Goal: Task Accomplishment & Management: Use online tool/utility

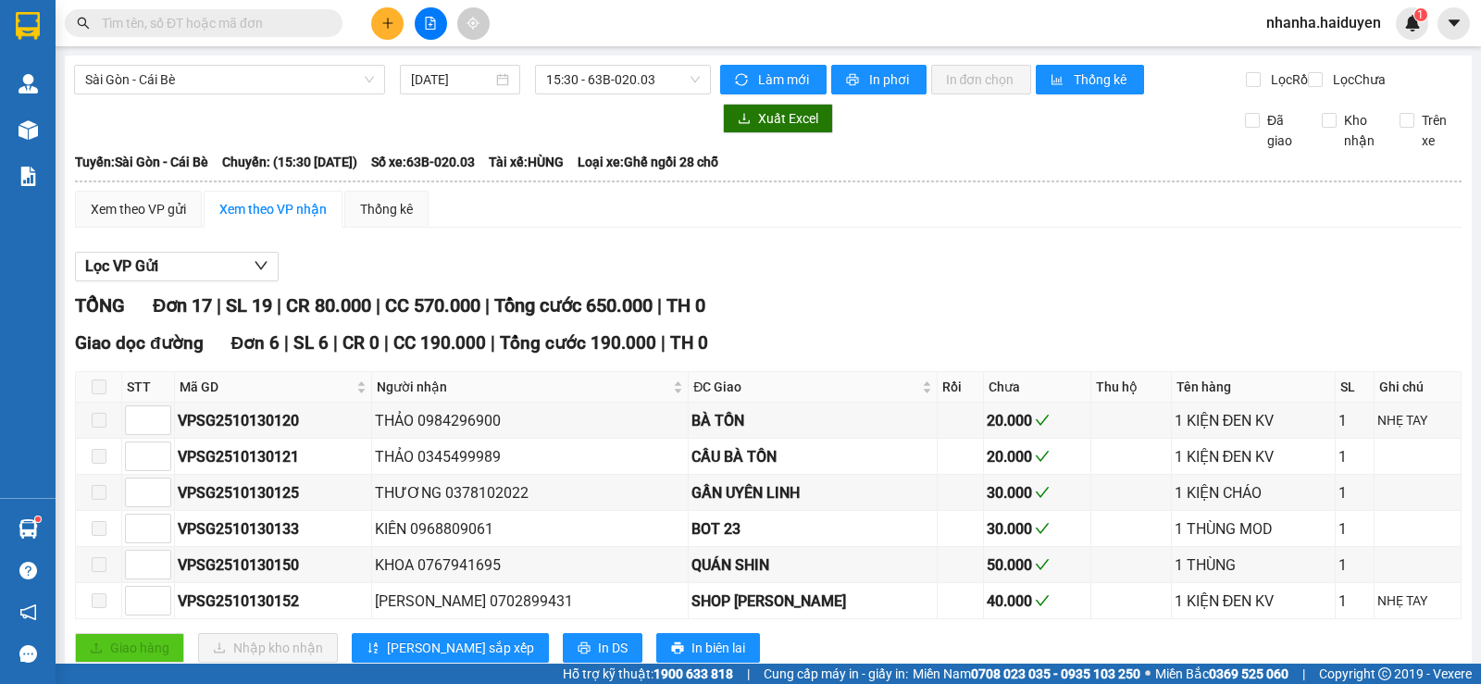
scroll to position [93, 0]
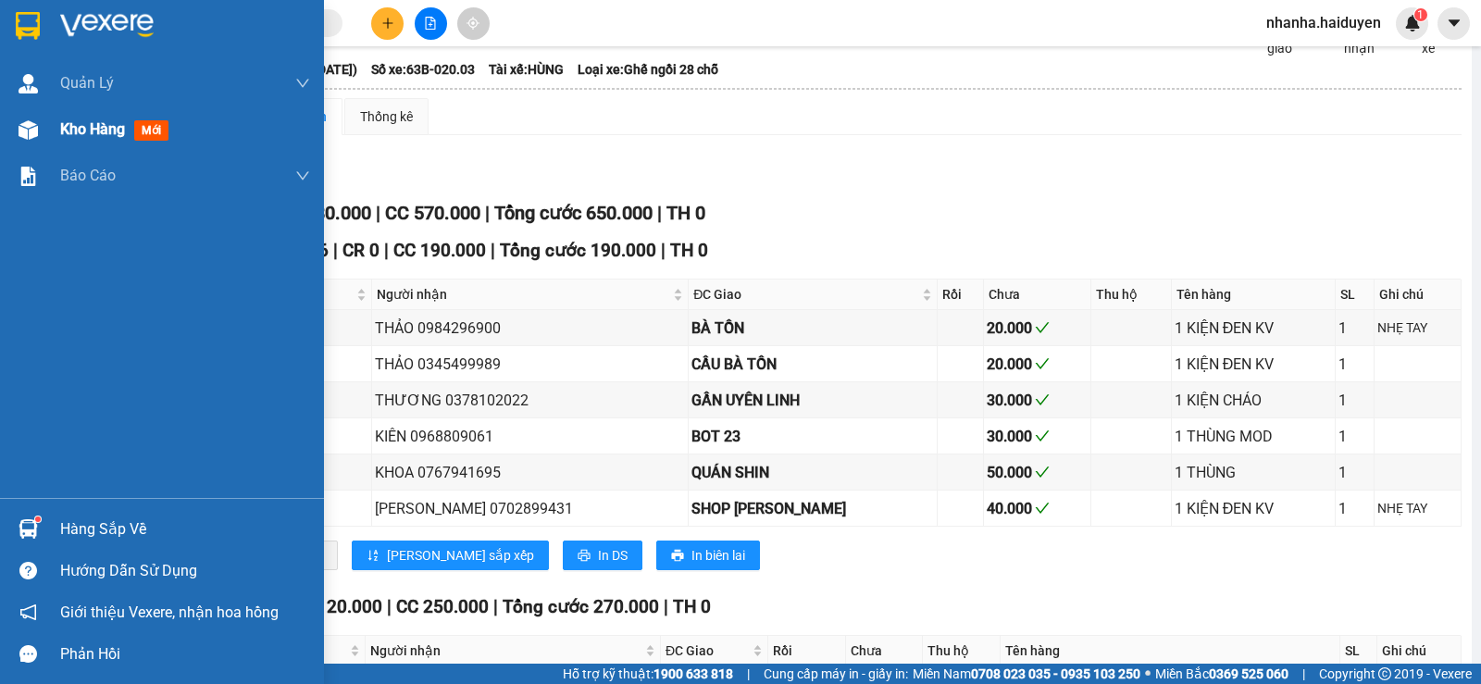
click at [48, 143] on div "Kho hàng mới" at bounding box center [162, 129] width 324 height 46
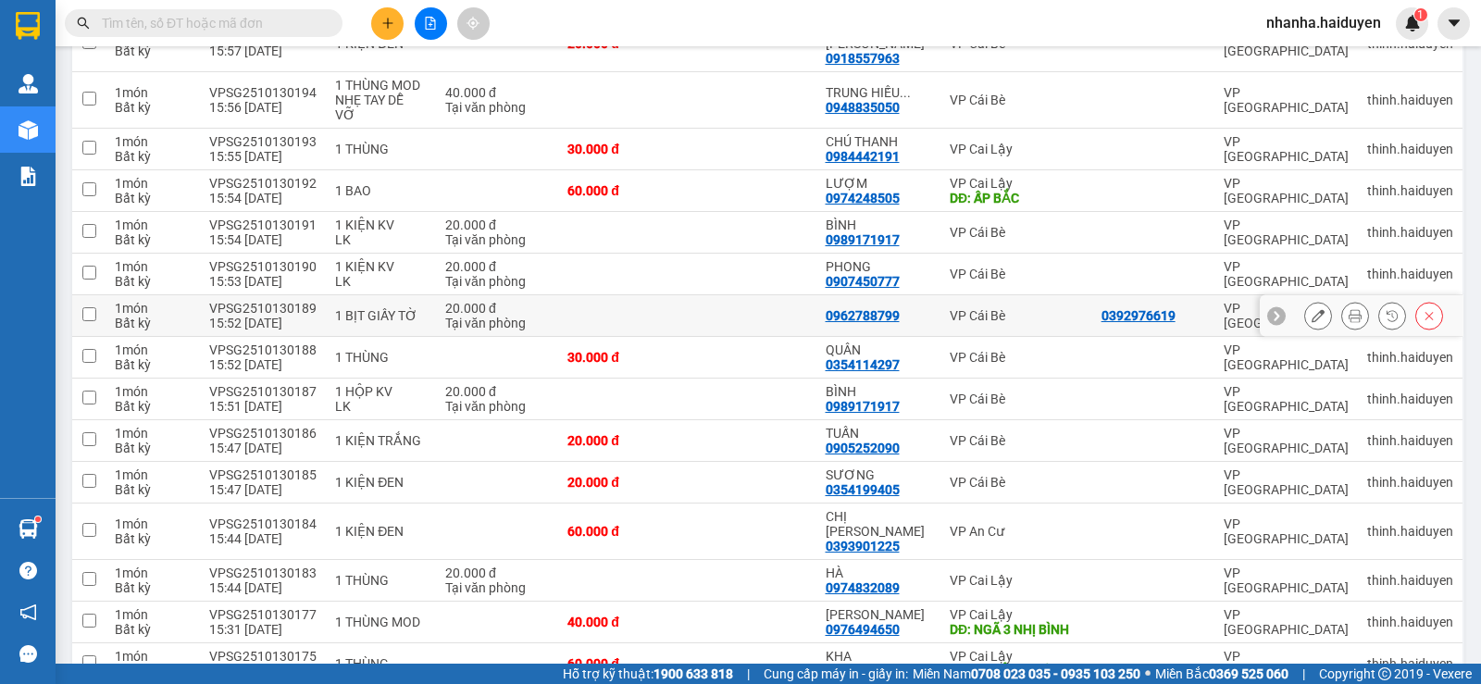
scroll to position [919, 0]
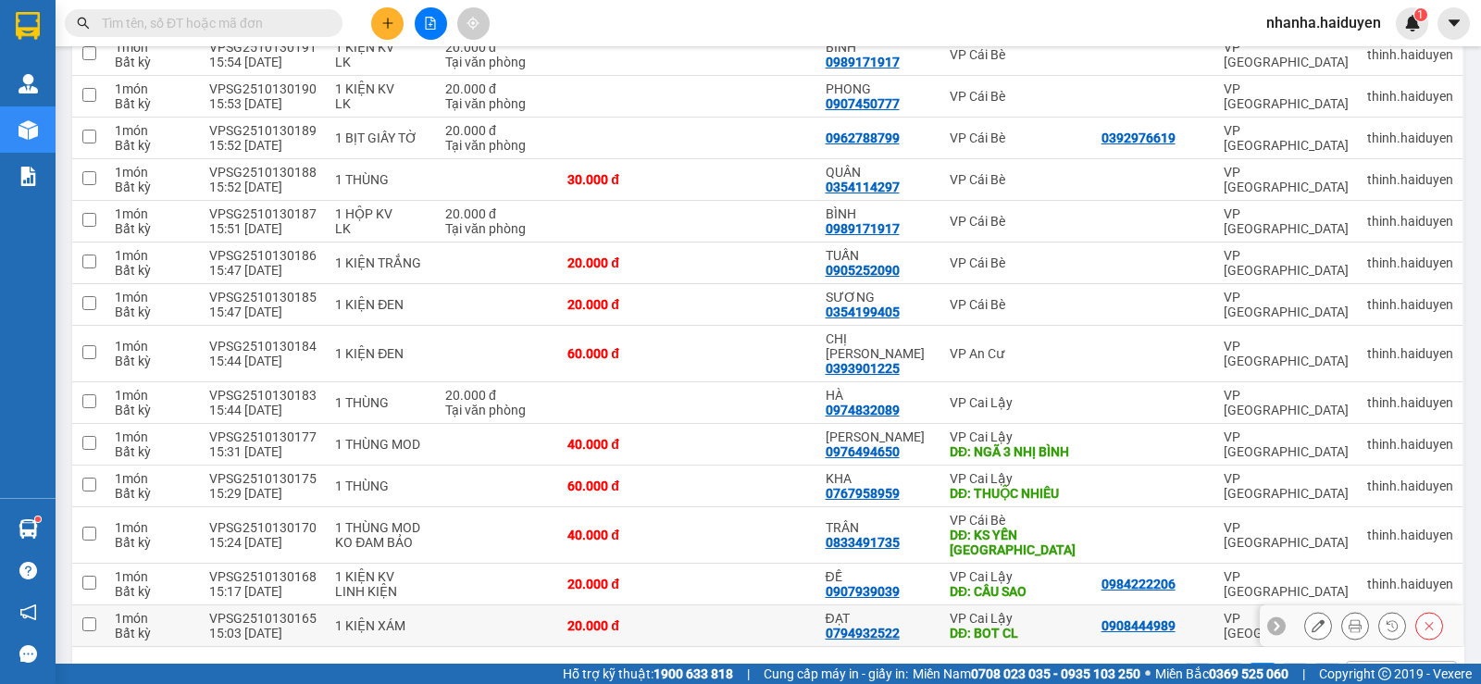
click at [745, 606] on td at bounding box center [751, 627] width 129 height 42
checkbox input "true"
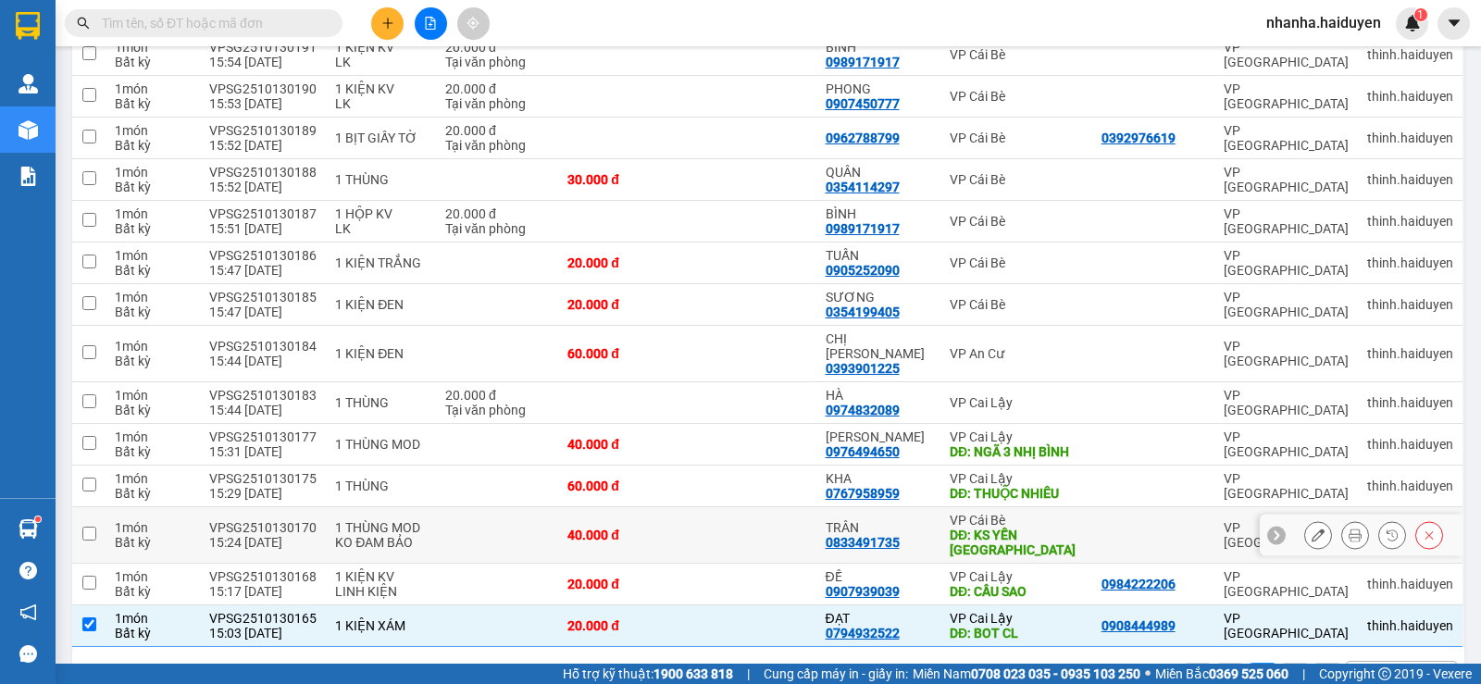
click at [764, 507] on td at bounding box center [751, 535] width 129 height 56
checkbox input "true"
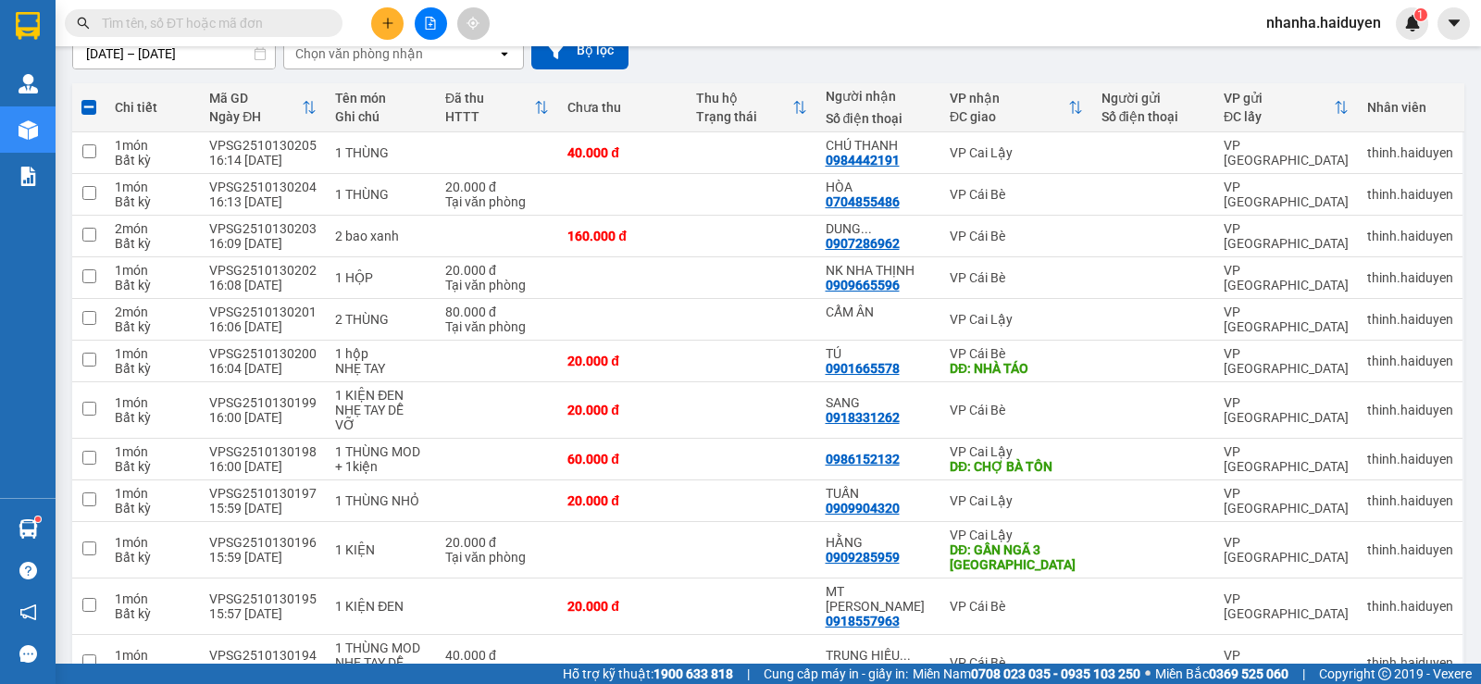
scroll to position [0, 0]
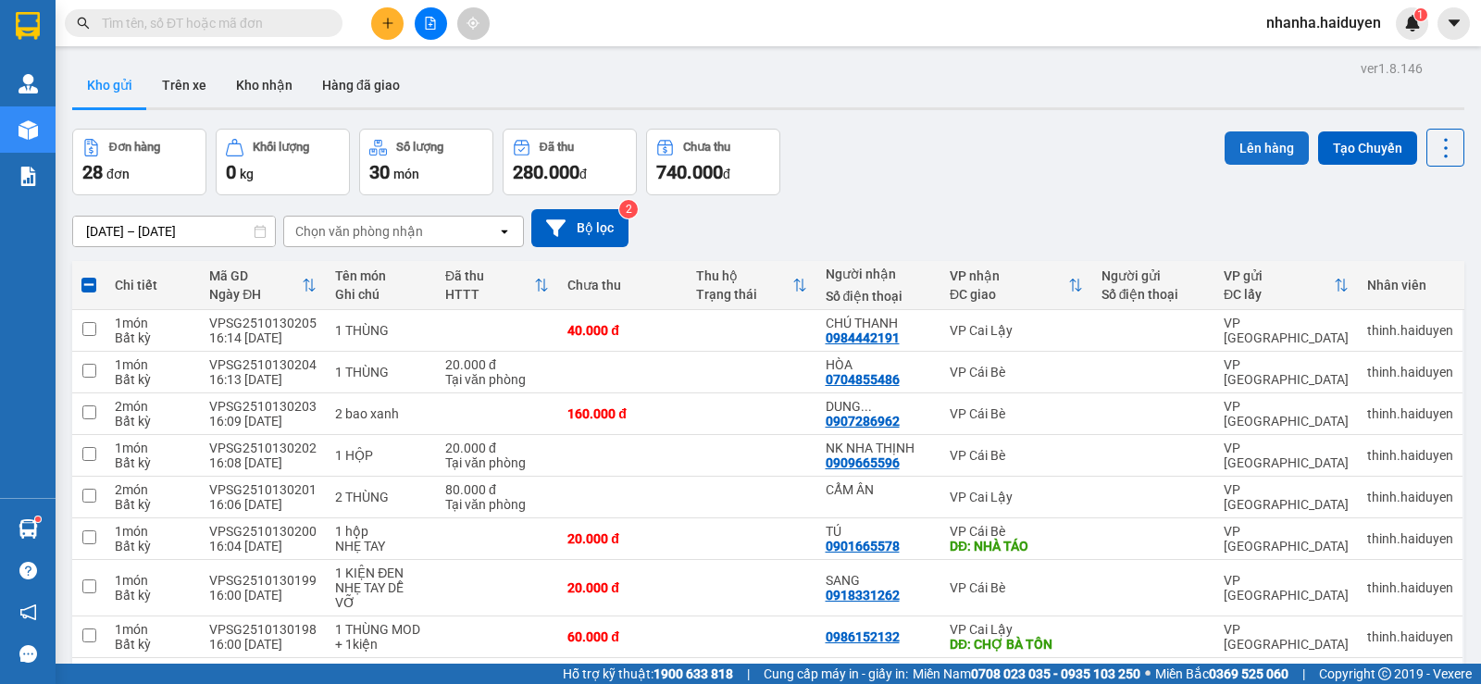
click at [1243, 152] on button "Lên hàng" at bounding box center [1267, 147] width 84 height 33
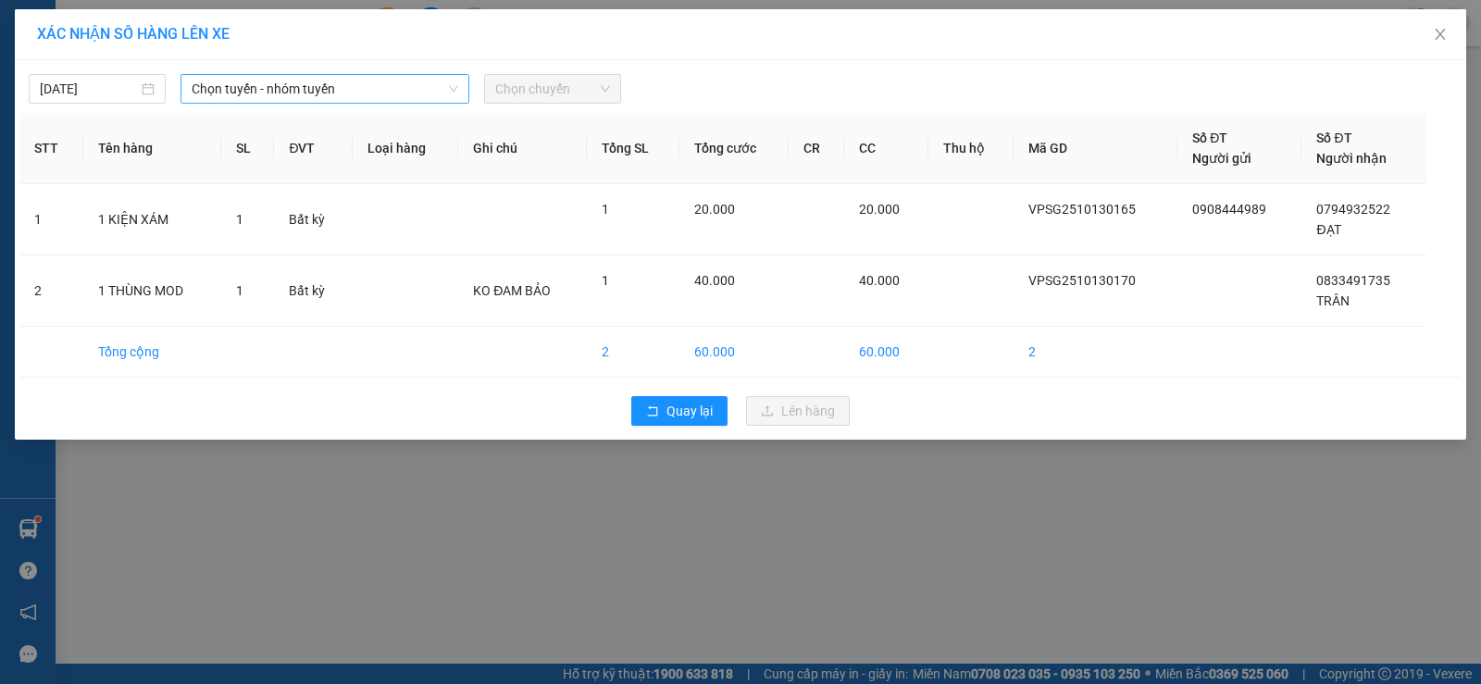
click at [294, 97] on span "Chọn tuyến - nhóm tuyến" at bounding box center [325, 89] width 267 height 28
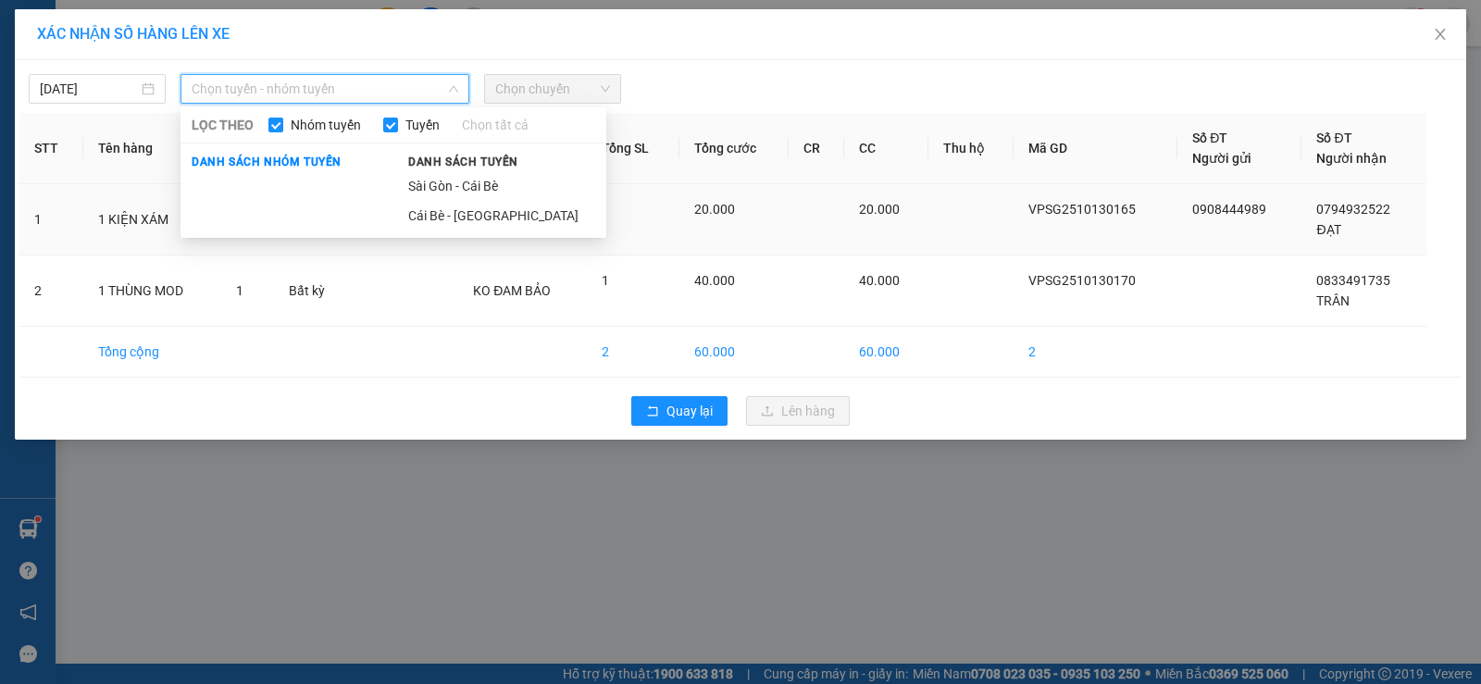
click at [419, 186] on li "Sài Gòn - Cái Bè" at bounding box center [501, 186] width 209 height 30
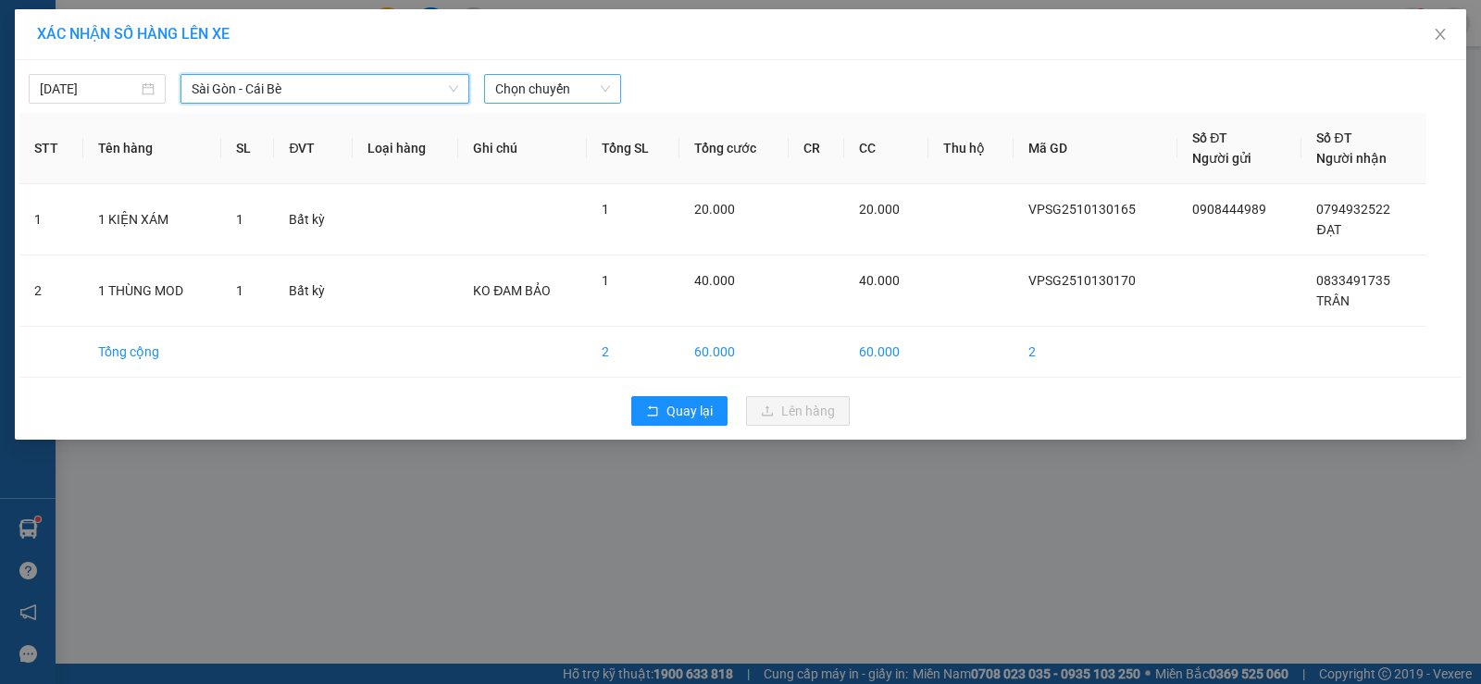
click at [570, 84] on span "Chọn chuyến" at bounding box center [552, 89] width 115 height 28
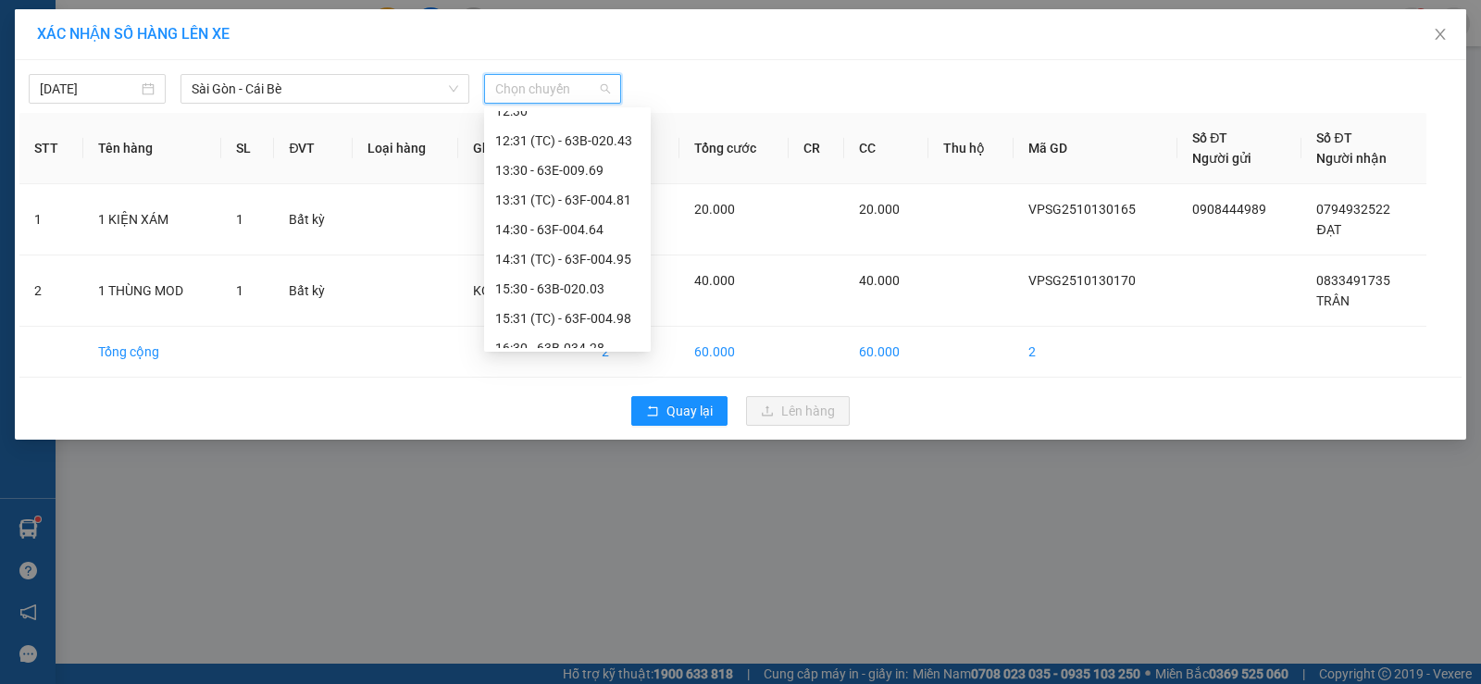
scroll to position [463, 0]
click at [599, 289] on div "16:31 (TC) - 63F-004.27" at bounding box center [567, 285] width 144 height 20
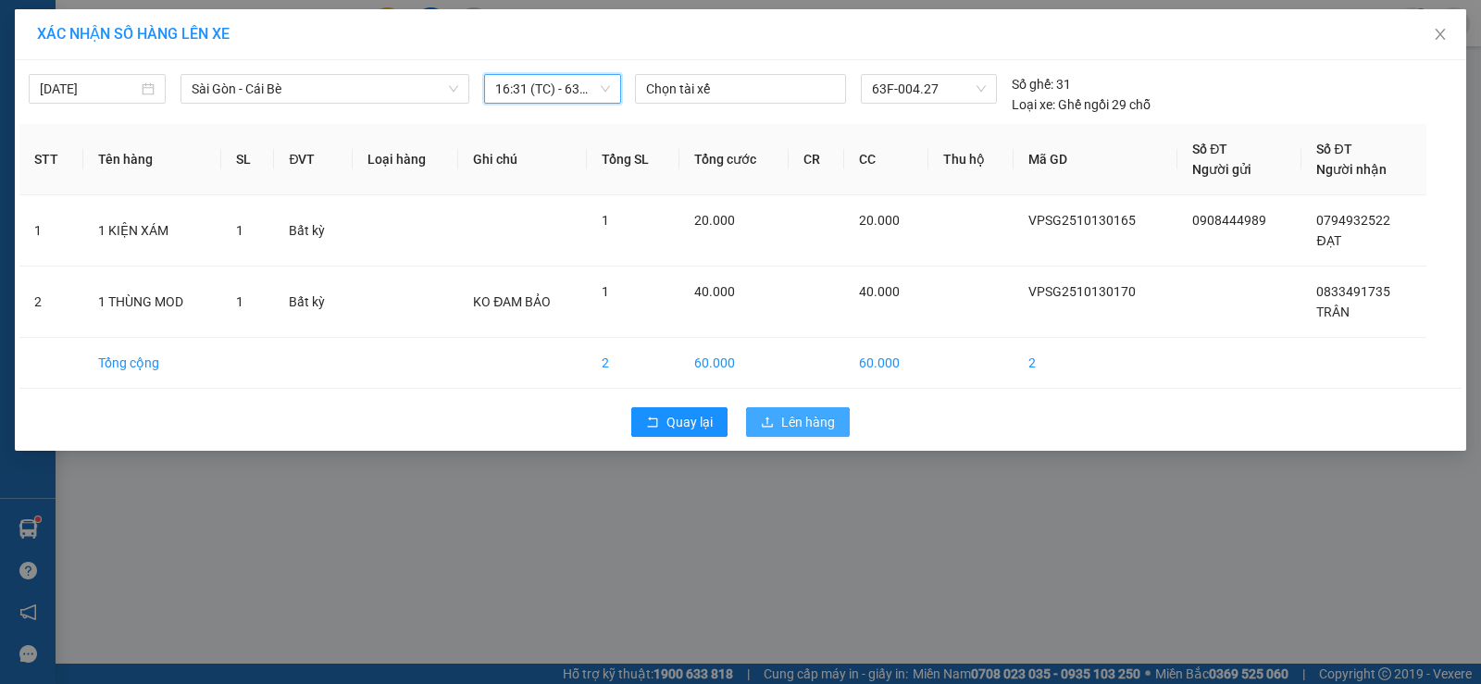
click at [831, 418] on span "Lên hàng" at bounding box center [808, 422] width 54 height 20
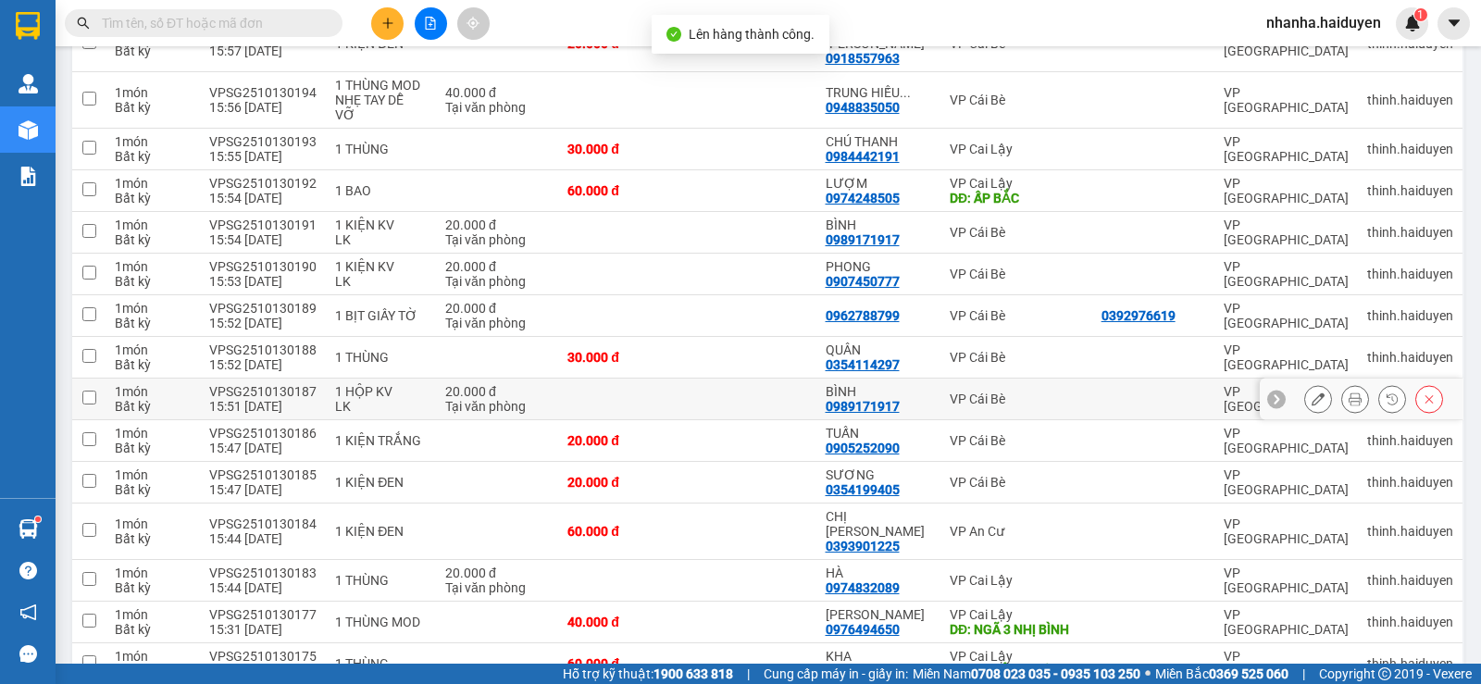
scroll to position [835, 0]
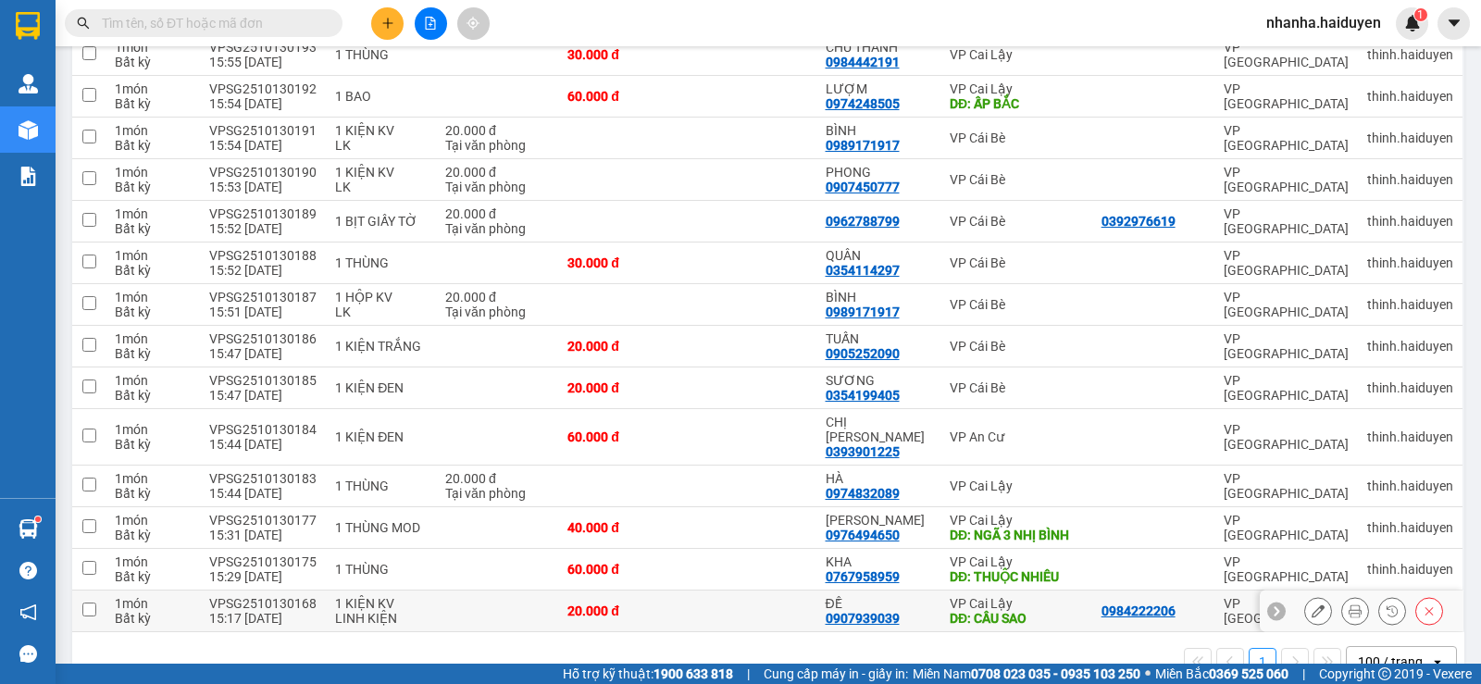
click at [733, 591] on td at bounding box center [751, 612] width 129 height 42
checkbox input "true"
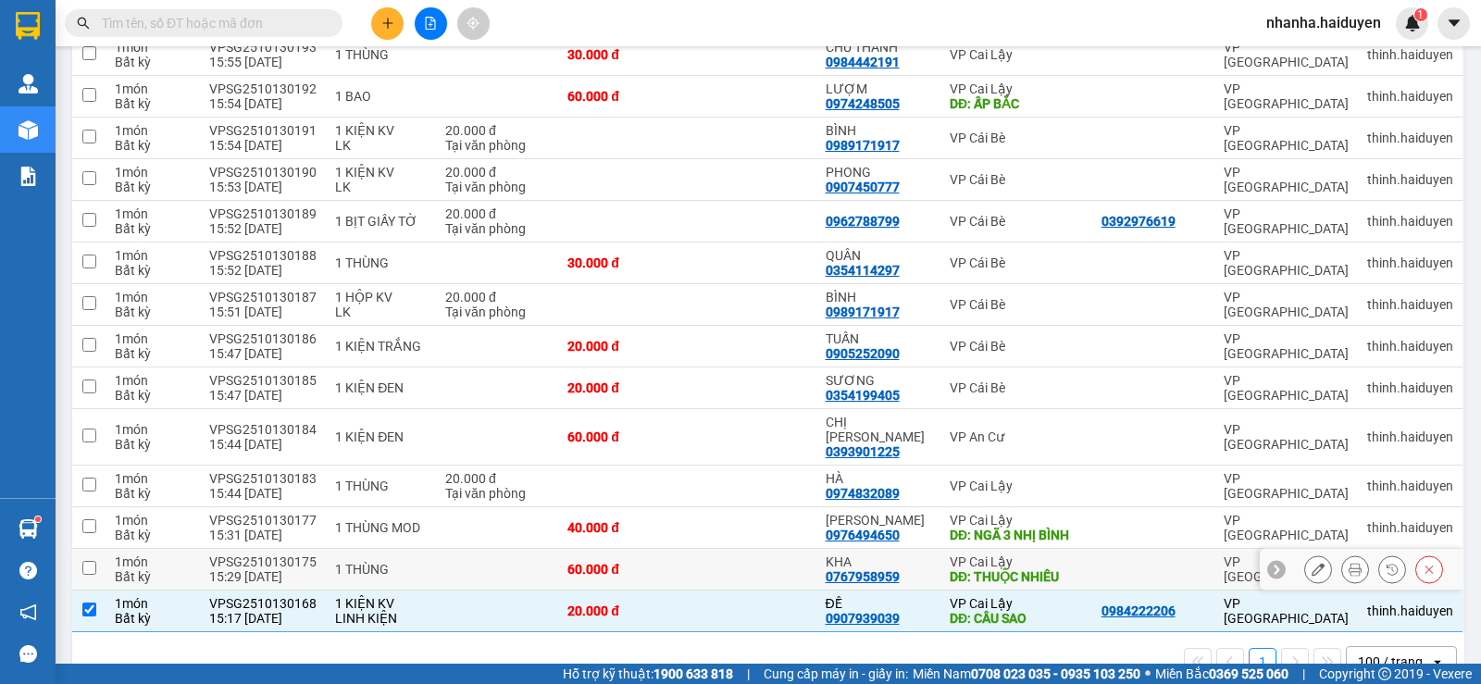
click at [744, 549] on td at bounding box center [751, 570] width 129 height 42
checkbox input "true"
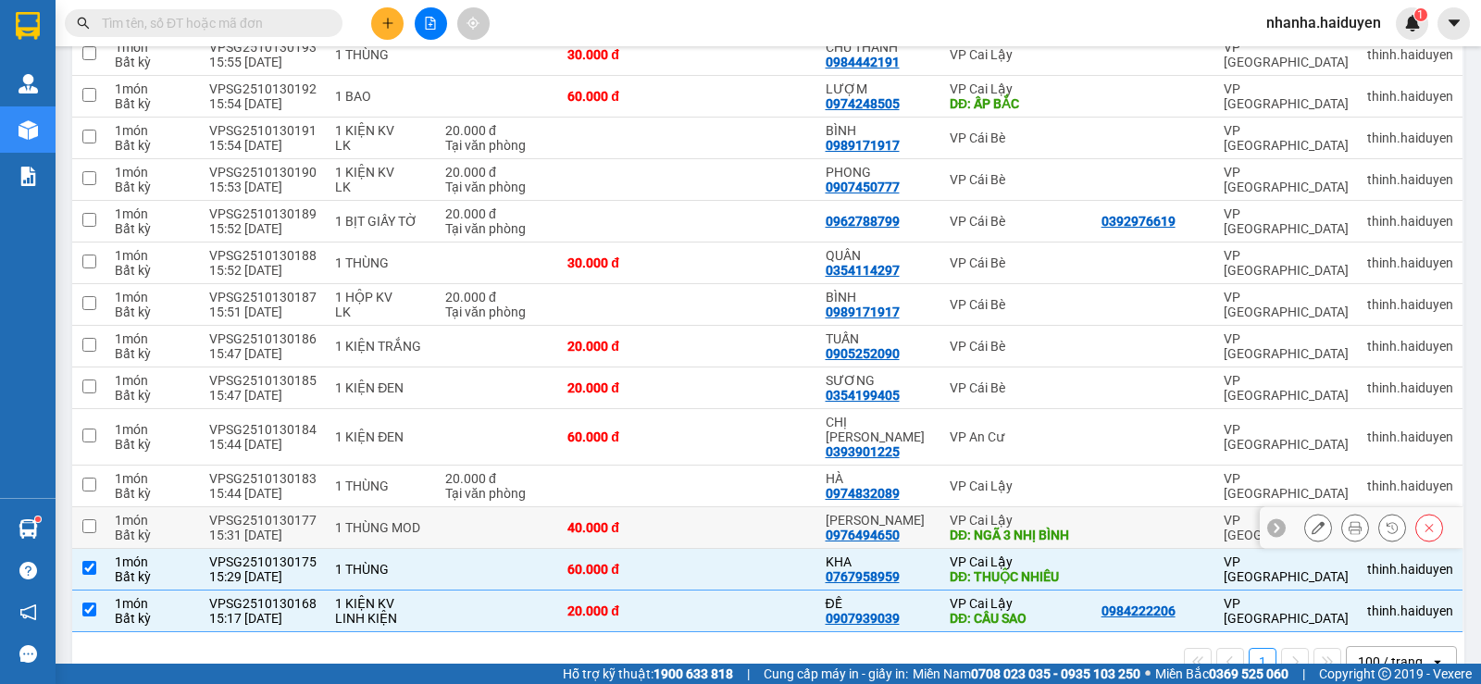
click at [751, 507] on td at bounding box center [751, 528] width 129 height 42
checkbox input "true"
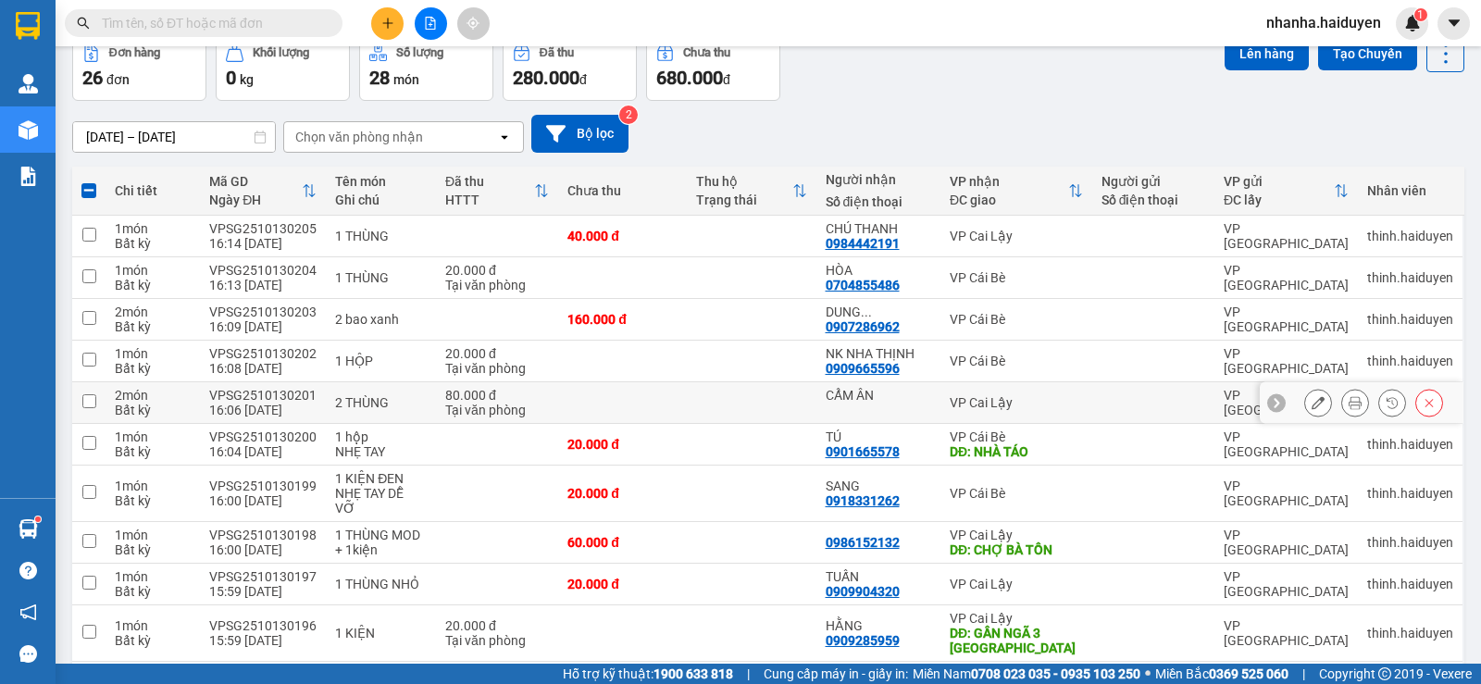
scroll to position [0, 0]
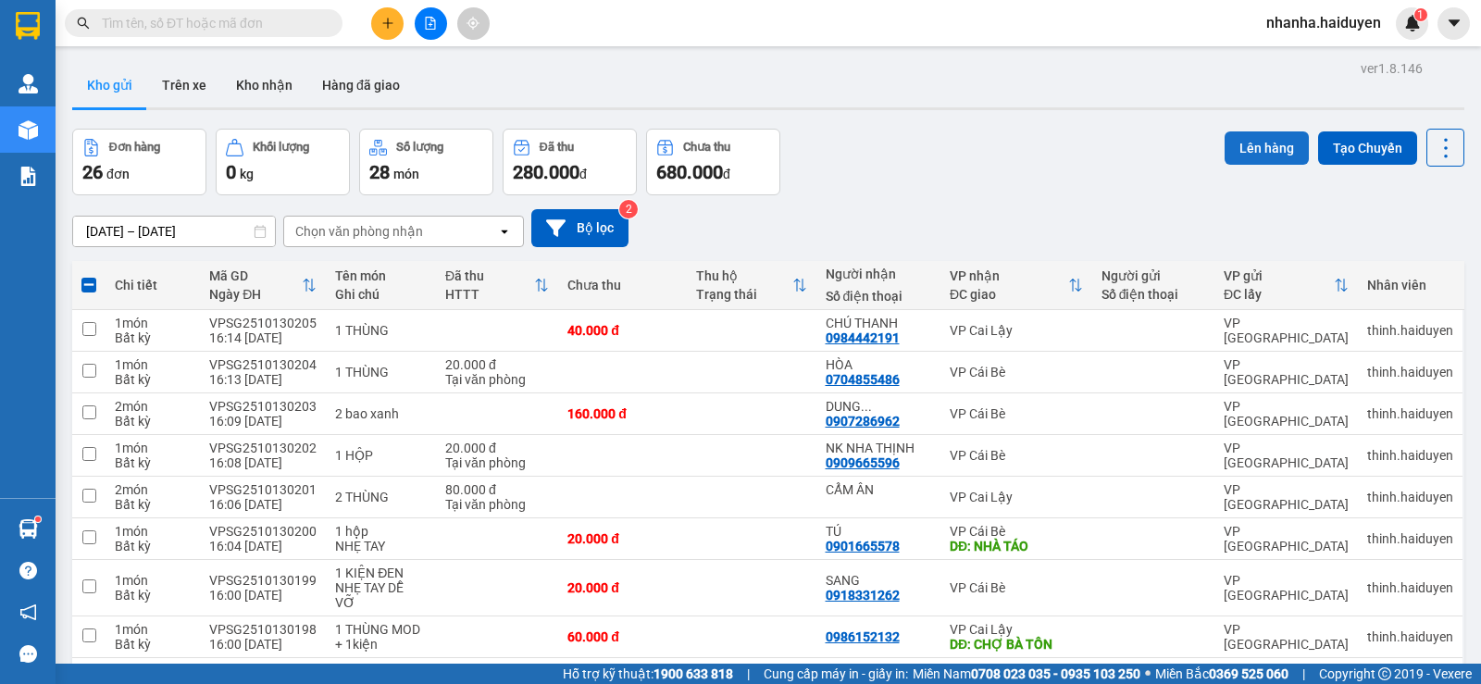
click at [1246, 156] on button "Lên hàng" at bounding box center [1267, 147] width 84 height 33
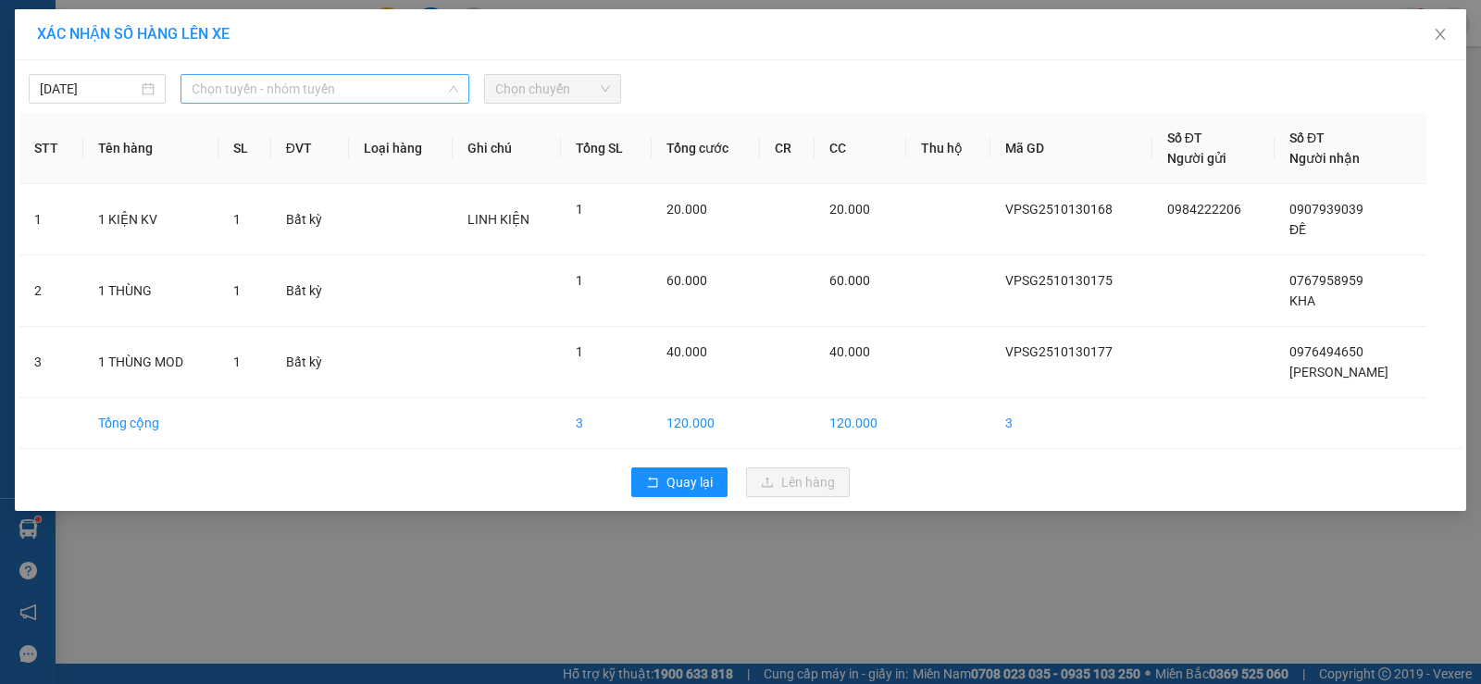
click at [392, 97] on span "Chọn tuyến - nhóm tuyến" at bounding box center [325, 89] width 267 height 28
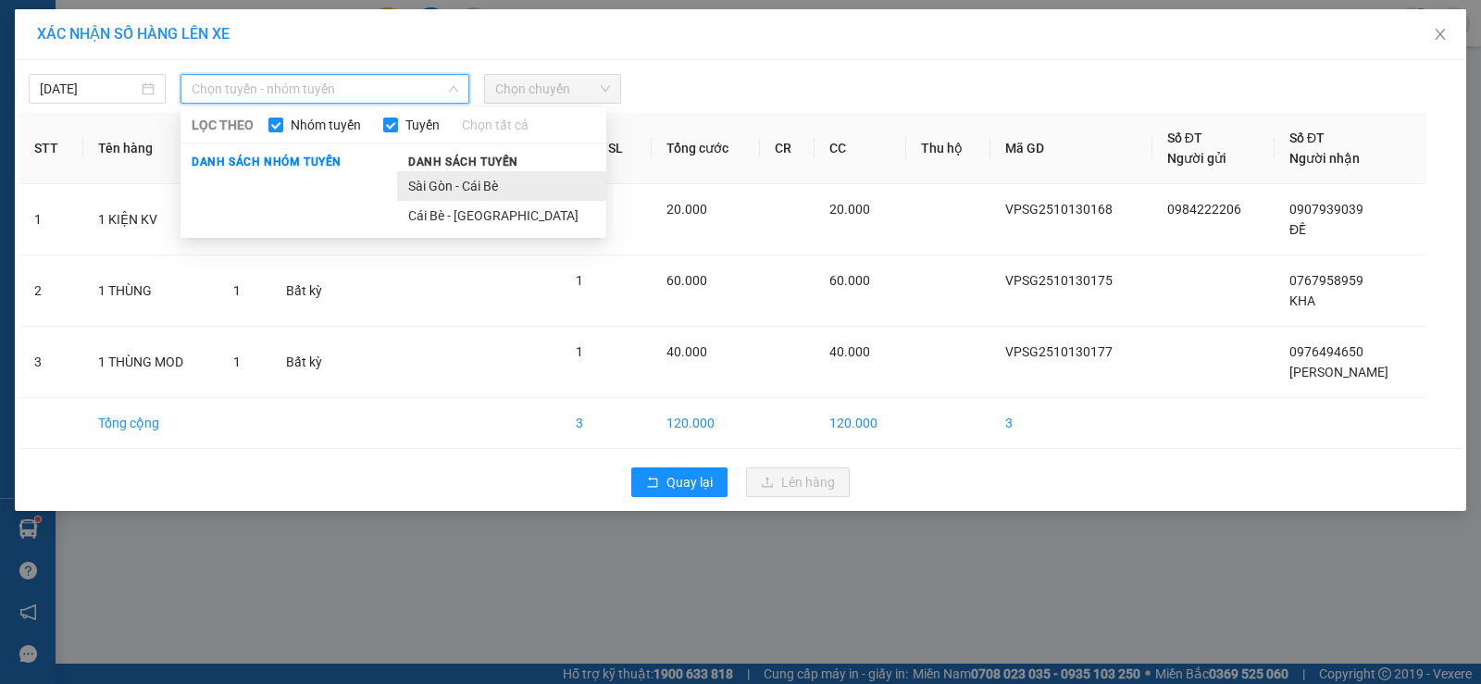
click at [459, 179] on li "Sài Gòn - Cái Bè" at bounding box center [501, 186] width 209 height 30
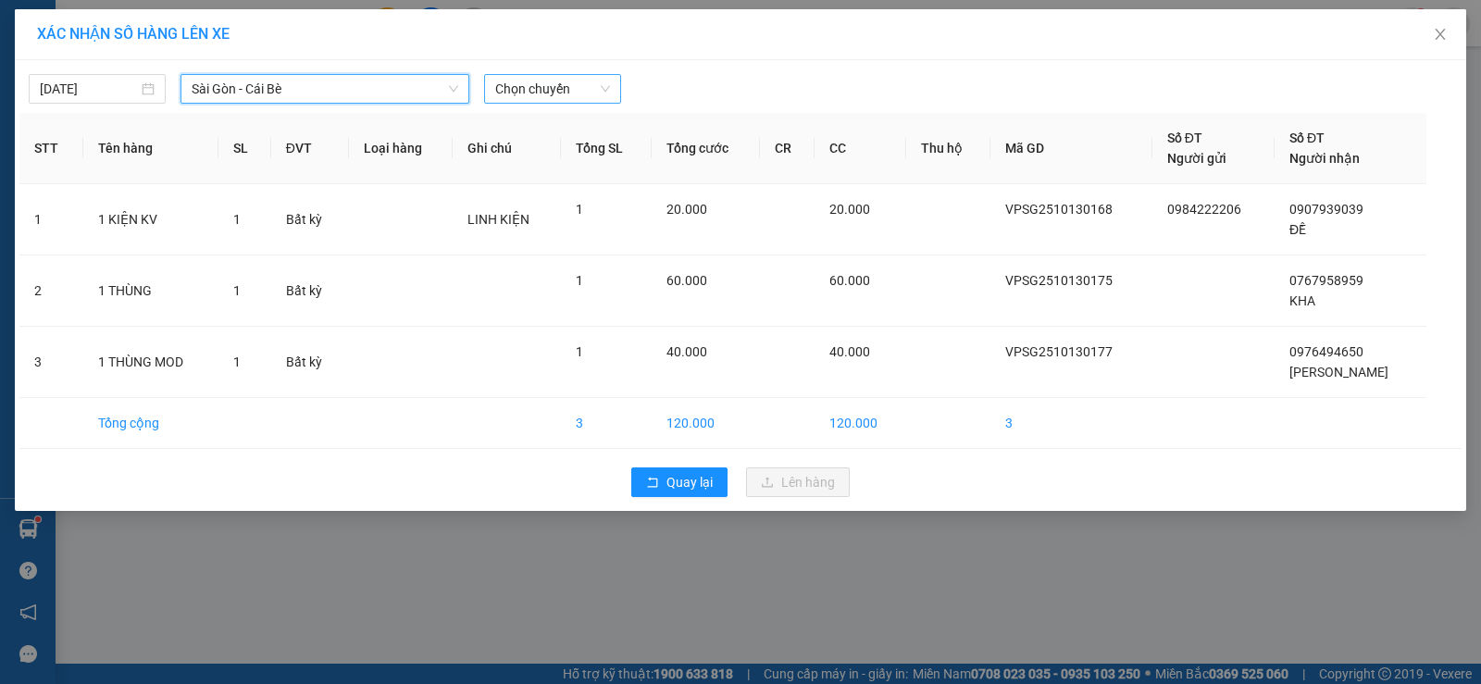
click at [527, 94] on span "Chọn chuyến" at bounding box center [552, 89] width 115 height 28
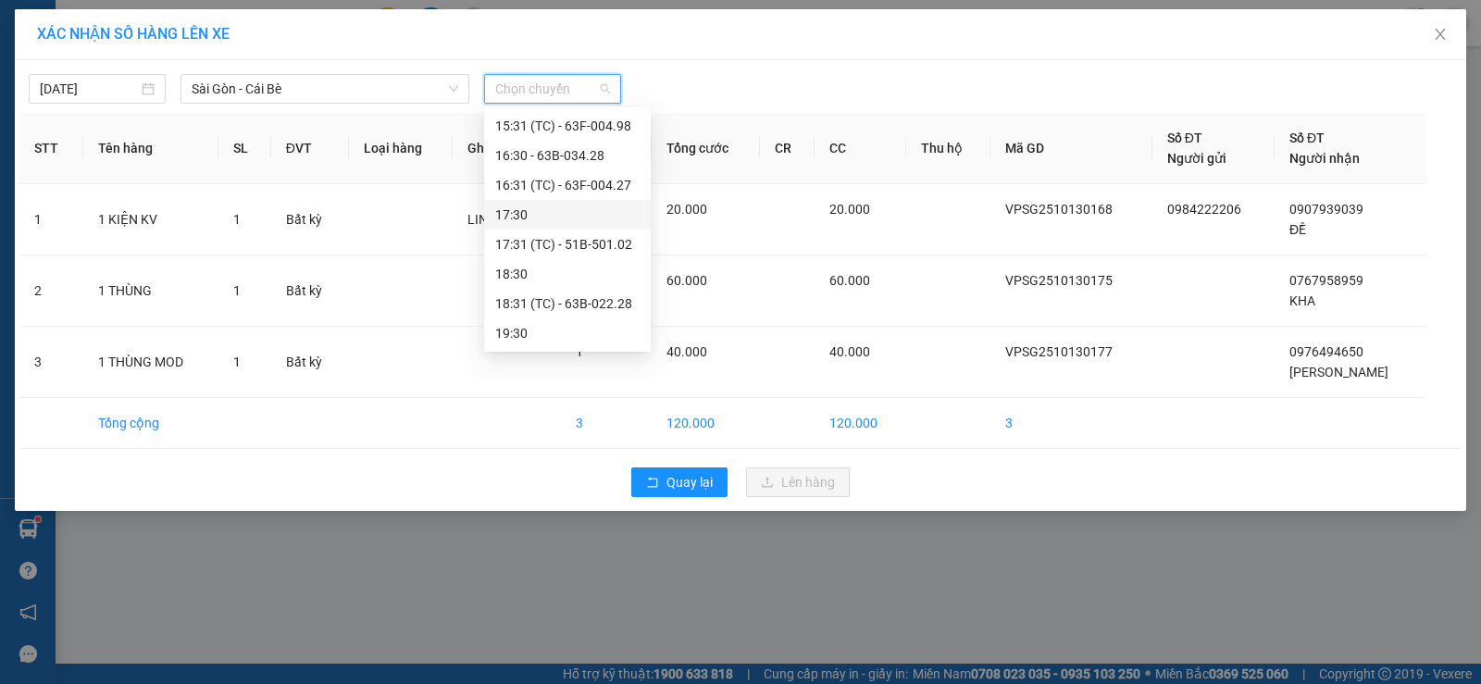
scroll to position [470, 0]
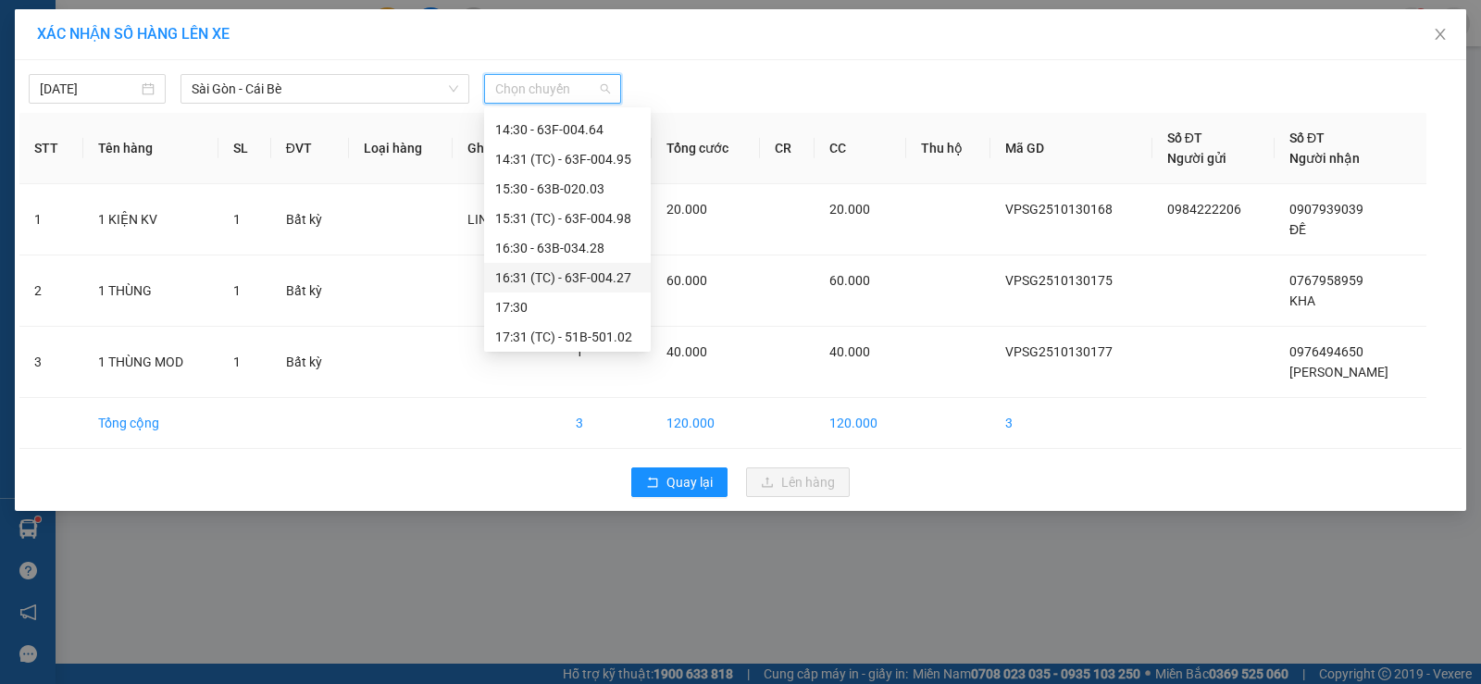
click at [615, 288] on div "16:31 (TC) - 63F-004.27" at bounding box center [567, 278] width 167 height 30
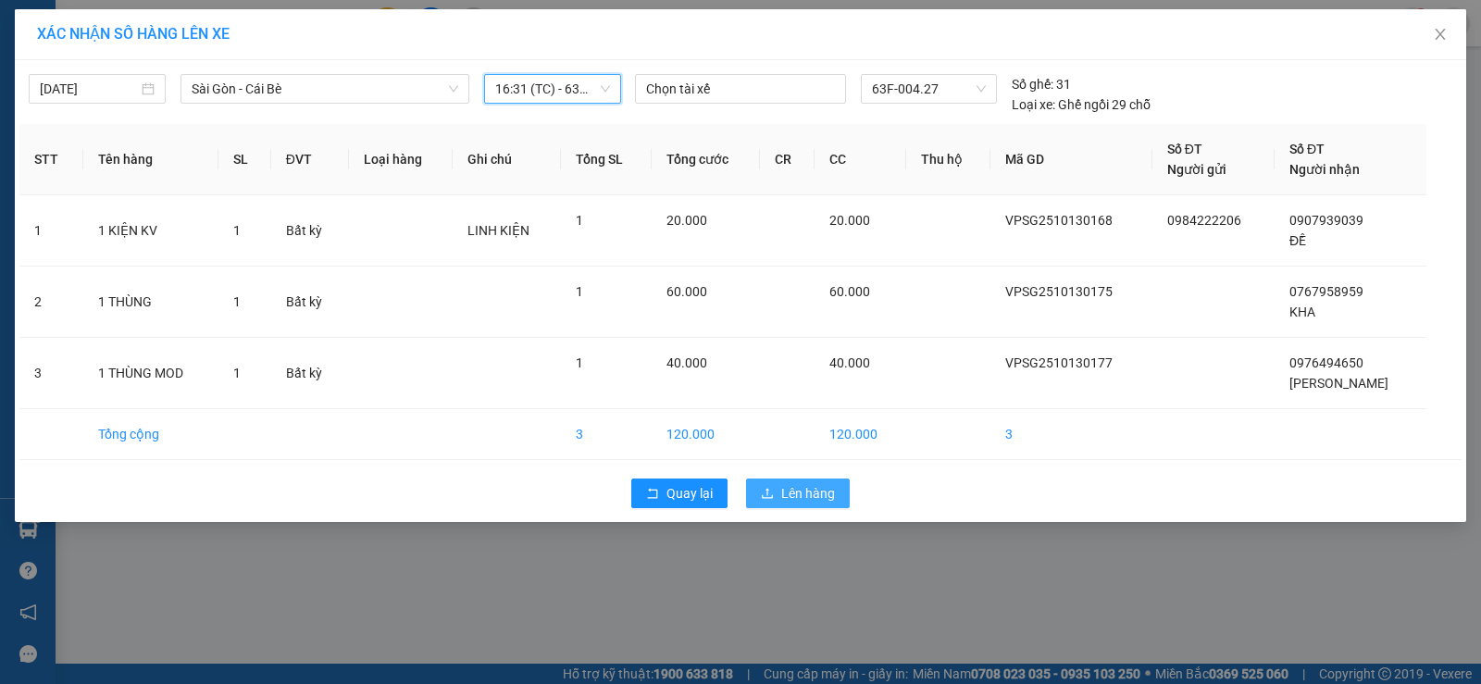
click at [823, 491] on span "Lên hàng" at bounding box center [808, 493] width 54 height 20
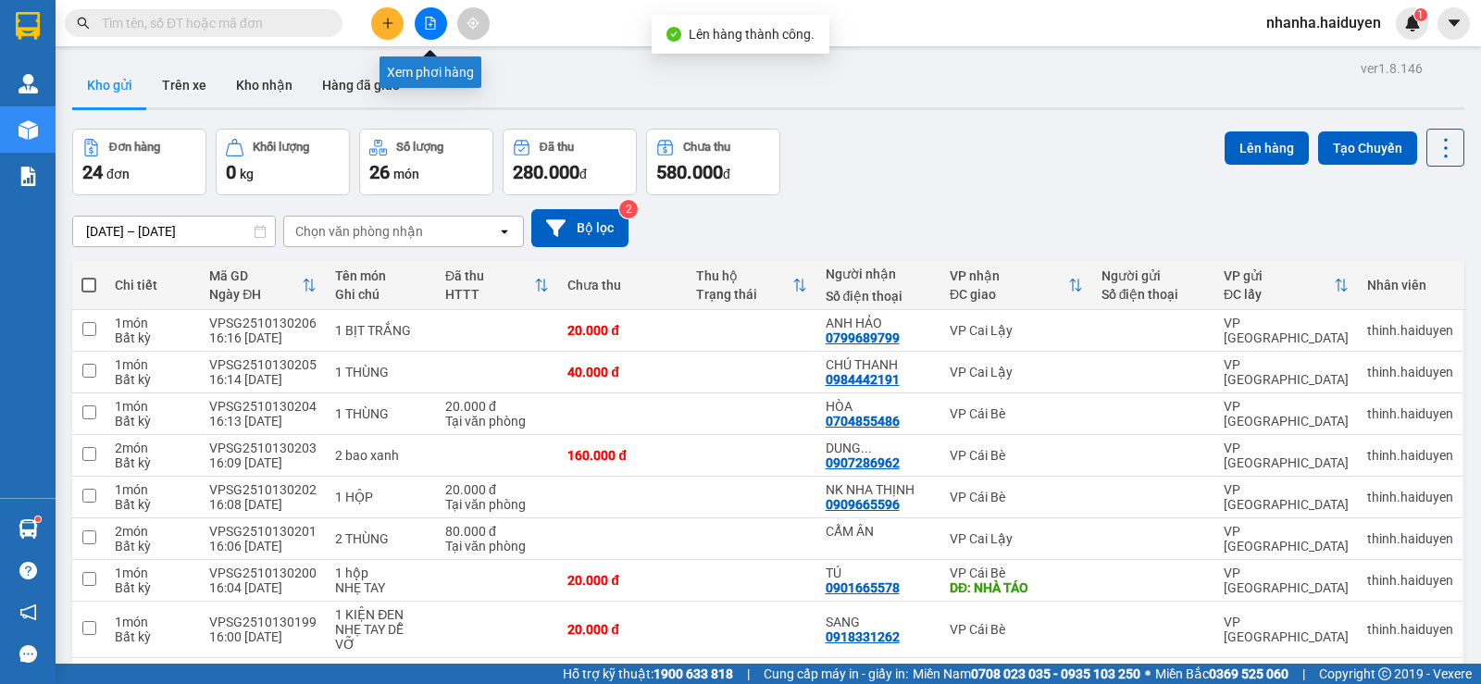
click at [433, 31] on button at bounding box center [431, 23] width 32 height 32
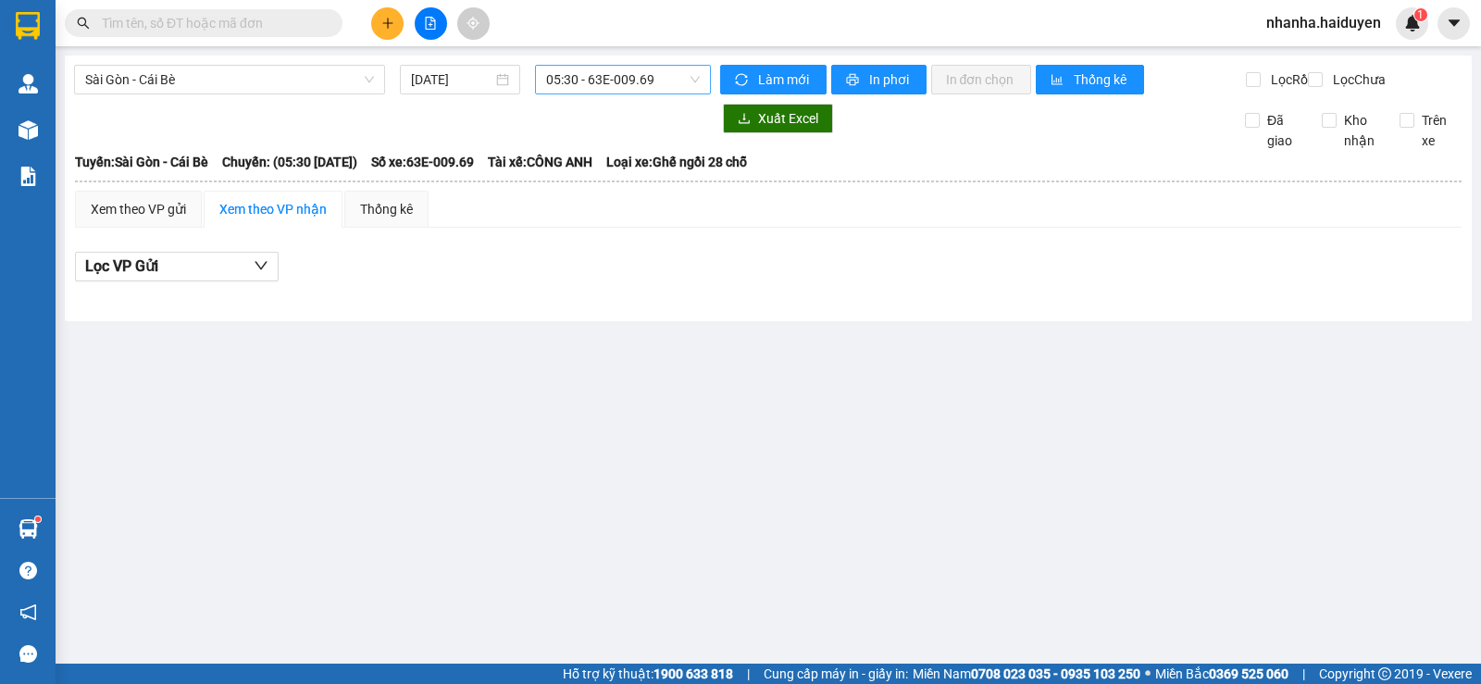
drag, startPoint x: 596, startPoint y: 81, endPoint x: 596, endPoint y: 95, distance: 14.8
click at [596, 82] on span "05:30 - 63E-009.69" at bounding box center [622, 80] width 153 height 28
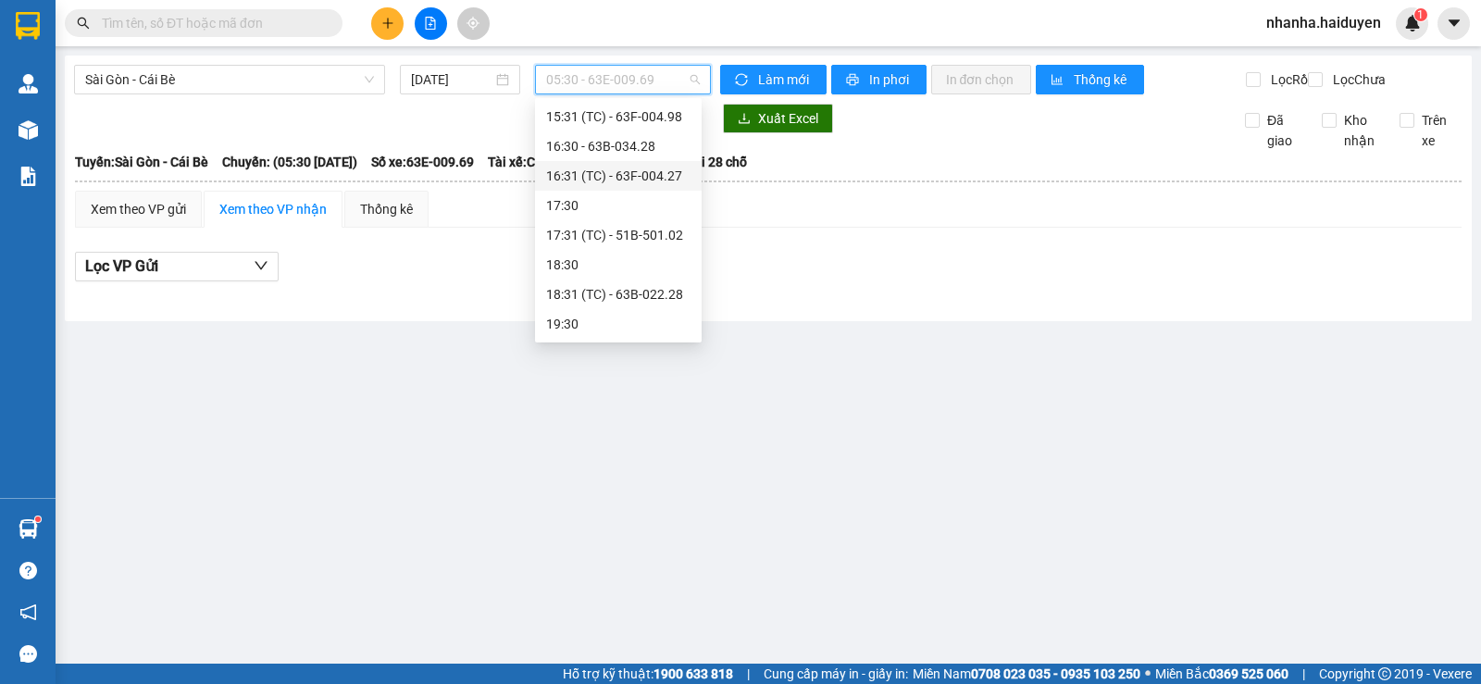
scroll to position [470, 0]
click at [628, 263] on div "16:31 (TC) - 63F-004.27" at bounding box center [618, 268] width 144 height 20
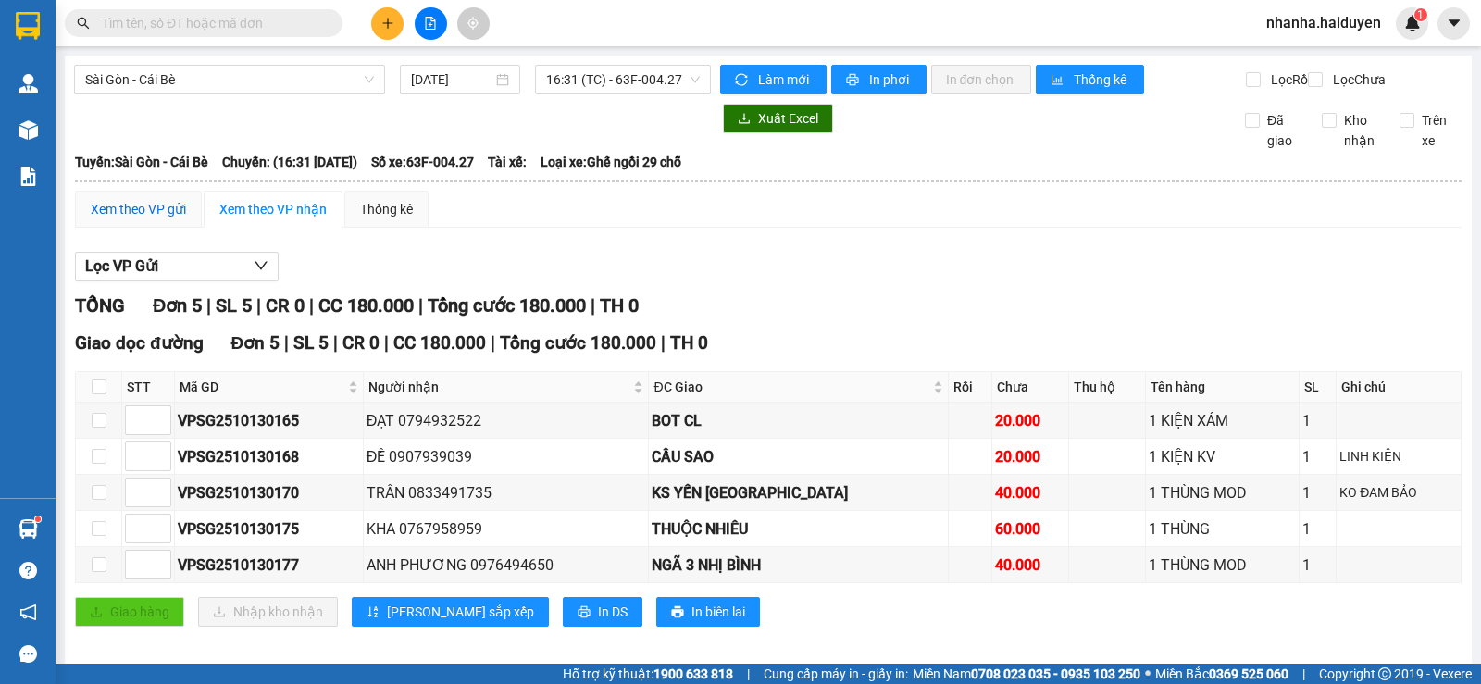
click at [146, 219] on div "Xem theo VP gửi" at bounding box center [138, 209] width 95 height 20
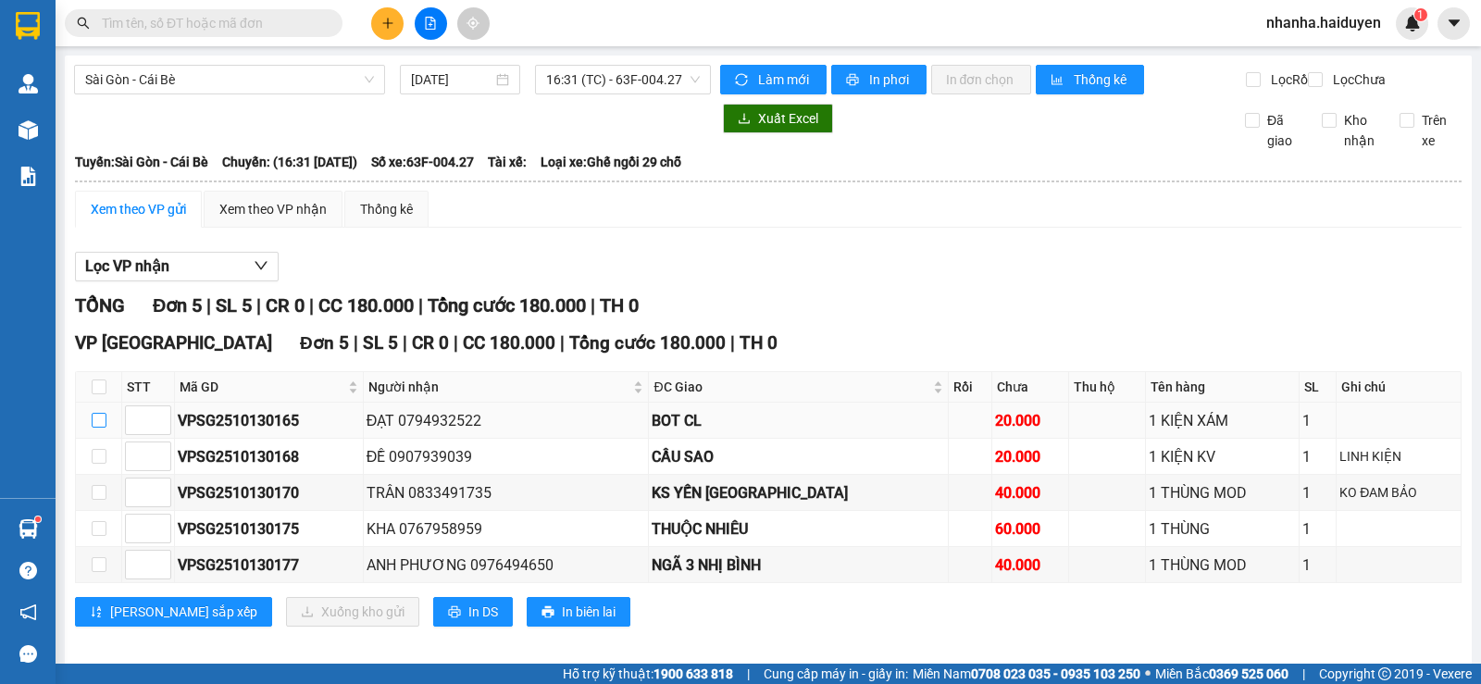
click at [98, 428] on input "checkbox" at bounding box center [99, 420] width 15 height 15
checkbox input "true"
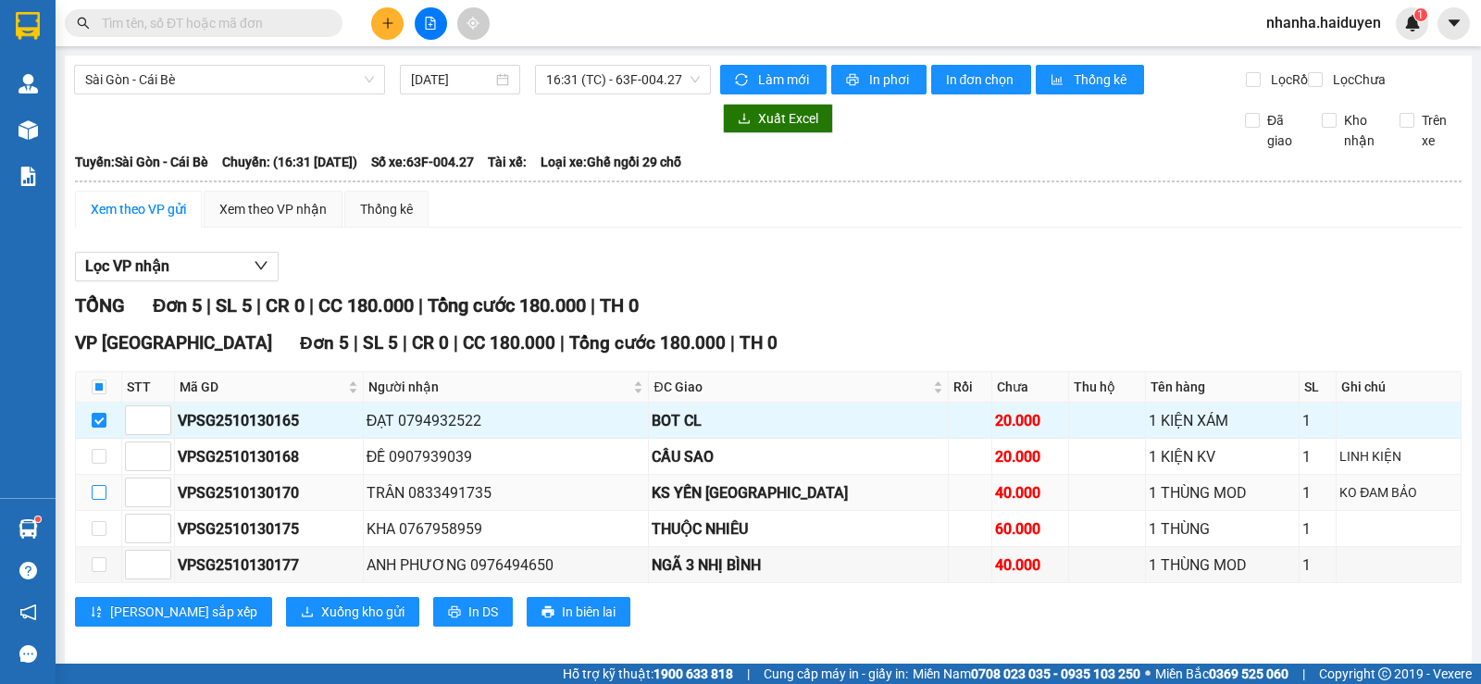
click at [97, 503] on label at bounding box center [99, 492] width 15 height 20
click at [97, 500] on input "checkbox" at bounding box center [99, 492] width 15 height 15
checkbox input "true"
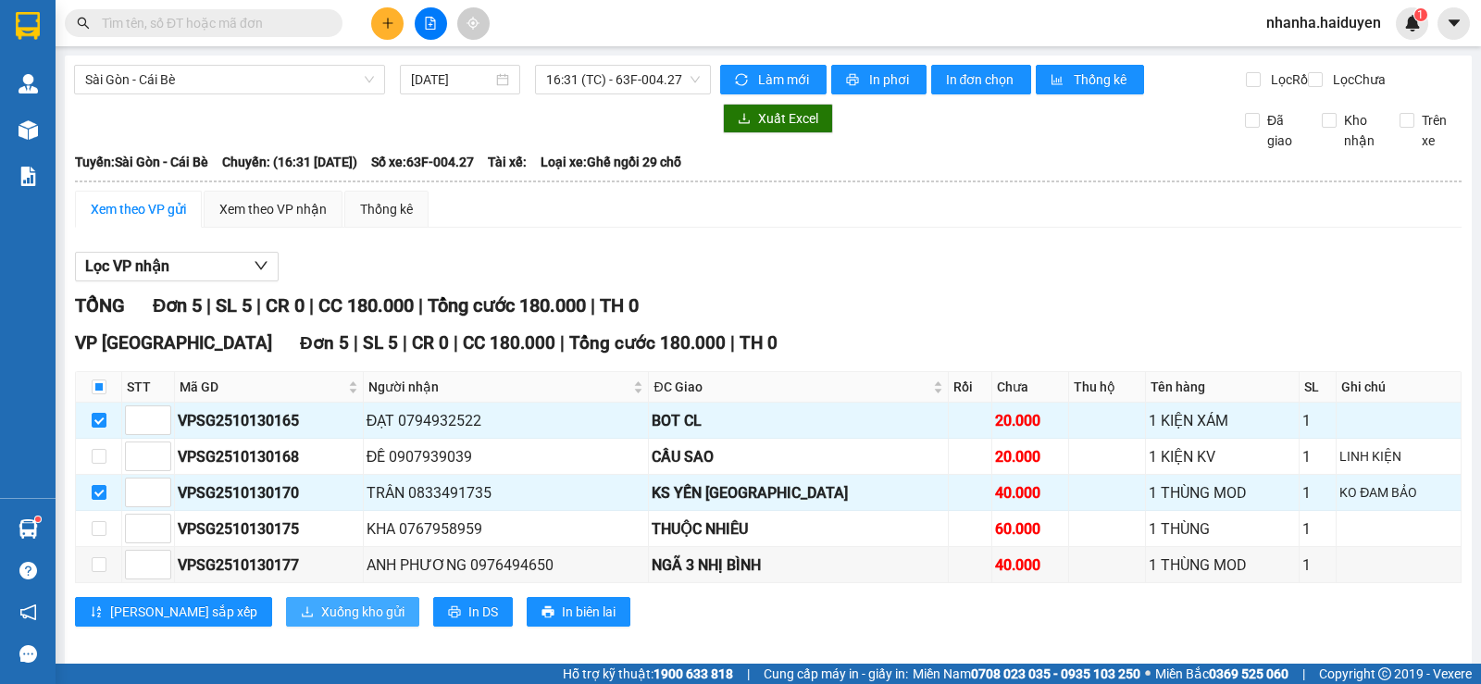
click at [321, 622] on span "Xuống kho gửi" at bounding box center [362, 612] width 83 height 20
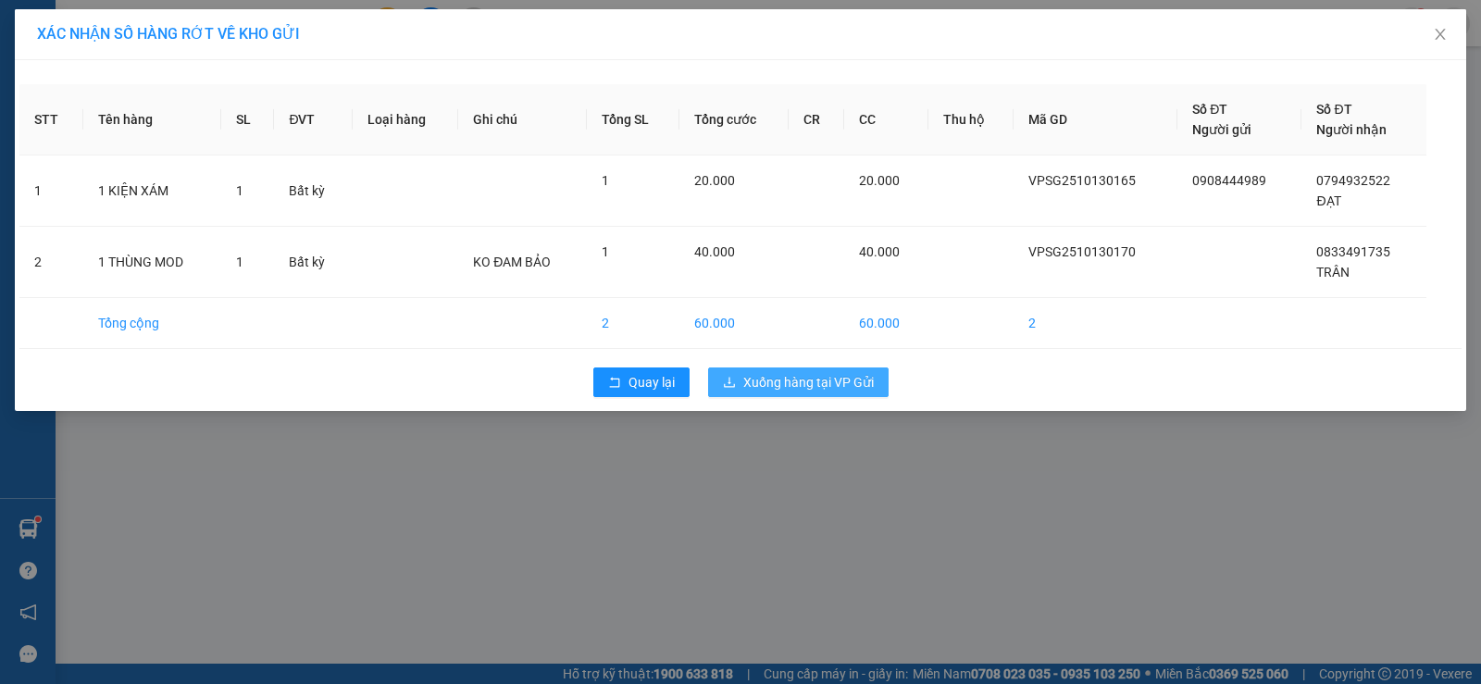
click at [789, 369] on button "Xuống hàng tại VP Gửi" at bounding box center [798, 383] width 181 height 30
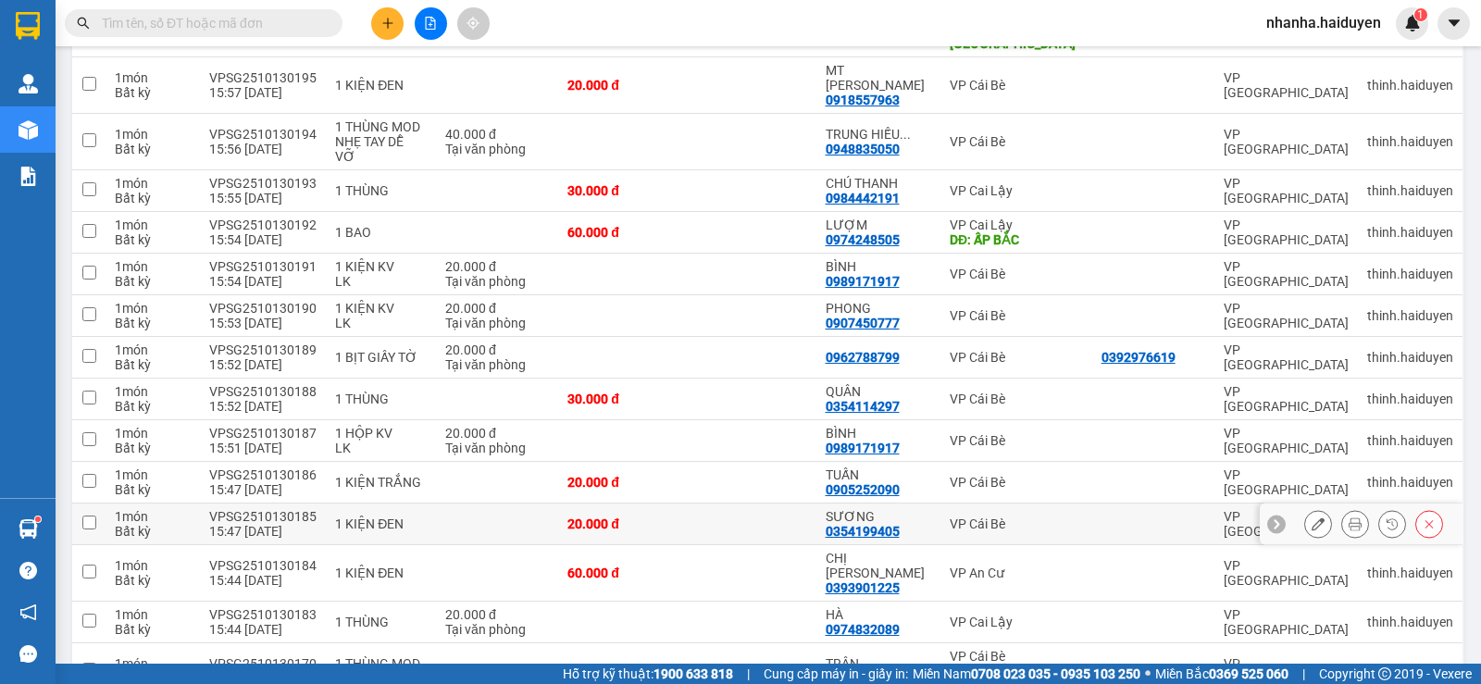
scroll to position [820, 0]
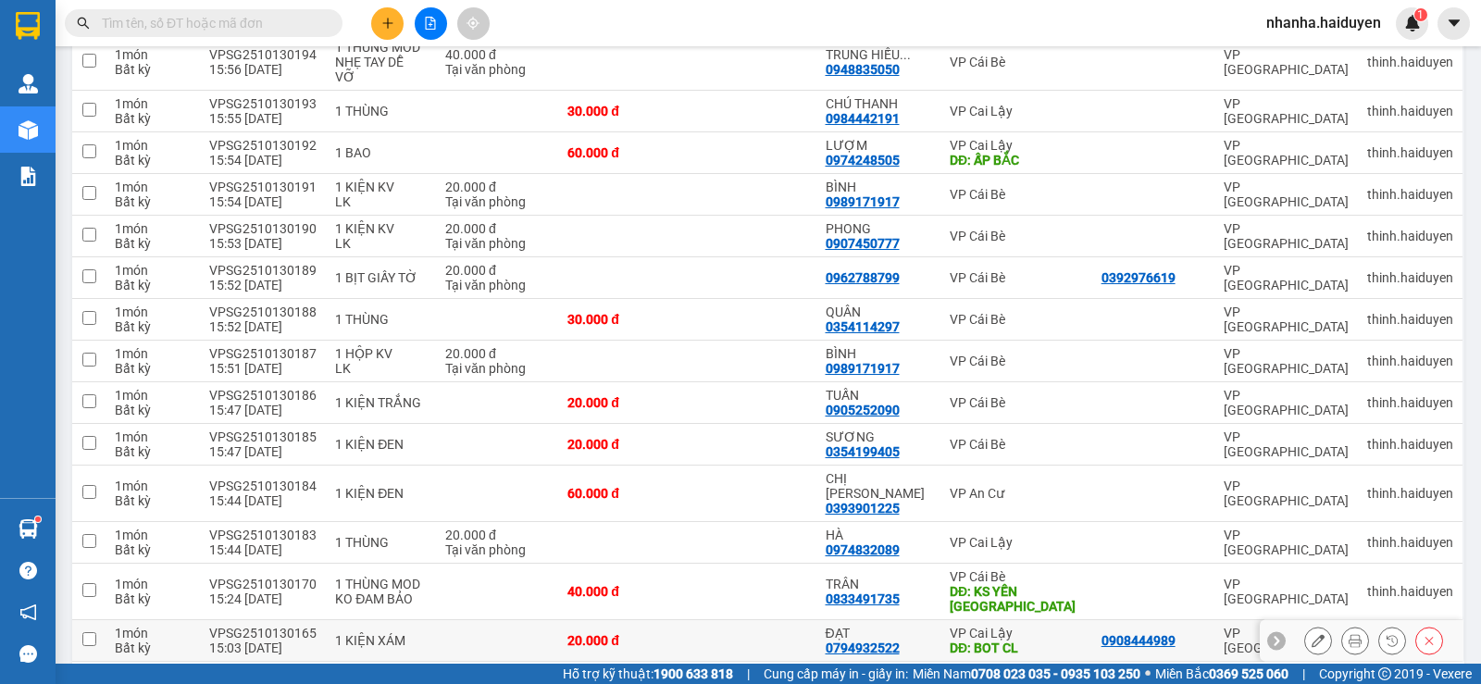
click at [786, 620] on td at bounding box center [751, 641] width 129 height 42
checkbox input "true"
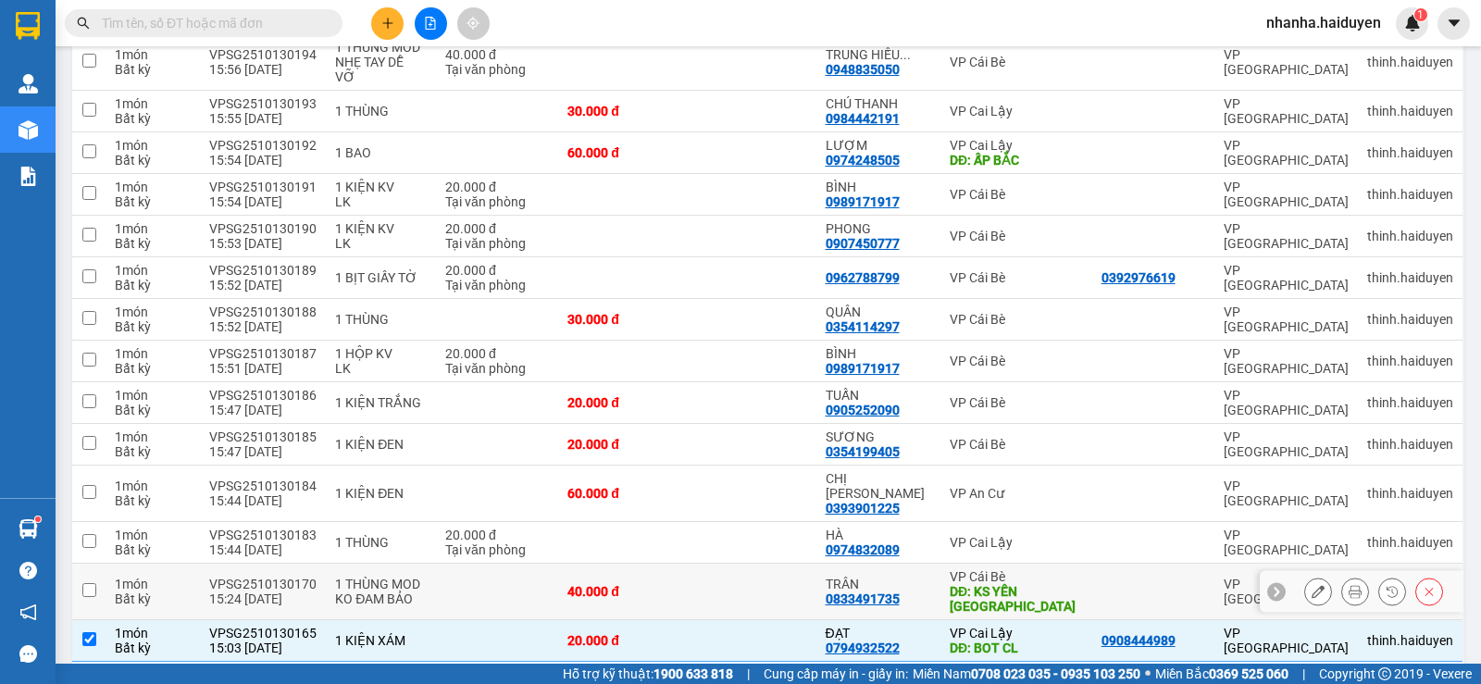
click at [787, 564] on td at bounding box center [751, 592] width 129 height 56
checkbox input "true"
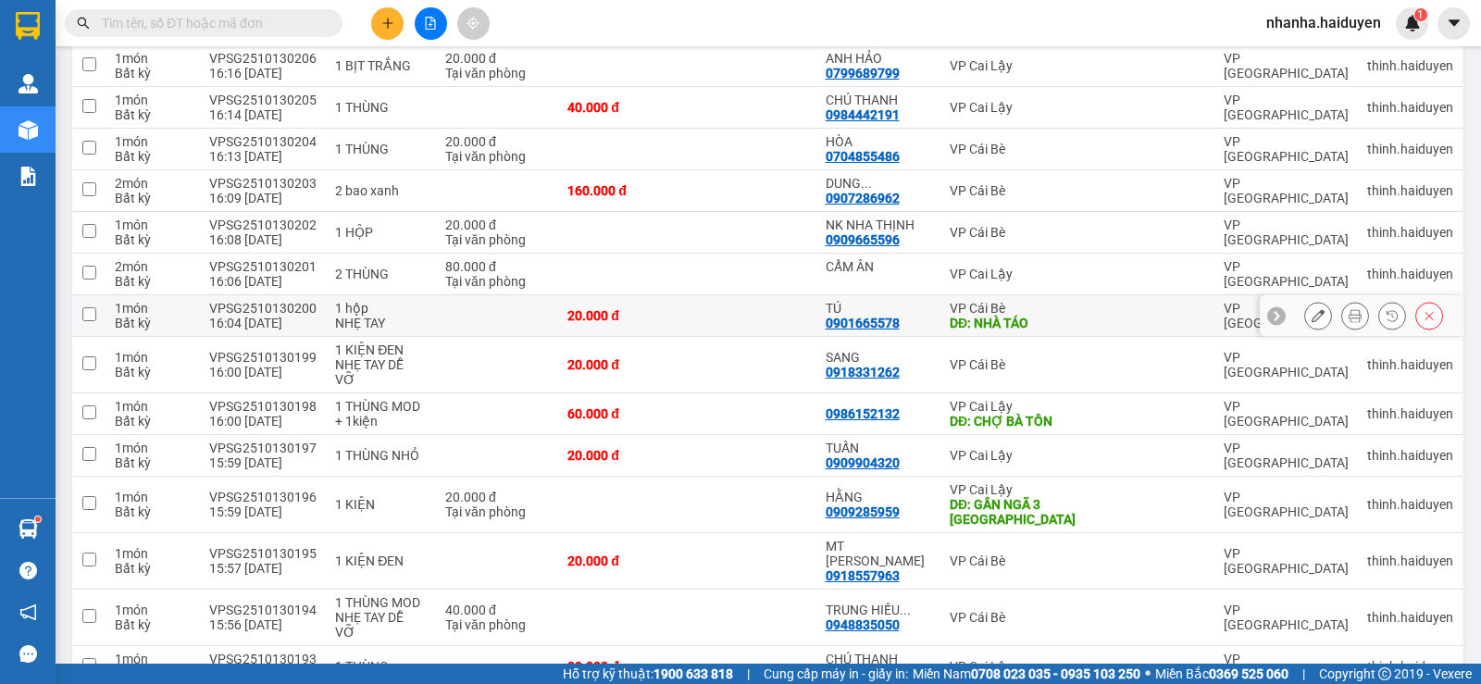
scroll to position [0, 0]
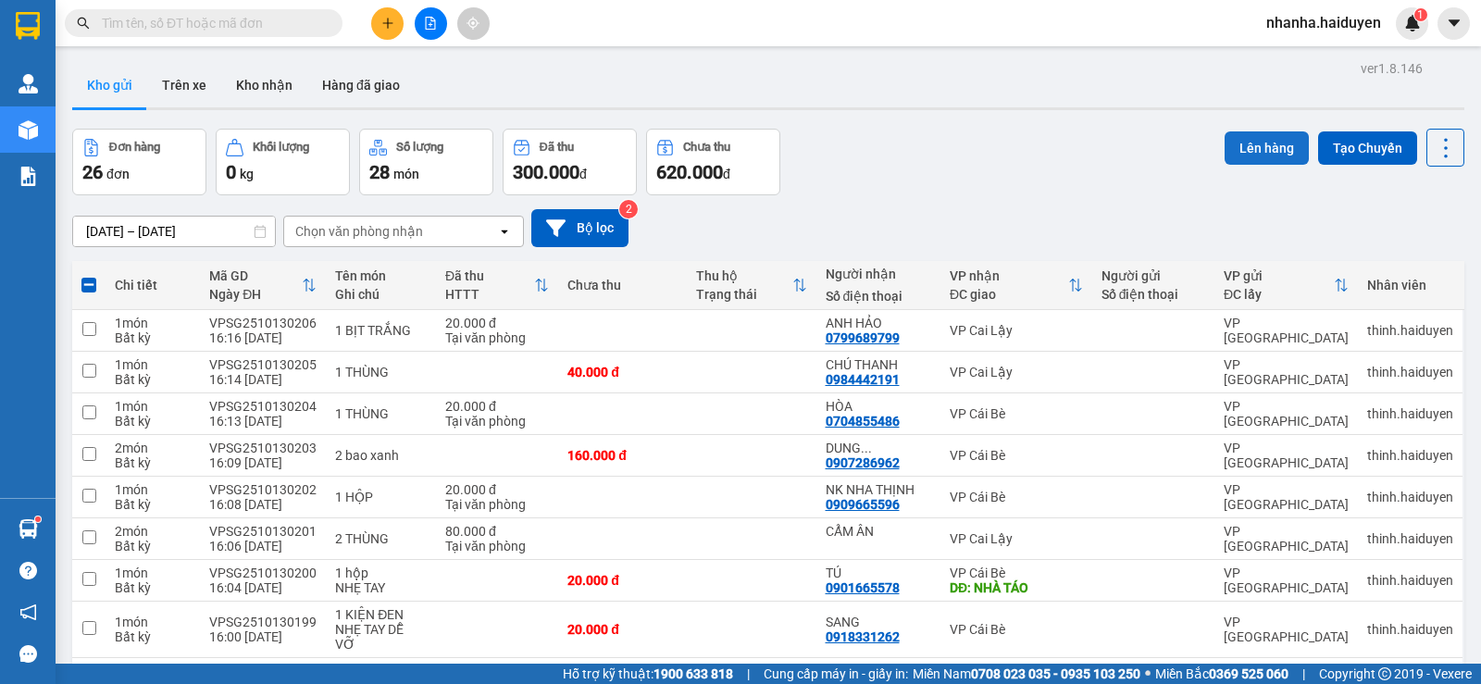
click at [1234, 144] on button "Lên hàng" at bounding box center [1267, 147] width 84 height 33
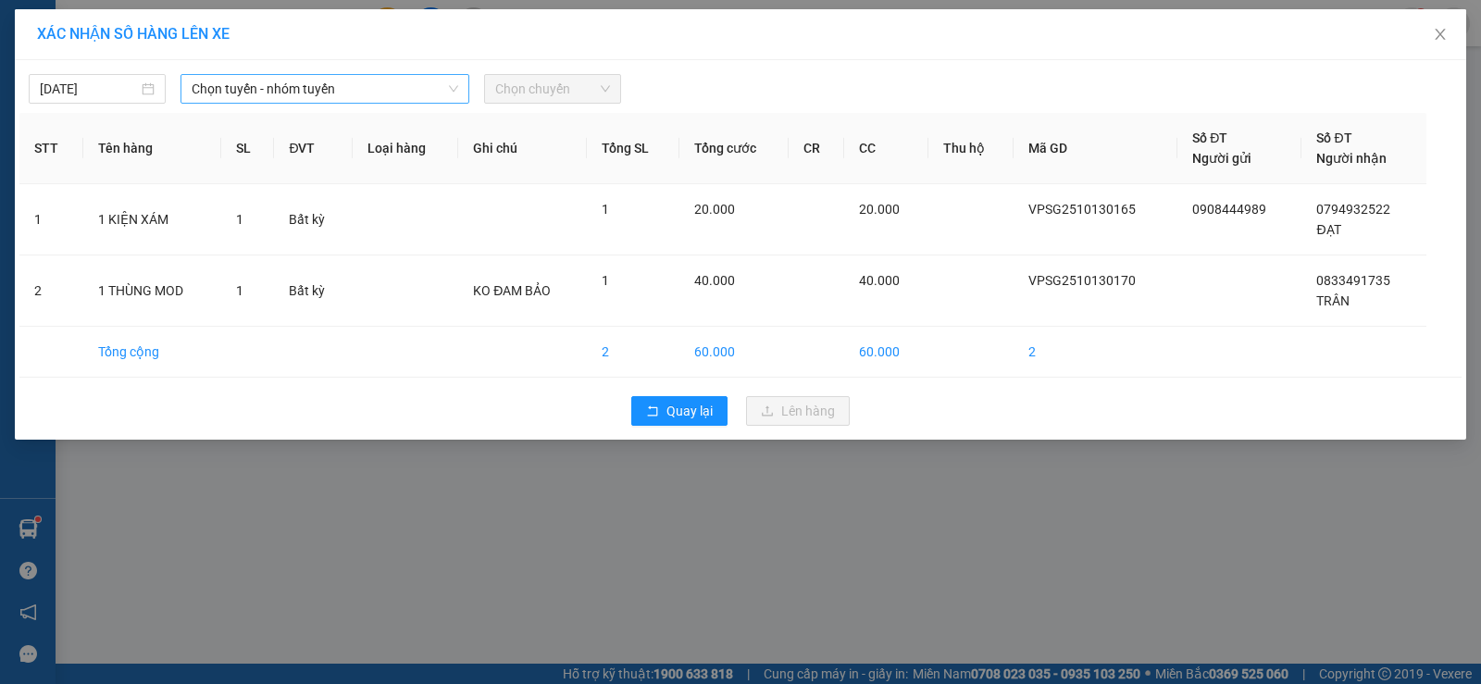
click at [396, 100] on span "Chọn tuyến - nhóm tuyến" at bounding box center [325, 89] width 267 height 28
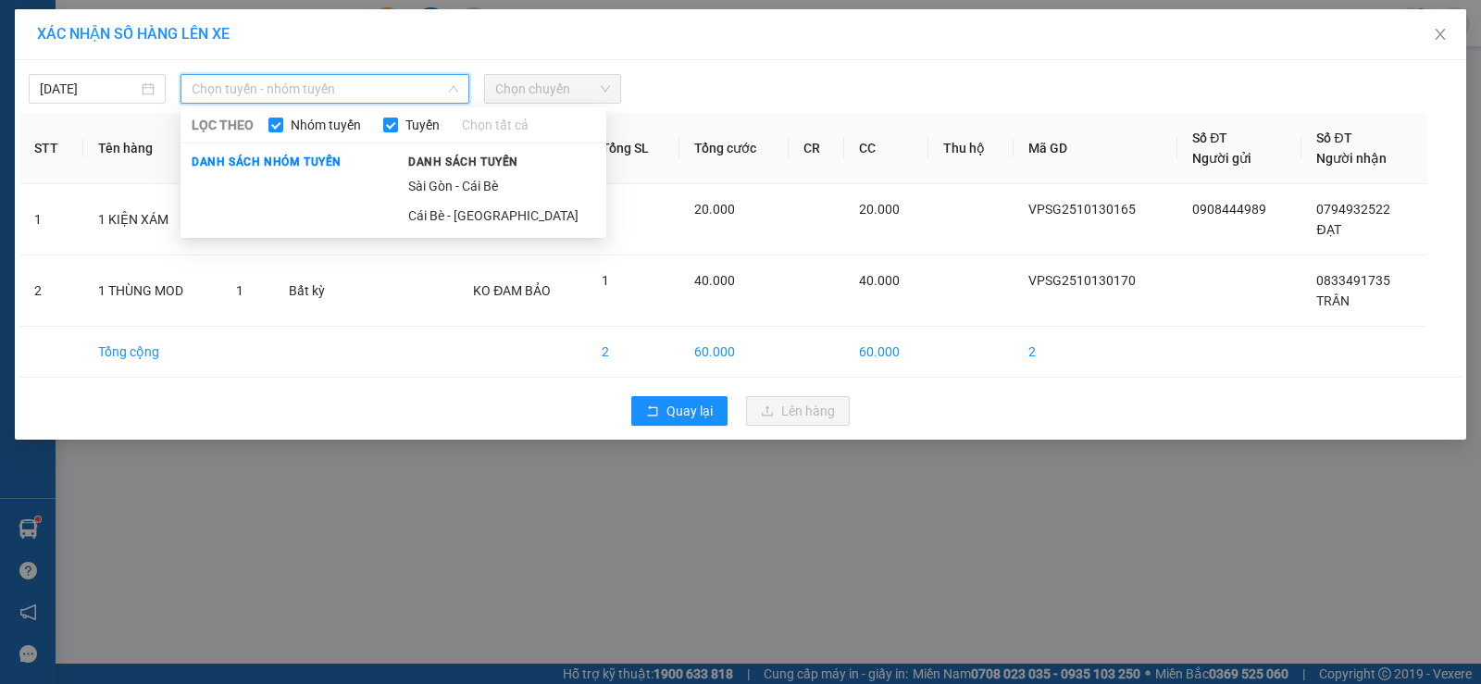
drag, startPoint x: 438, startPoint y: 188, endPoint x: 449, endPoint y: 181, distance: 13.4
click at [438, 187] on li "Sài Gòn - Cái Bè" at bounding box center [501, 186] width 209 height 30
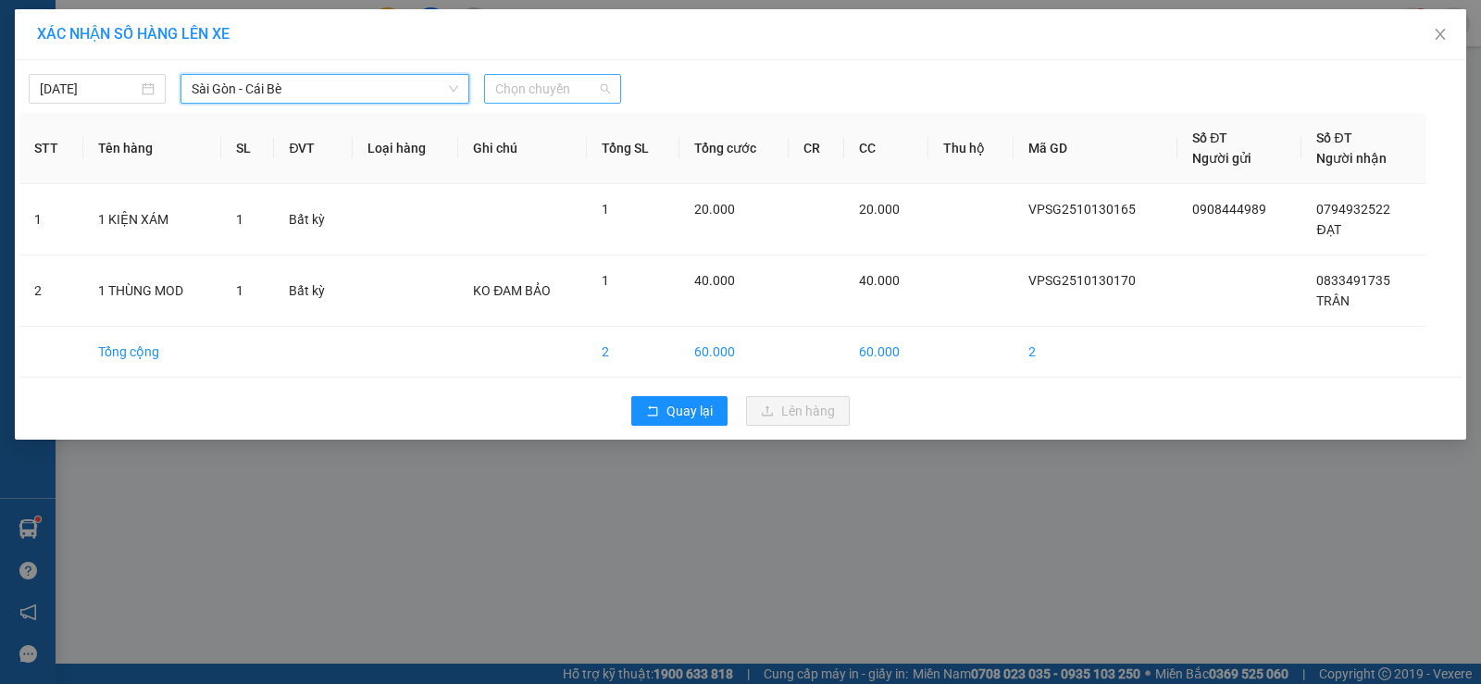
click at [540, 94] on span "Chọn chuyến" at bounding box center [552, 89] width 115 height 28
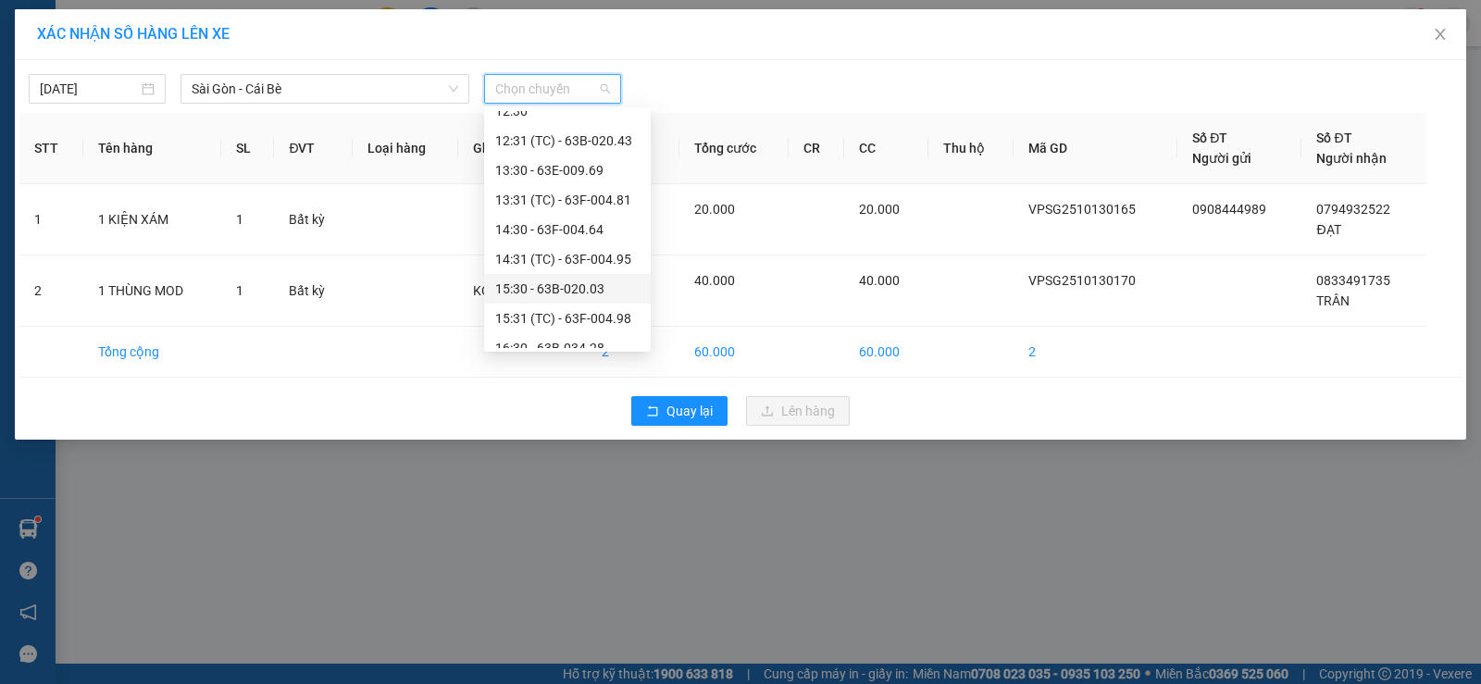
scroll to position [463, 0]
click at [588, 264] on div "16:30 - 63B-034.28" at bounding box center [567, 255] width 144 height 20
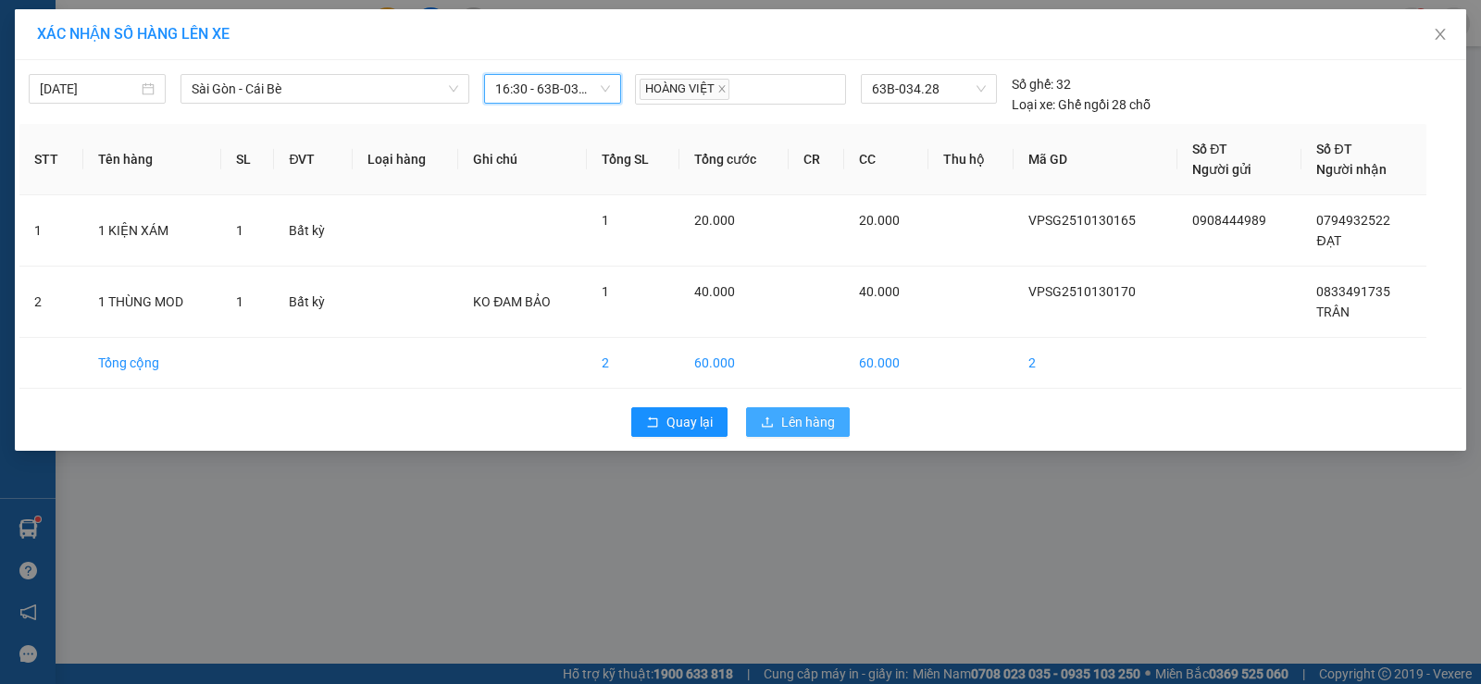
click at [769, 421] on icon "upload" at bounding box center [767, 422] width 13 height 13
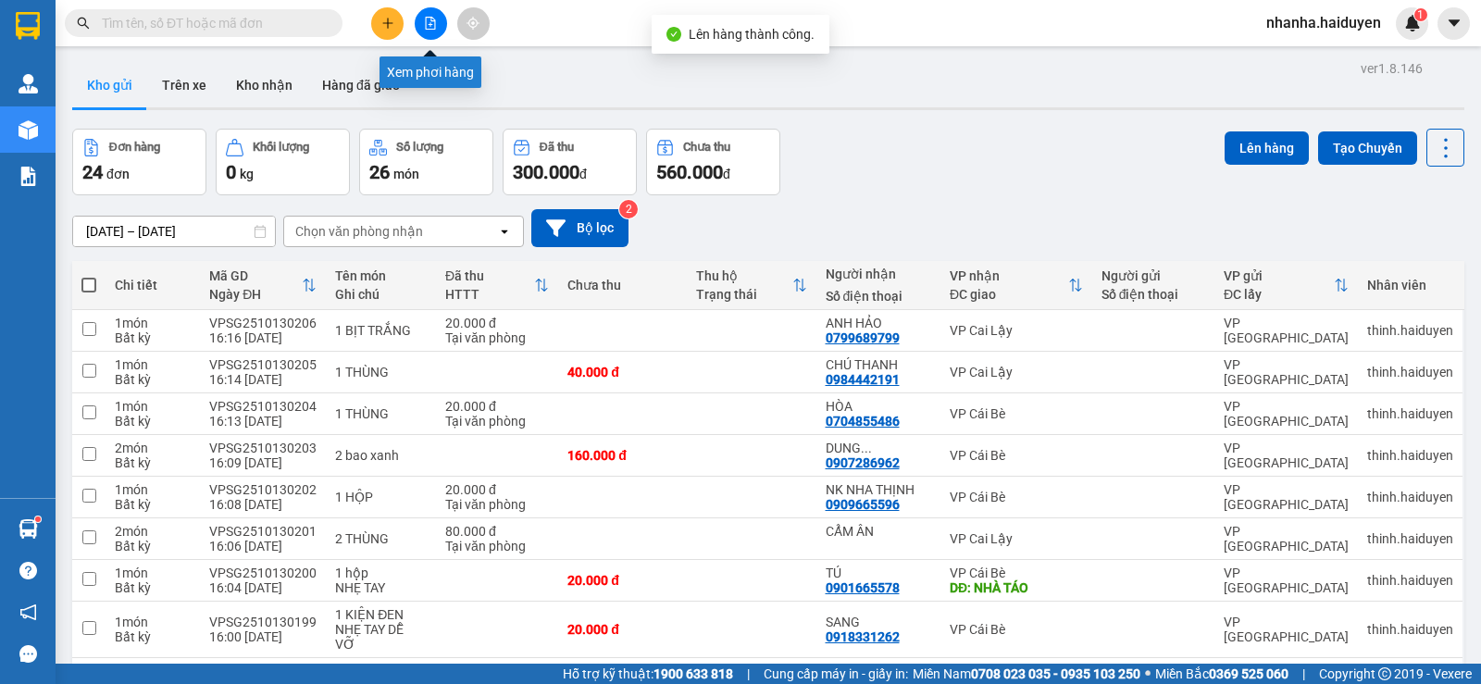
click at [429, 25] on icon "file-add" at bounding box center [430, 23] width 13 height 13
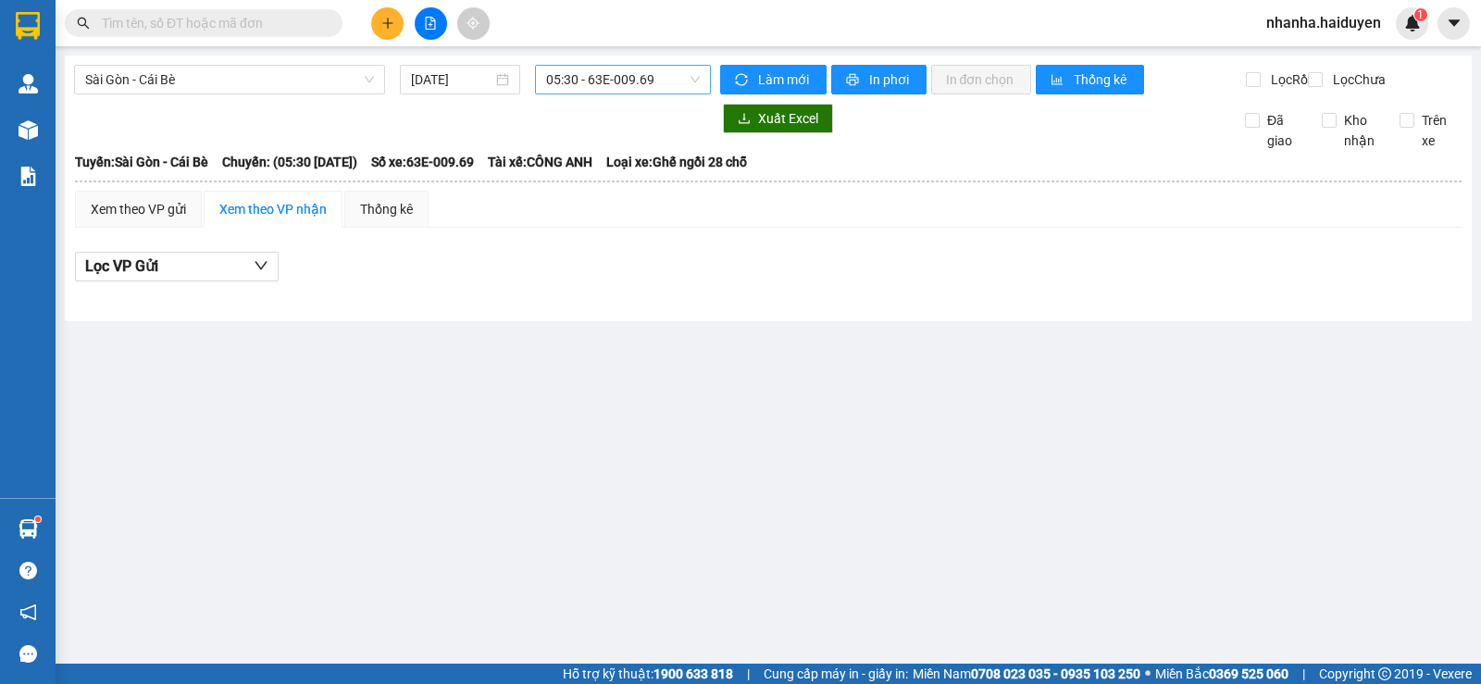
click at [635, 80] on span "05:30 - 63E-009.69" at bounding box center [622, 80] width 153 height 28
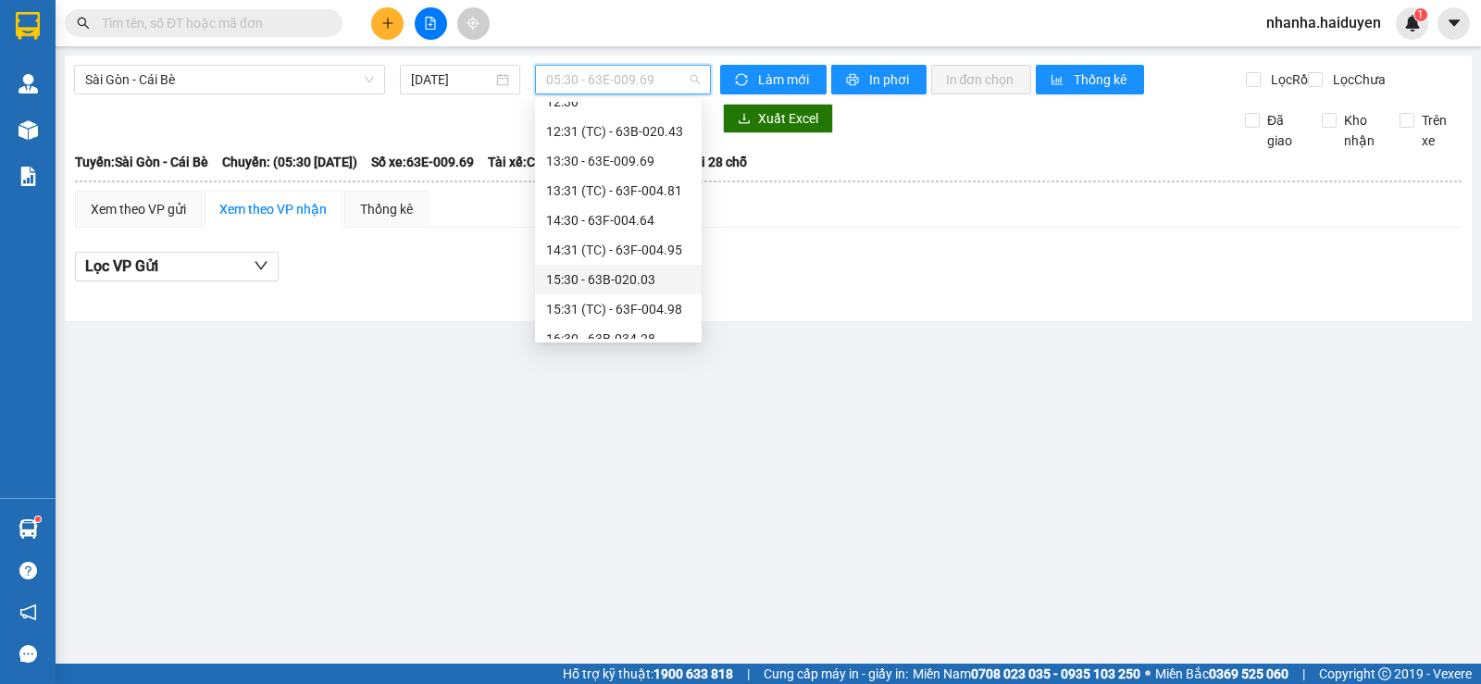
scroll to position [463, 0]
click at [645, 244] on div "16:30 - 63B-034.28" at bounding box center [618, 246] width 144 height 20
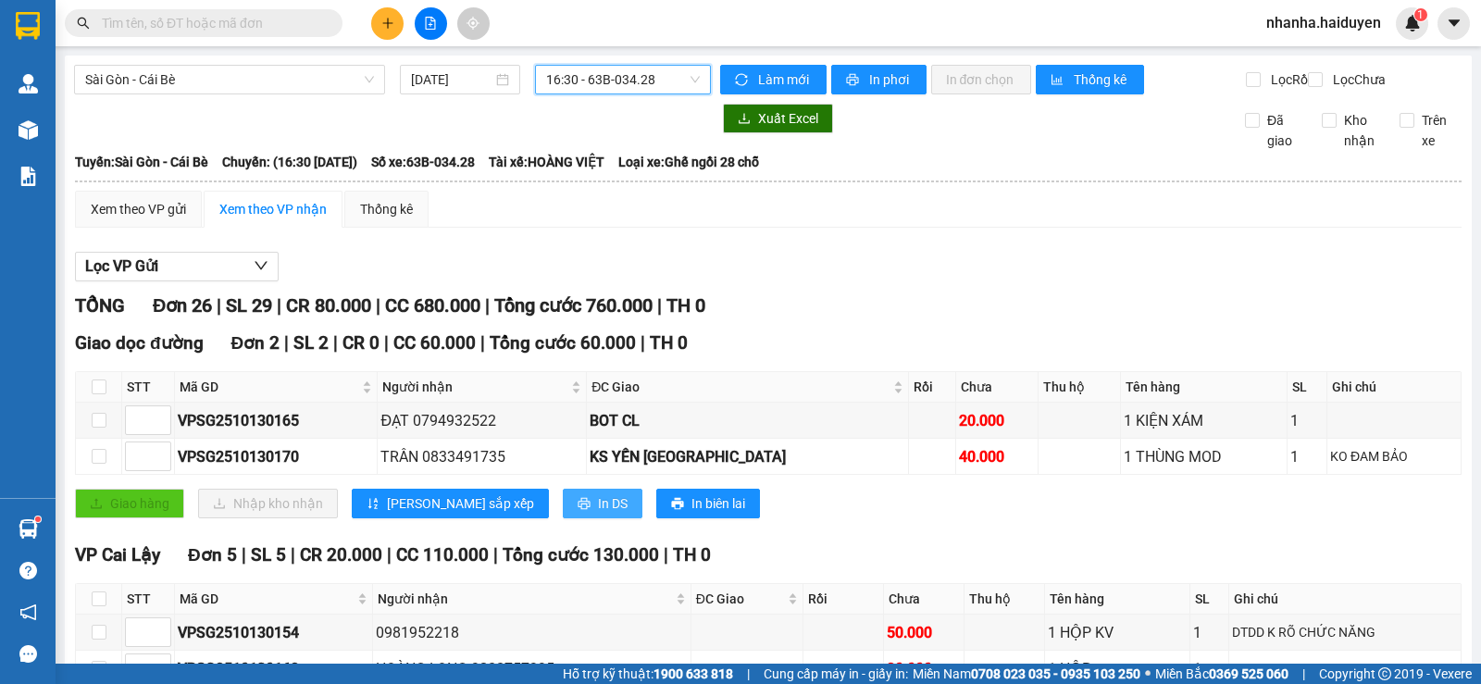
click at [578, 510] on icon "printer" at bounding box center [584, 503] width 13 height 13
click at [572, 76] on span "16:30 - 63B-034.28" at bounding box center [622, 80] width 153 height 28
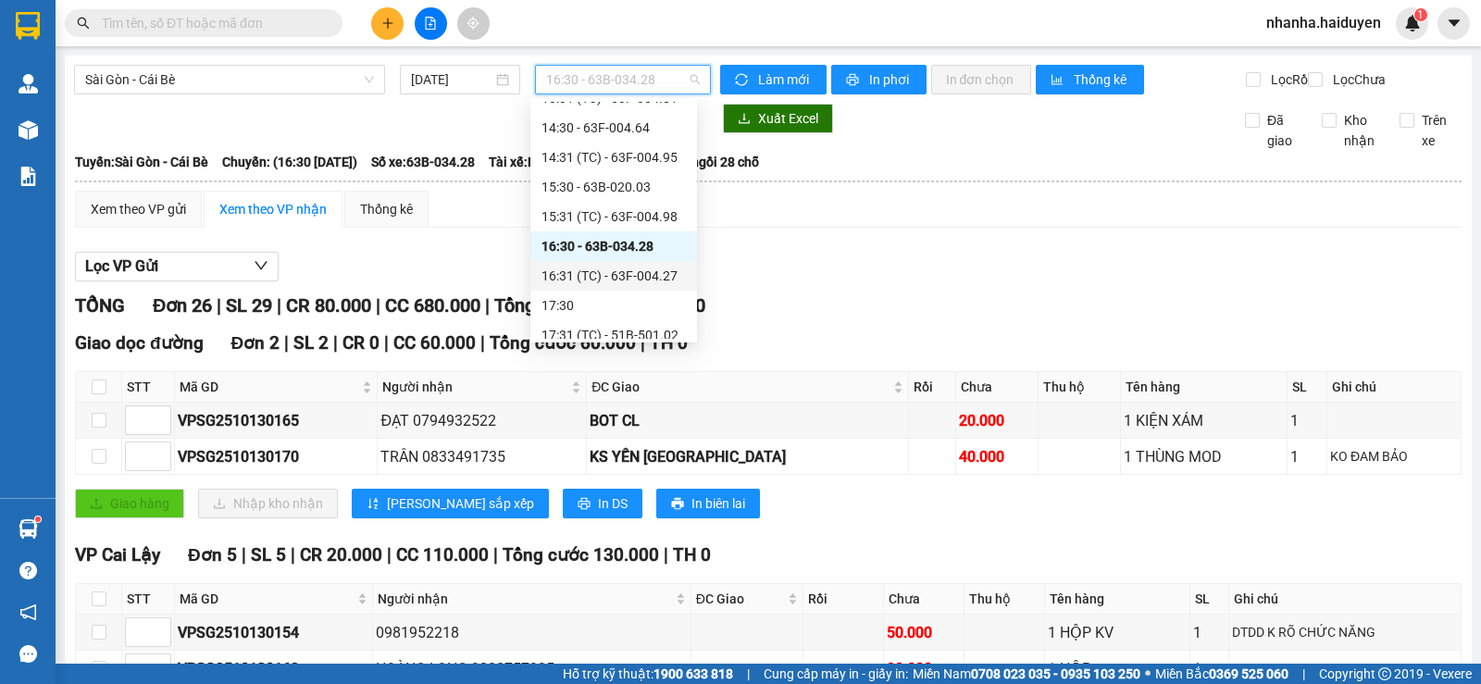
click at [585, 271] on div "16:31 (TC) - 63F-004.27" at bounding box center [614, 276] width 144 height 20
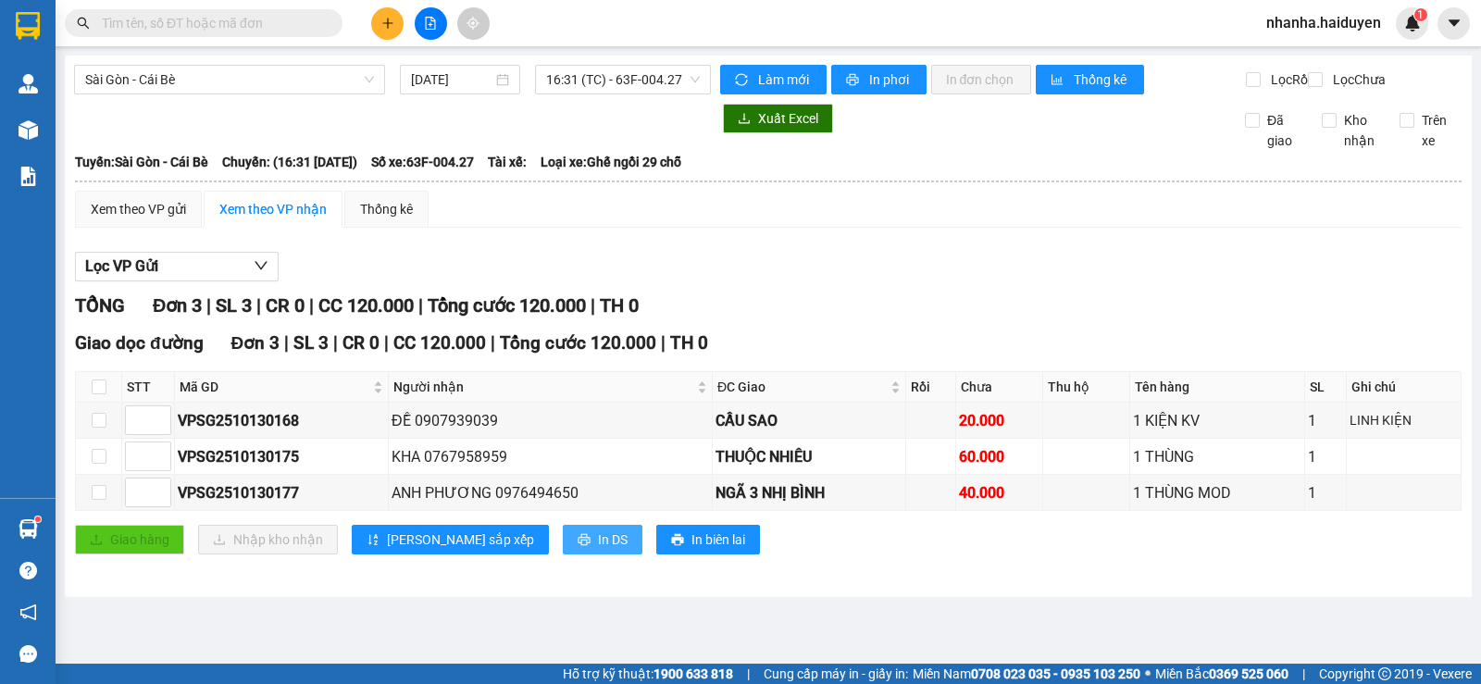
click at [598, 546] on span "In DS" at bounding box center [613, 540] width 30 height 20
click at [104, 402] on th at bounding box center [99, 387] width 46 height 31
click at [104, 394] on input "checkbox" at bounding box center [99, 387] width 15 height 15
checkbox input "true"
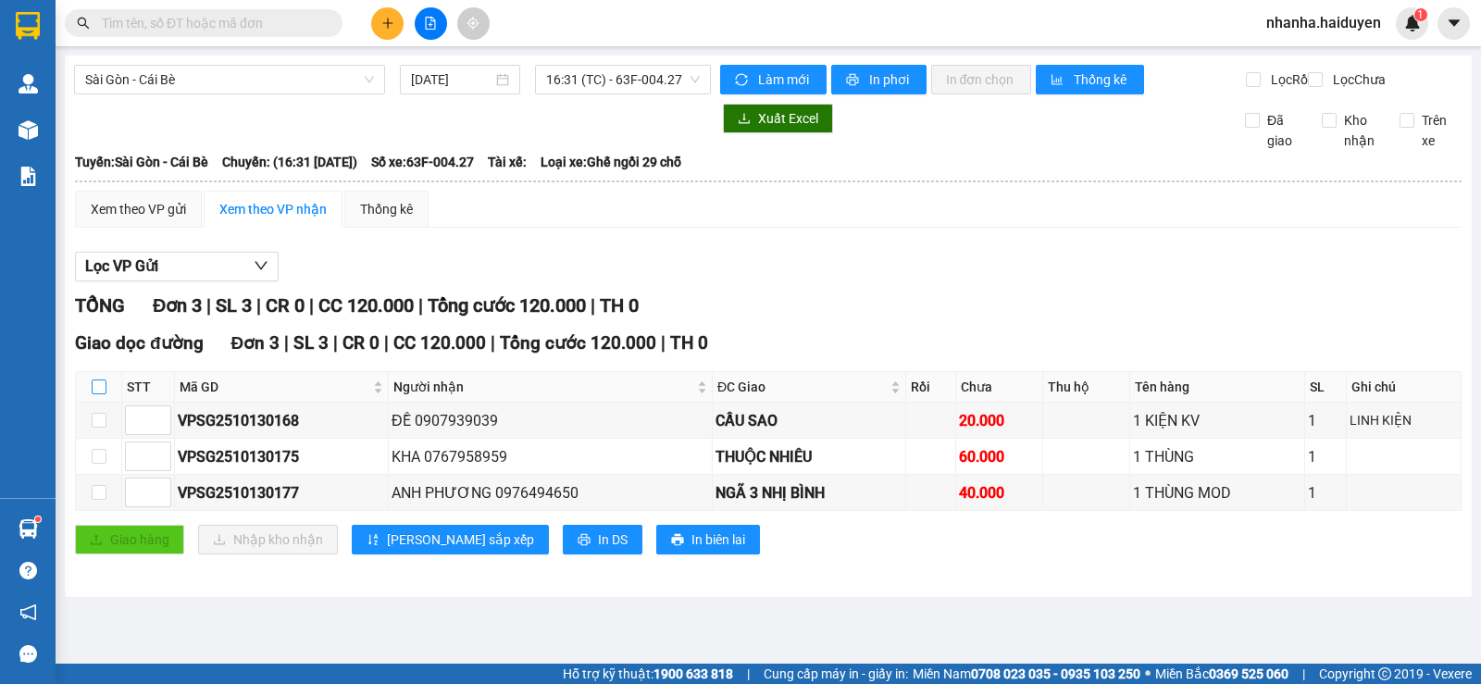
checkbox input "true"
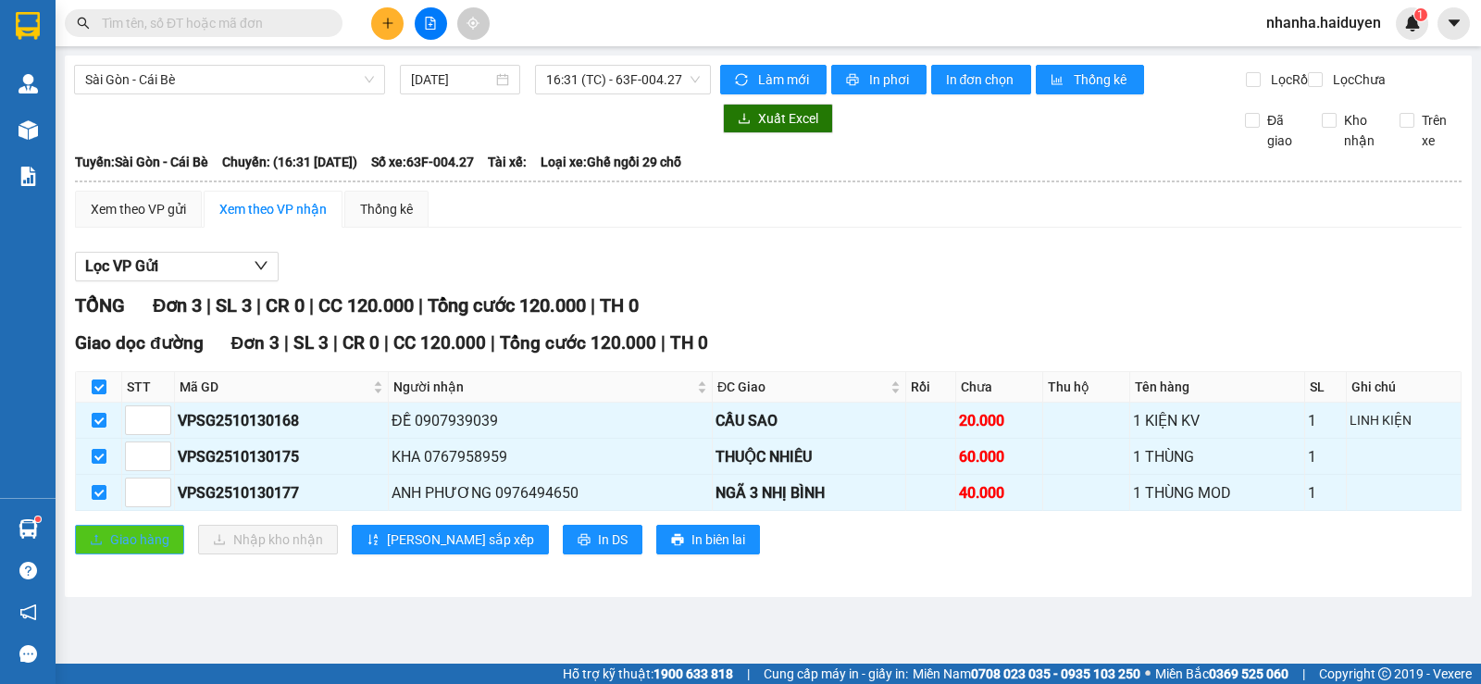
click at [155, 550] on span "Giao hàng" at bounding box center [139, 540] width 59 height 20
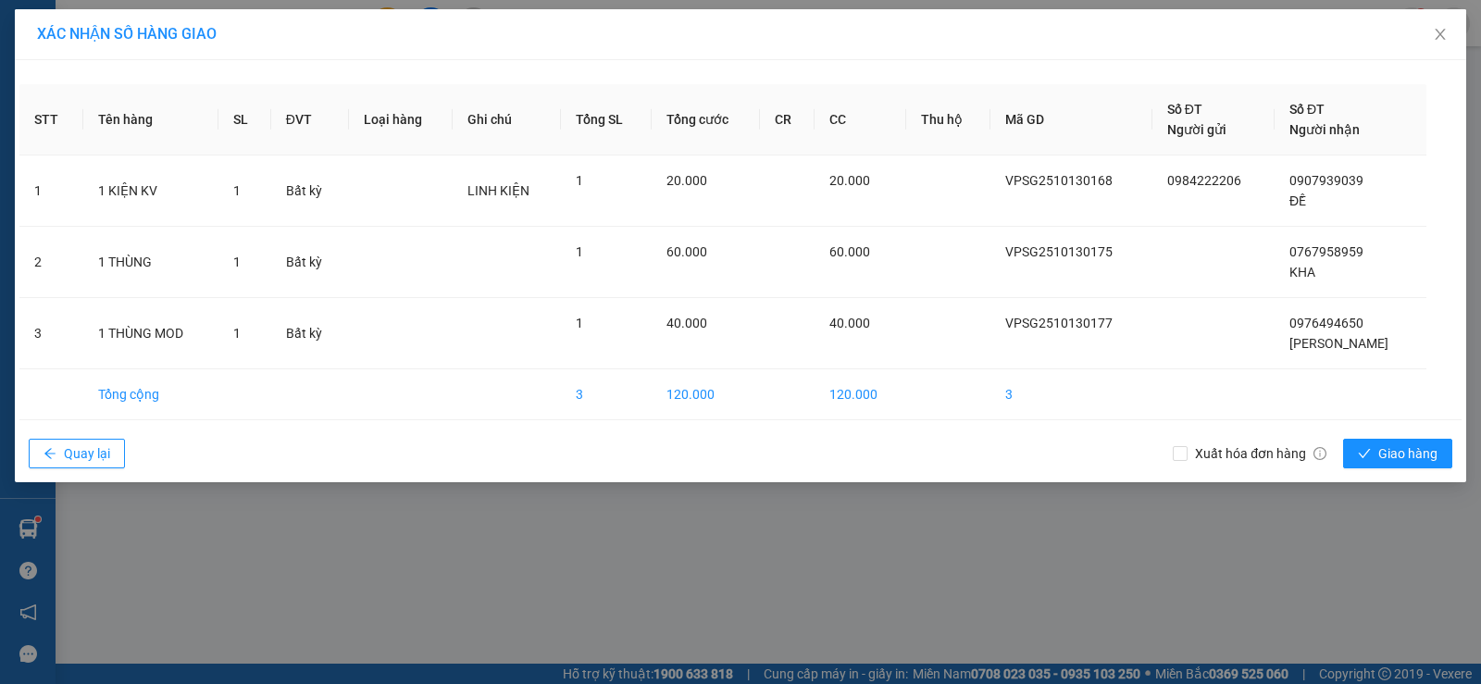
click at [1356, 471] on div "Xuất hóa đơn hàng Giao hàng" at bounding box center [1317, 454] width 289 height 48
click at [1357, 450] on button "Giao hàng" at bounding box center [1398, 454] width 109 height 30
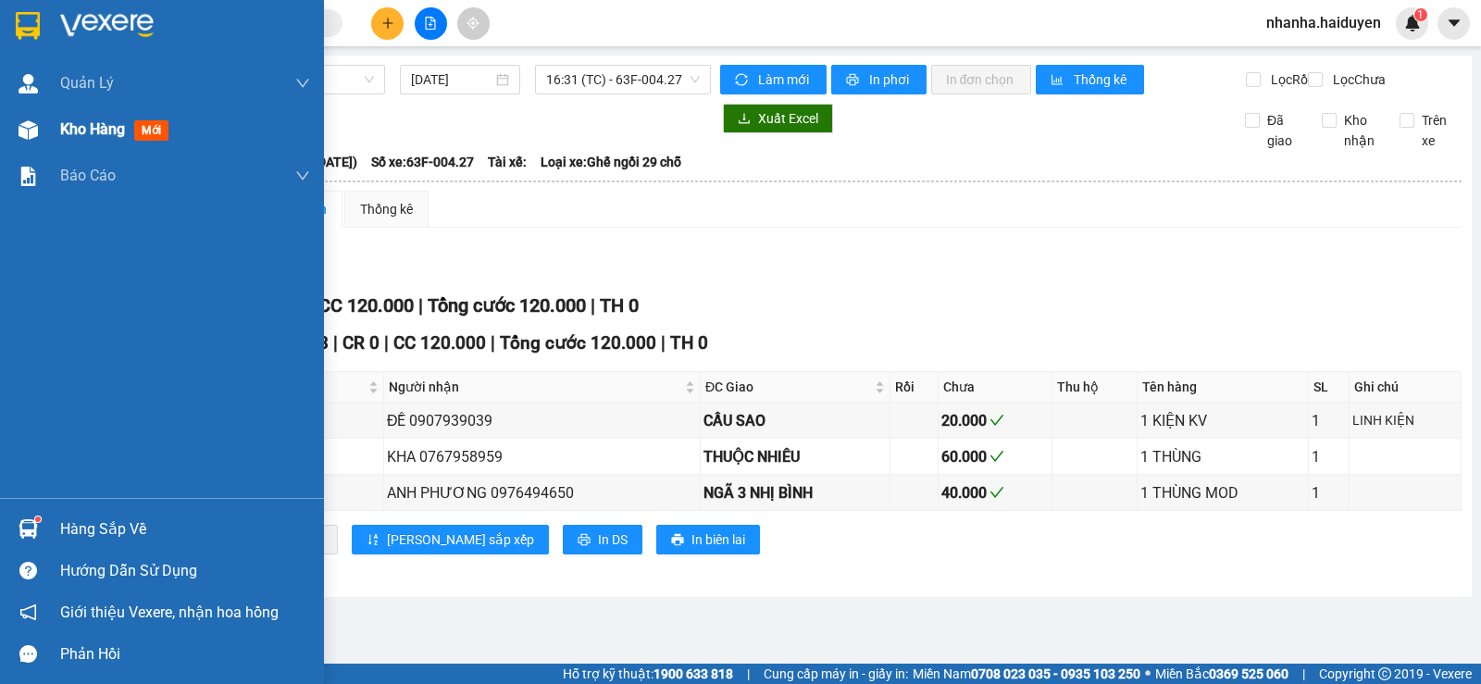
click at [59, 118] on div "Kho hàng mới" at bounding box center [162, 129] width 324 height 46
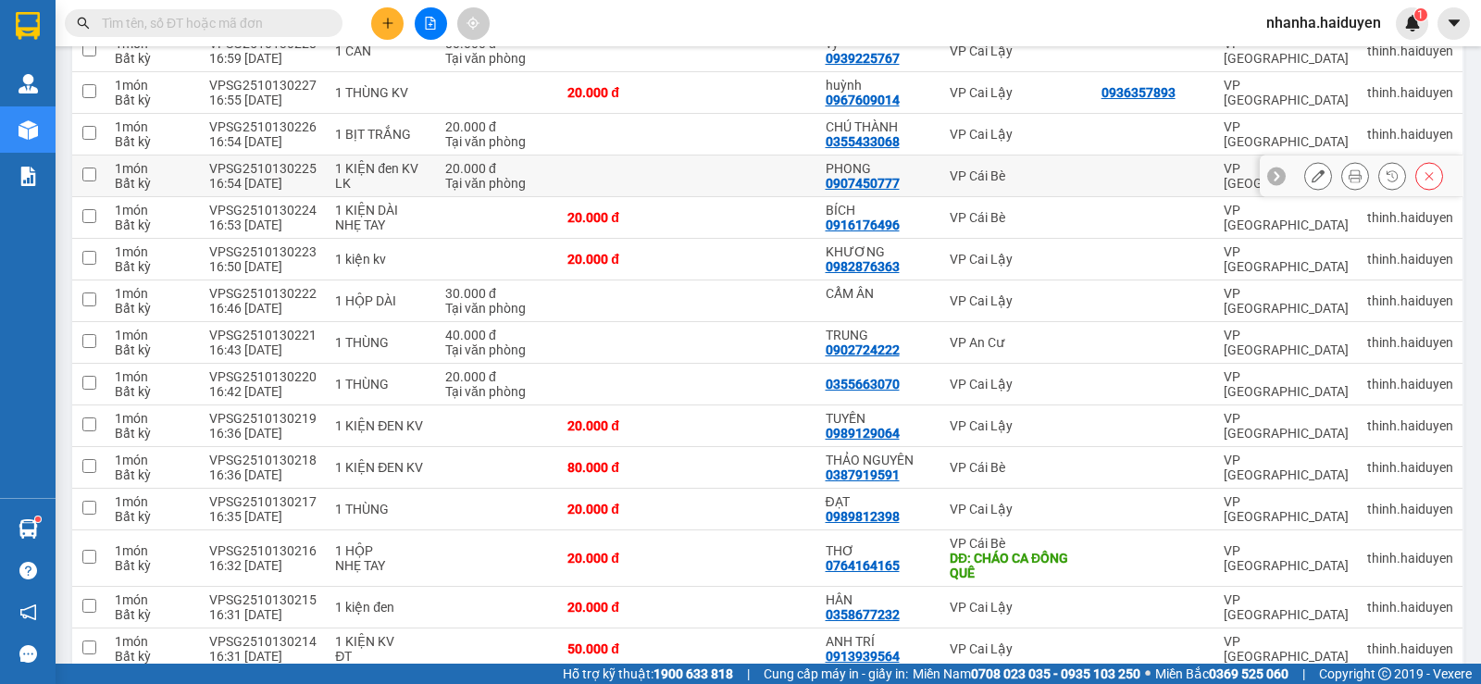
scroll to position [372, 0]
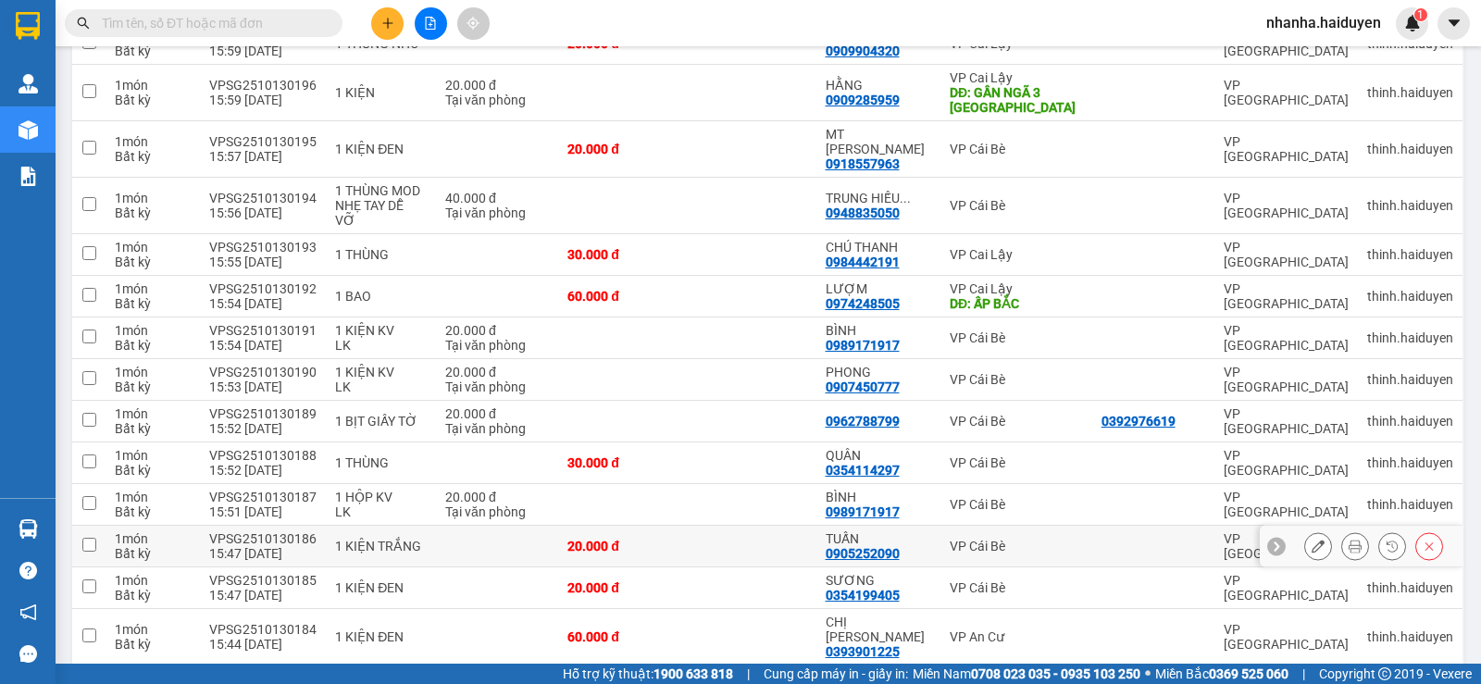
scroll to position [1990, 0]
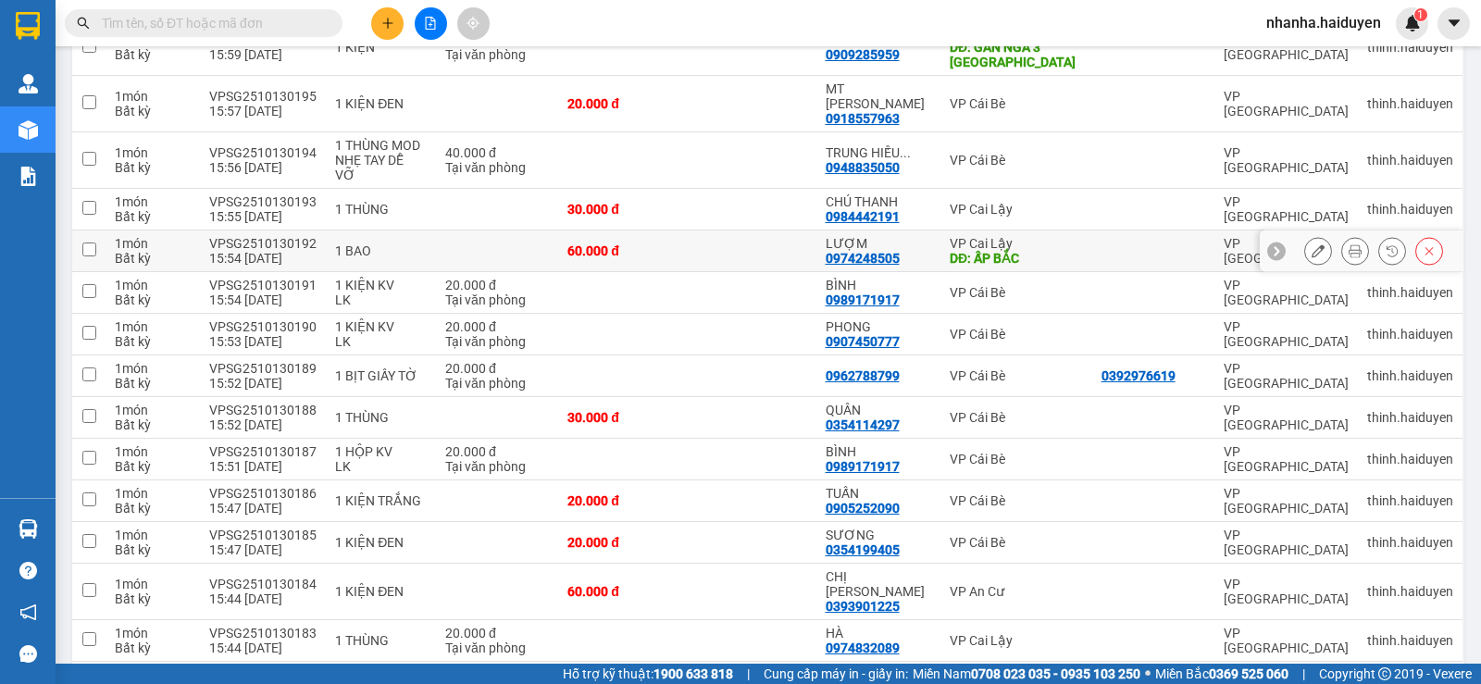
click at [1004, 236] on div "VP Cai Lậy" at bounding box center [1016, 243] width 133 height 15
checkbox input "true"
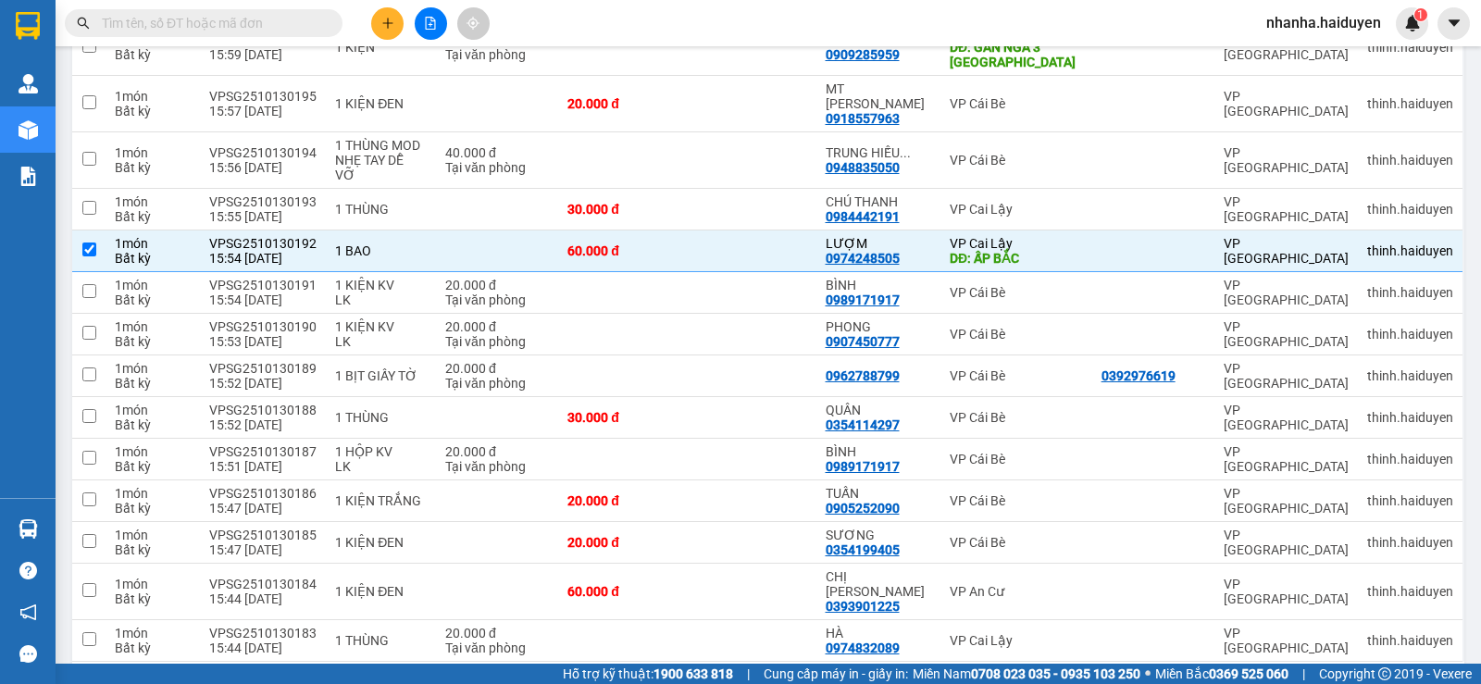
scroll to position [1619, 0]
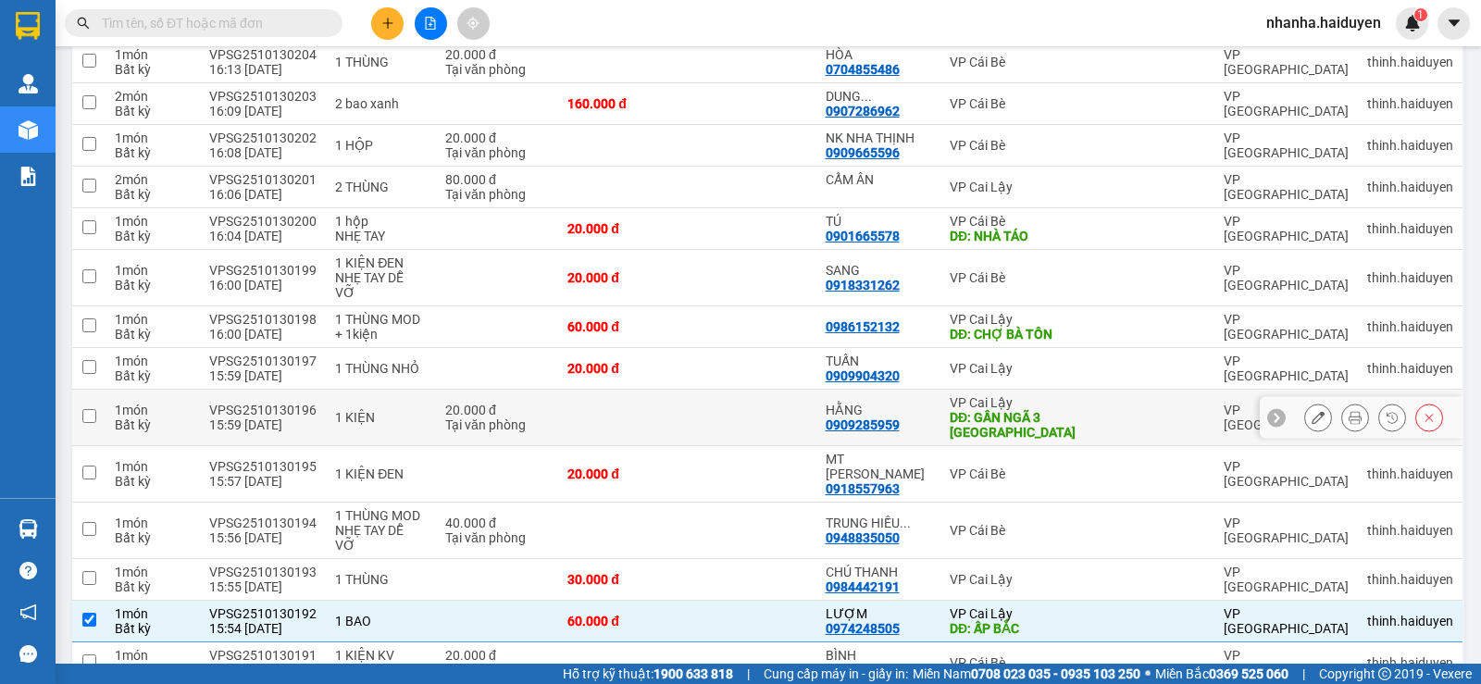
click at [950, 410] on div "DĐ: GẦN NGÃ 3 [GEOGRAPHIC_DATA]" at bounding box center [1016, 425] width 133 height 30
checkbox input "true"
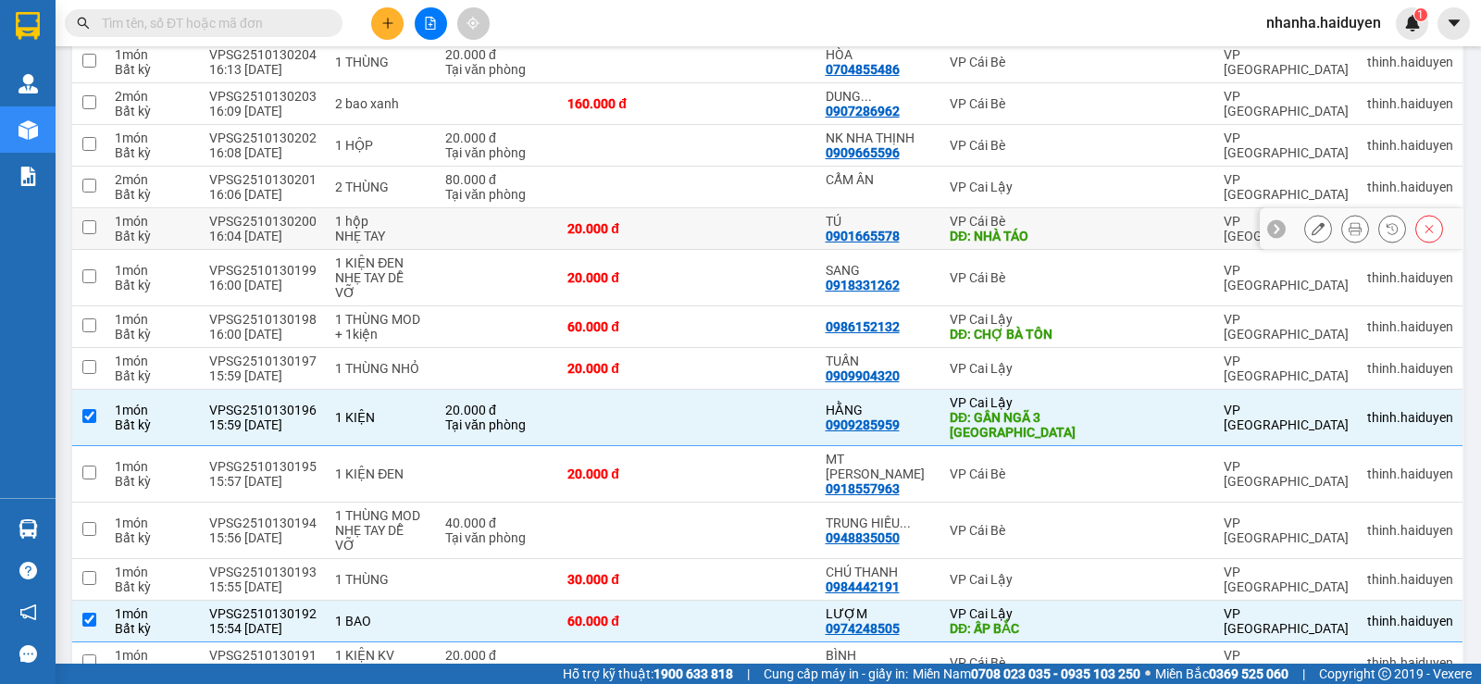
click at [960, 214] on div "VP Cái Bè" at bounding box center [1016, 221] width 133 height 15
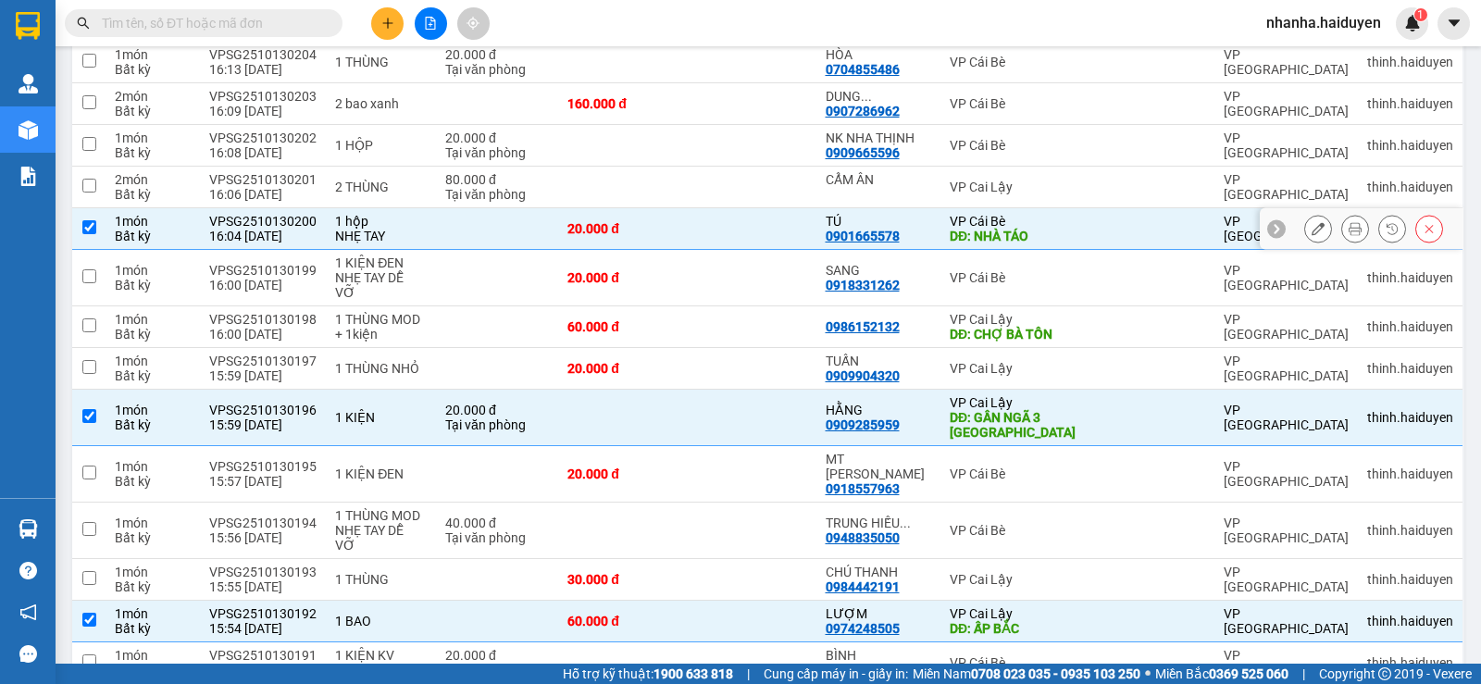
click at [974, 229] on div "DĐ: NHÀ TÁO" at bounding box center [1016, 236] width 133 height 15
checkbox input "false"
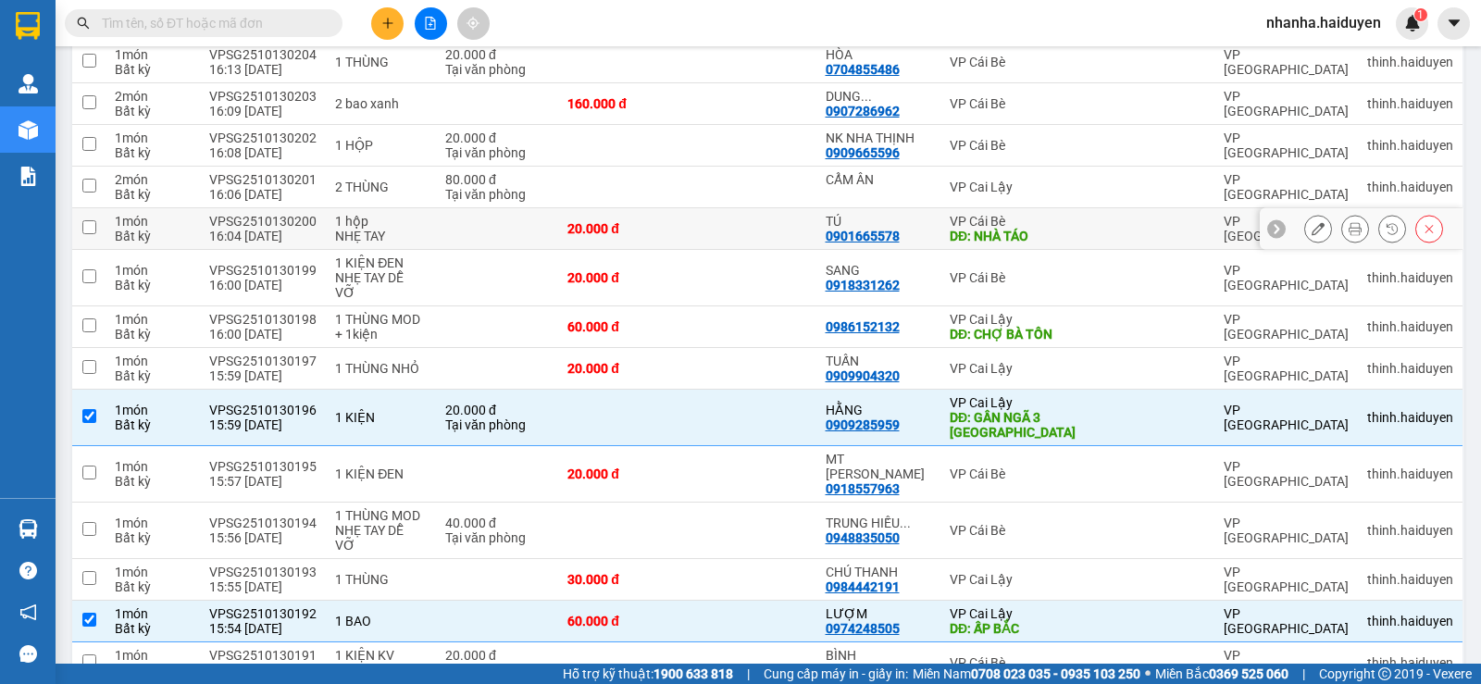
scroll to position [1342, 0]
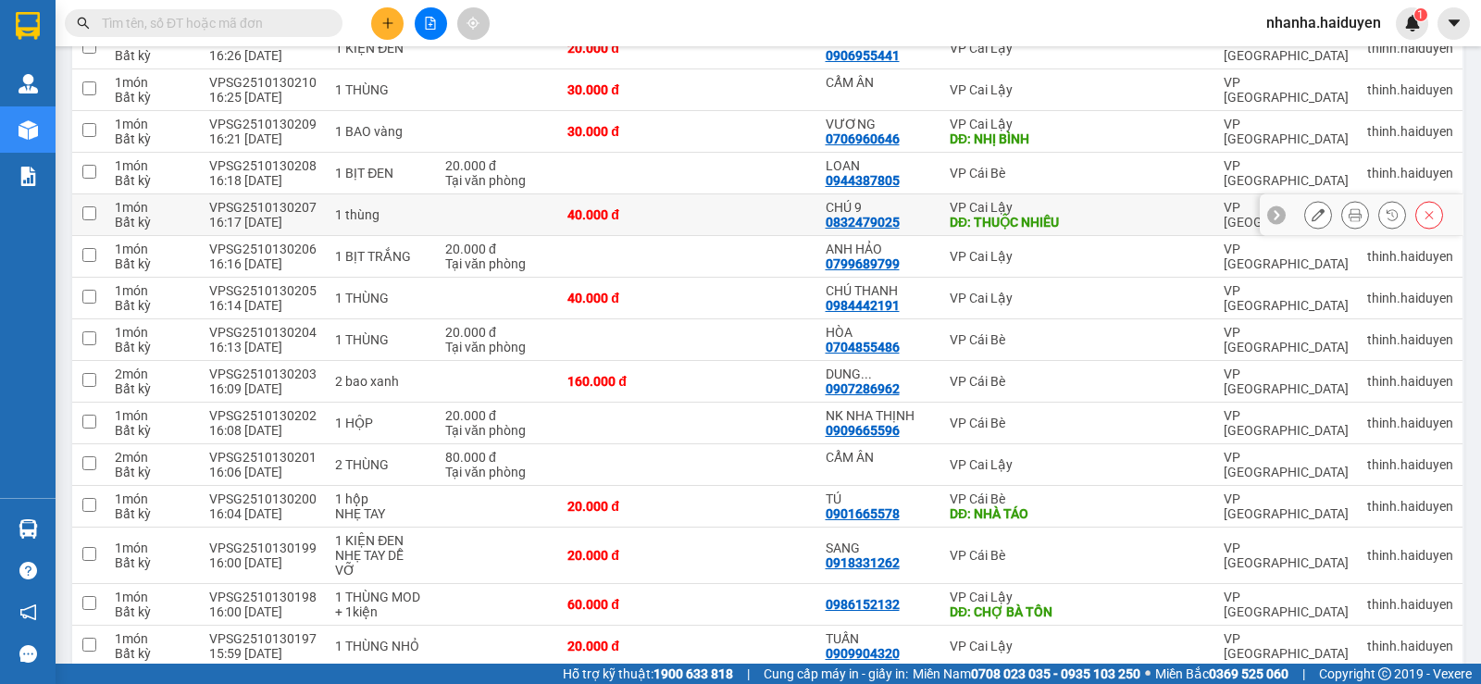
click at [1027, 215] on div "DĐ: THUỘC NHIÊU" at bounding box center [1016, 222] width 133 height 15
checkbox input "true"
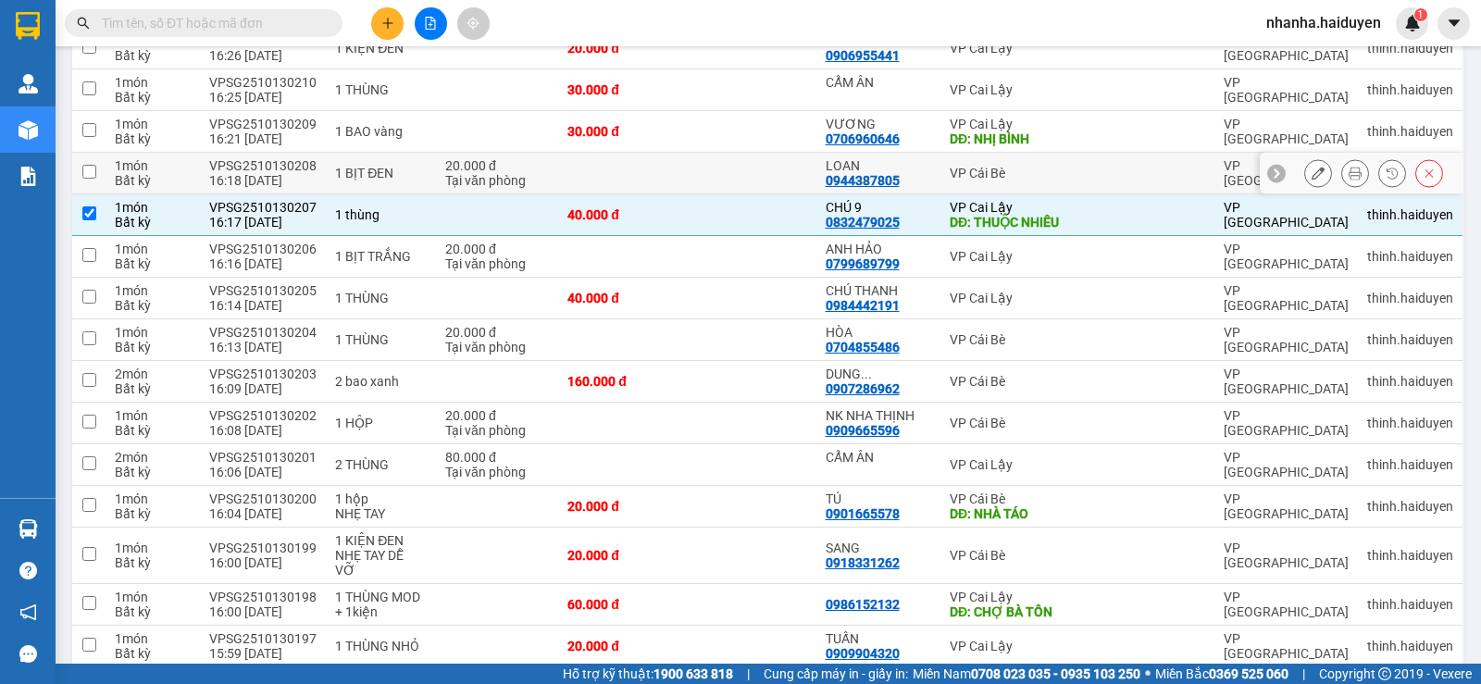
click at [1047, 153] on td "VP Cái Bè" at bounding box center [1017, 174] width 152 height 42
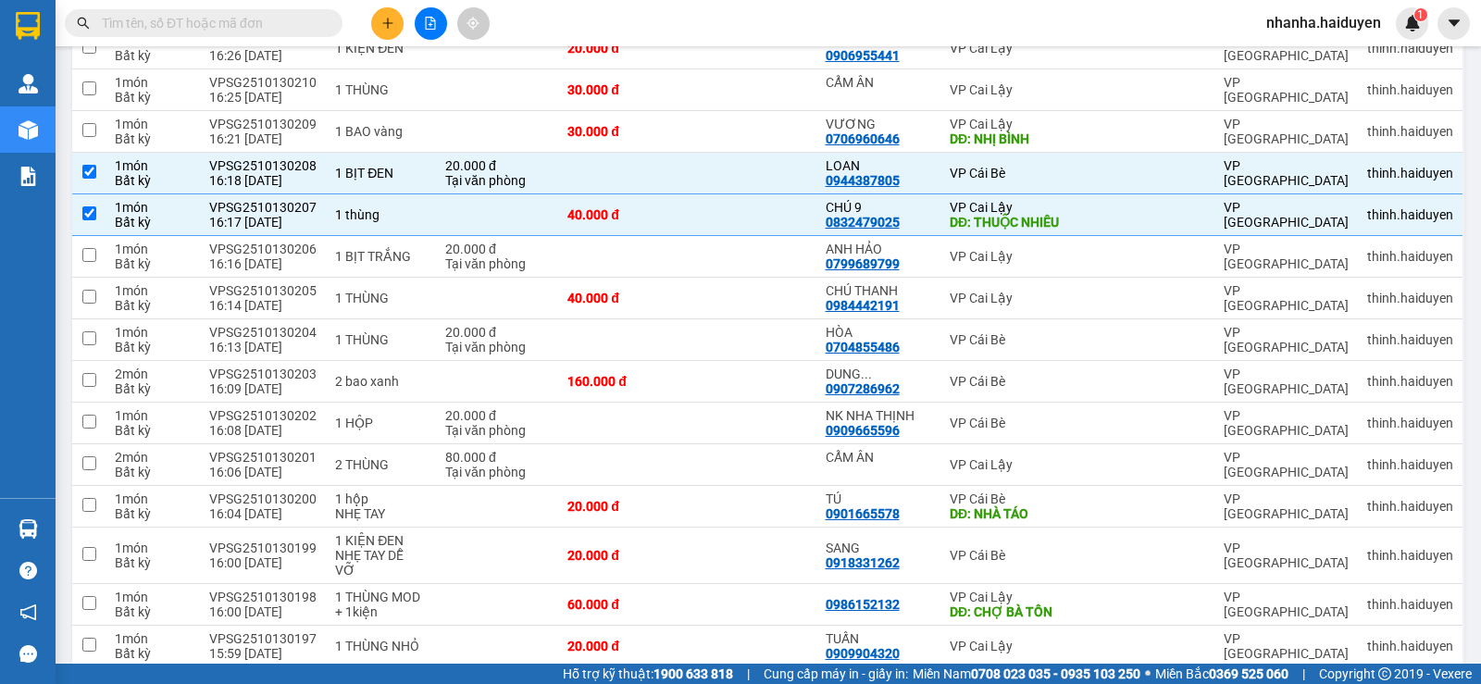
scroll to position [971, 0]
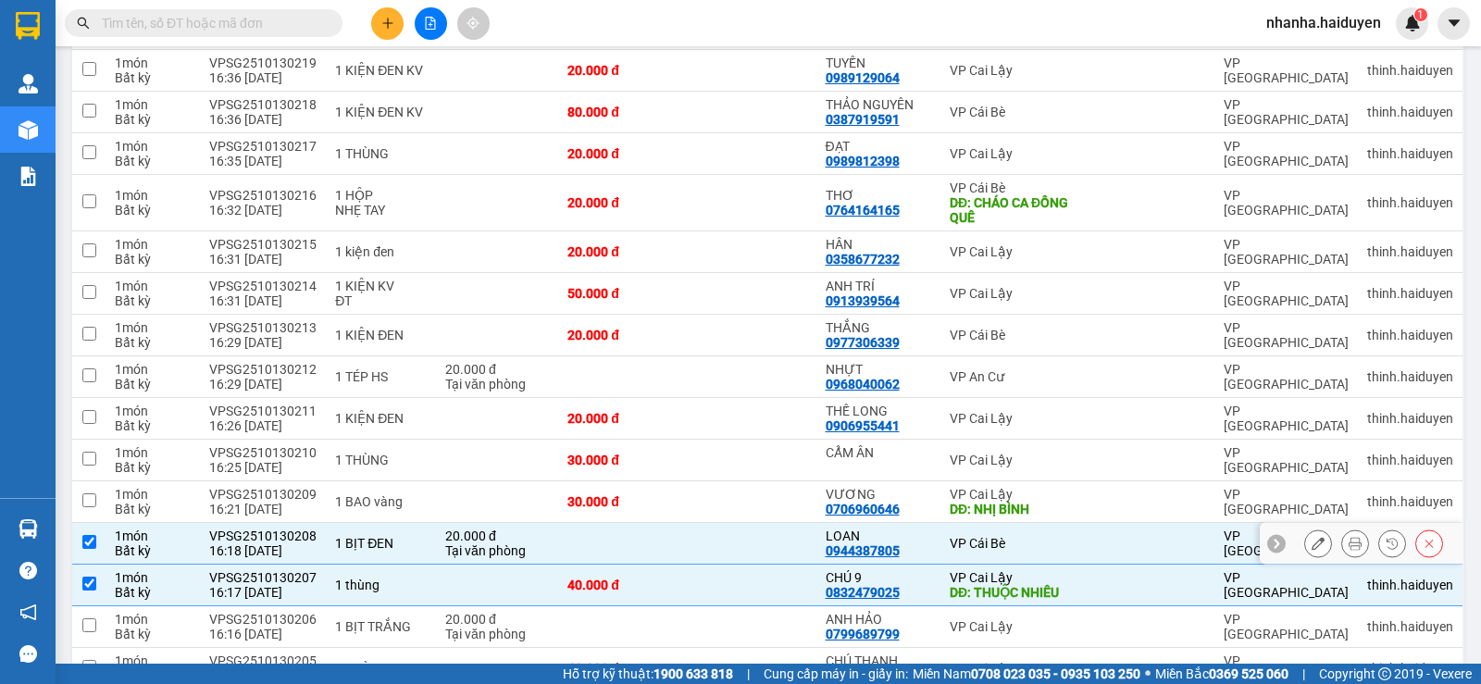
drag, startPoint x: 997, startPoint y: 519, endPoint x: 1016, endPoint y: 488, distance: 36.5
click at [996, 523] on td "VP Cái Bè" at bounding box center [1017, 544] width 152 height 42
checkbox input "false"
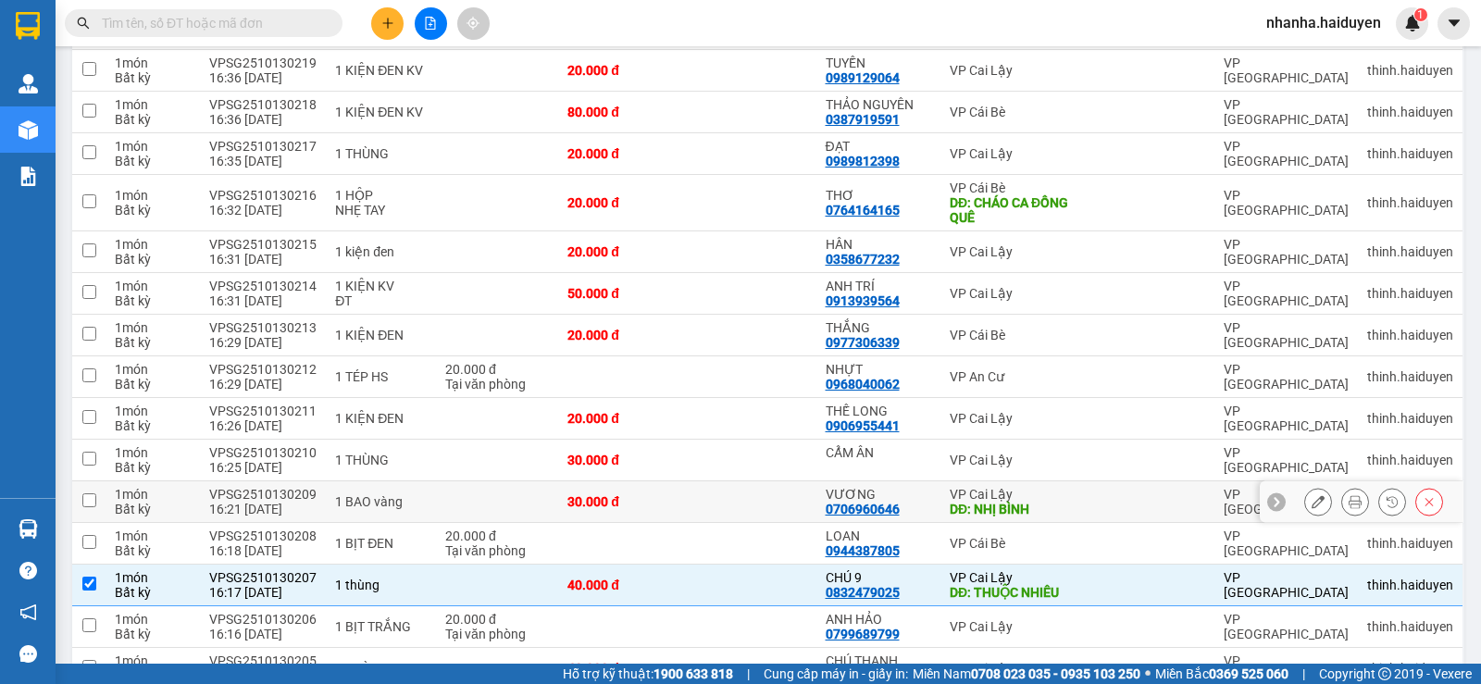
click at [1017, 502] on div "DĐ: NHỊ BÌNH" at bounding box center [1016, 509] width 133 height 15
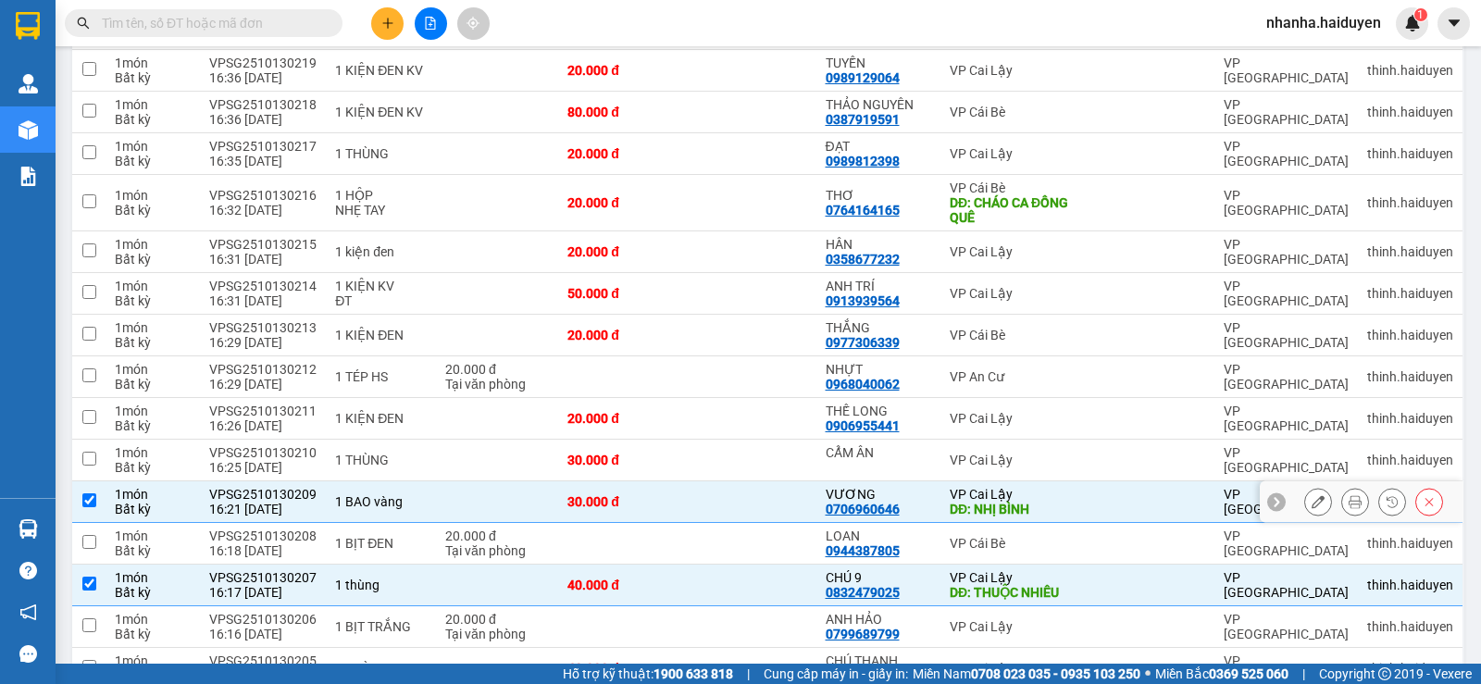
checkbox input "true"
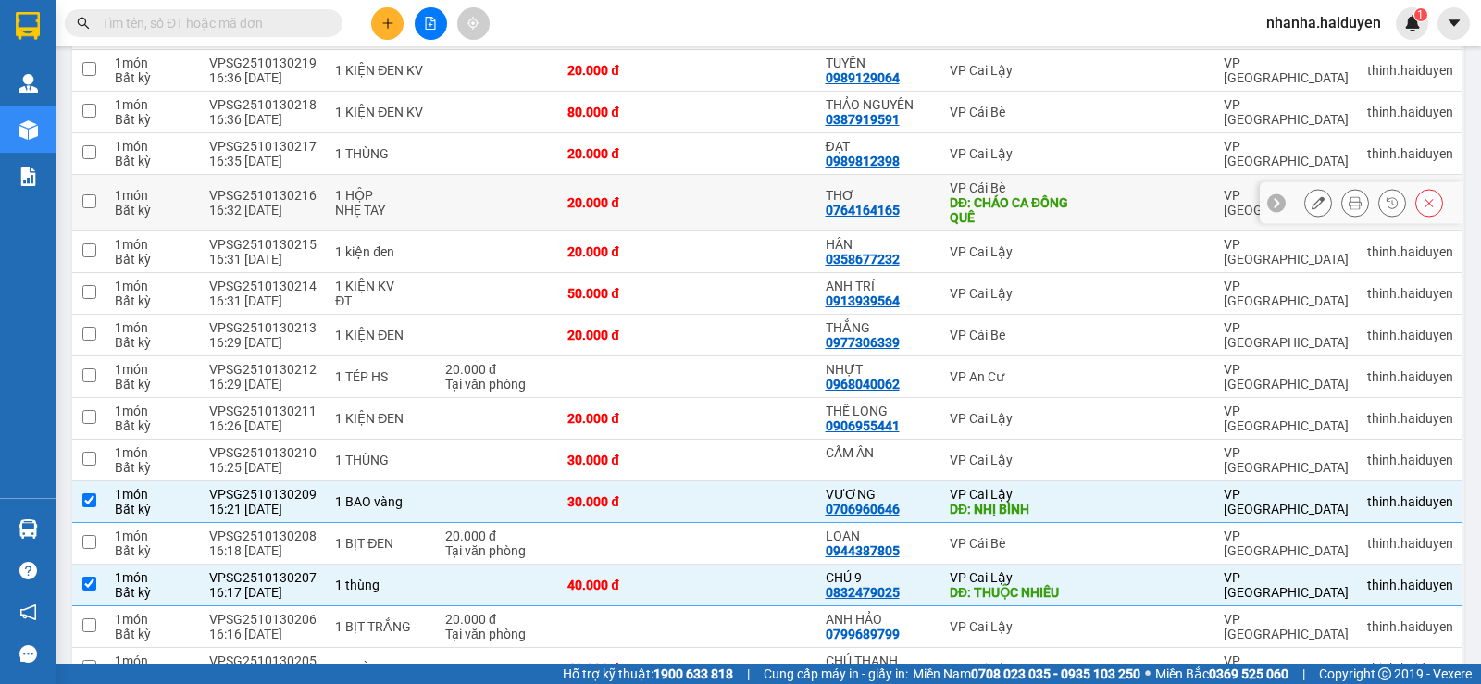
click at [1093, 194] on td at bounding box center [1154, 203] width 122 height 56
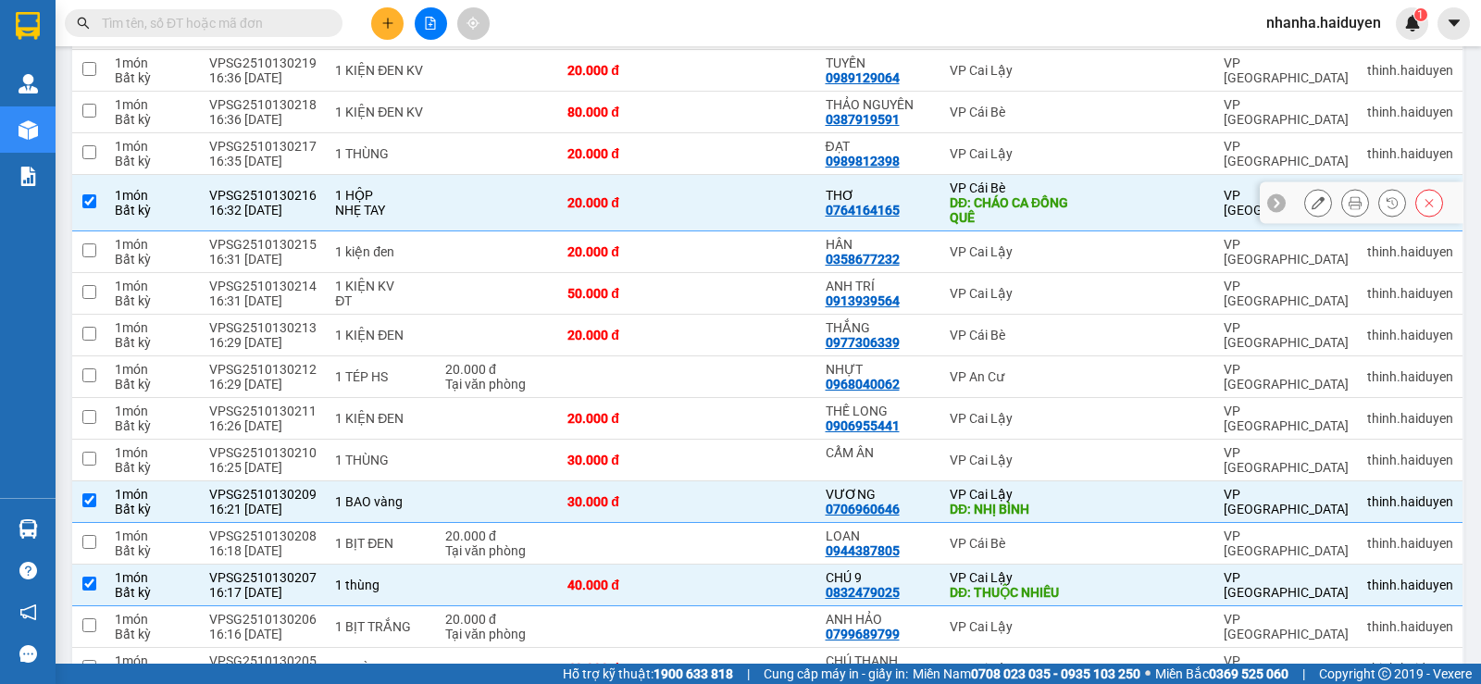
click at [1093, 193] on td at bounding box center [1154, 203] width 122 height 56
checkbox input "false"
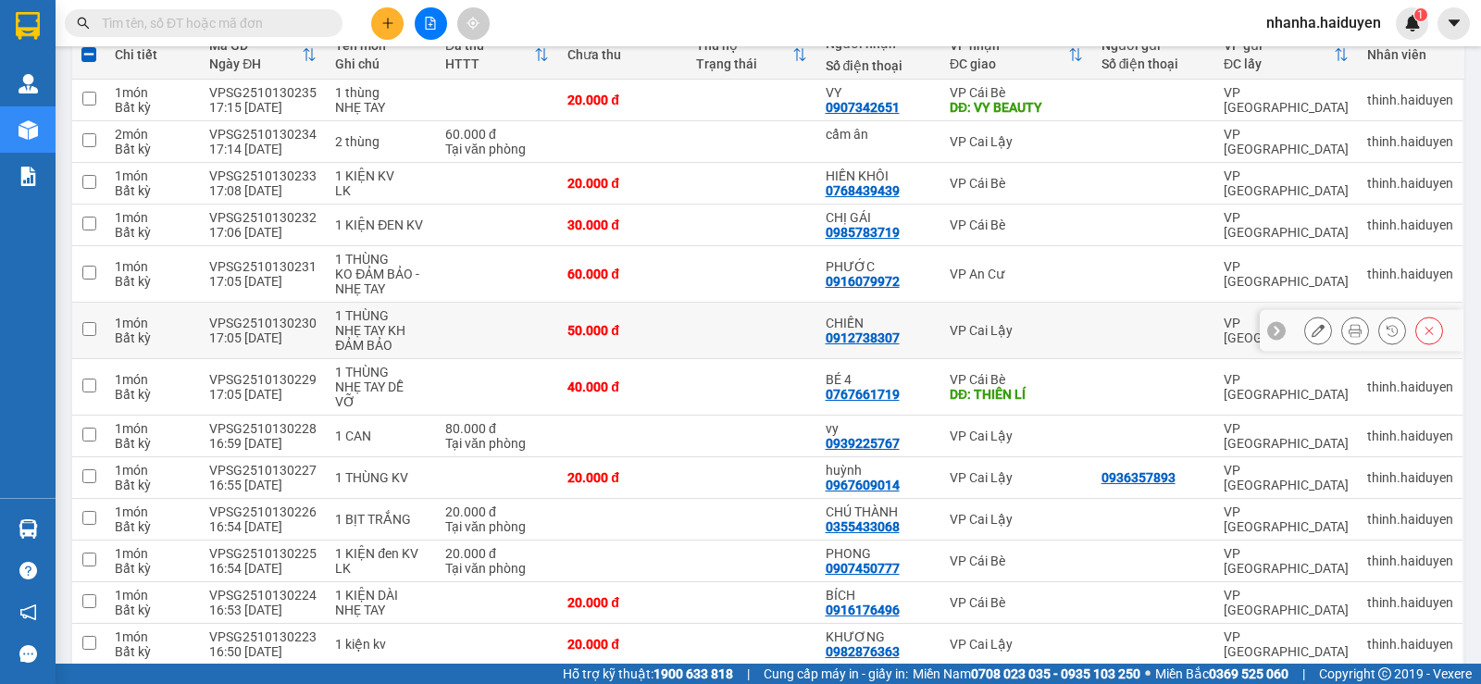
scroll to position [0, 0]
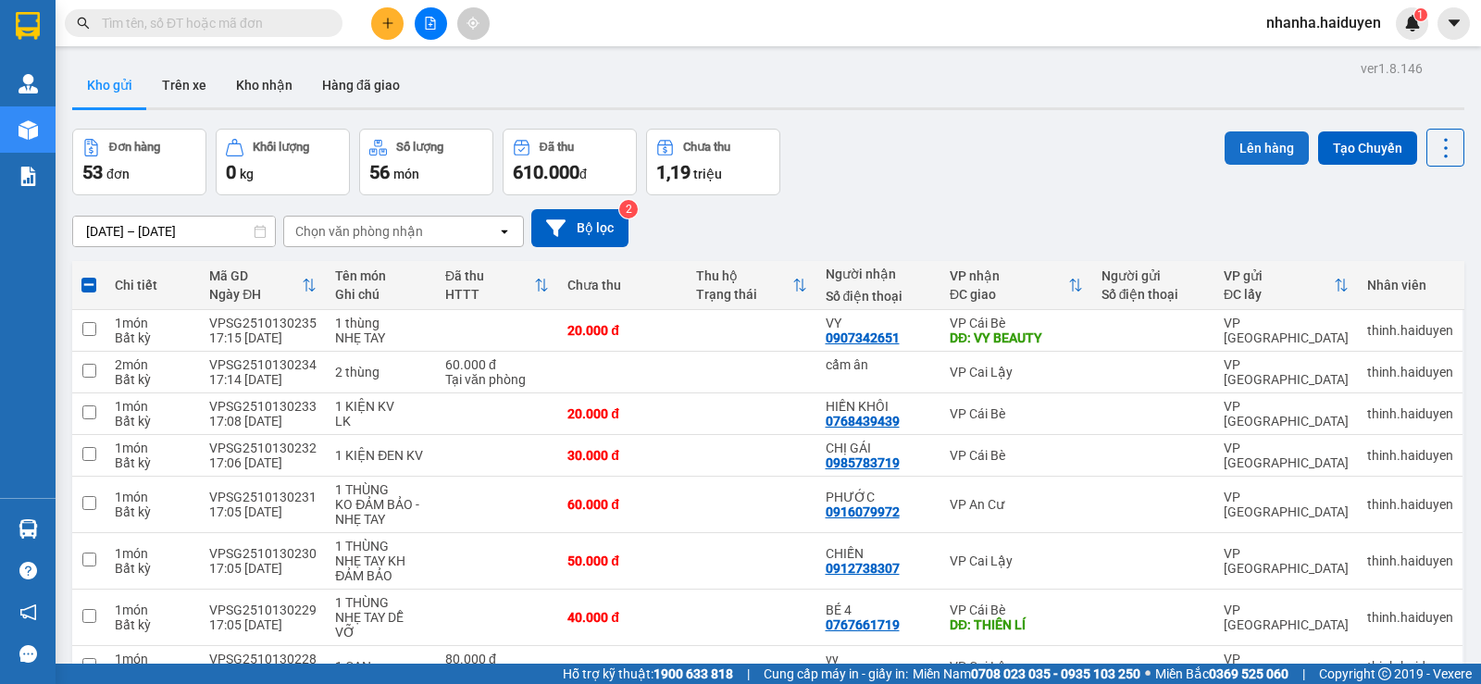
click at [1235, 154] on button "Lên hàng" at bounding box center [1267, 147] width 84 height 33
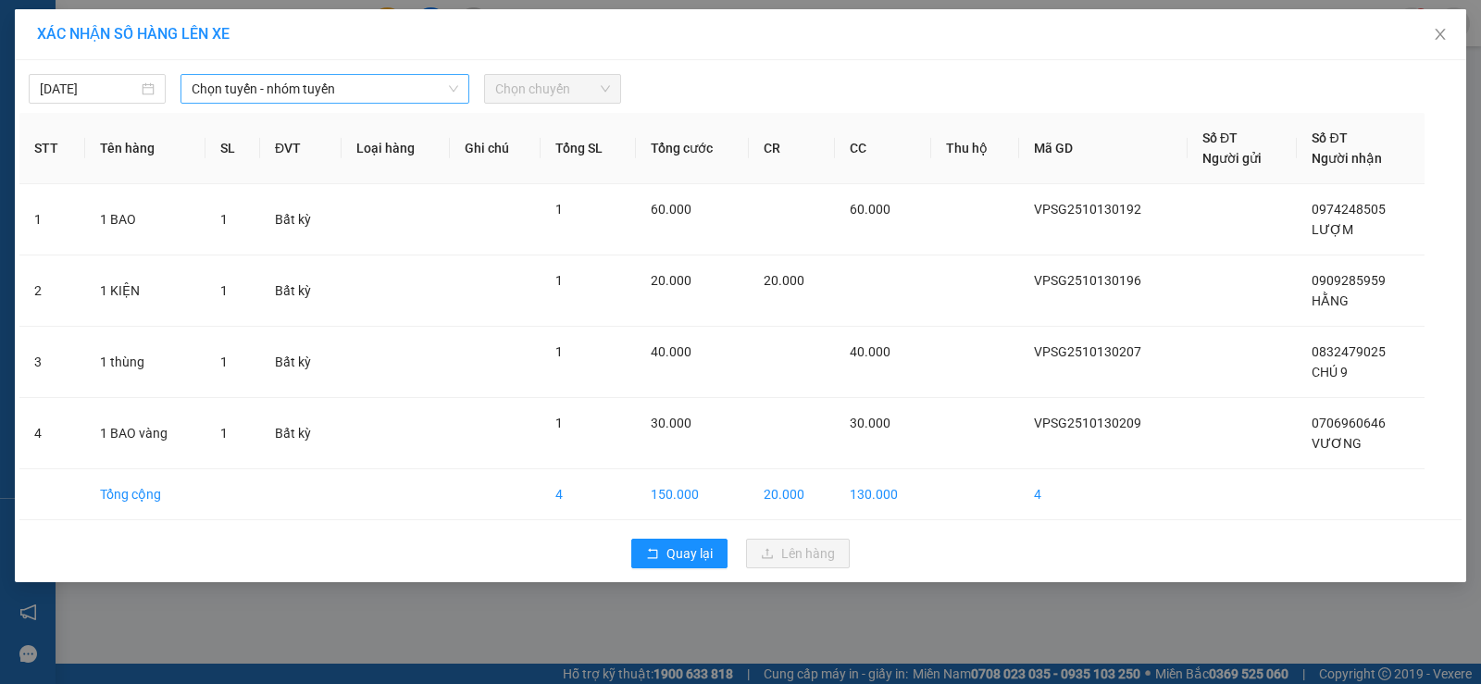
click at [244, 87] on span "Chọn tuyến - nhóm tuyến" at bounding box center [325, 89] width 267 height 28
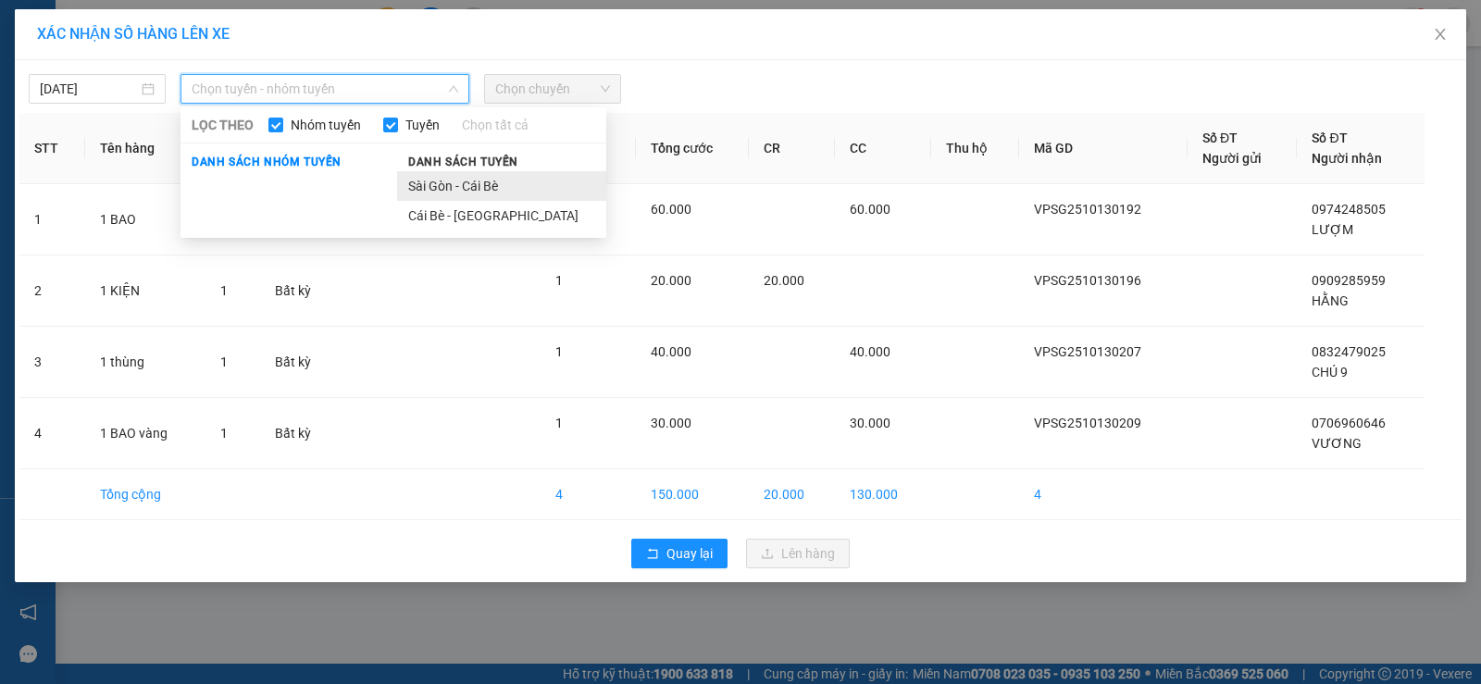
click at [451, 188] on li "Sài Gòn - Cái Bè" at bounding box center [501, 186] width 209 height 30
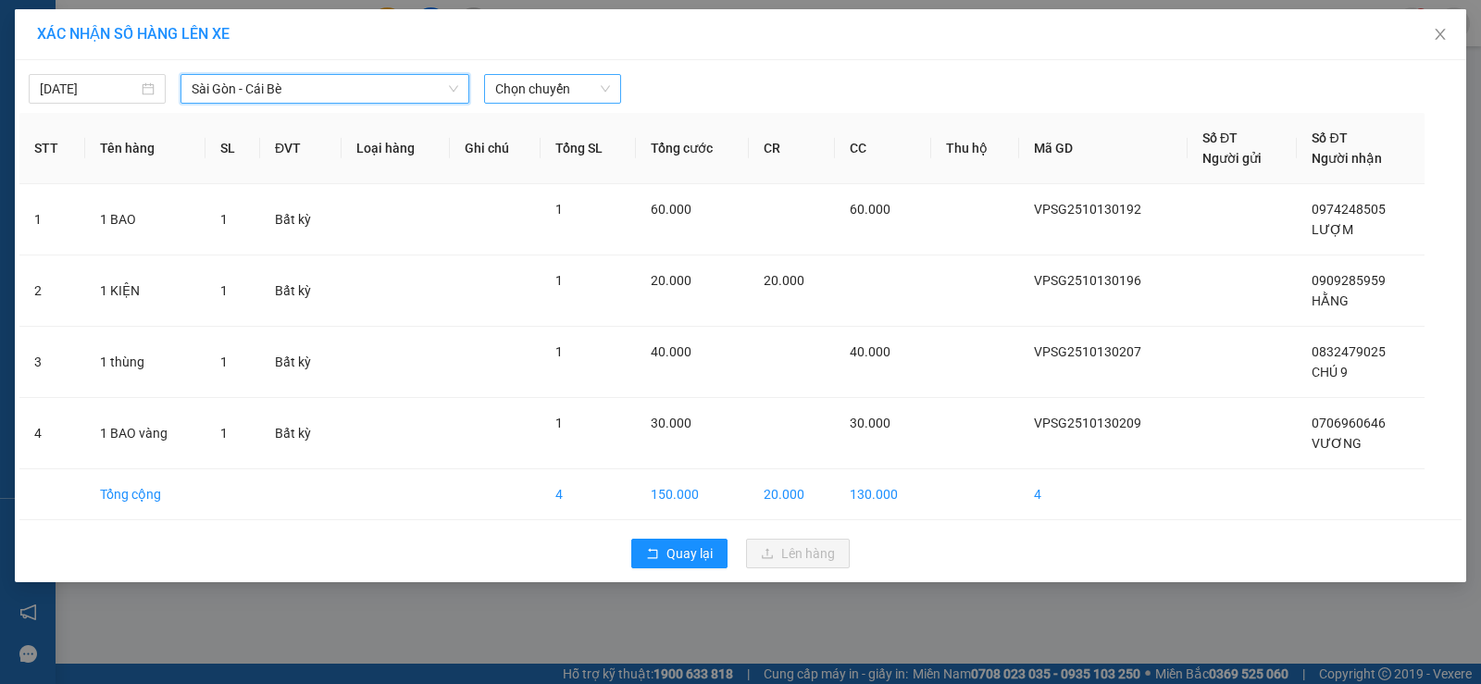
click at [576, 94] on span "Chọn chuyến" at bounding box center [552, 89] width 115 height 28
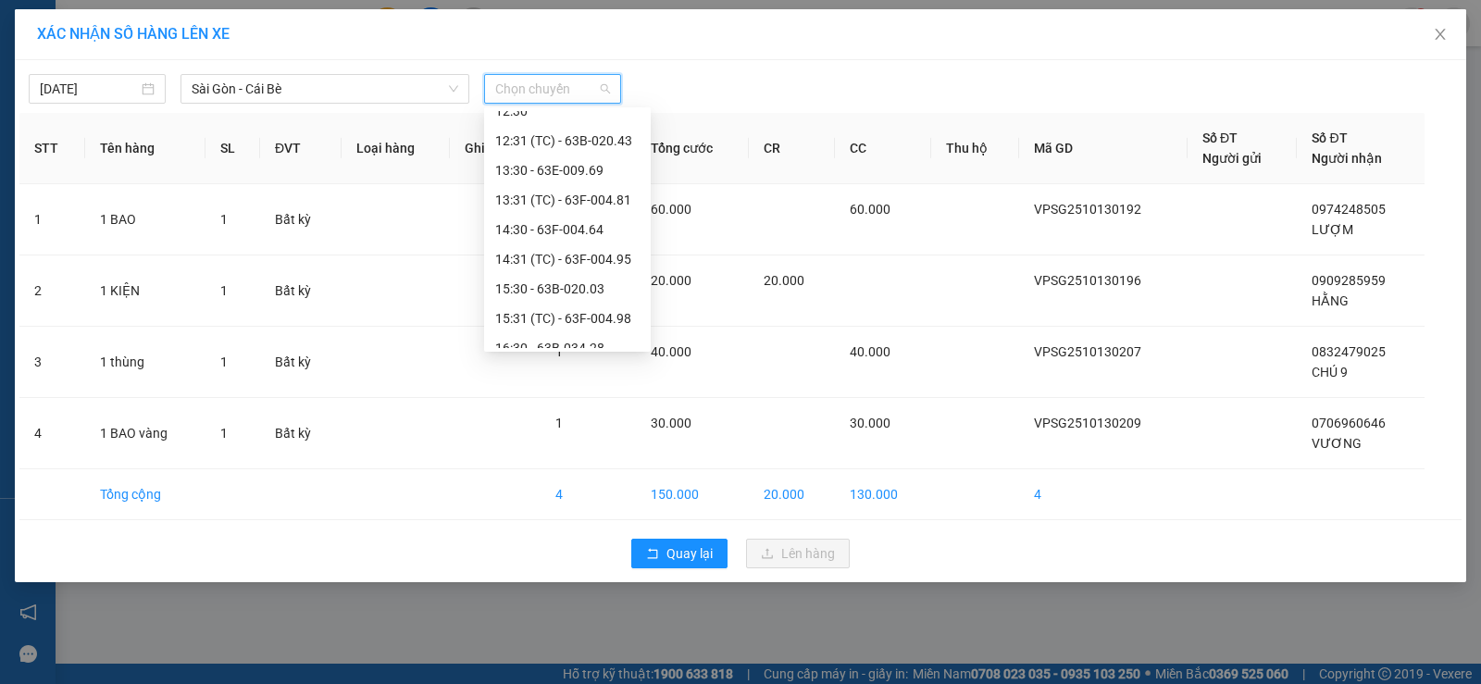
scroll to position [563, 0]
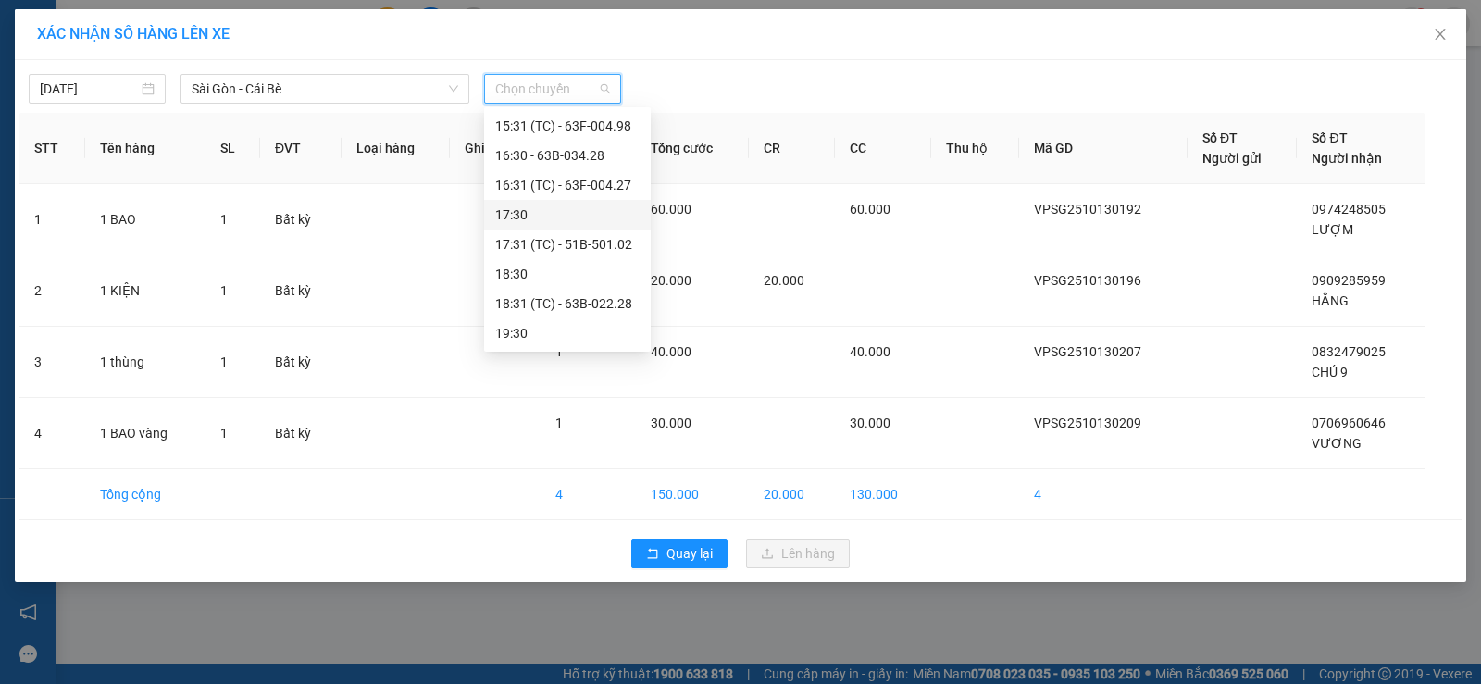
click at [573, 216] on div "17:30" at bounding box center [567, 215] width 144 height 20
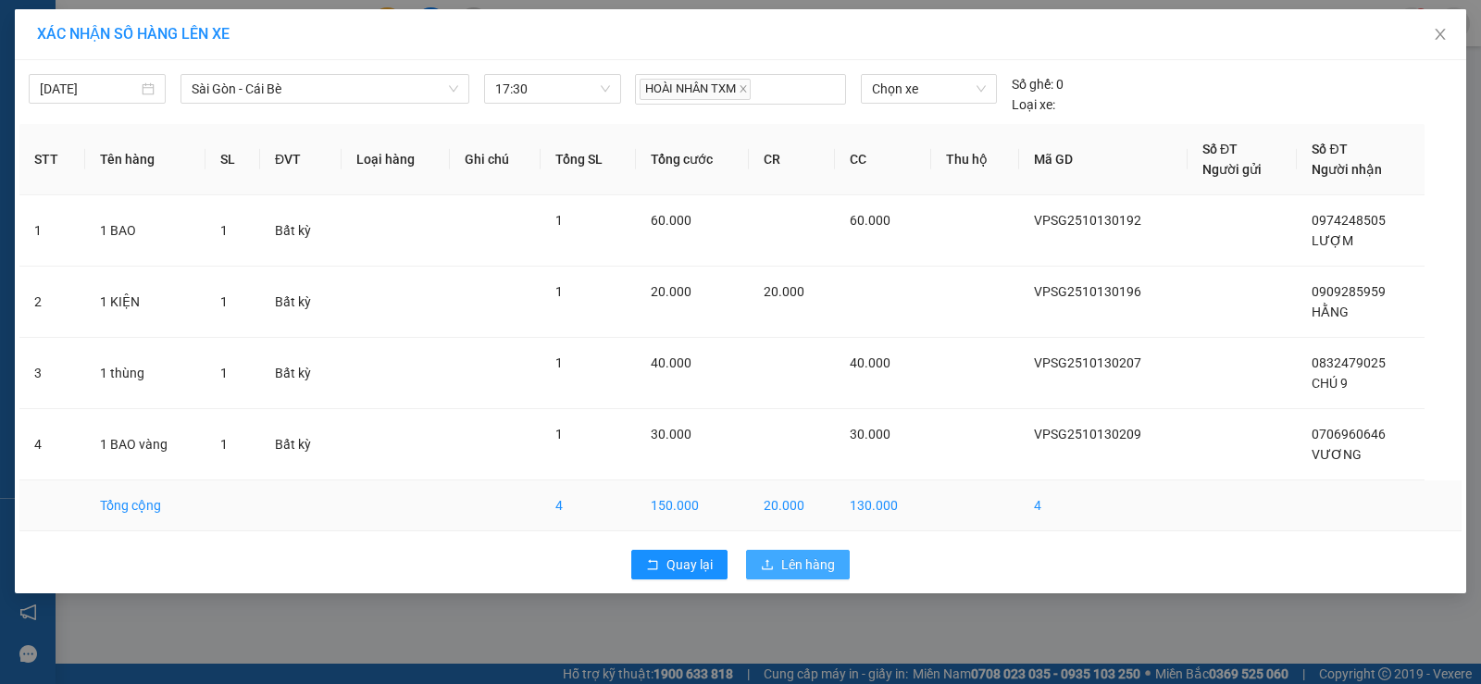
drag, startPoint x: 782, startPoint y: 553, endPoint x: 793, endPoint y: 527, distance: 27.9
click at [785, 545] on div "Quay lại Lên hàng" at bounding box center [740, 565] width 1443 height 48
click at [783, 560] on button "Lên hàng" at bounding box center [798, 565] width 104 height 30
click at [784, 560] on span "Lên hàng" at bounding box center [808, 565] width 54 height 20
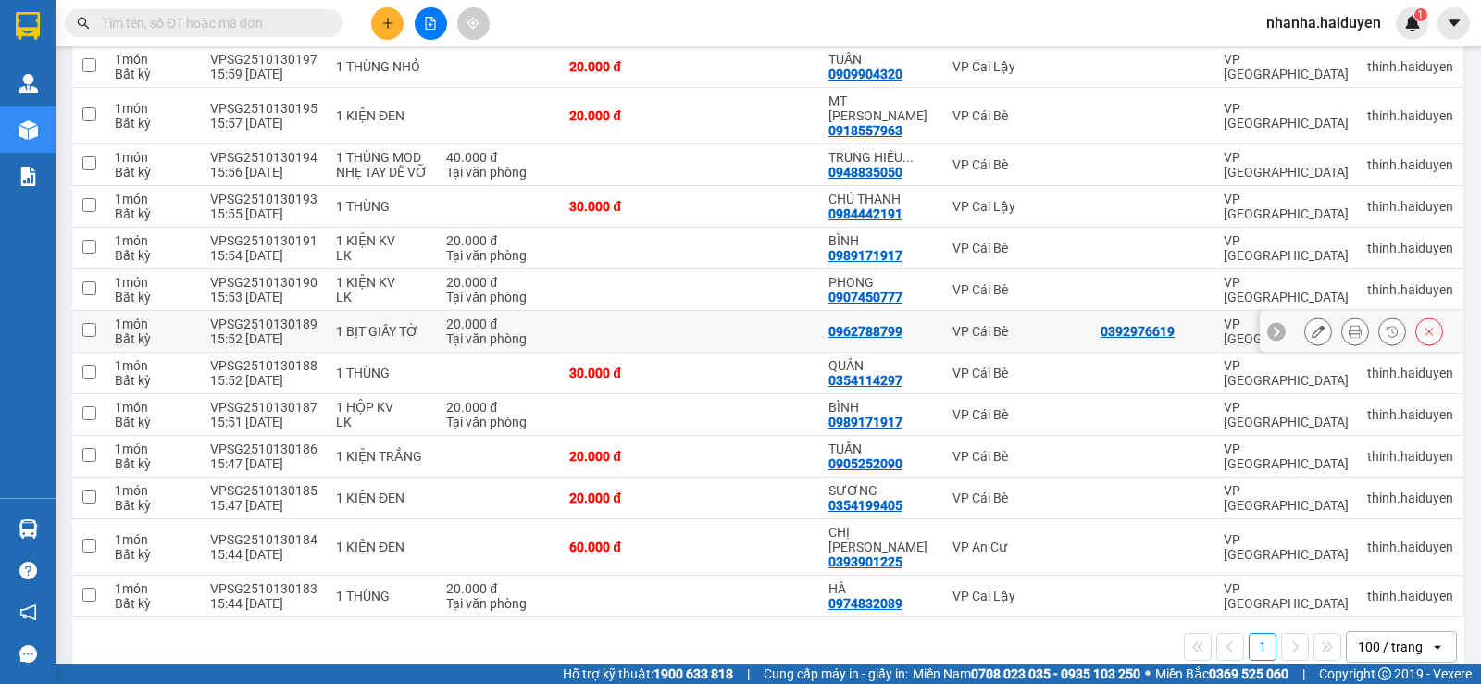
scroll to position [1438, 0]
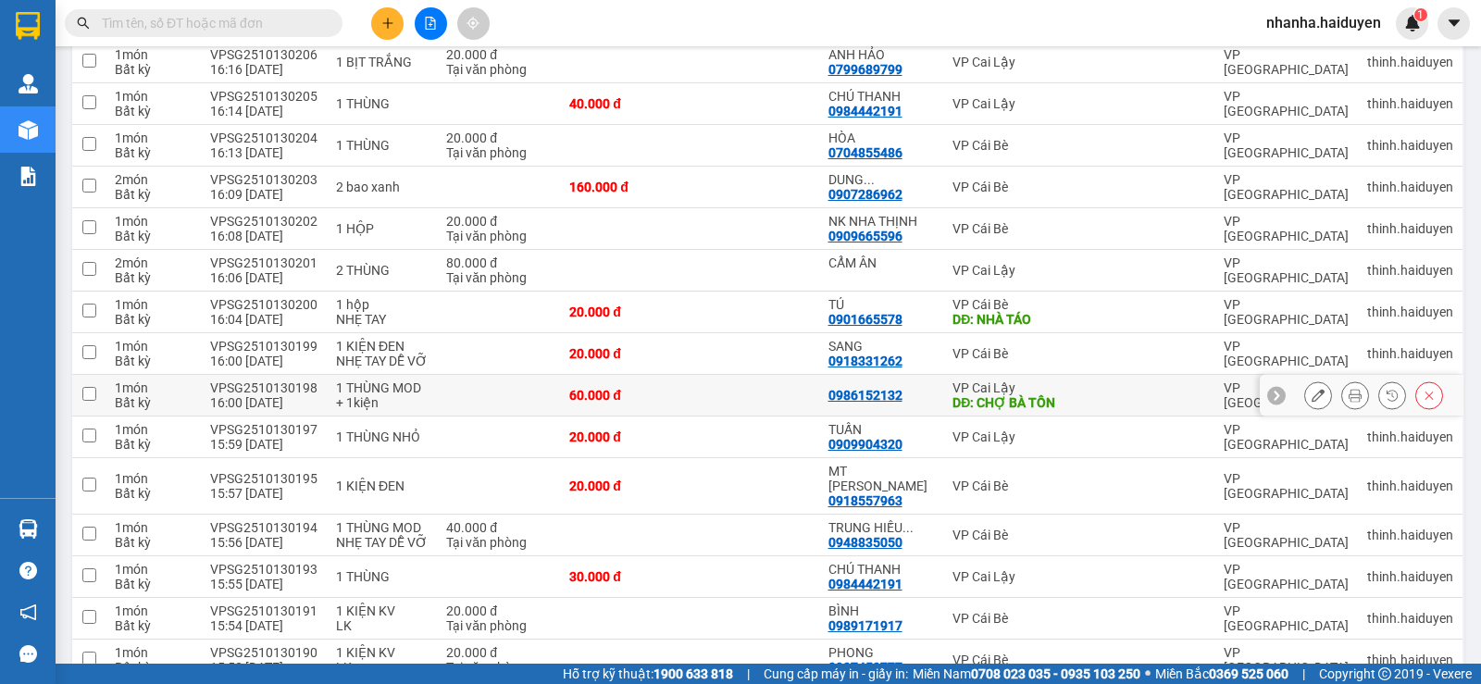
drag, startPoint x: 987, startPoint y: 399, endPoint x: 994, endPoint y: 318, distance: 81.7
click at [986, 399] on div "DĐ: CHỢ BÀ TỒN" at bounding box center [1018, 402] width 130 height 15
checkbox input "true"
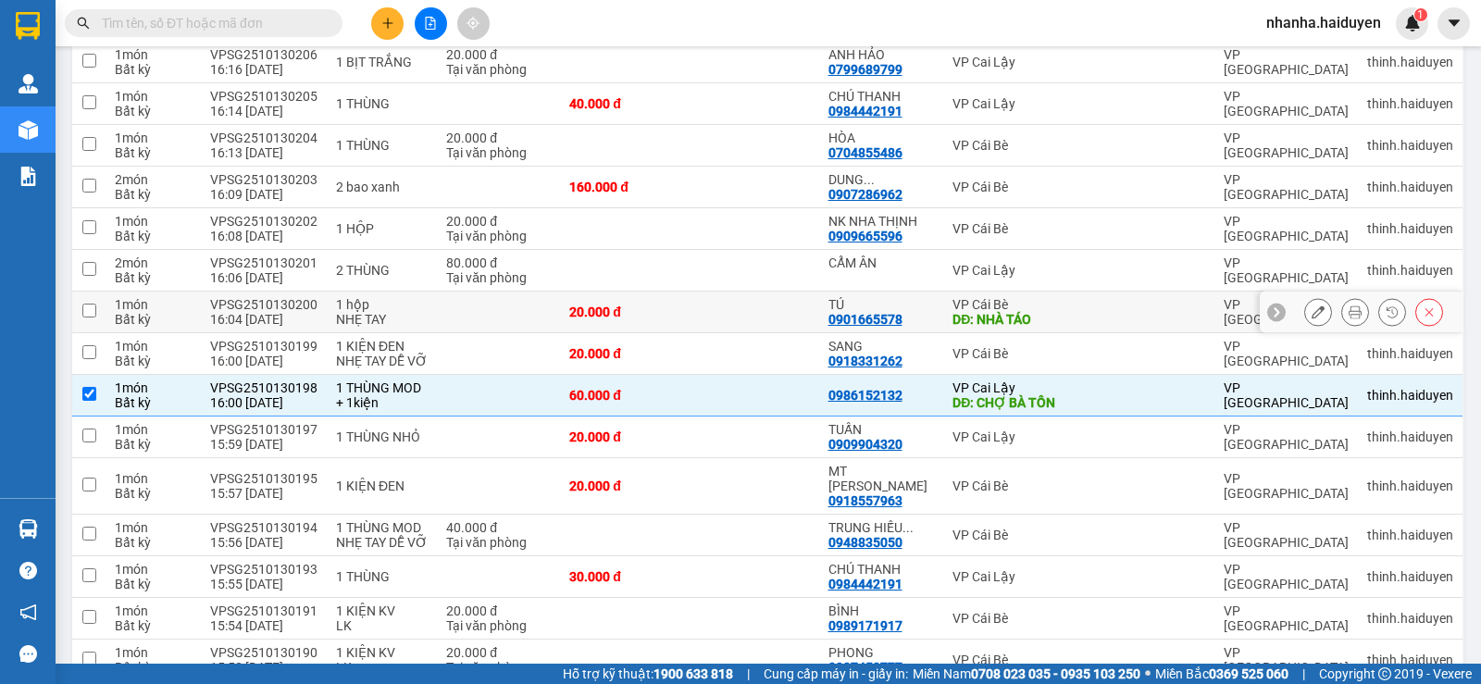
click at [994, 309] on div "VP Cái Bè" at bounding box center [1018, 304] width 130 height 15
checkbox input "true"
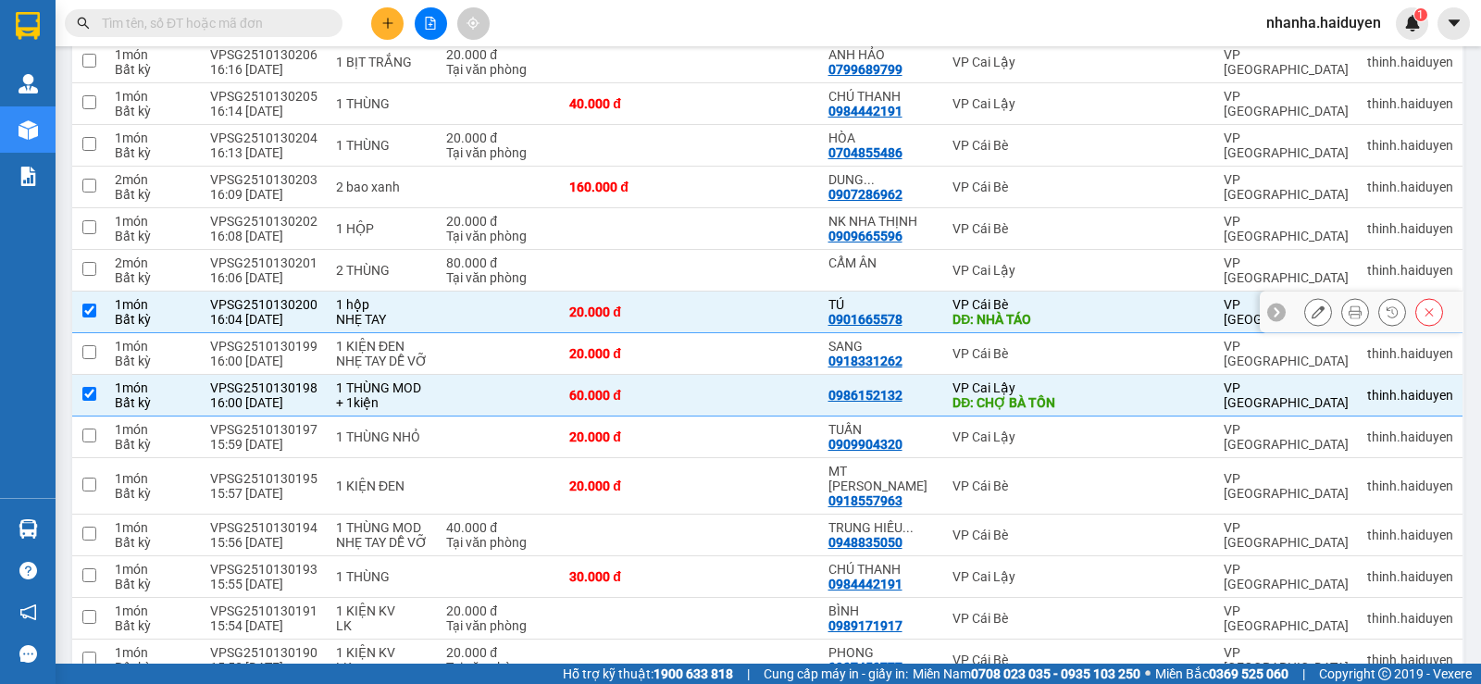
scroll to position [1068, 0]
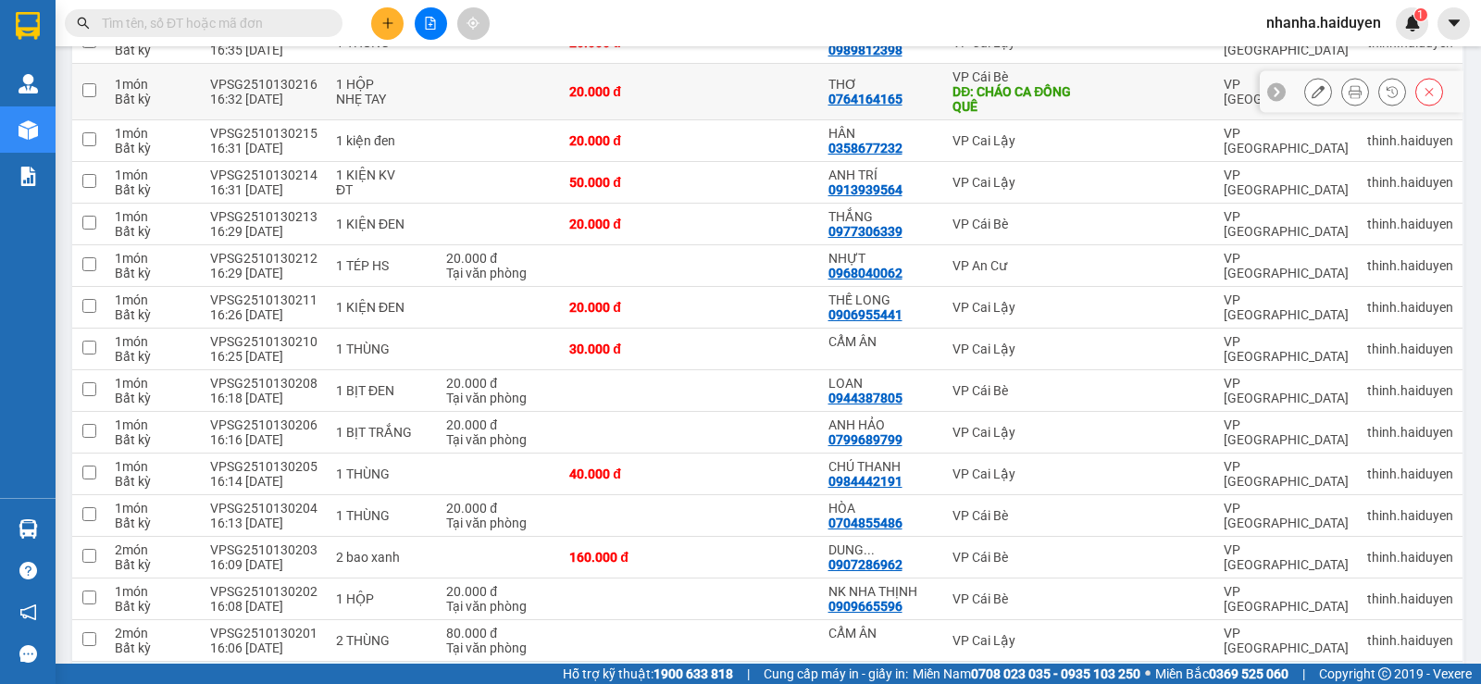
click at [1092, 108] on td at bounding box center [1153, 92] width 123 height 56
checkbox input "true"
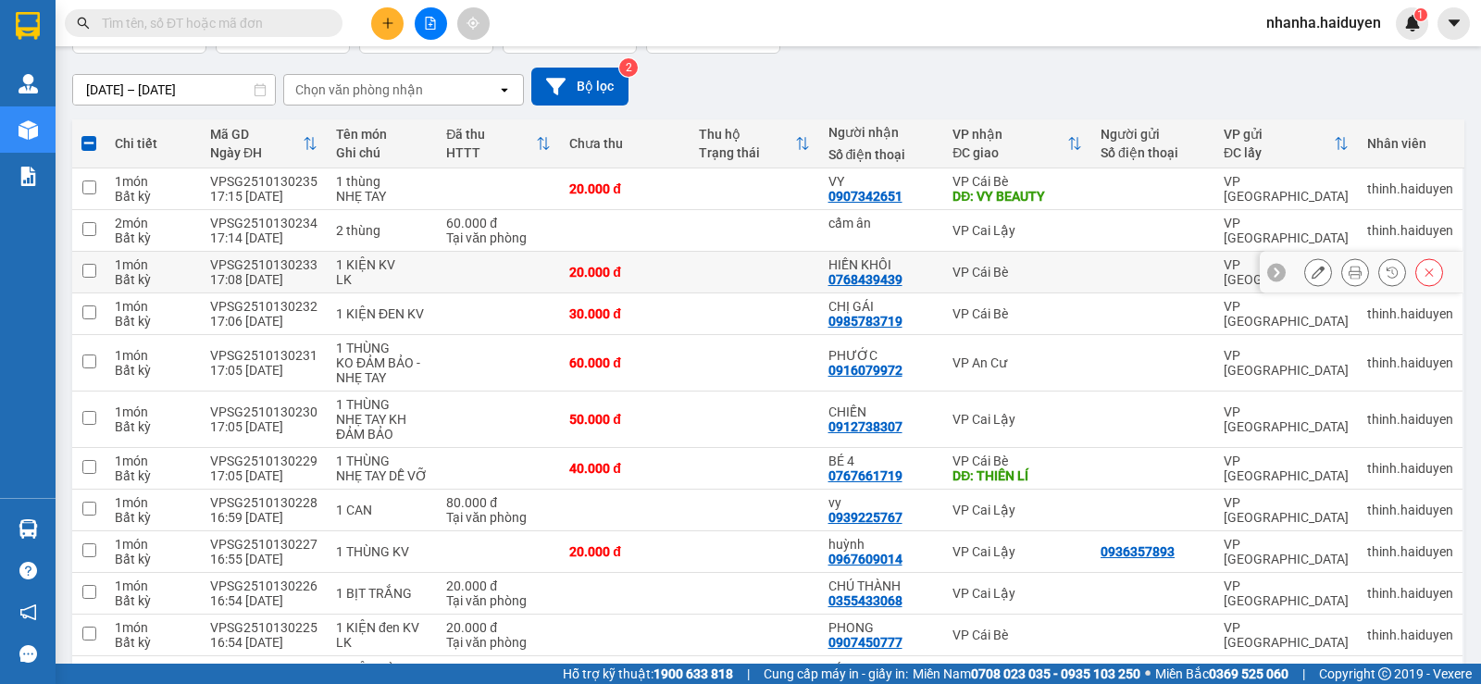
scroll to position [0, 0]
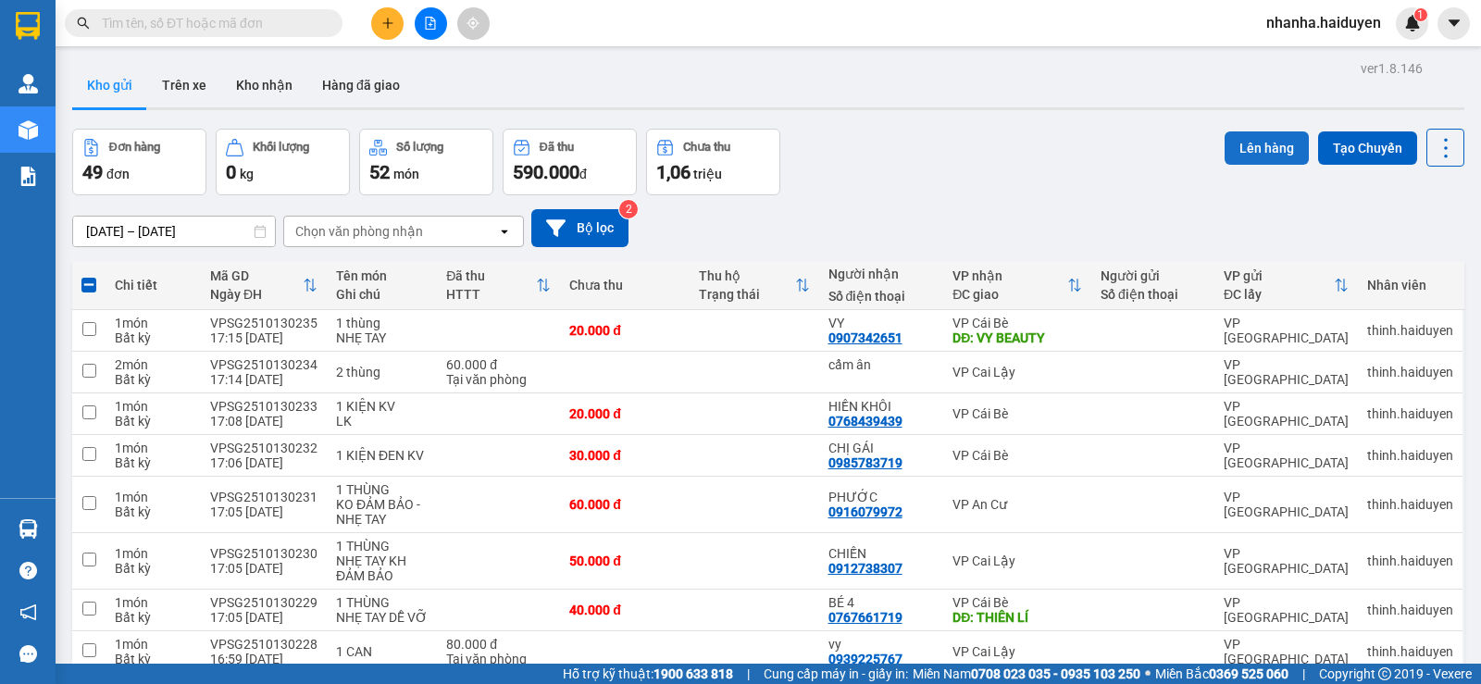
click at [1246, 137] on button "Lên hàng" at bounding box center [1267, 147] width 84 height 33
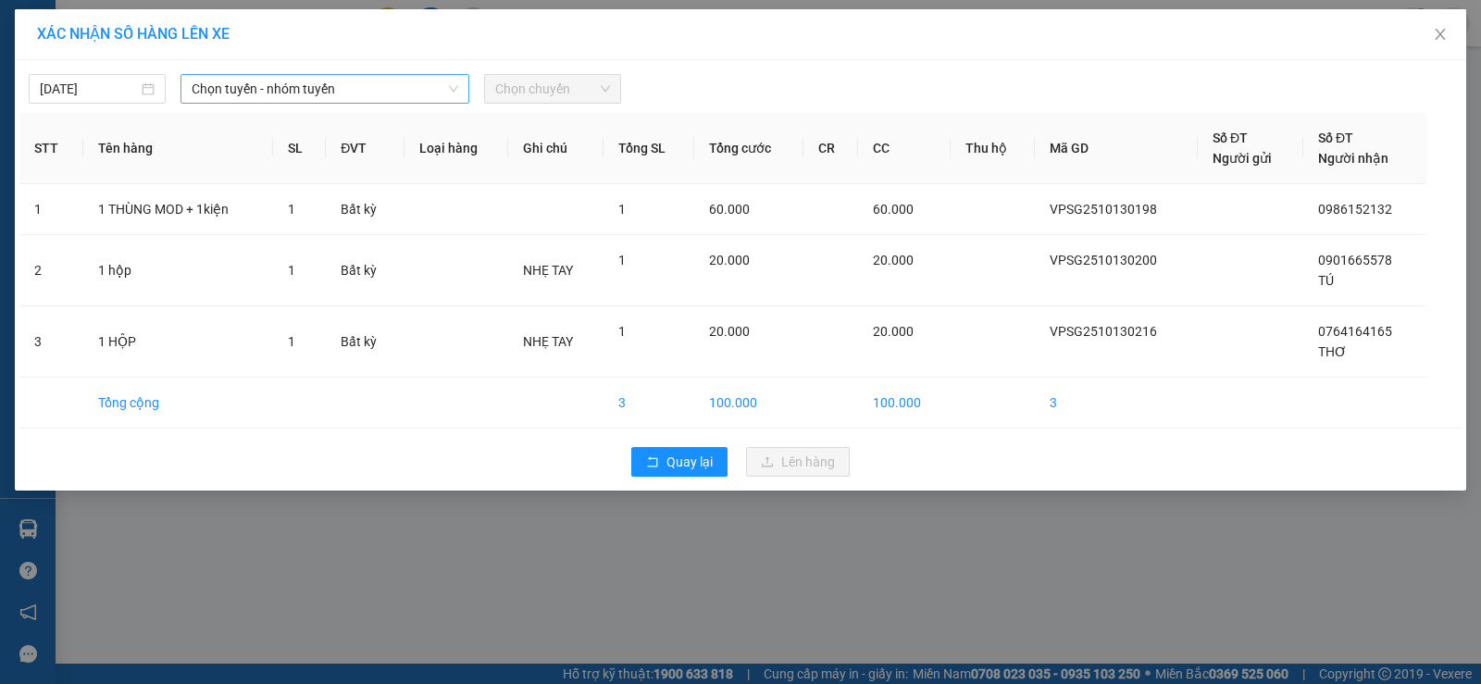
click at [375, 84] on span "Chọn tuyến - nhóm tuyến" at bounding box center [325, 89] width 267 height 28
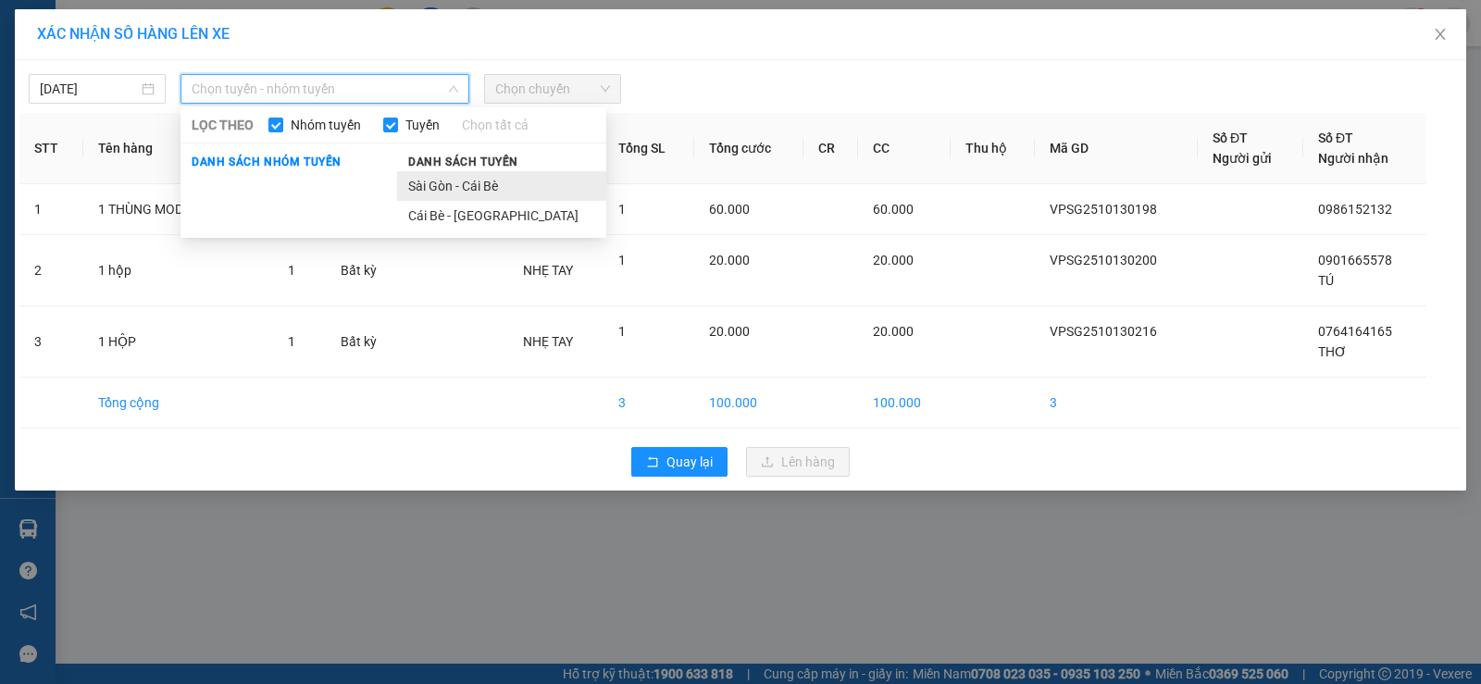
click at [494, 177] on li "Sài Gòn - Cái Bè" at bounding box center [501, 186] width 209 height 30
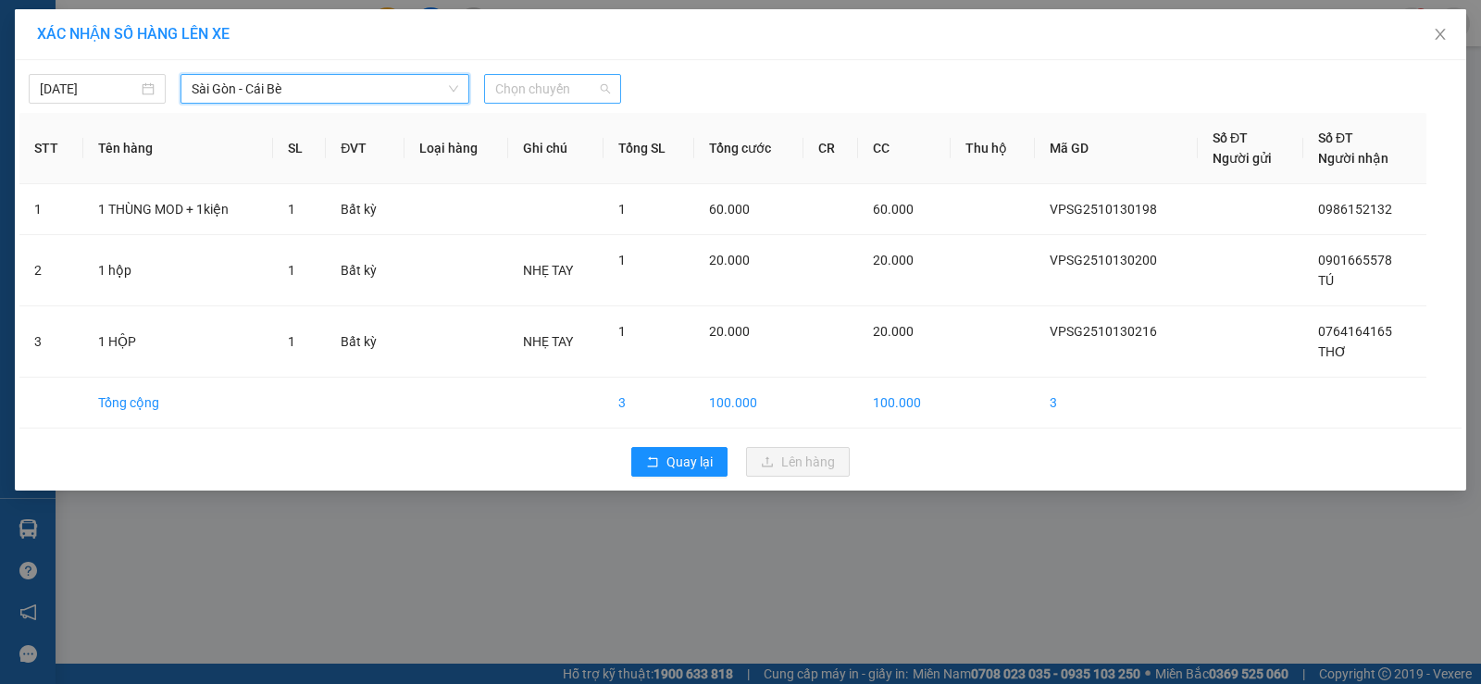
click at [566, 92] on span "Chọn chuyến" at bounding box center [552, 89] width 115 height 28
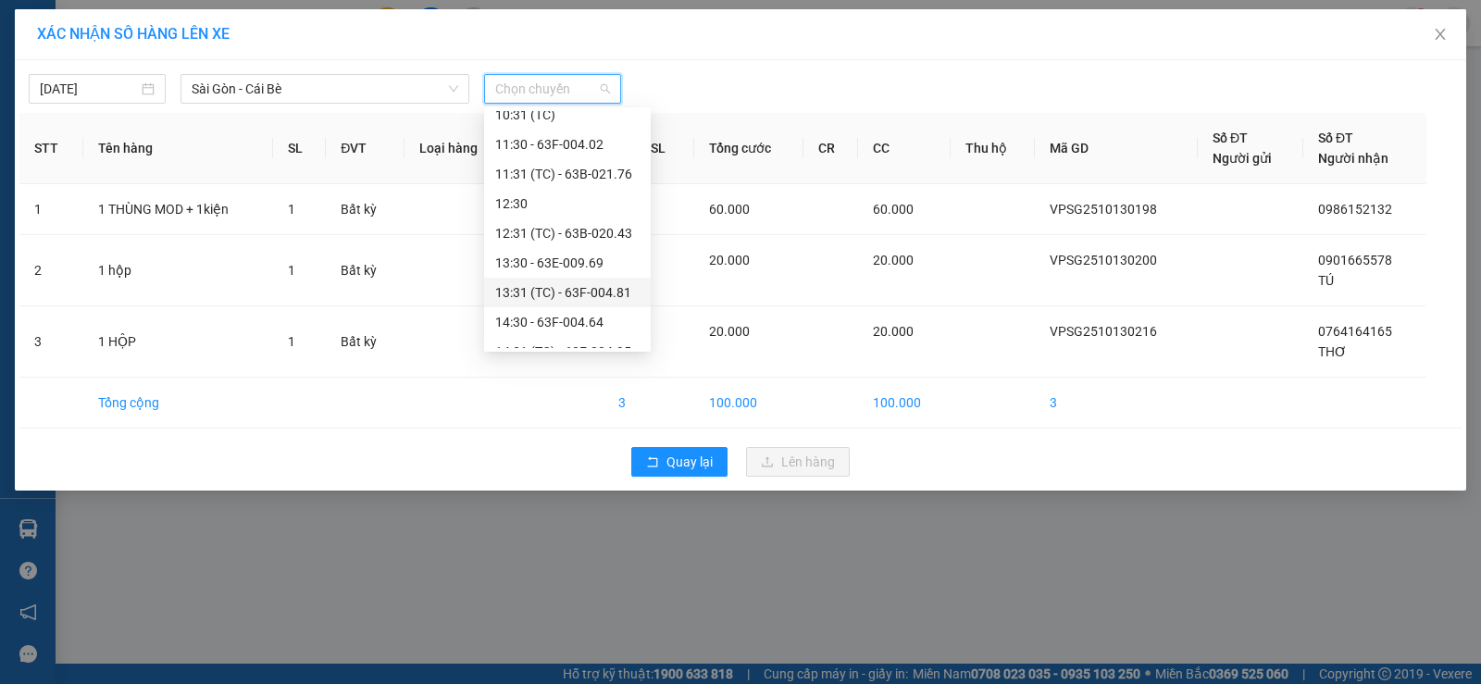
scroll to position [463, 0]
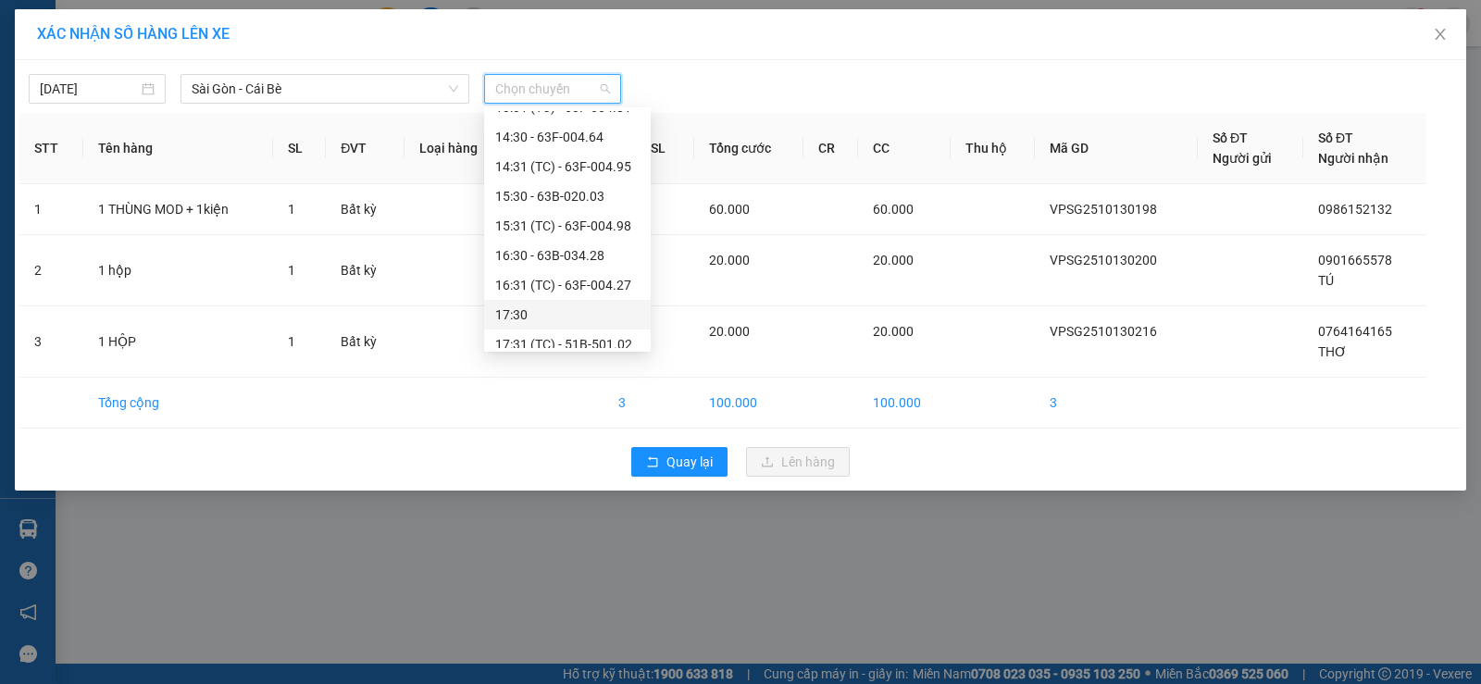
drag, startPoint x: 579, startPoint y: 334, endPoint x: 581, endPoint y: 321, distance: 13.1
click at [581, 321] on div "Chọn chuyến 05:30 - 63E-009.69 06:30 - 63F-004.95 07:30 - 63B-020.03 08:30 - 63…" at bounding box center [567, 48] width 167 height 800
click at [581, 321] on div "17:30" at bounding box center [567, 315] width 144 height 20
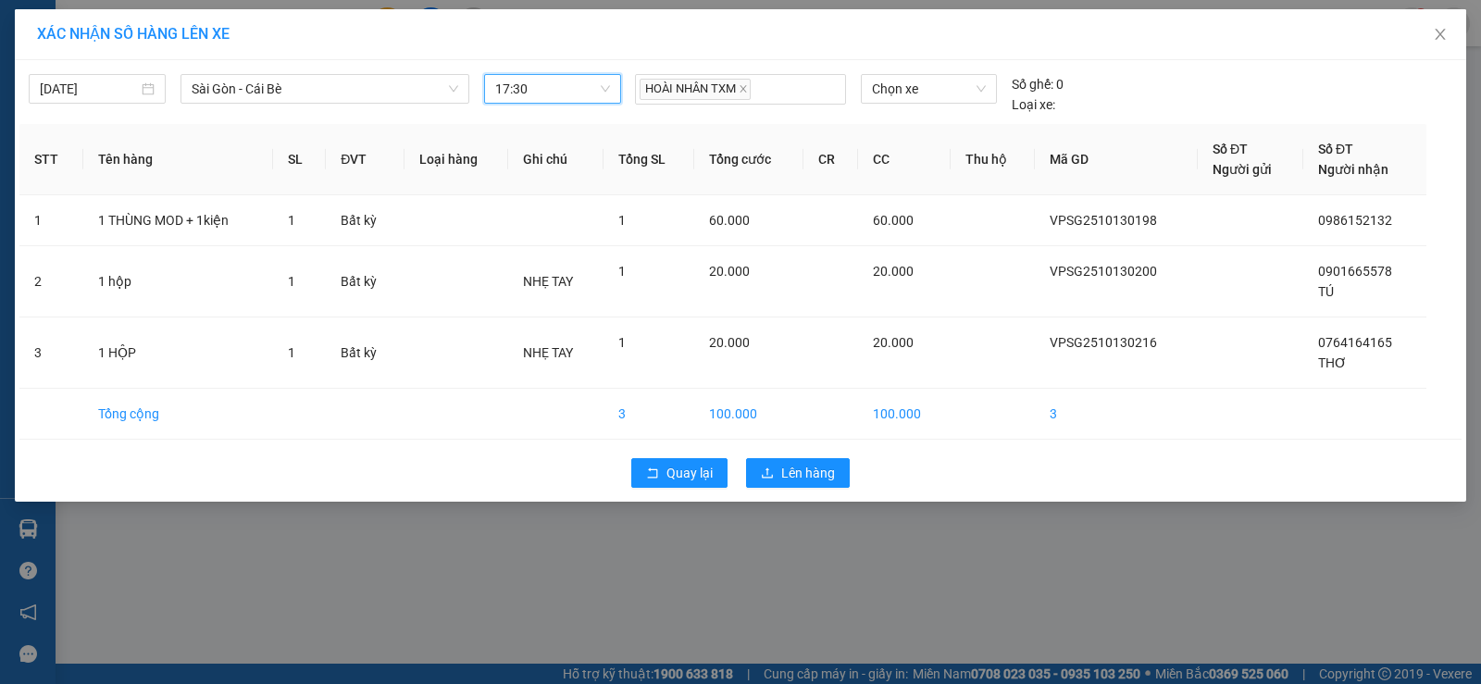
click at [774, 449] on div "Quay lại Lên hàng" at bounding box center [740, 473] width 1443 height 48
click at [782, 480] on span "Lên hàng" at bounding box center [808, 473] width 54 height 20
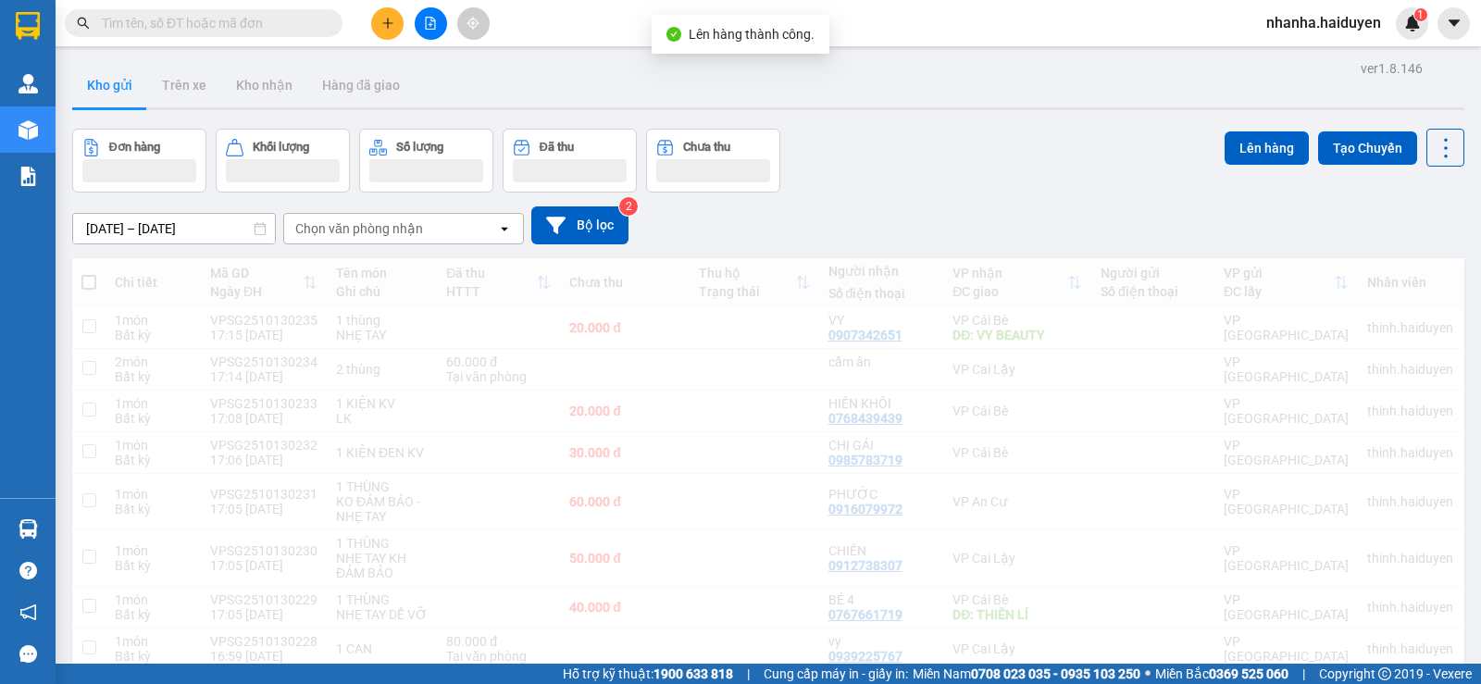
click at [429, 13] on button at bounding box center [431, 23] width 32 height 32
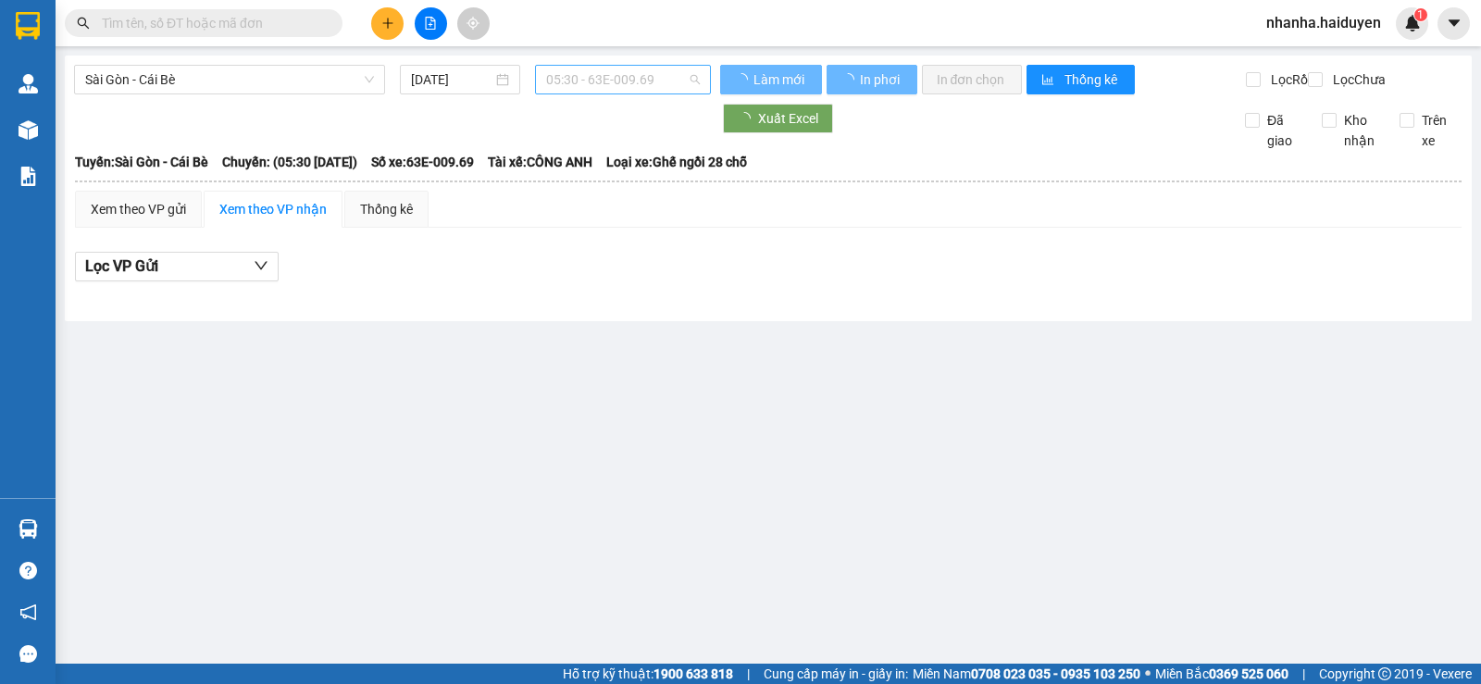
click at [614, 86] on span "05:30 - 63E-009.69" at bounding box center [622, 80] width 153 height 28
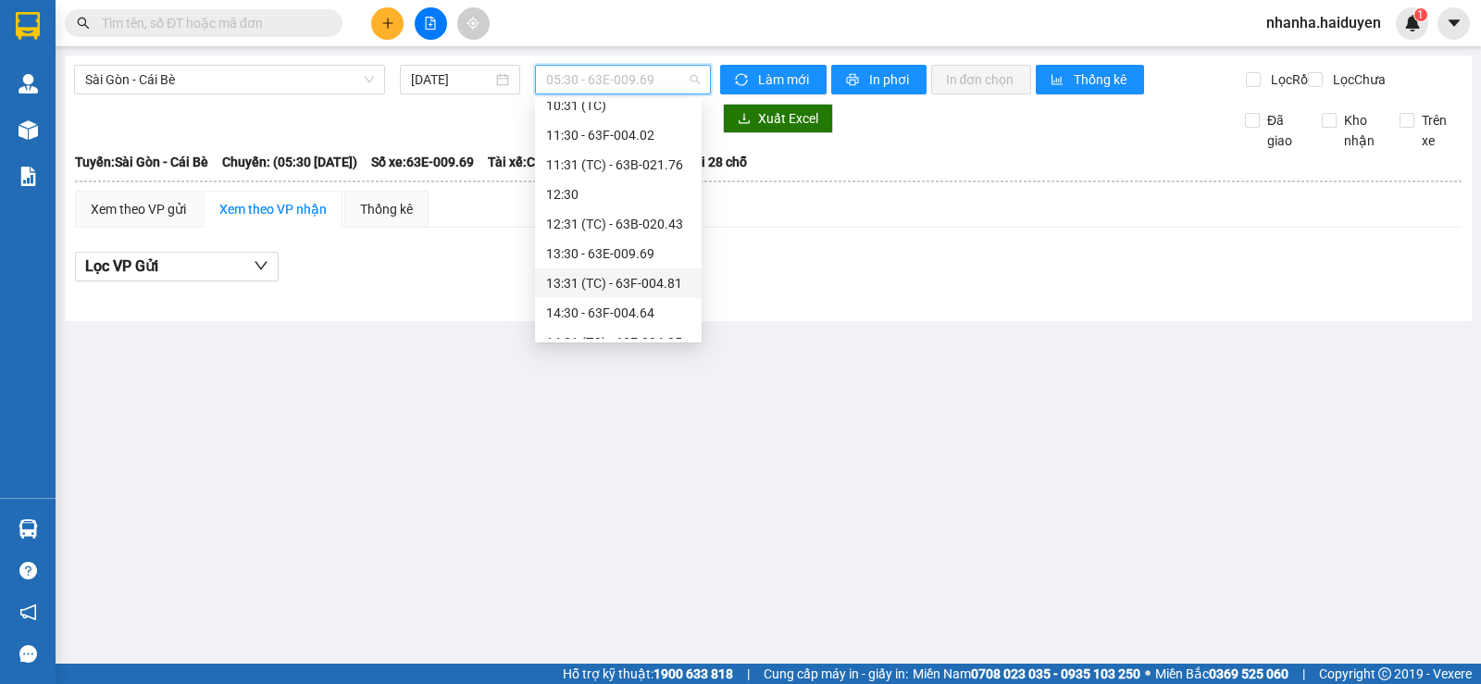
scroll to position [556, 0]
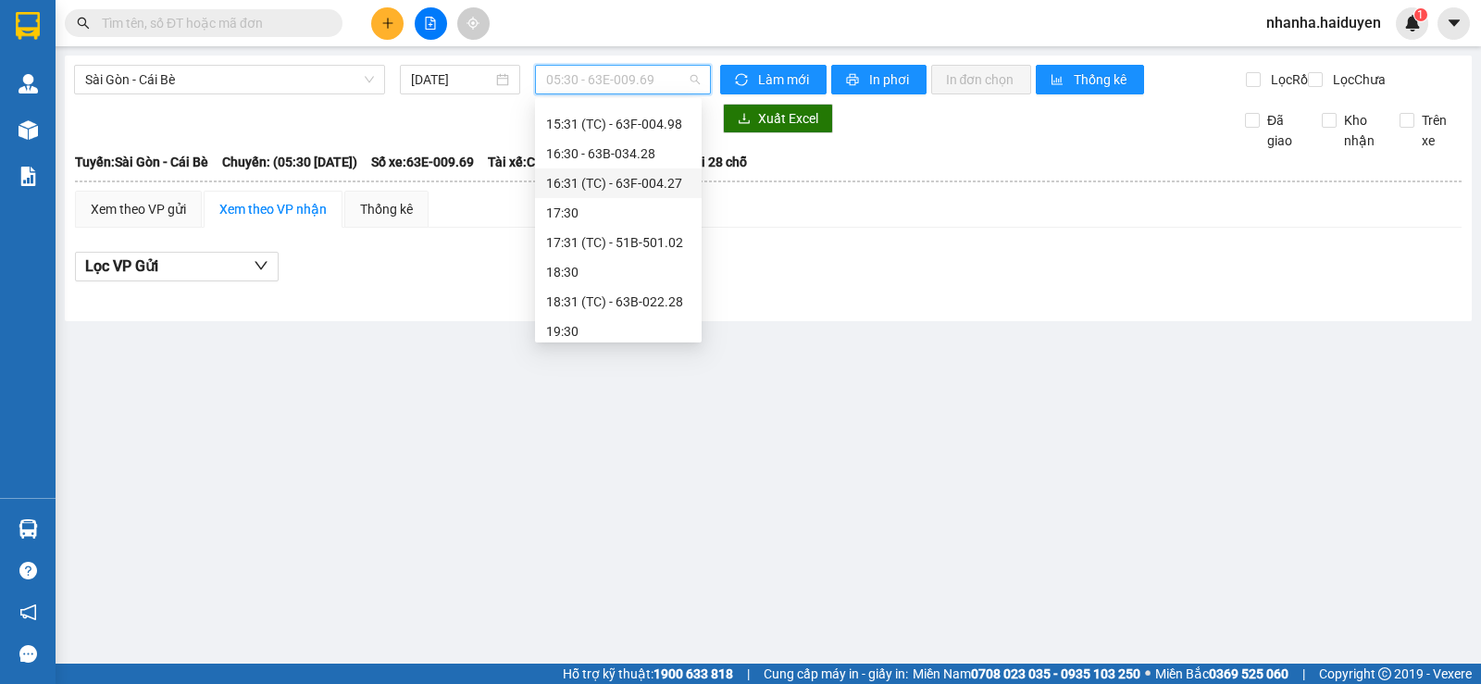
click at [589, 194] on div "16:31 (TC) - 63F-004.27" at bounding box center [618, 184] width 167 height 30
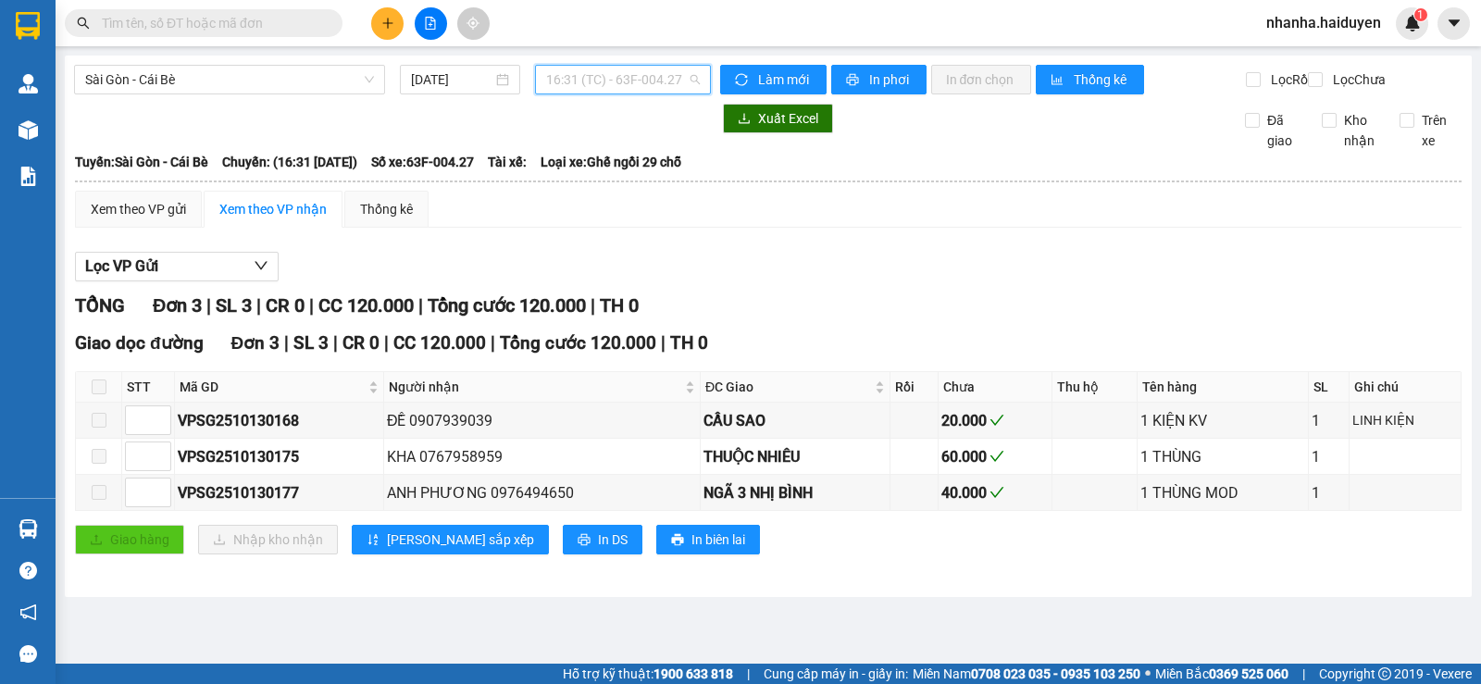
click at [596, 76] on span "16:31 (TC) - 63F-004.27" at bounding box center [622, 80] width 153 height 28
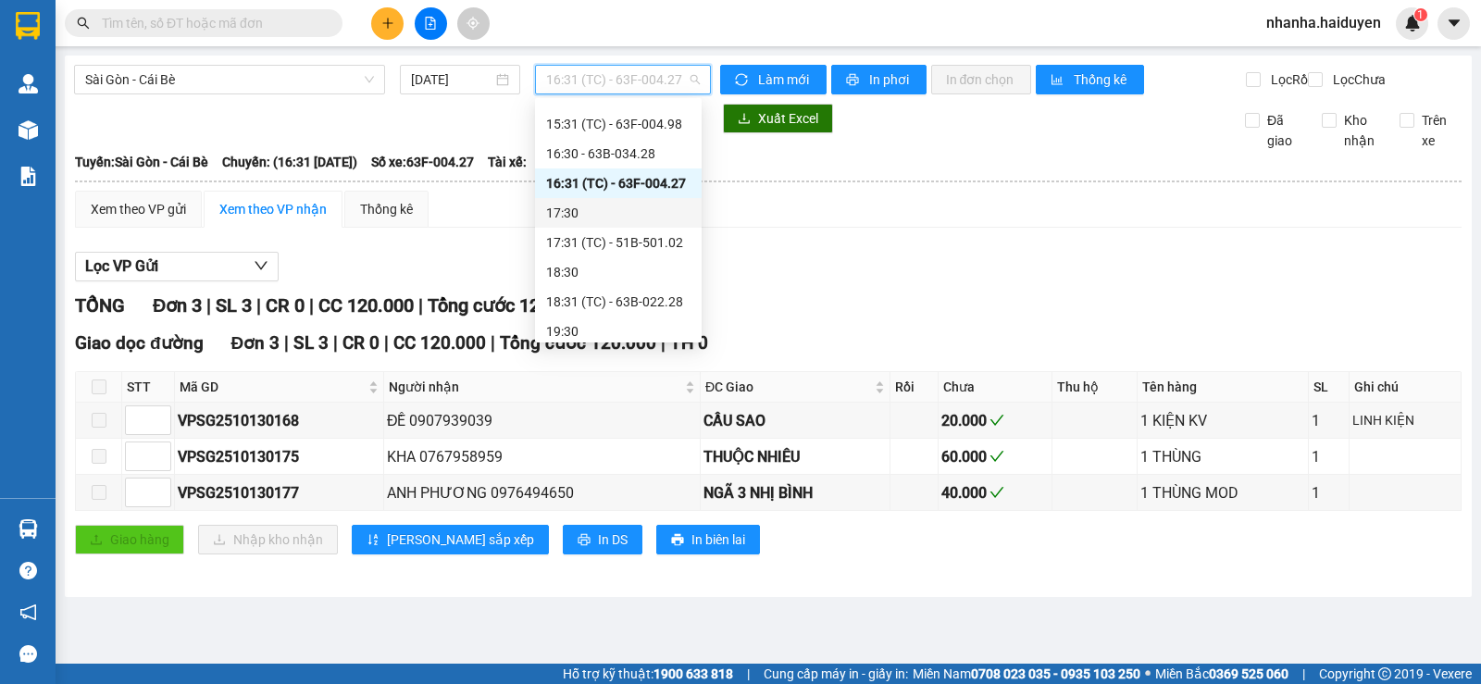
click at [605, 226] on div "17:30" at bounding box center [618, 213] width 167 height 30
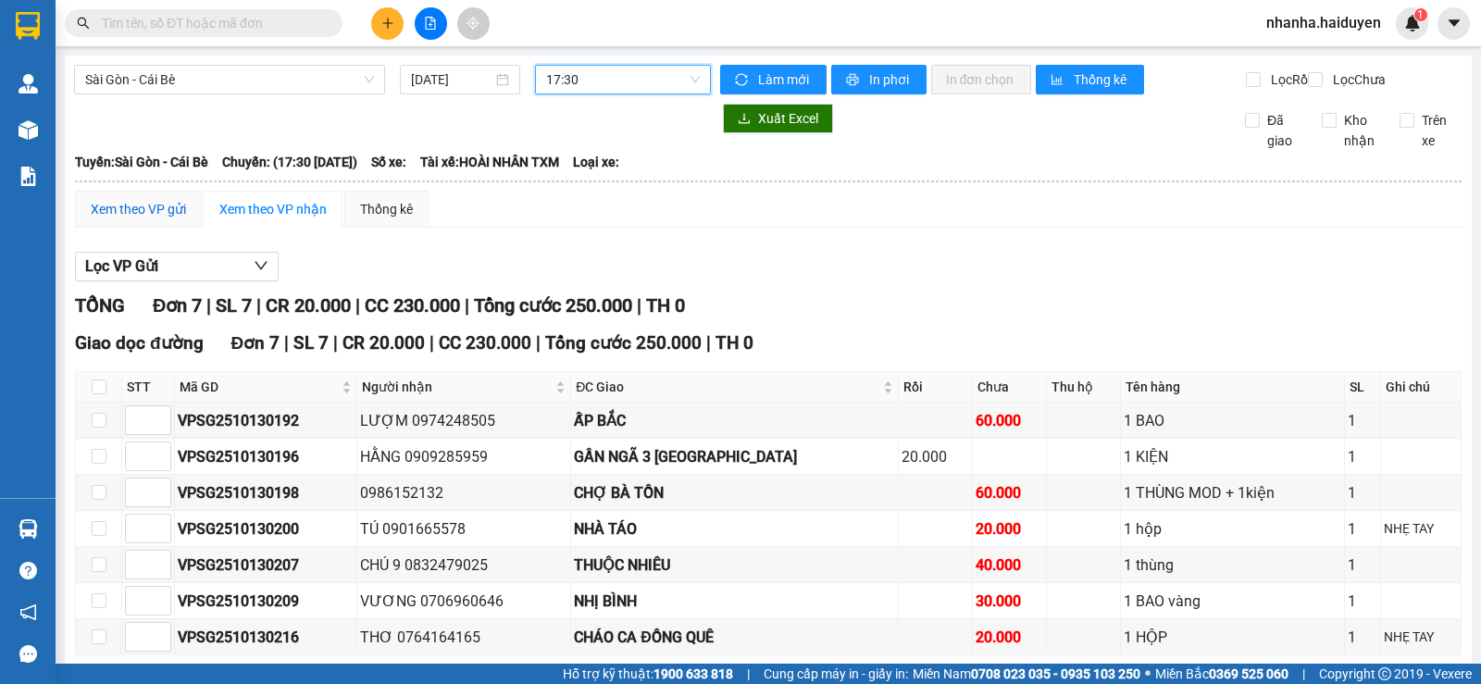
click at [174, 219] on div "Xem theo VP gửi" at bounding box center [138, 209] width 95 height 20
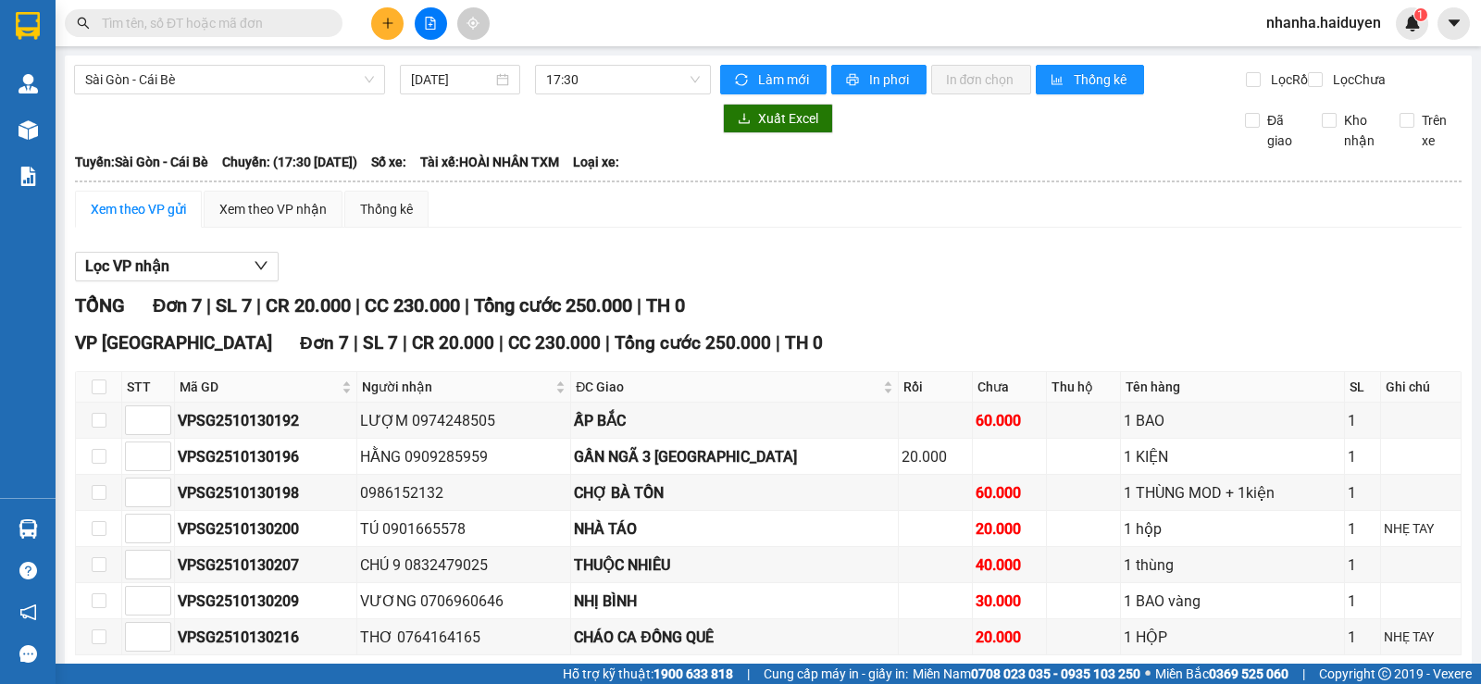
scroll to position [103, 0]
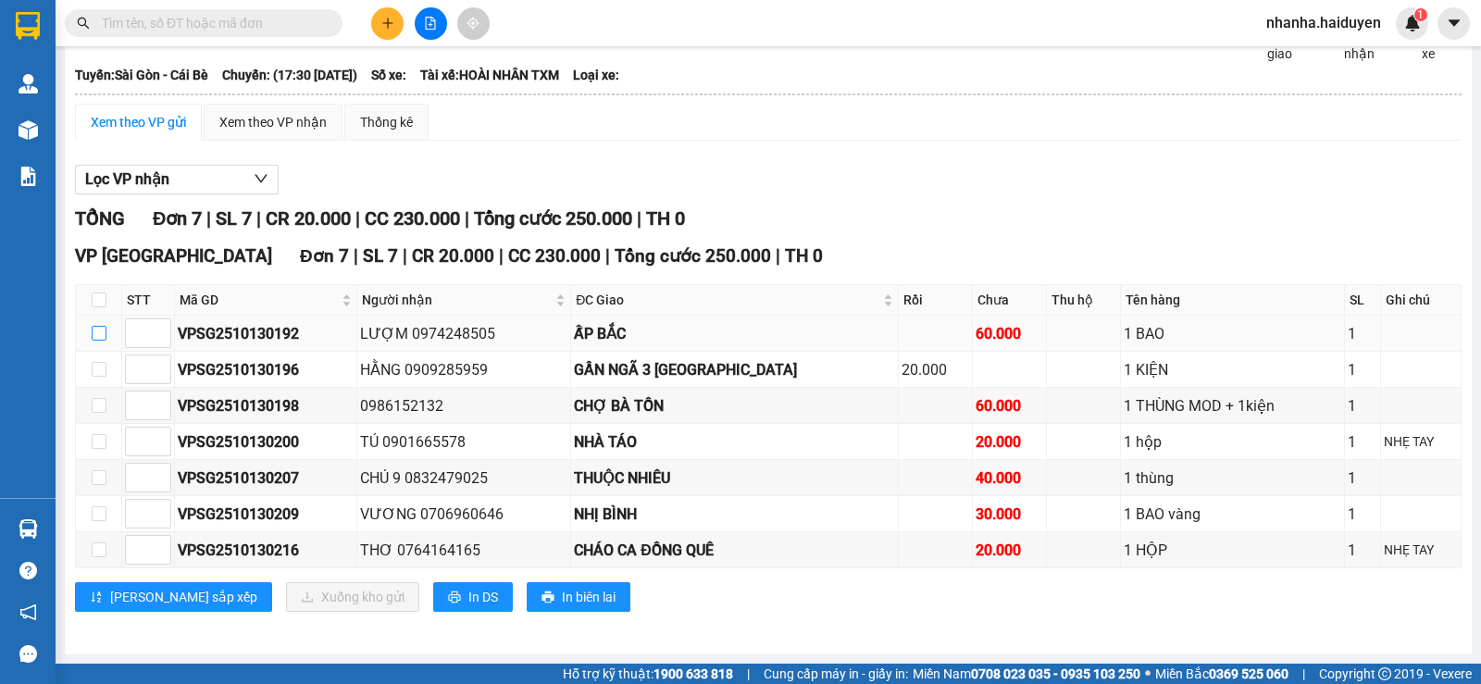
click at [102, 338] on input "checkbox" at bounding box center [99, 333] width 15 height 15
checkbox input "true"
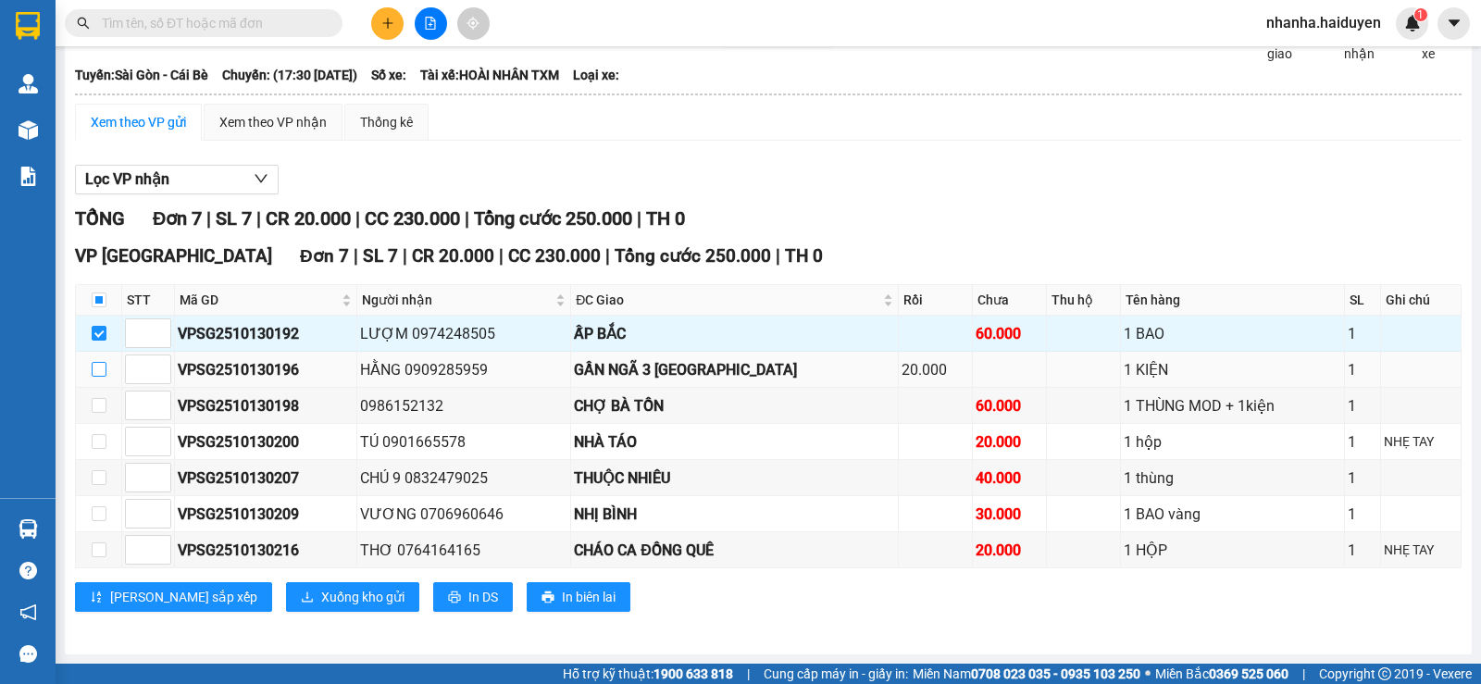
click at [94, 373] on input "checkbox" at bounding box center [99, 369] width 15 height 15
checkbox input "true"
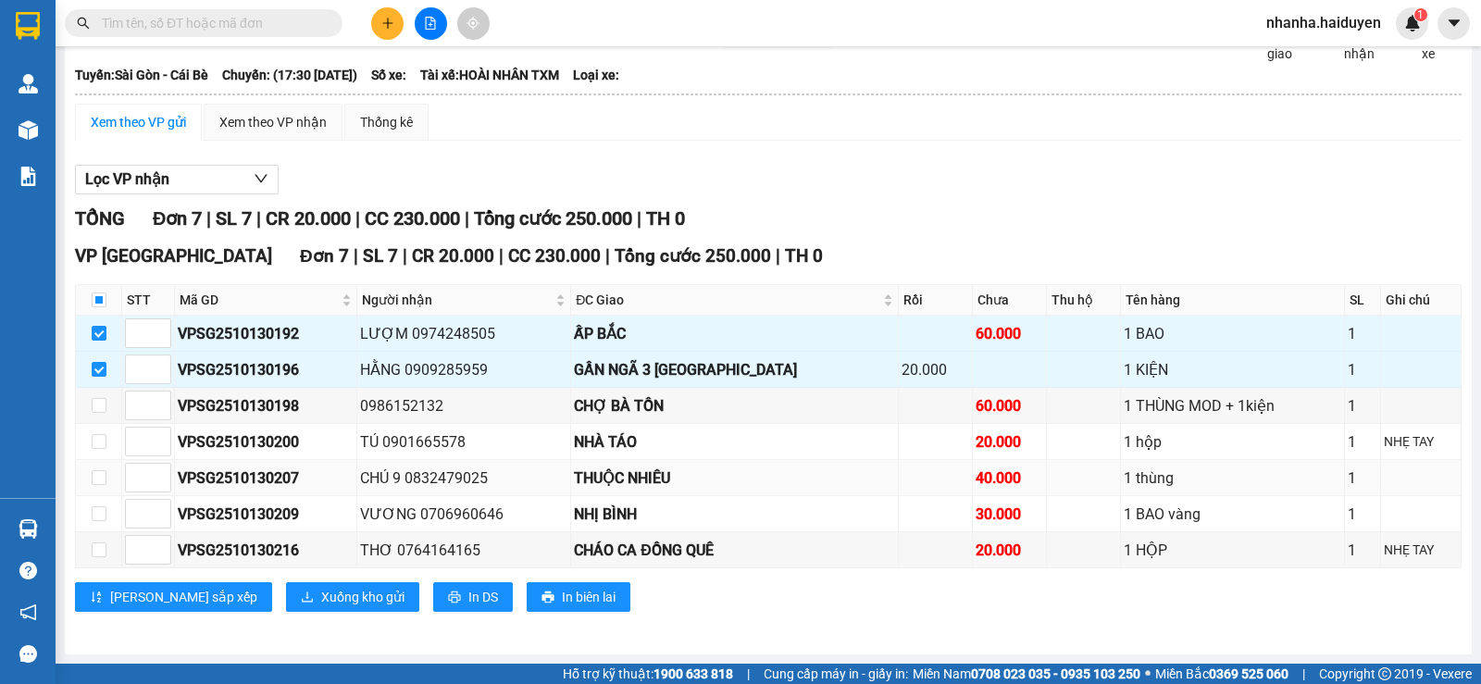
click at [88, 474] on td at bounding box center [99, 478] width 46 height 36
click at [98, 469] on label at bounding box center [99, 478] width 15 height 20
click at [98, 470] on input "checkbox" at bounding box center [99, 477] width 15 height 15
checkbox input "true"
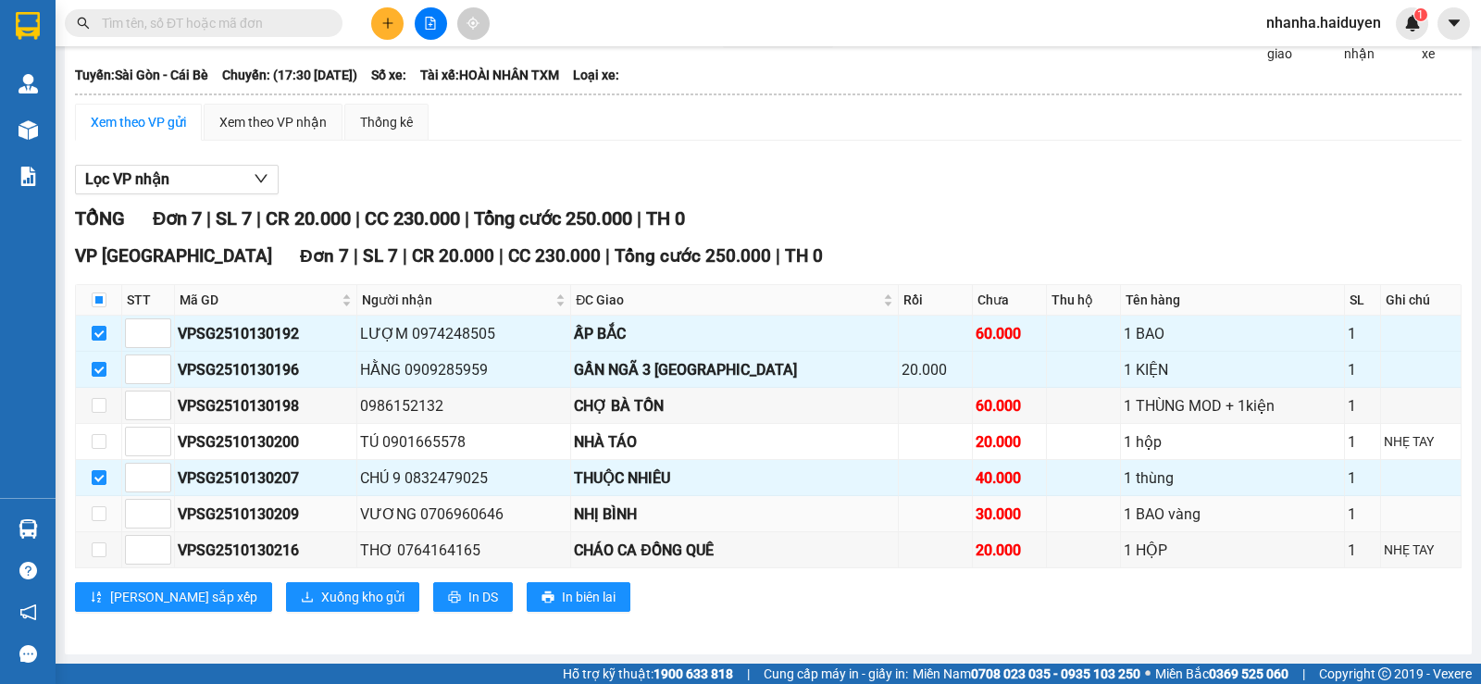
click at [88, 508] on td at bounding box center [99, 514] width 46 height 36
click at [100, 517] on input "checkbox" at bounding box center [99, 513] width 15 height 15
checkbox input "true"
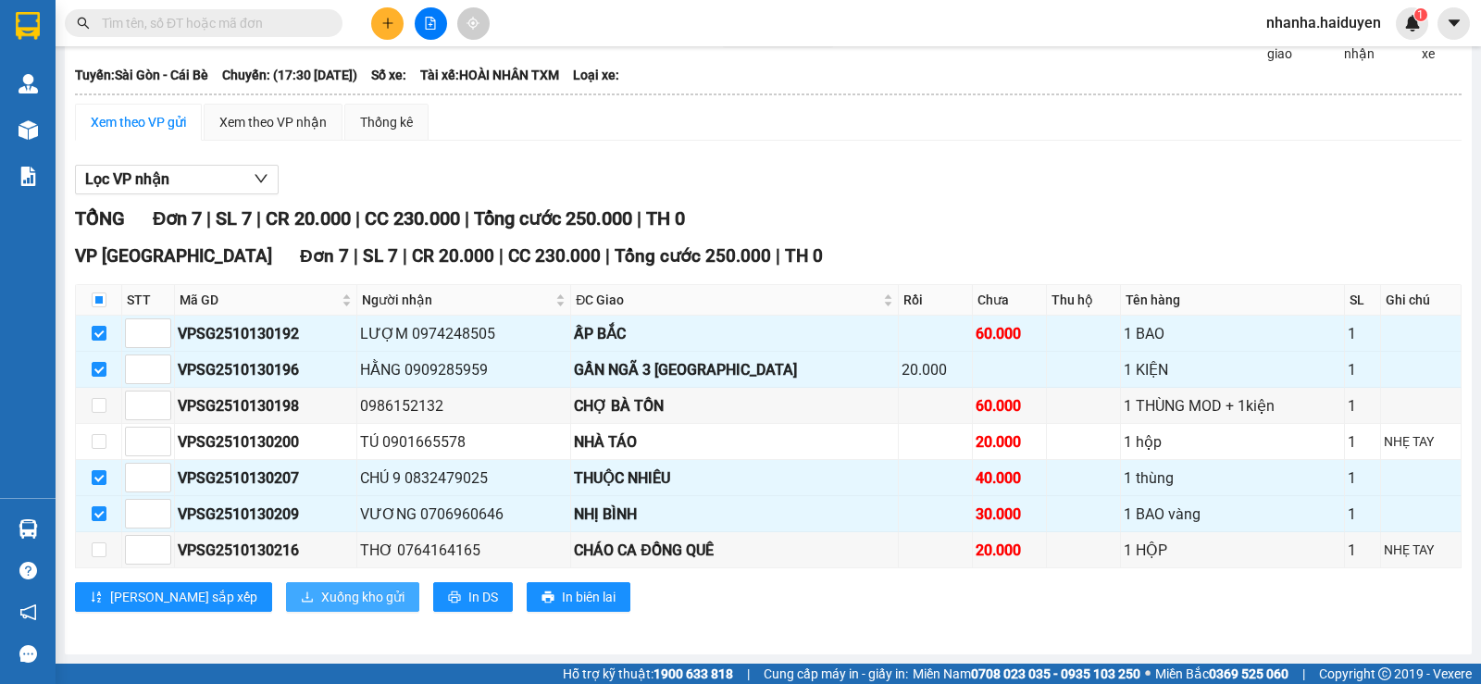
click at [321, 606] on span "Xuống kho gửi" at bounding box center [362, 597] width 83 height 20
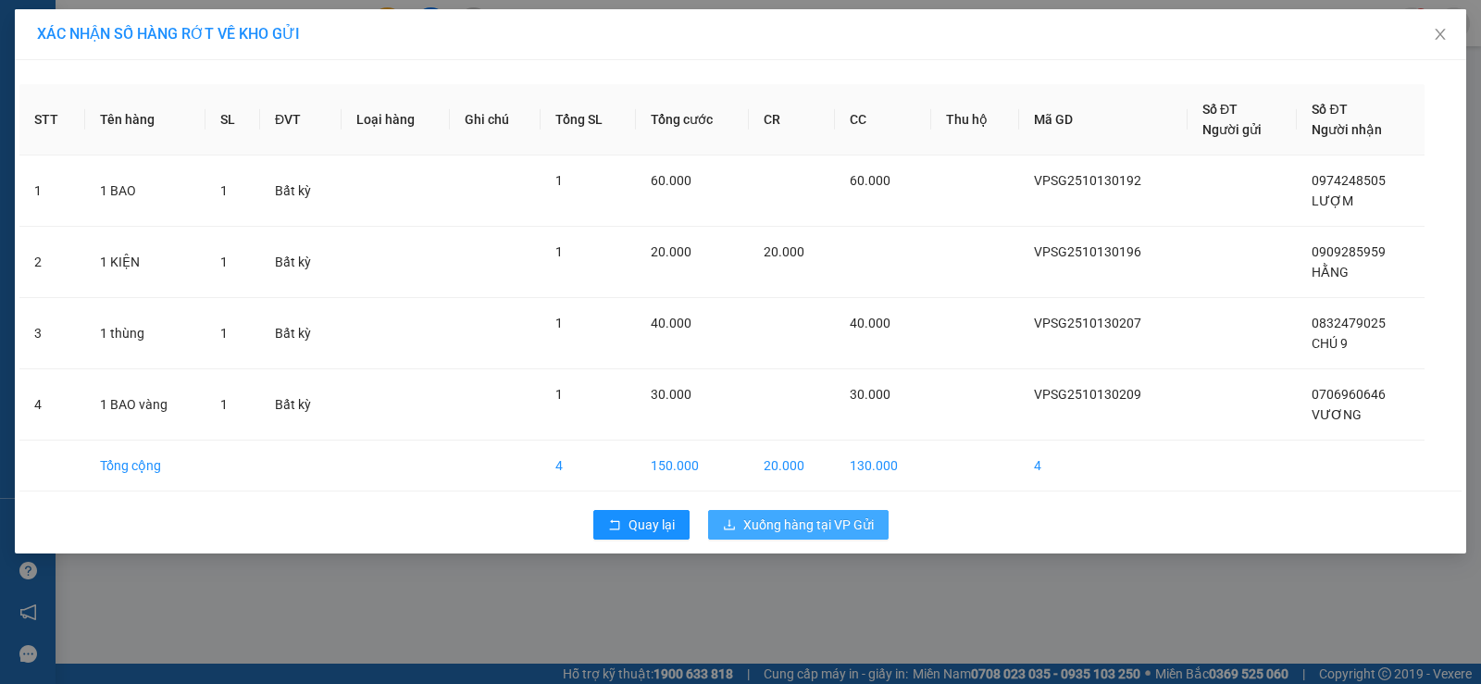
click at [848, 518] on span "Xuống hàng tại VP Gửi" at bounding box center [809, 525] width 131 height 20
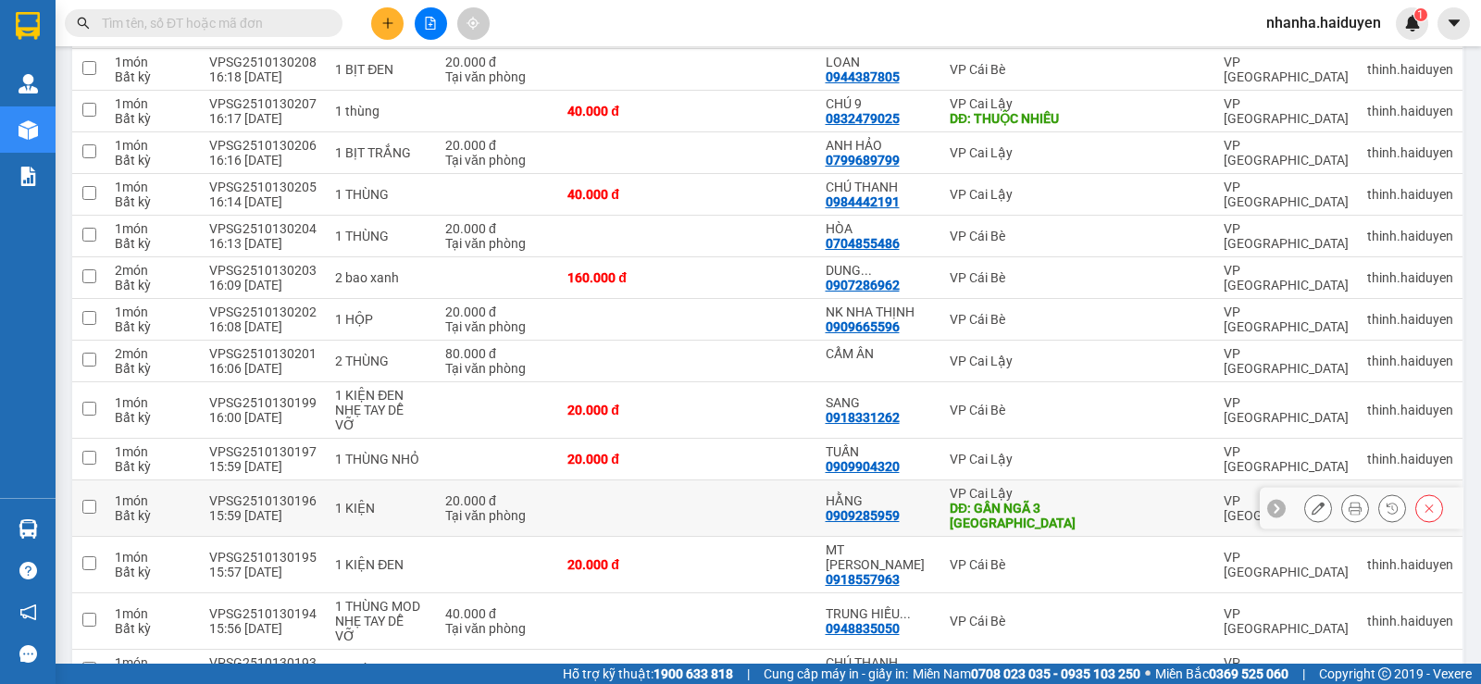
scroll to position [1850, 0]
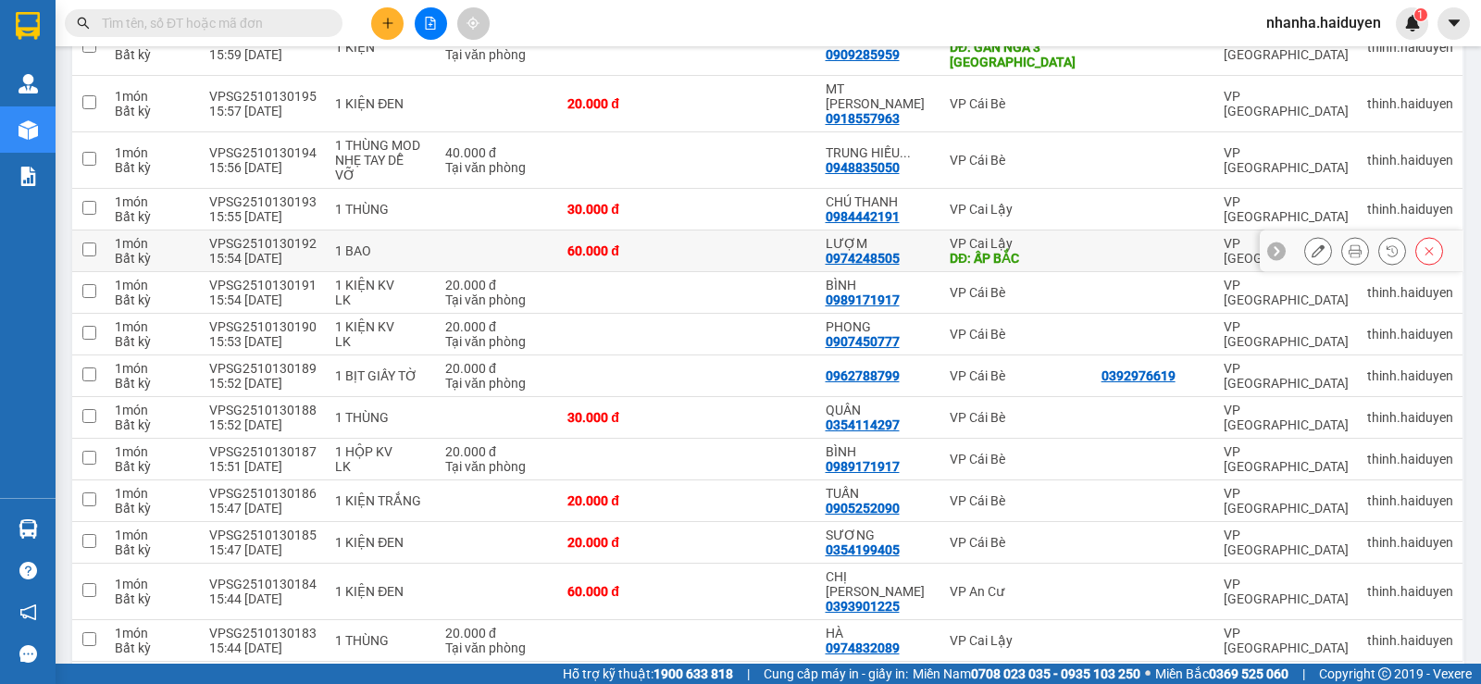
click at [1019, 231] on td "VP Cai Lậy DĐ: ẤP BẮC" at bounding box center [1017, 252] width 152 height 42
checkbox input "true"
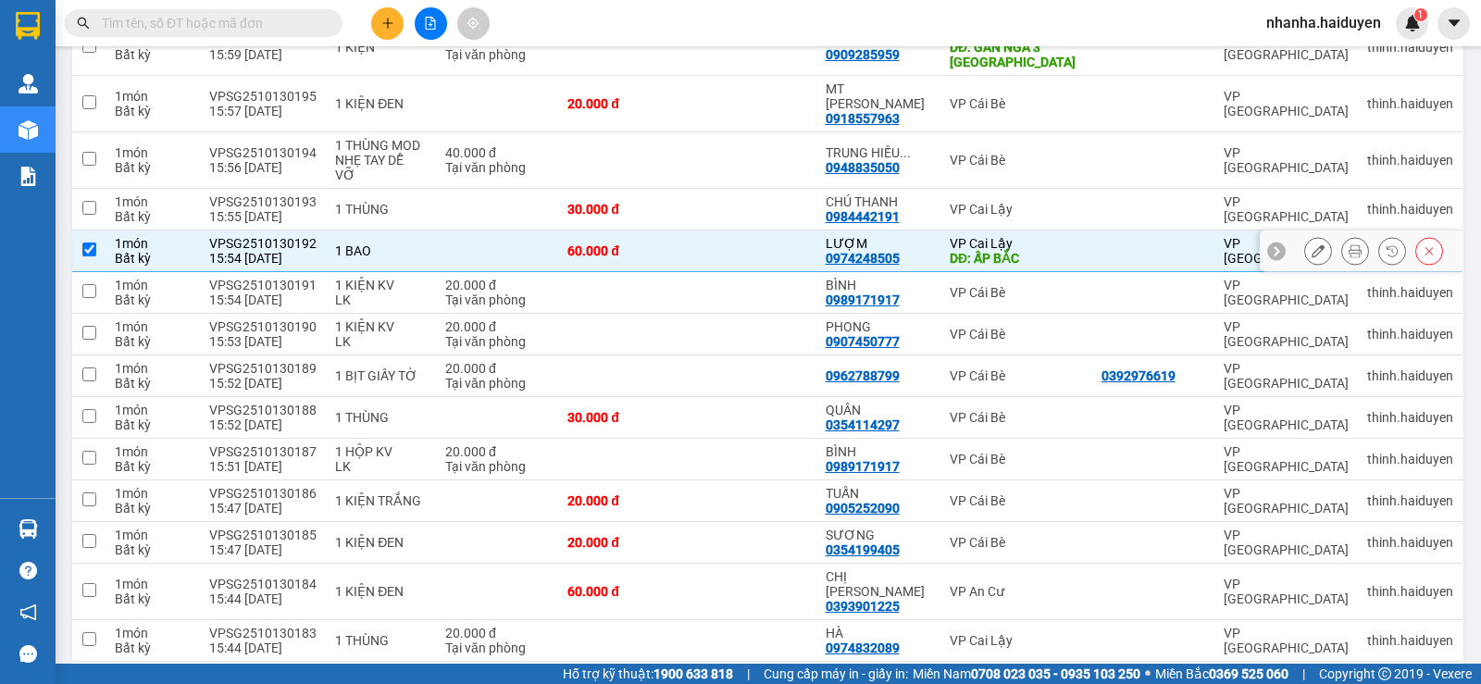
scroll to position [1387, 0]
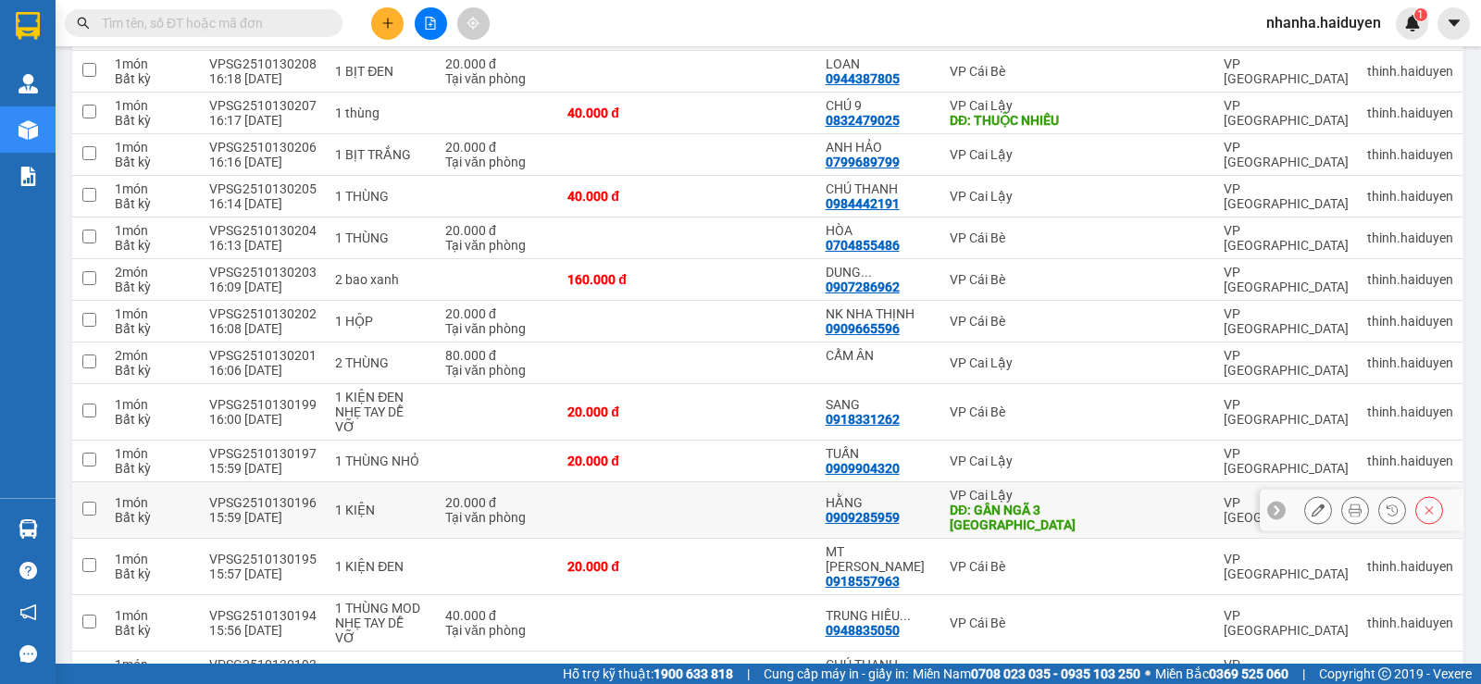
drag, startPoint x: 959, startPoint y: 485, endPoint x: 966, endPoint y: 449, distance: 36.7
click at [959, 503] on div "DĐ: GẦN NGÃ 3 [GEOGRAPHIC_DATA]" at bounding box center [1016, 518] width 133 height 30
checkbox input "true"
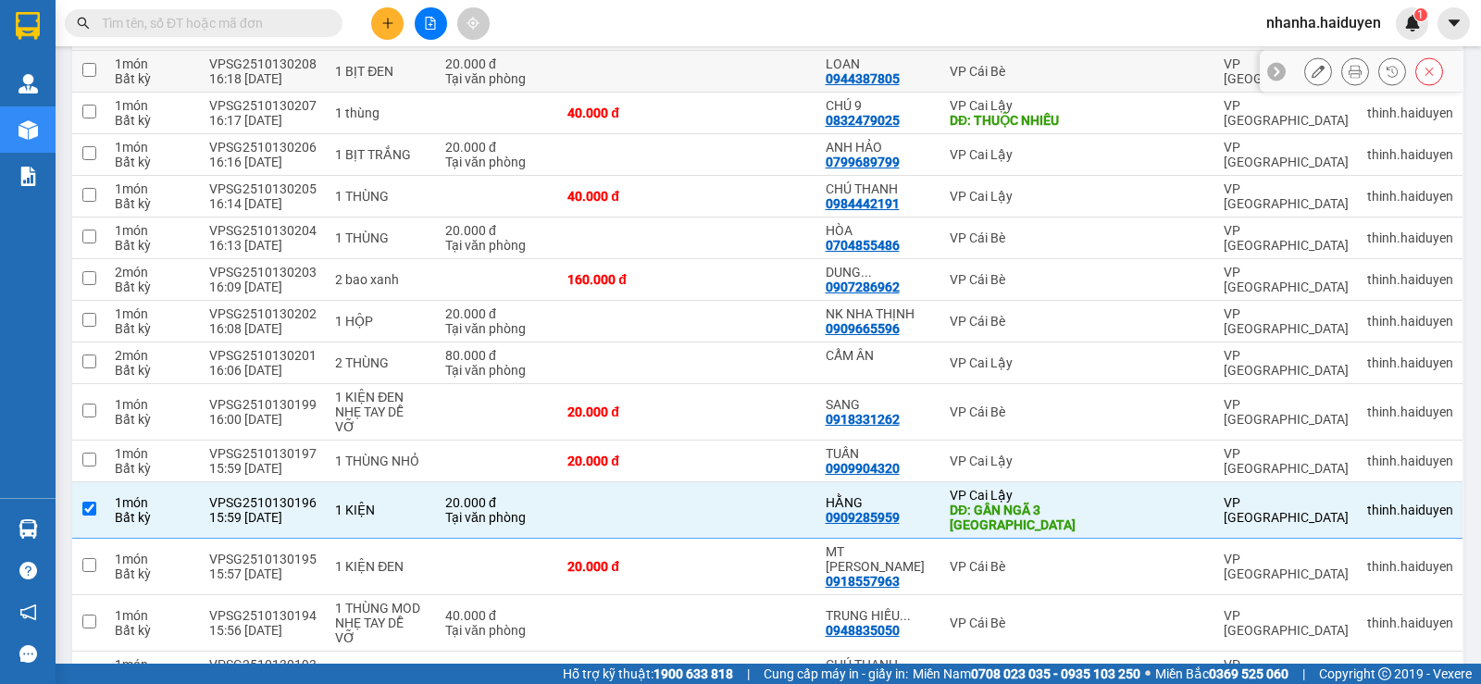
scroll to position [1109, 0]
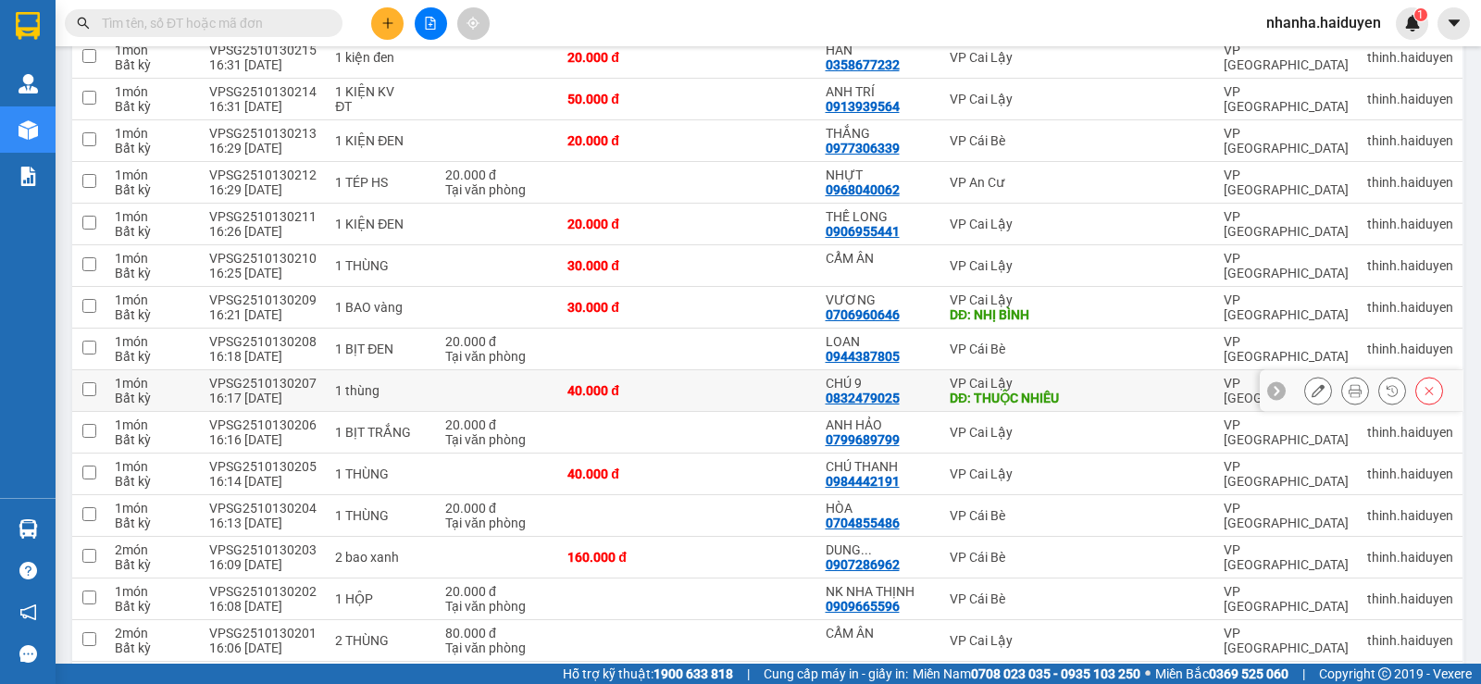
click at [1032, 376] on div "VP Cai Lậy" at bounding box center [1016, 383] width 133 height 15
checkbox input "true"
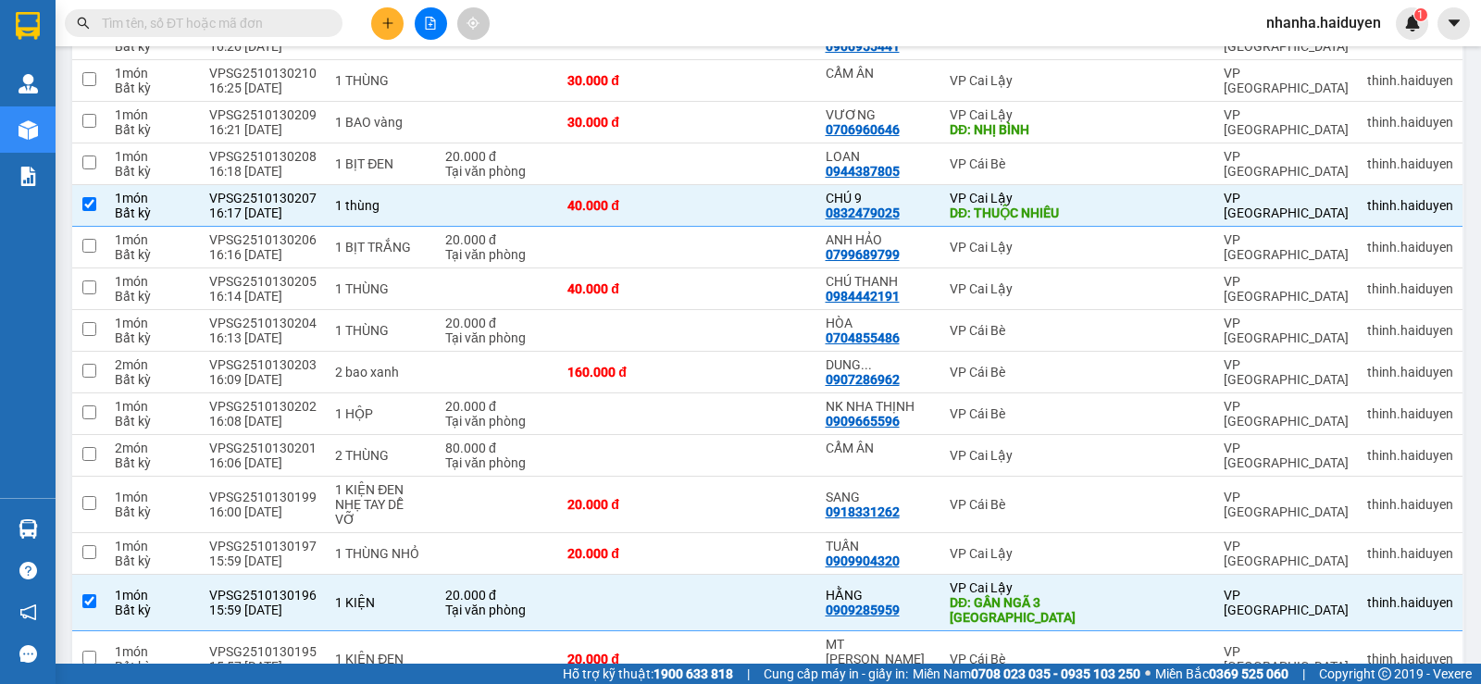
scroll to position [1202, 0]
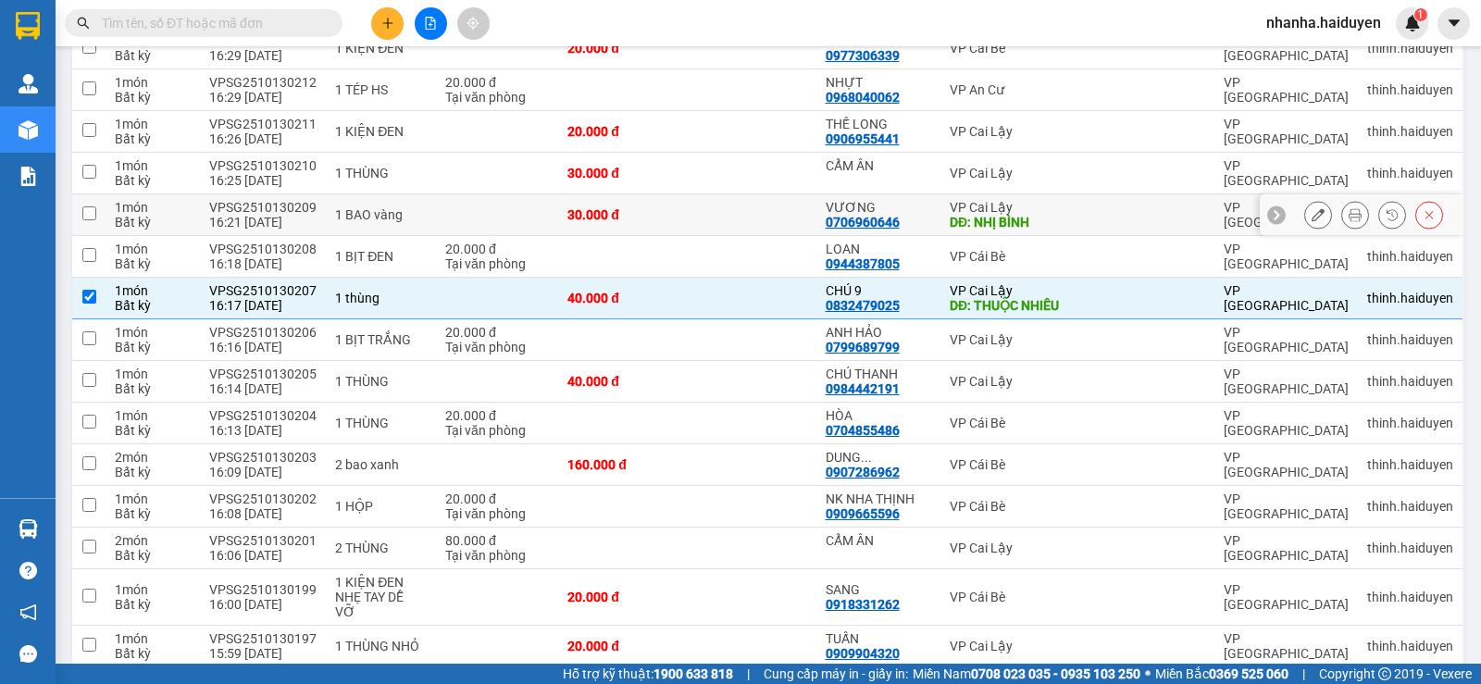
click at [1127, 210] on td at bounding box center [1154, 215] width 122 height 42
checkbox input "true"
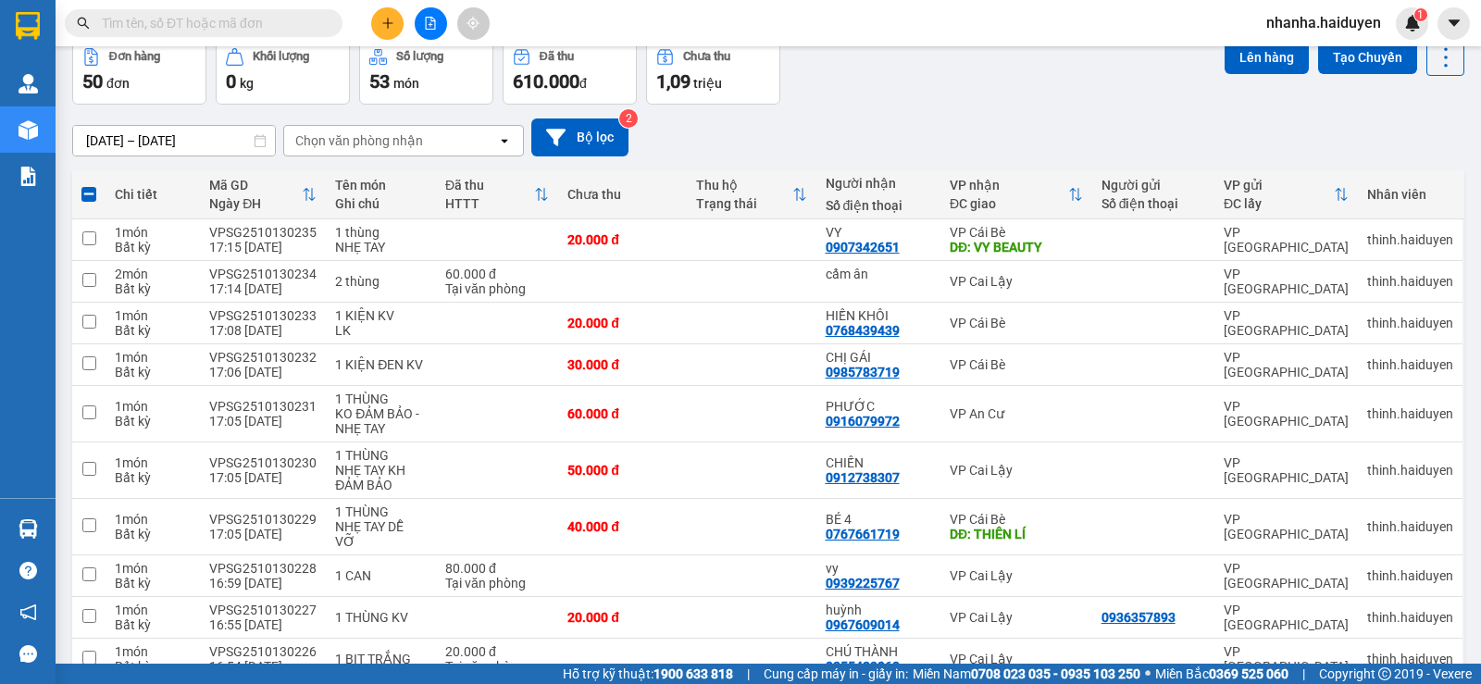
scroll to position [0, 0]
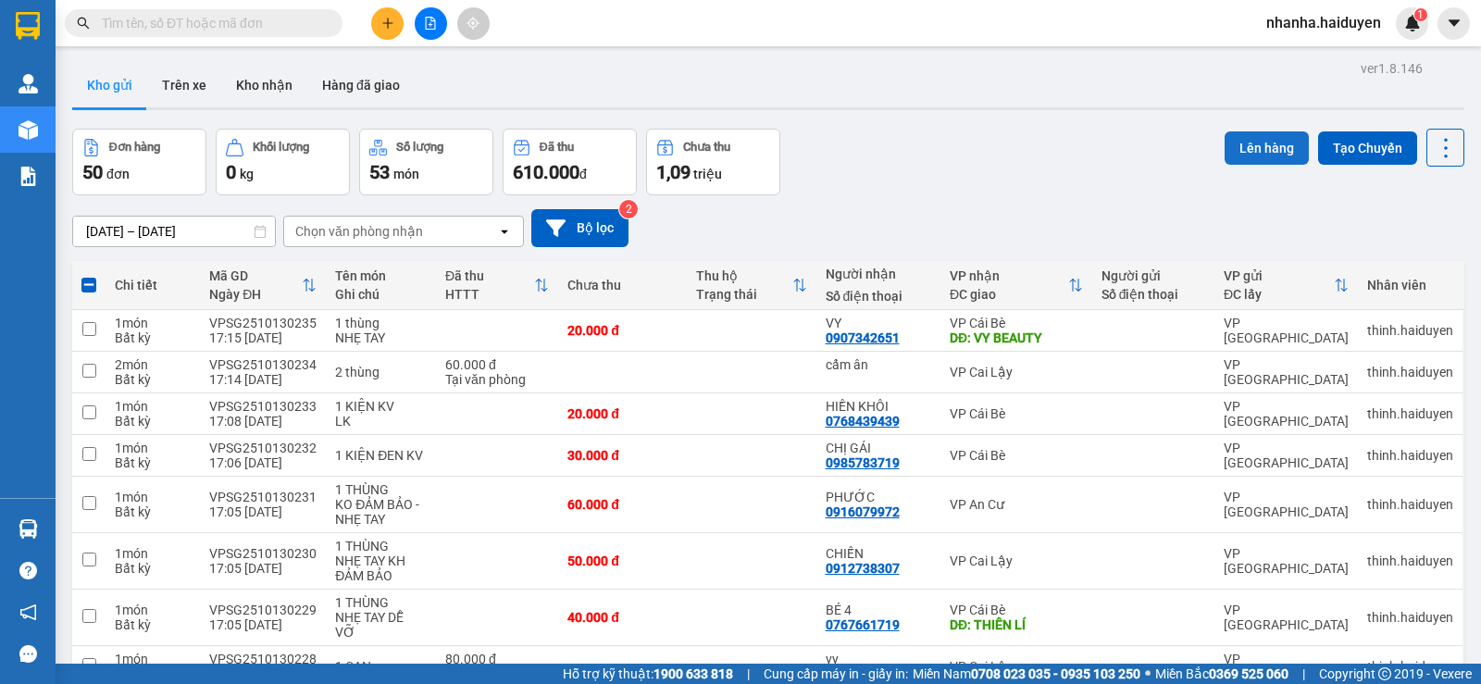
click at [1267, 158] on button "Lên hàng" at bounding box center [1267, 147] width 84 height 33
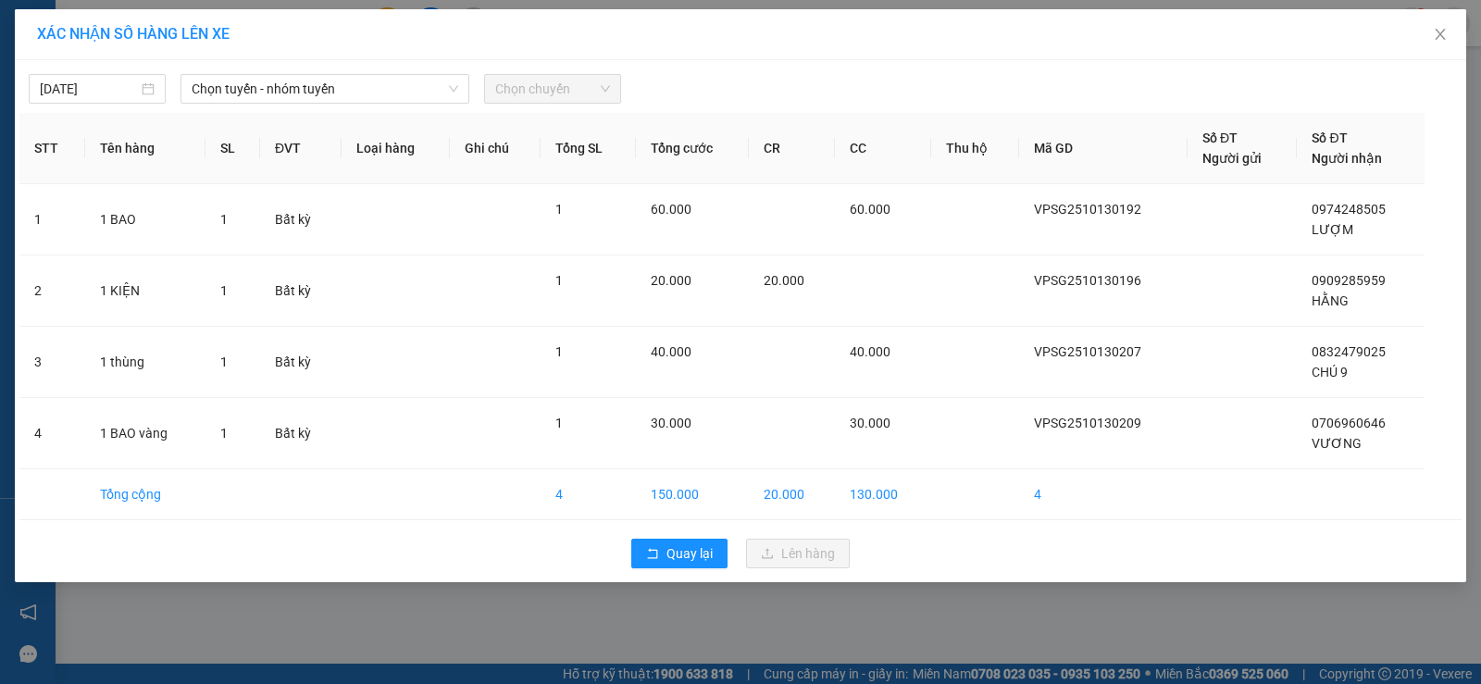
click at [247, 104] on div "13/10/2025 Chọn tuyến - nhóm tuyến Chọn chuyến STT Tên hàng SL ĐVT Loại hàng Gh…" at bounding box center [741, 321] width 1452 height 522
click at [350, 87] on span "Chọn tuyến - nhóm tuyến" at bounding box center [325, 89] width 267 height 28
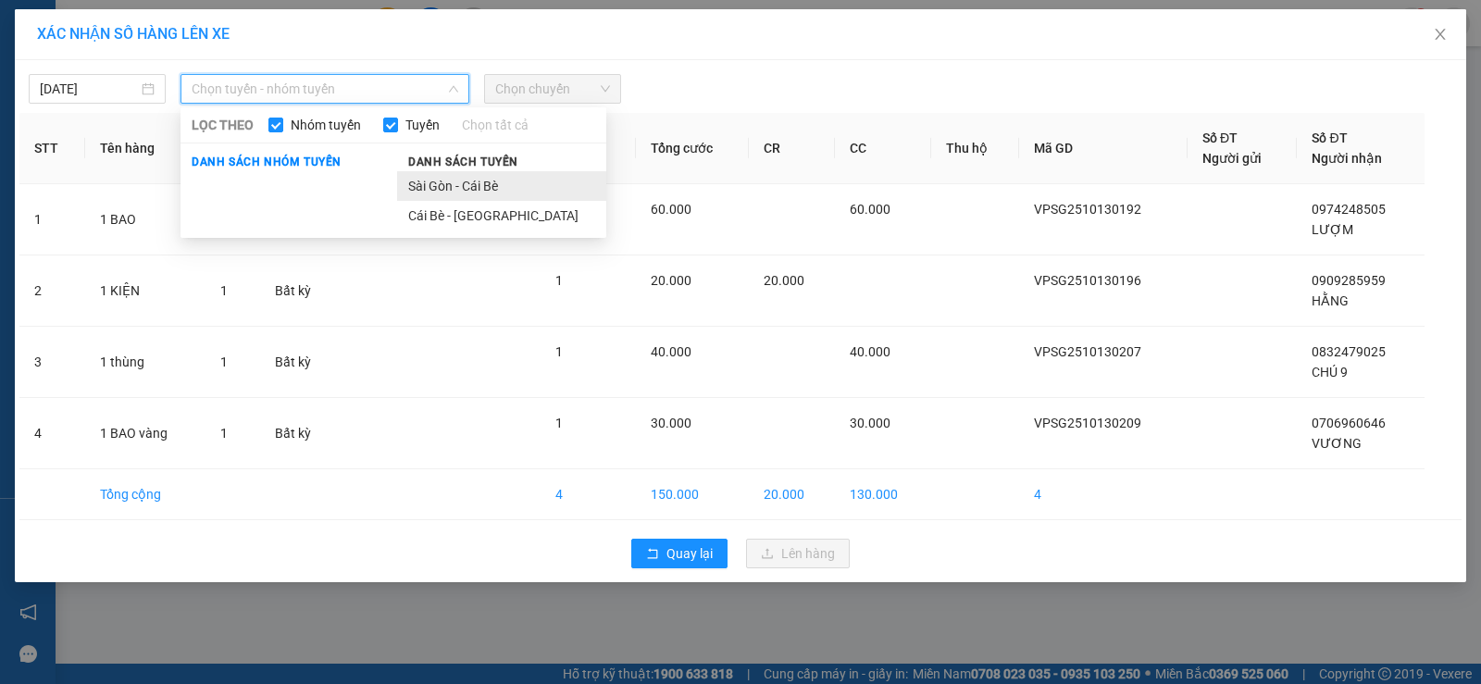
click at [525, 180] on li "Sài Gòn - Cái Bè" at bounding box center [501, 186] width 209 height 30
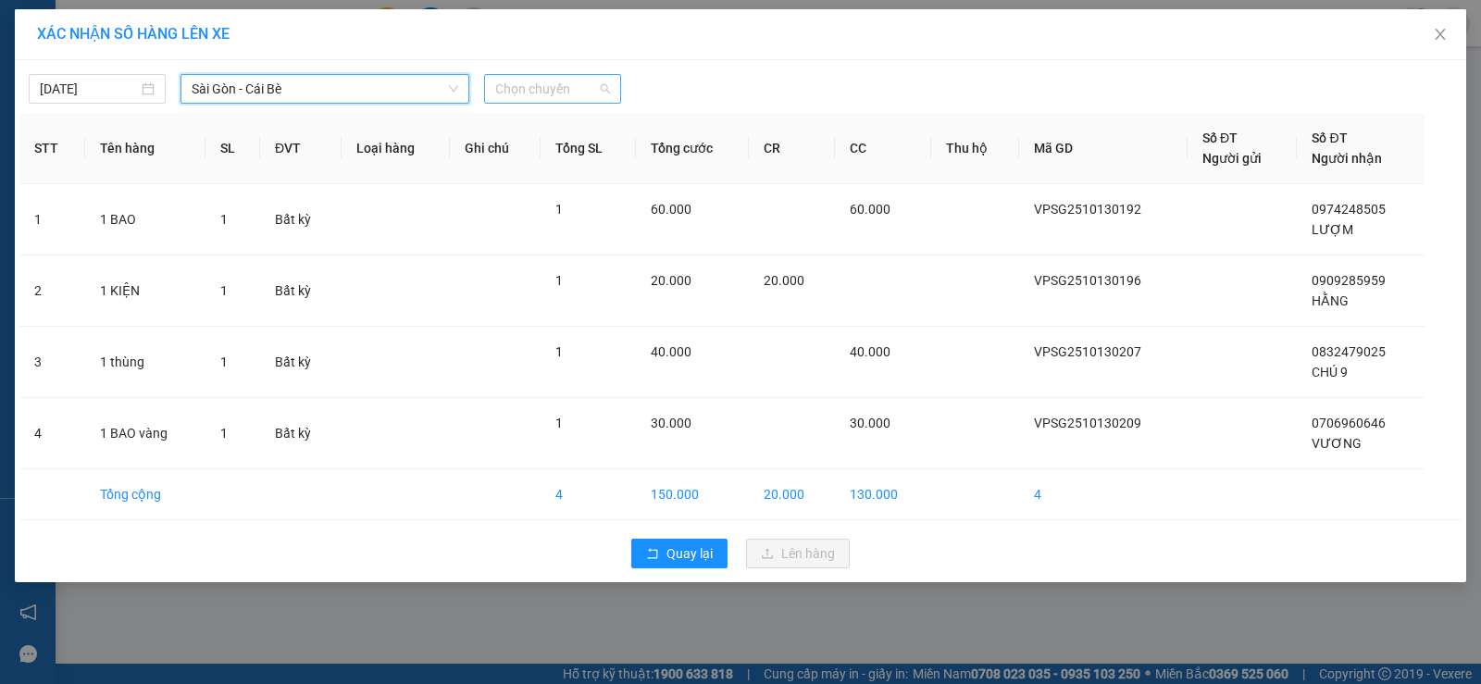
click at [529, 95] on span "Chọn chuyến" at bounding box center [552, 89] width 115 height 28
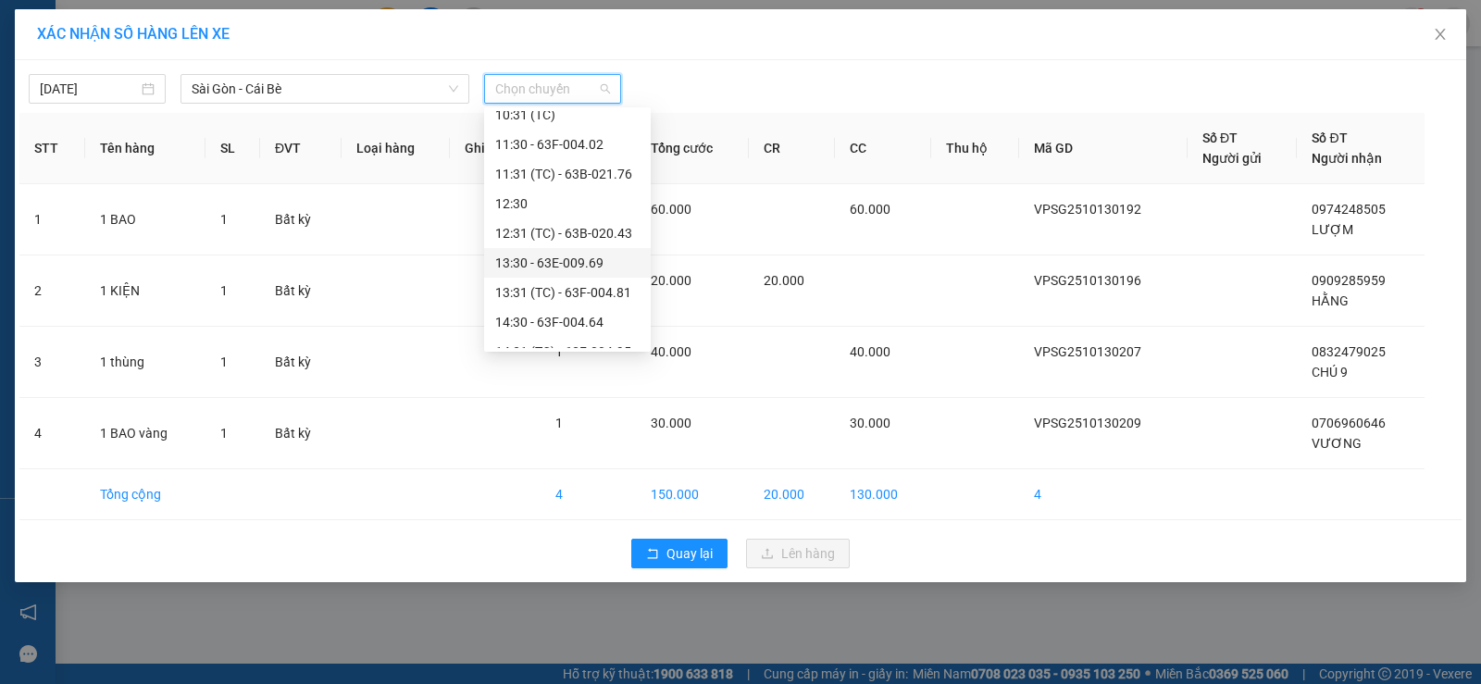
scroll to position [556, 0]
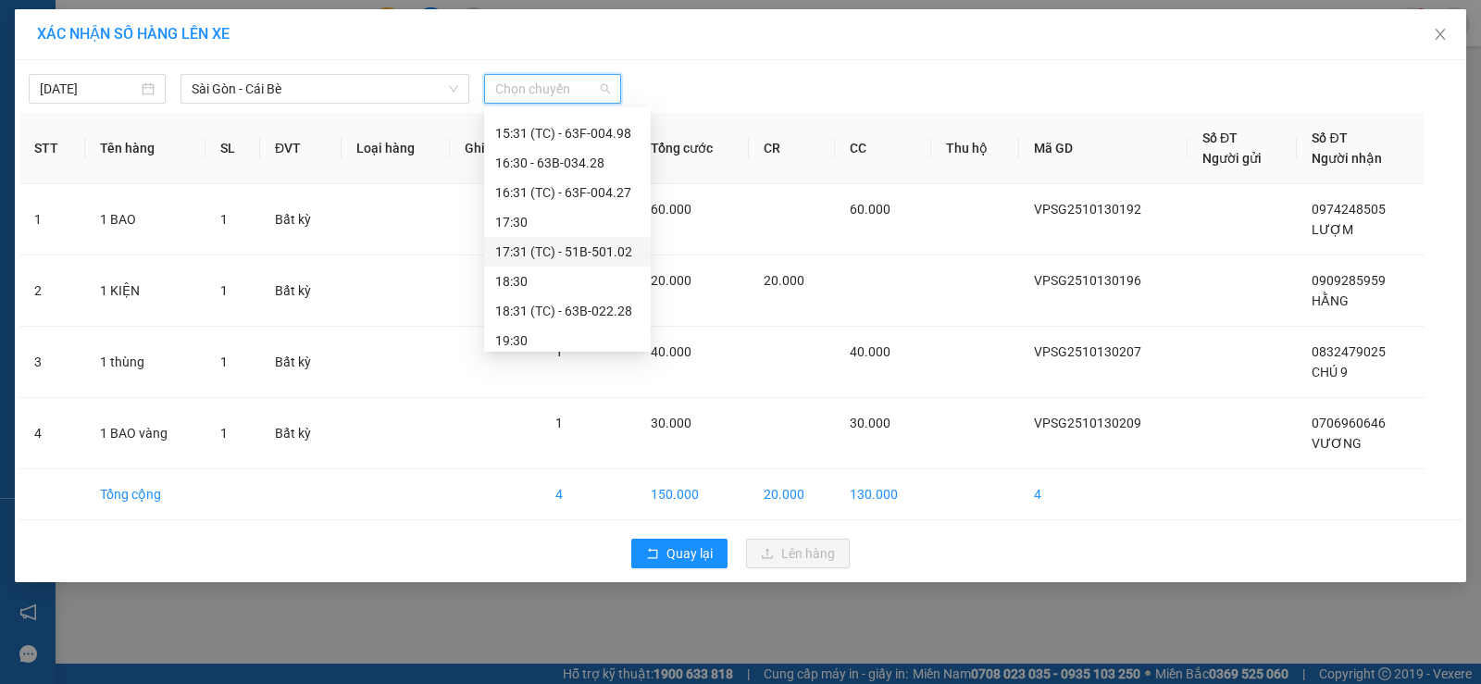
click at [580, 253] on div "17:31 (TC) - 51B-501.02" at bounding box center [567, 252] width 144 height 20
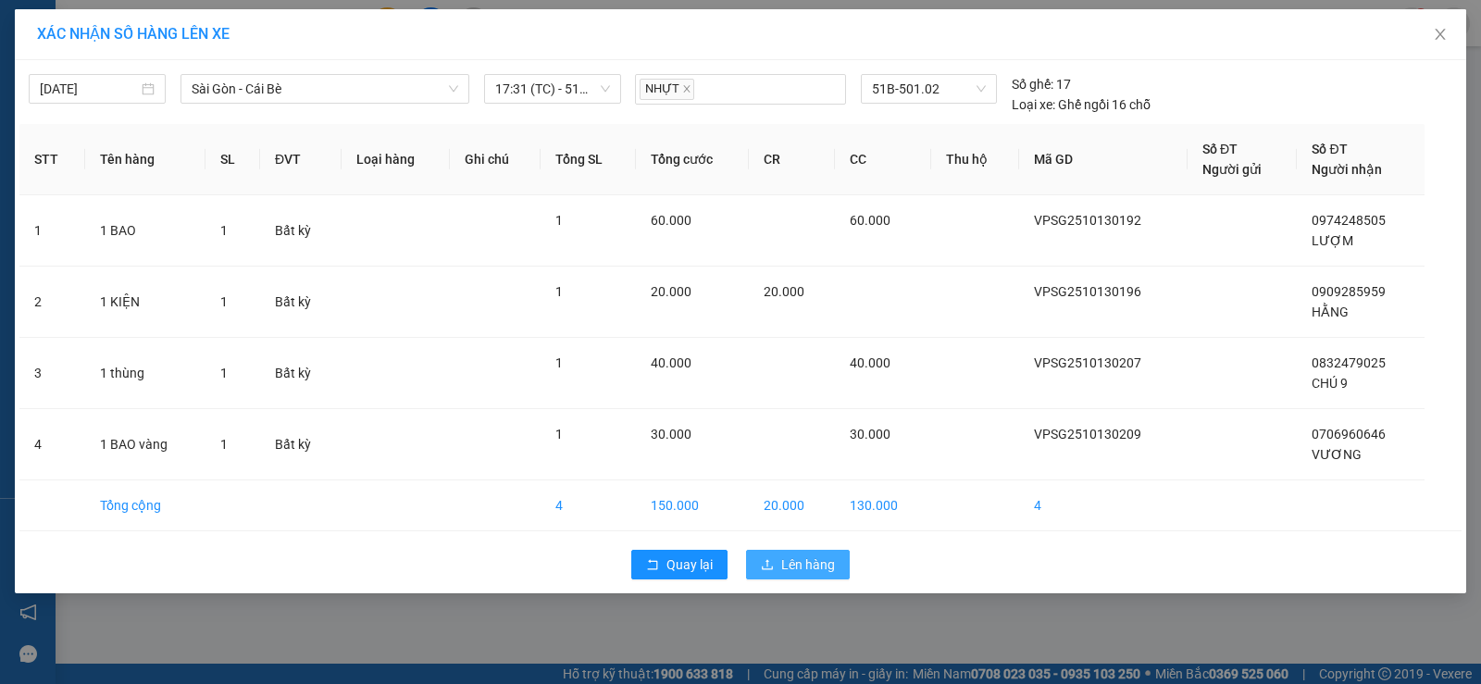
click at [791, 565] on span "Lên hàng" at bounding box center [808, 565] width 54 height 20
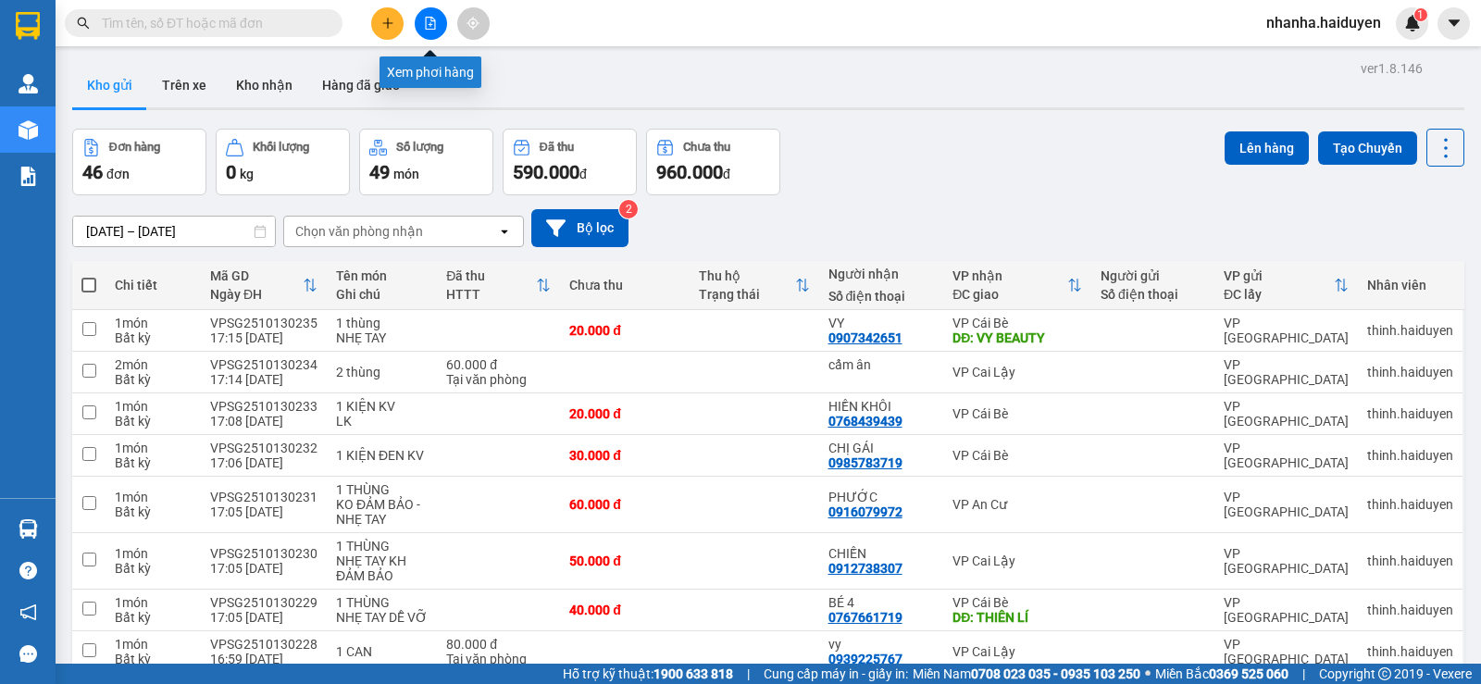
click at [432, 22] on icon "file-add" at bounding box center [430, 23] width 13 height 13
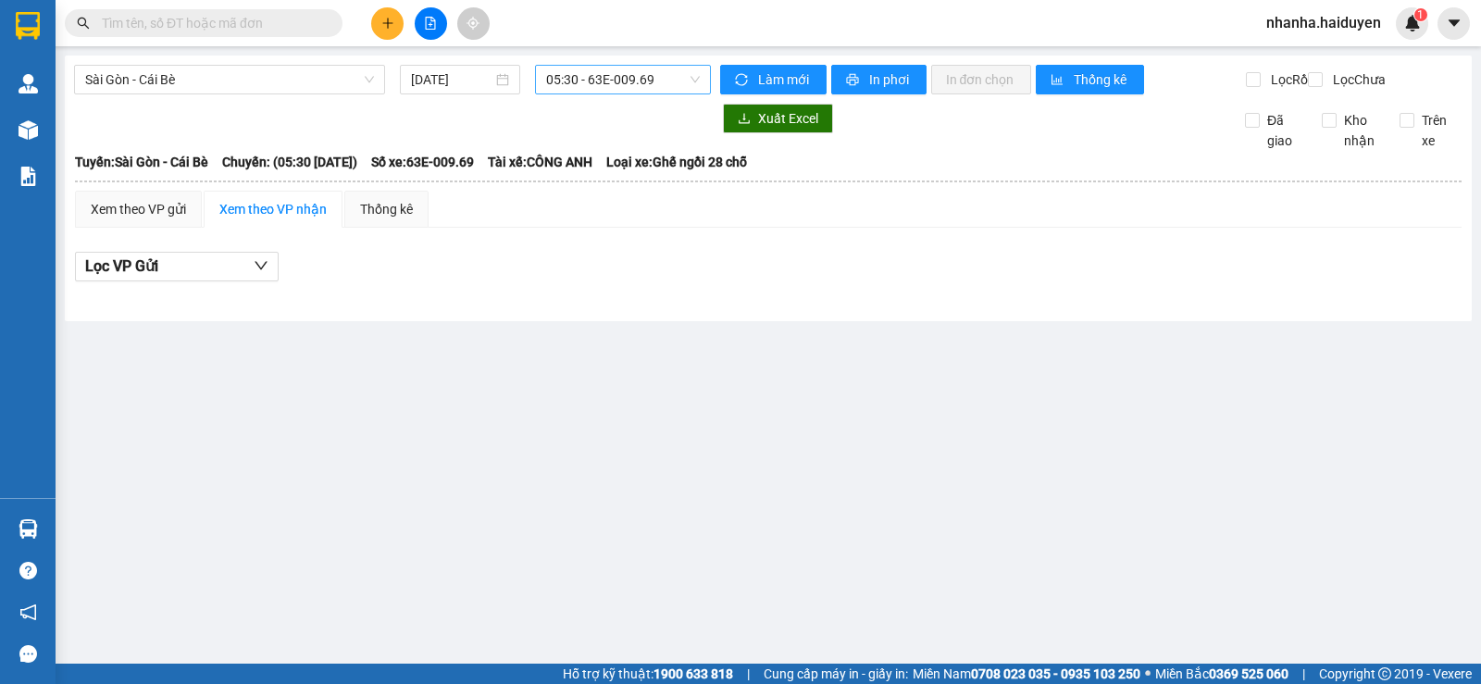
click at [546, 76] on span "05:30 - 63E-009.69" at bounding box center [622, 80] width 153 height 28
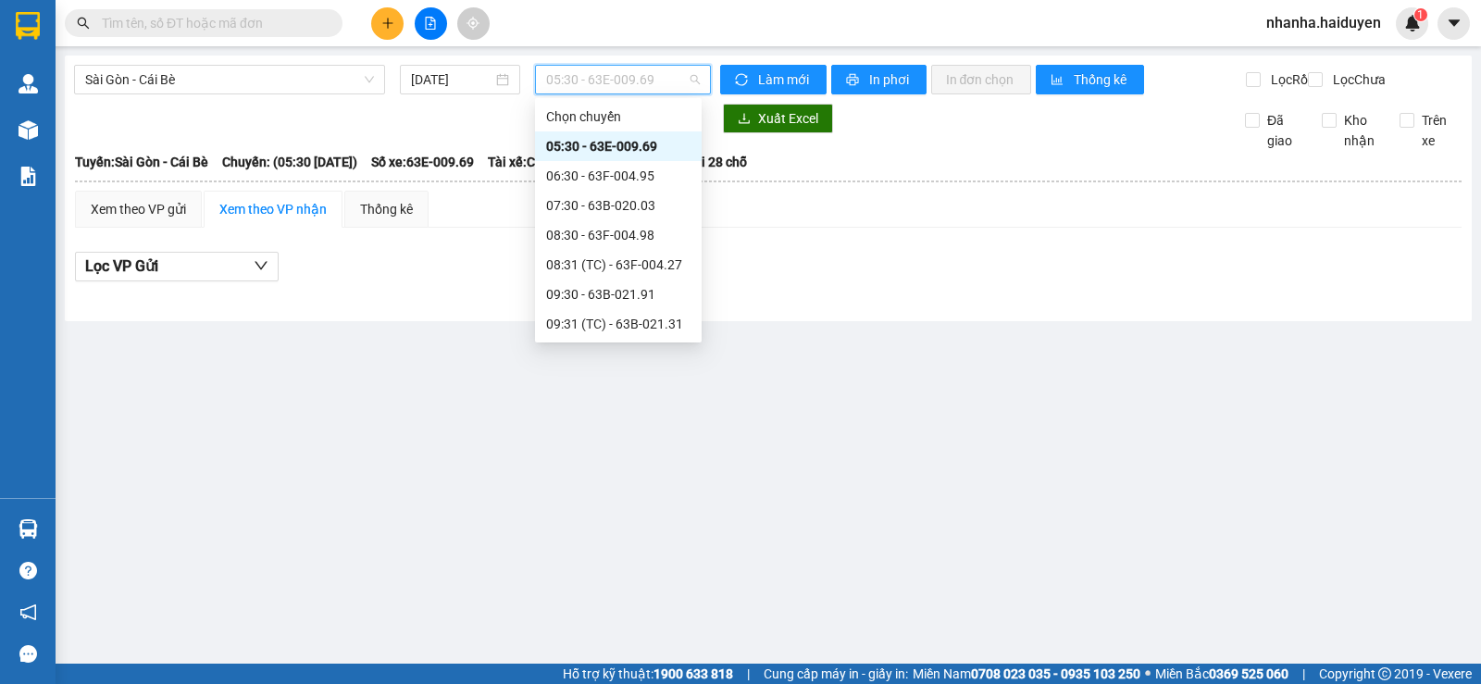
scroll to position [563, 0]
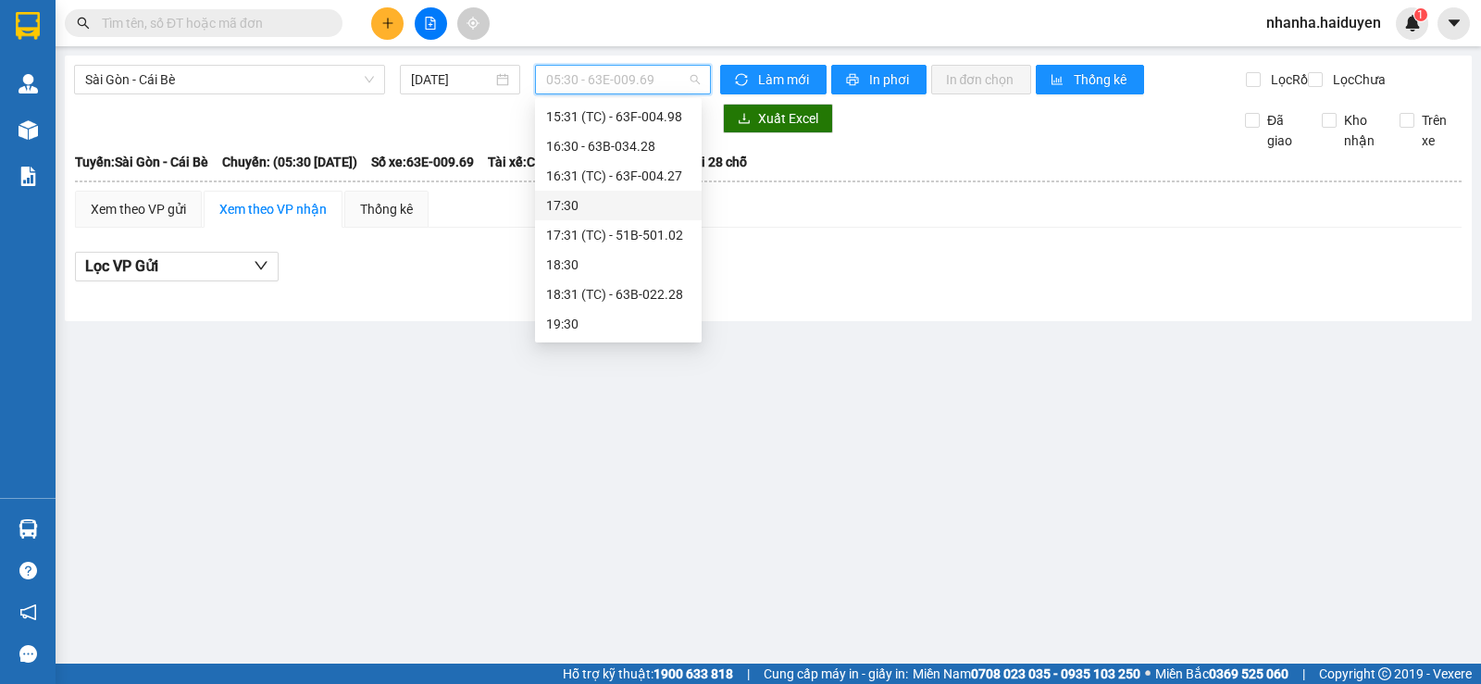
click at [631, 200] on div "17:30" at bounding box center [618, 205] width 144 height 20
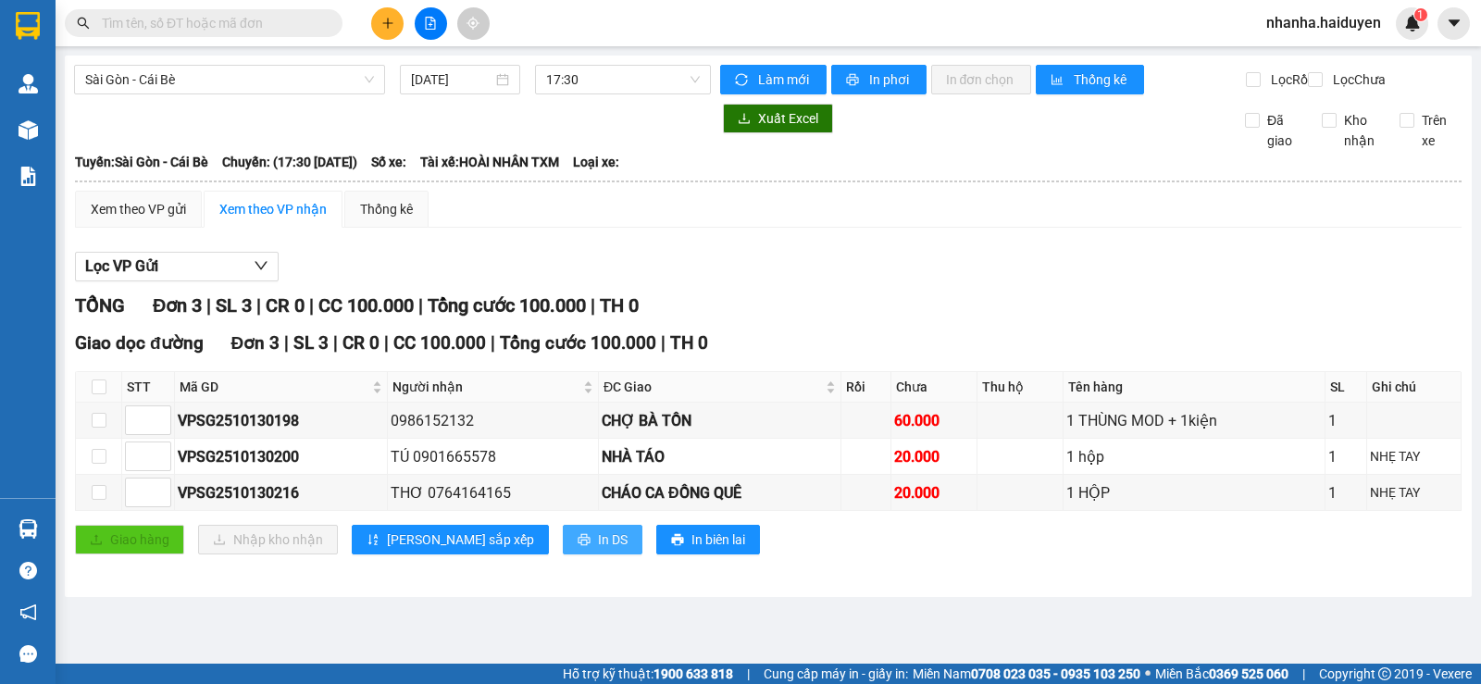
click at [598, 550] on span "In DS" at bounding box center [613, 540] width 30 height 20
click at [562, 81] on span "17:30" at bounding box center [622, 80] width 153 height 28
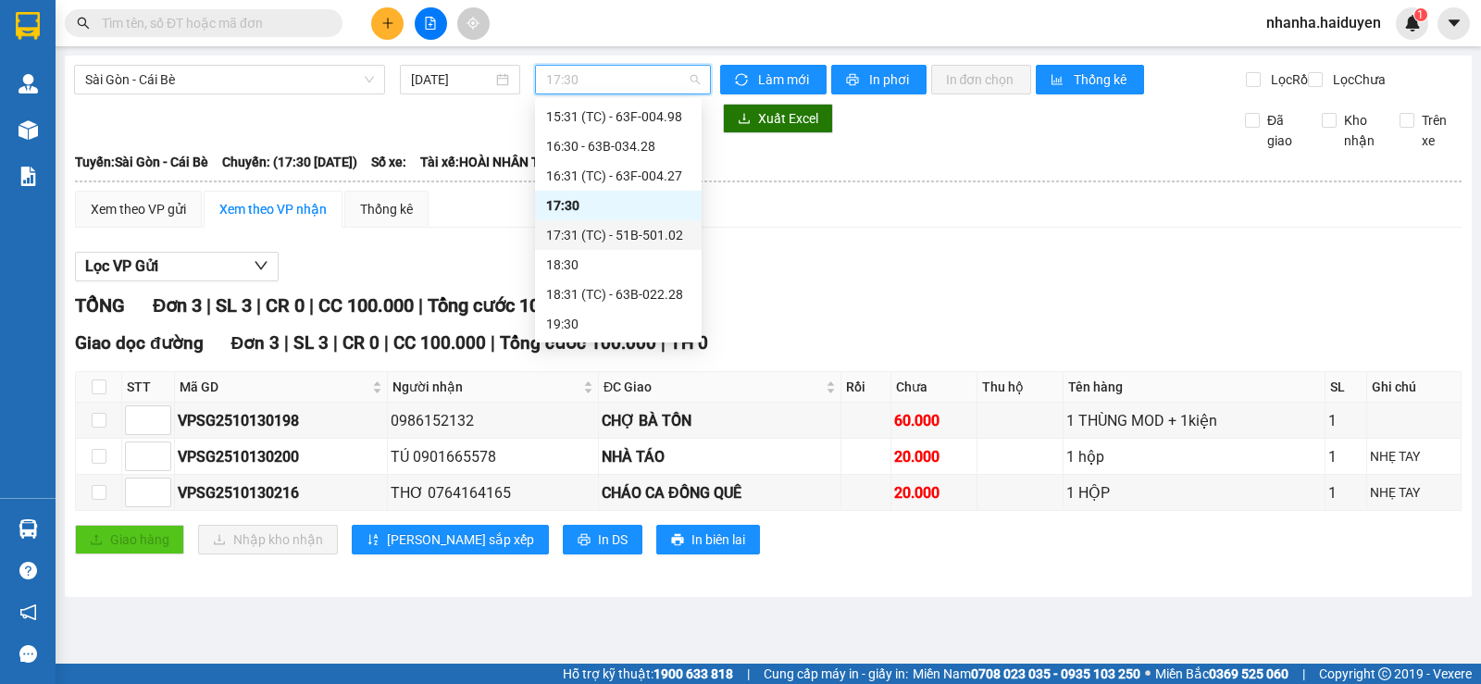
click at [652, 237] on div "17:31 (TC) - 51B-501.02" at bounding box center [618, 235] width 144 height 20
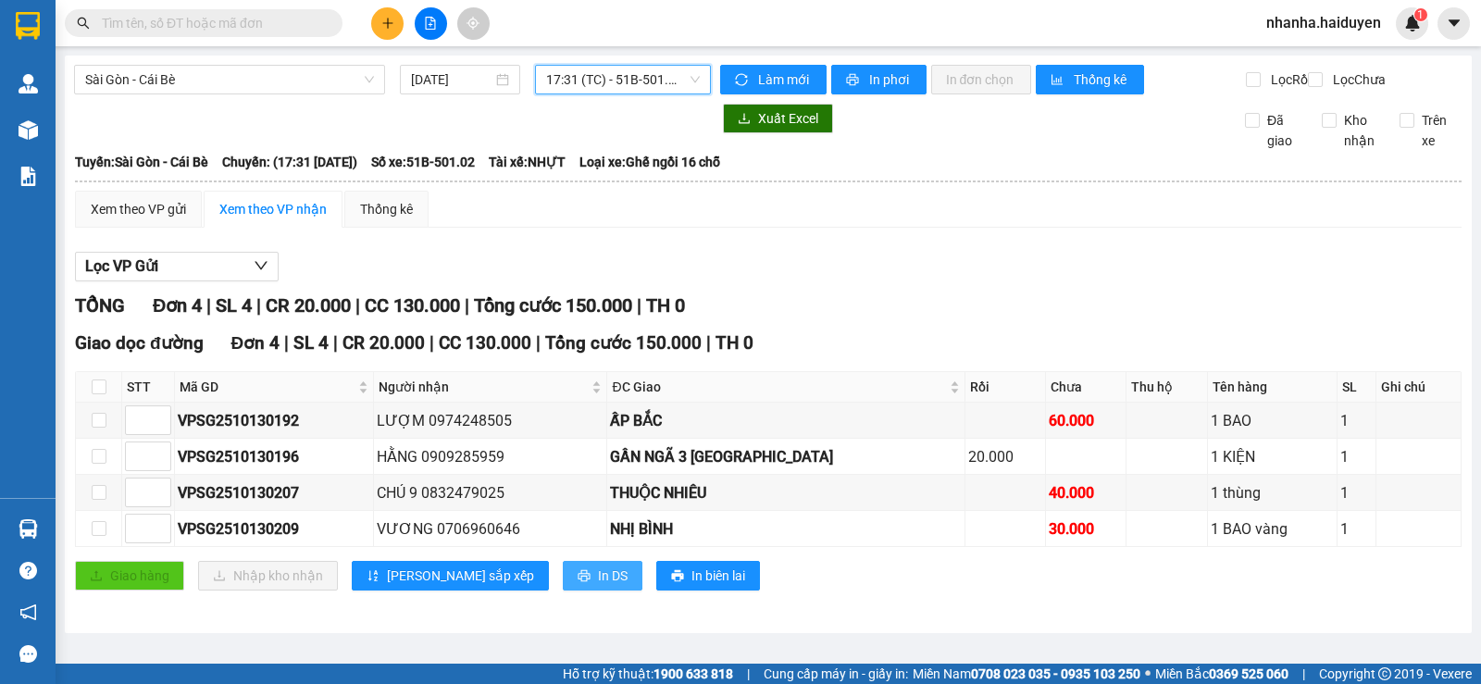
click at [598, 586] on span "In DS" at bounding box center [613, 576] width 30 height 20
click at [99, 394] on input "checkbox" at bounding box center [99, 387] width 15 height 15
checkbox input "true"
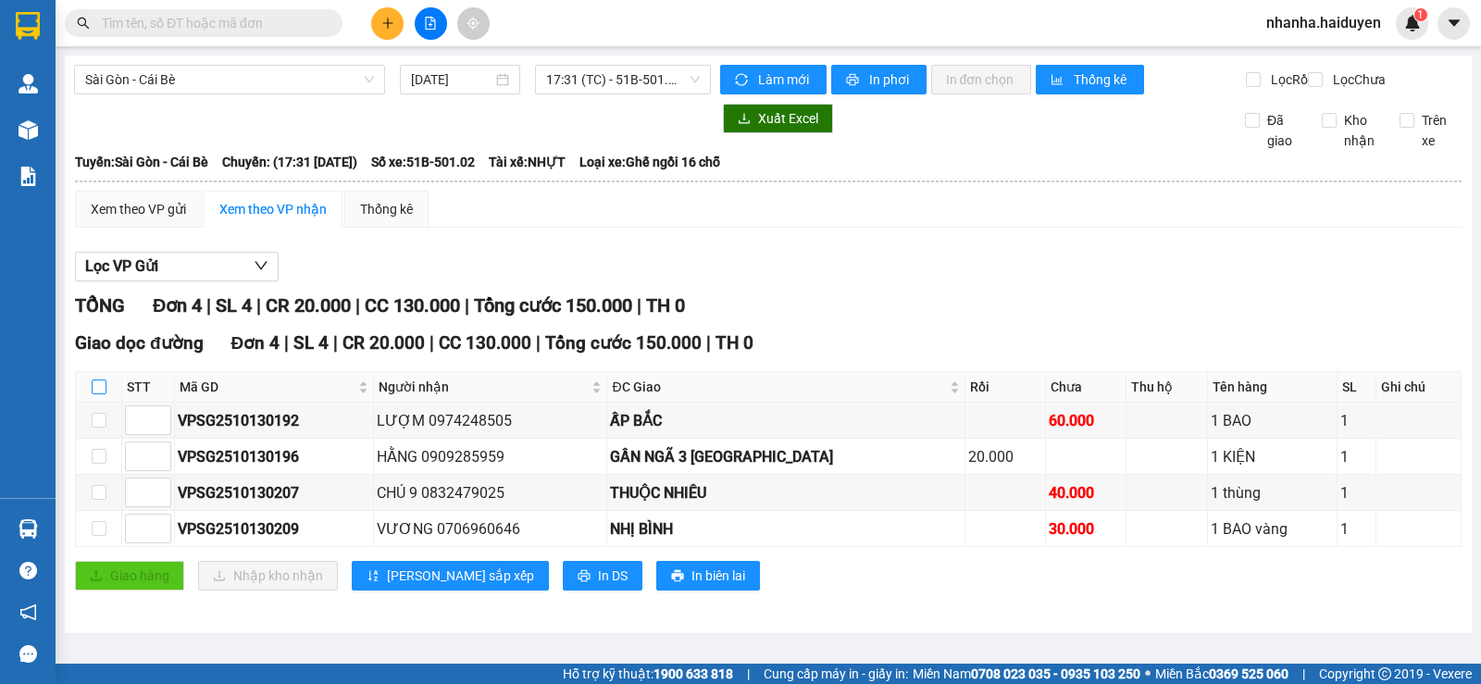
checkbox input "true"
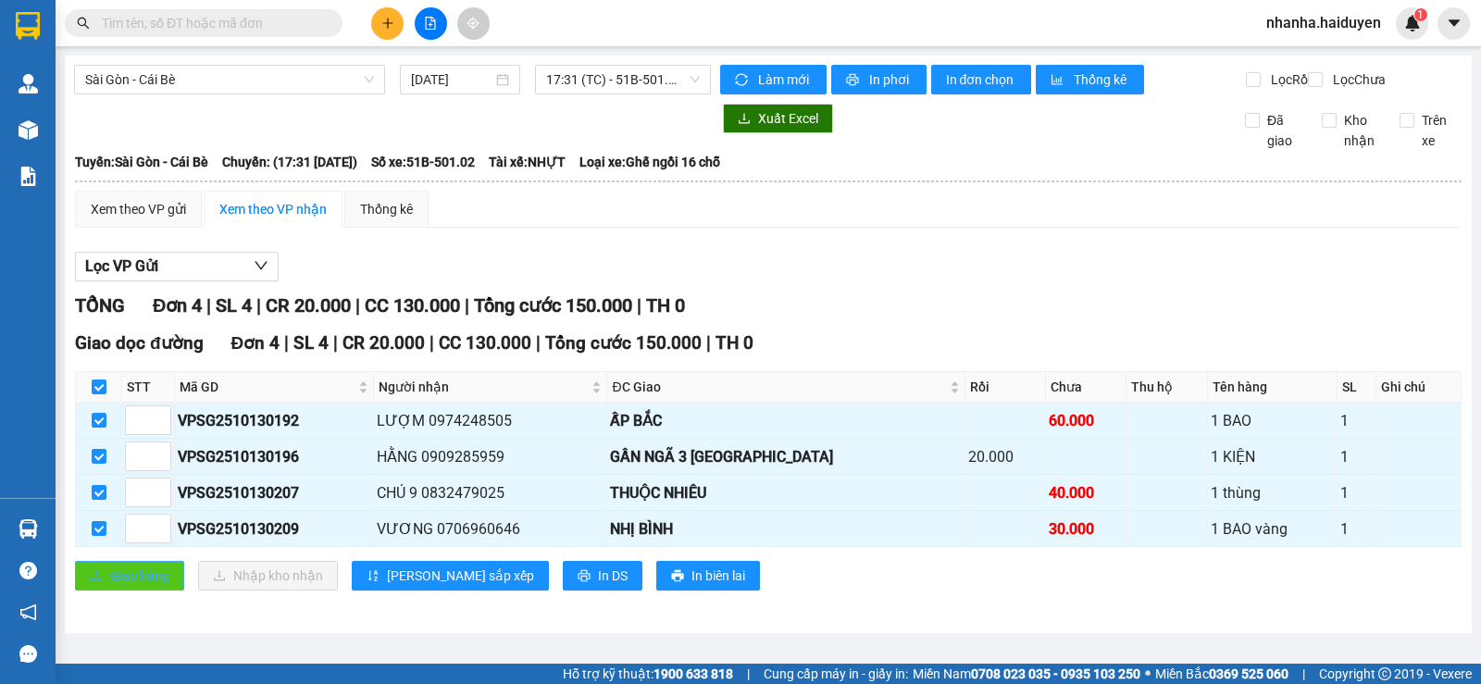
click at [111, 586] on span "Giao hàng" at bounding box center [139, 576] width 59 height 20
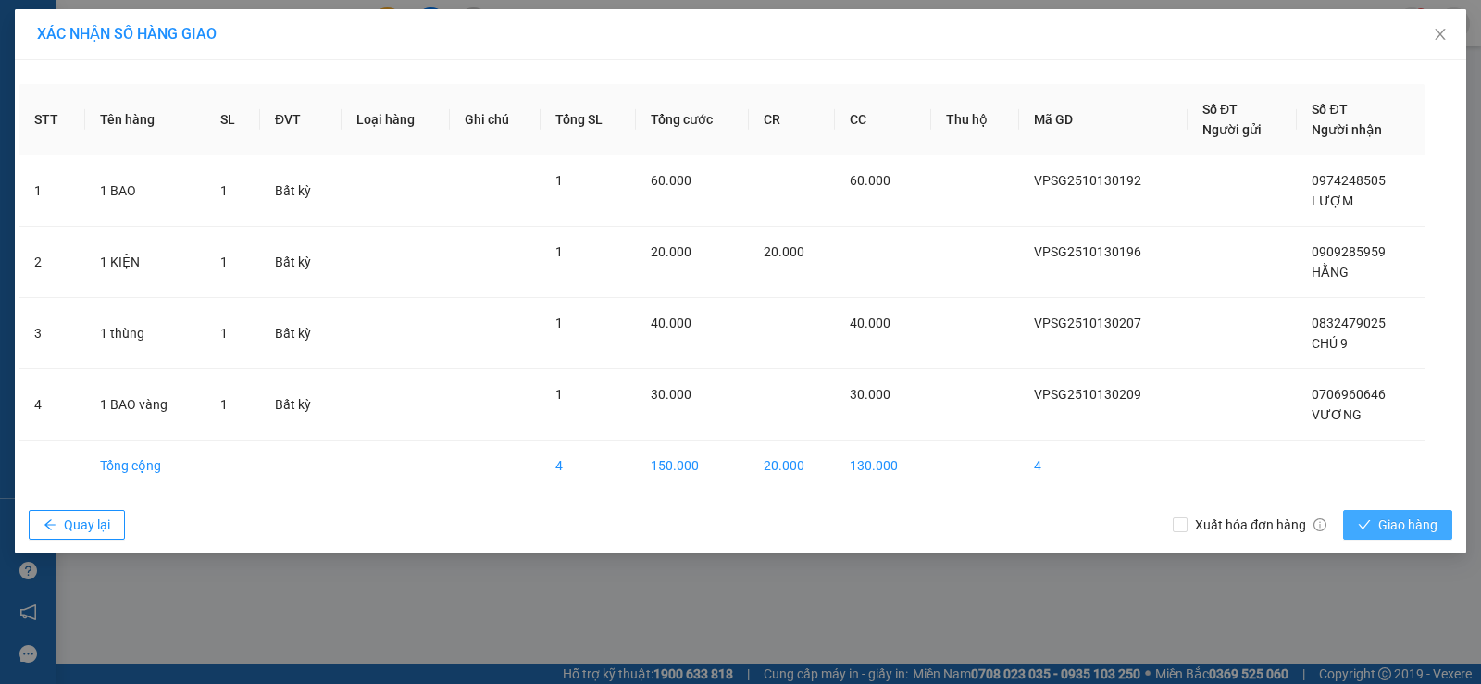
click at [1402, 525] on span "Giao hàng" at bounding box center [1408, 525] width 59 height 20
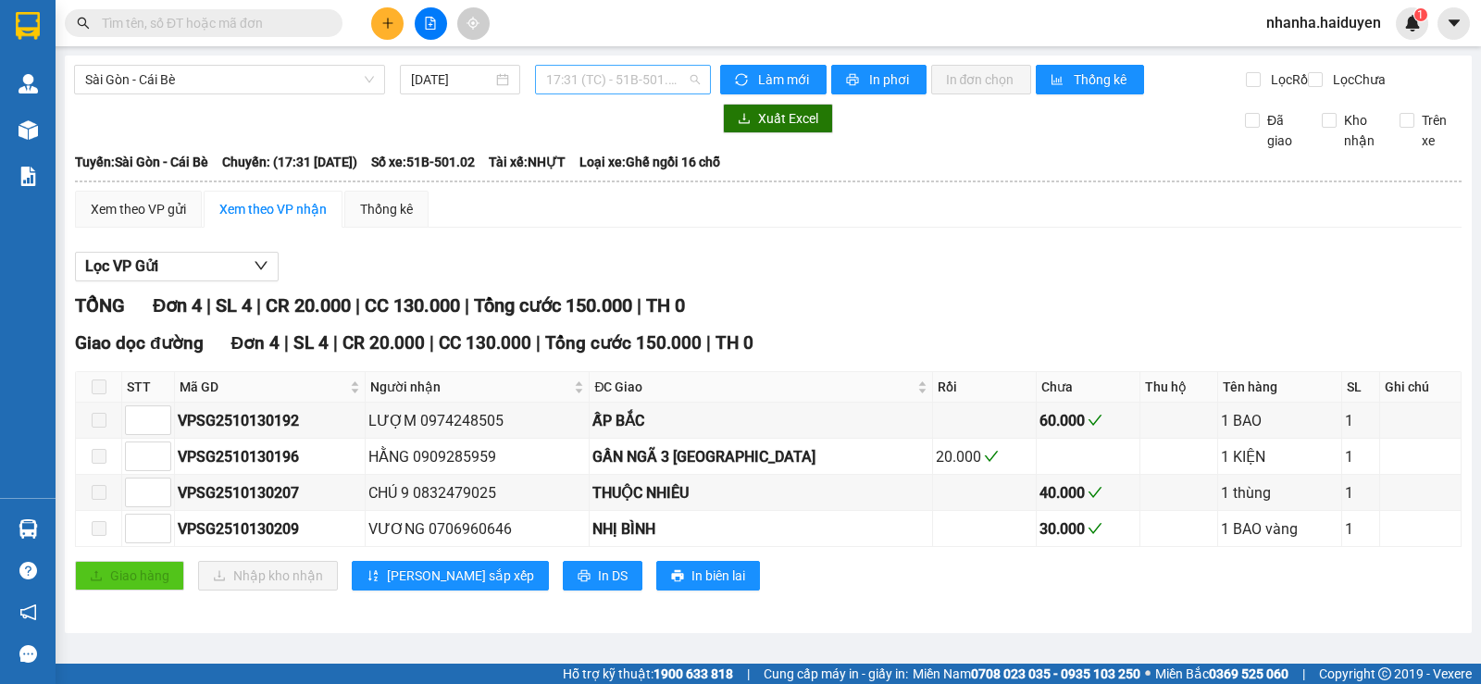
click at [629, 89] on span "17:31 (TC) - 51B-501.02" at bounding box center [622, 80] width 153 height 28
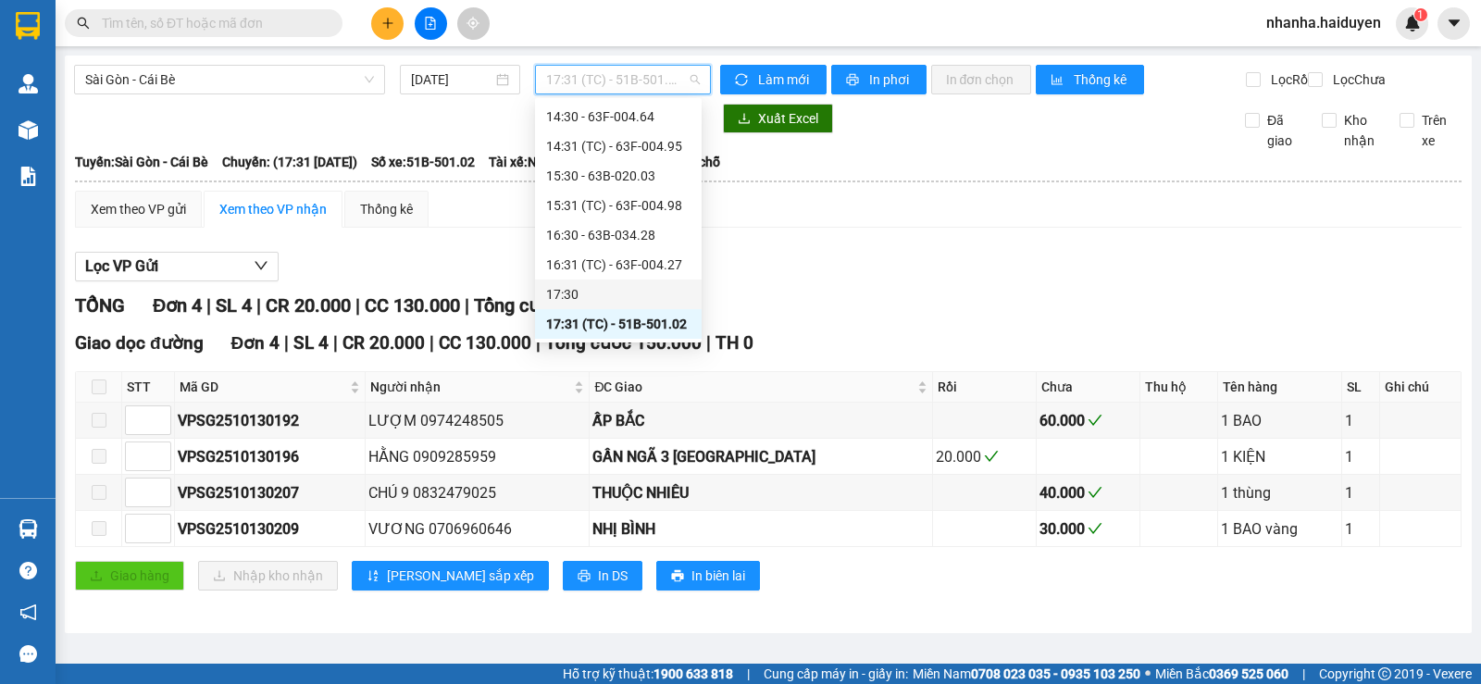
click at [616, 302] on div "17:30" at bounding box center [618, 294] width 144 height 20
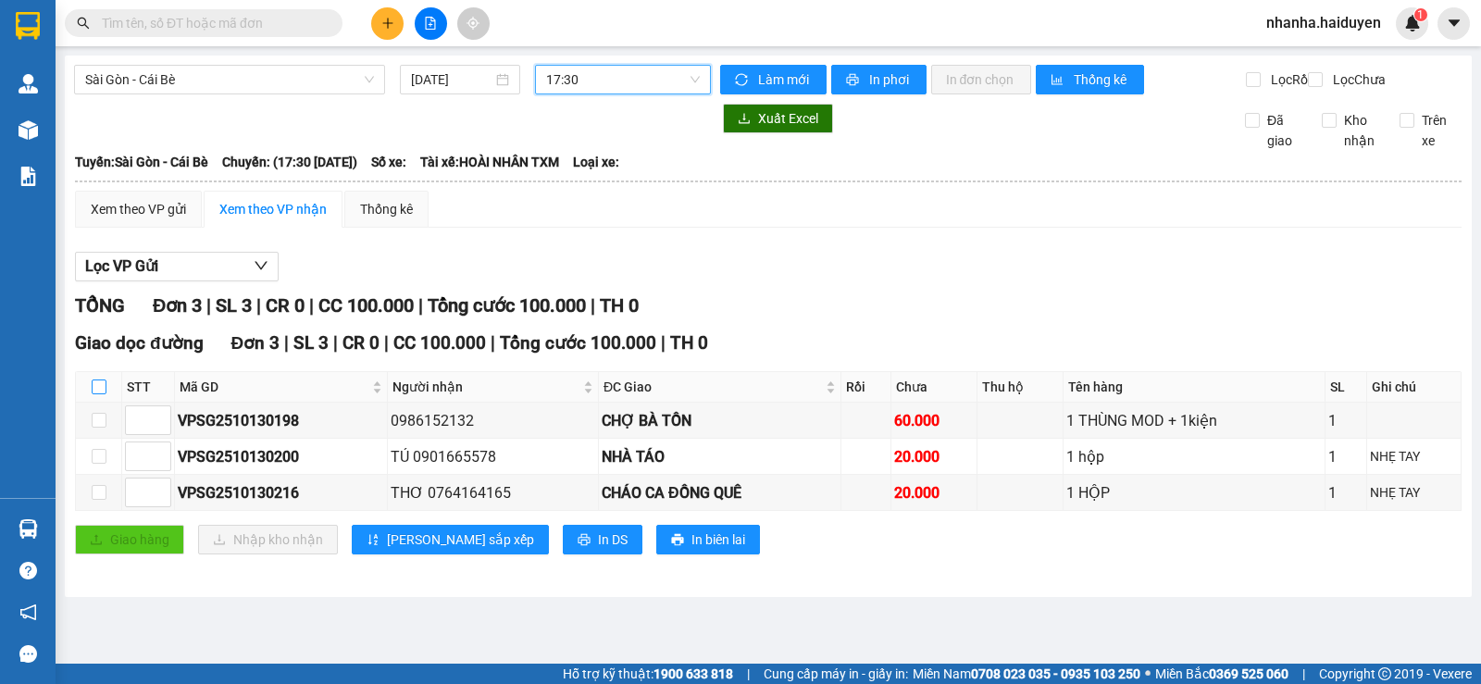
click at [99, 397] on label at bounding box center [99, 387] width 15 height 20
click at [99, 394] on input "checkbox" at bounding box center [99, 387] width 15 height 15
checkbox input "true"
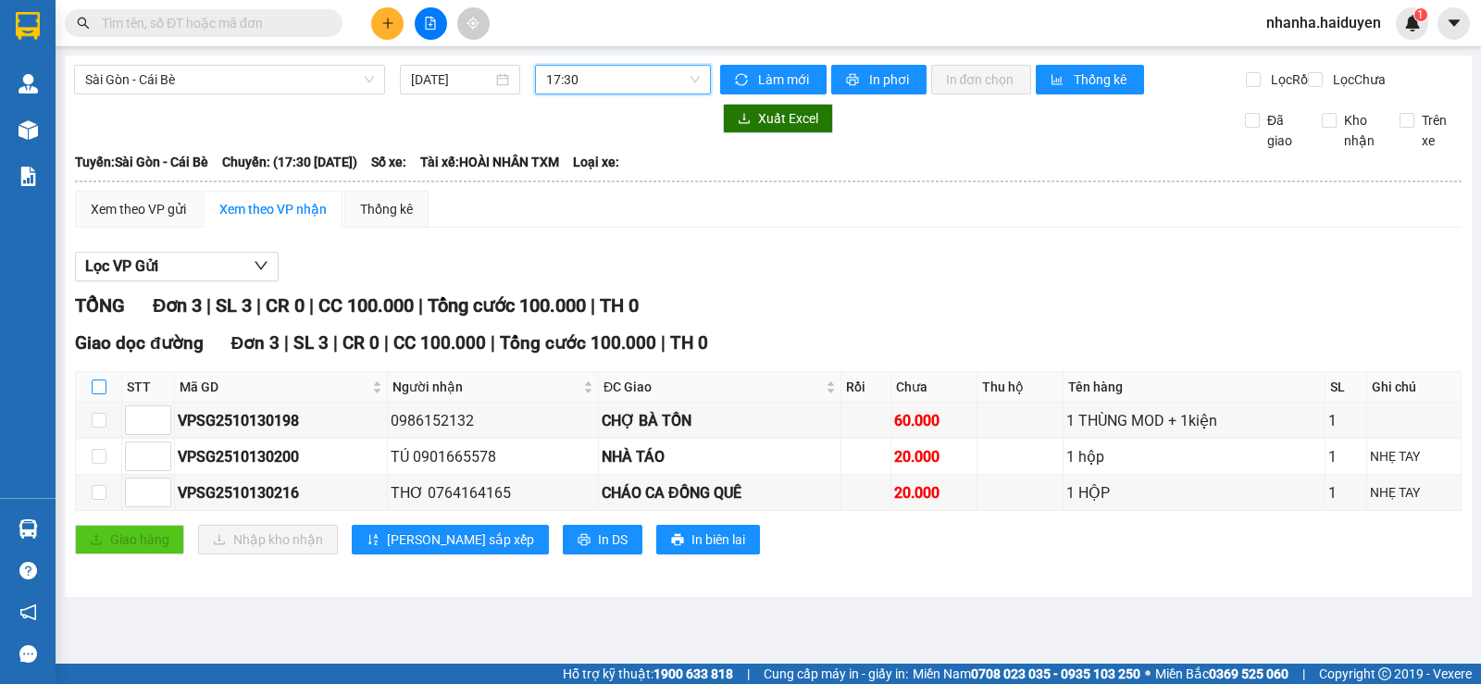
checkbox input "true"
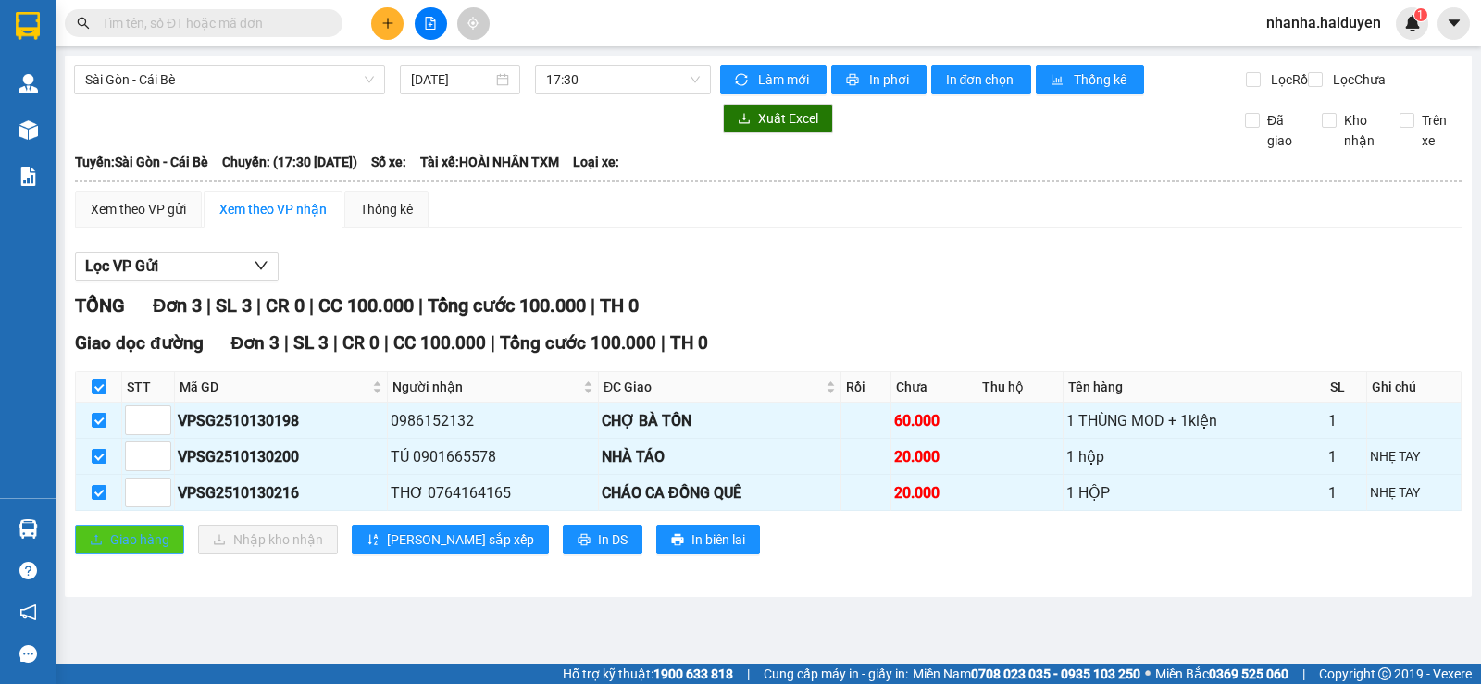
click at [95, 545] on icon "upload" at bounding box center [96, 540] width 11 height 10
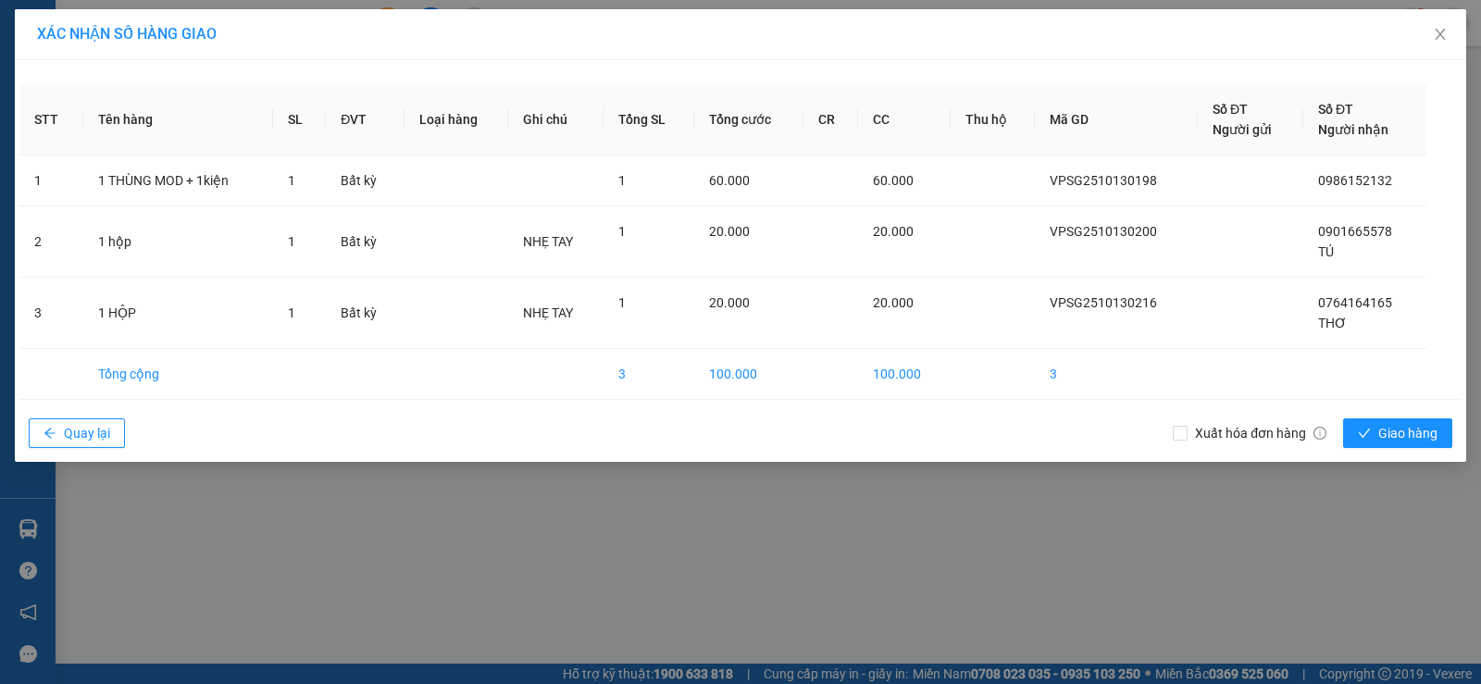
click at [1399, 453] on div "Xuất hóa đơn hàng Giao hàng" at bounding box center [1317, 433] width 289 height 48
click at [1400, 442] on span "Giao hàng" at bounding box center [1408, 433] width 59 height 20
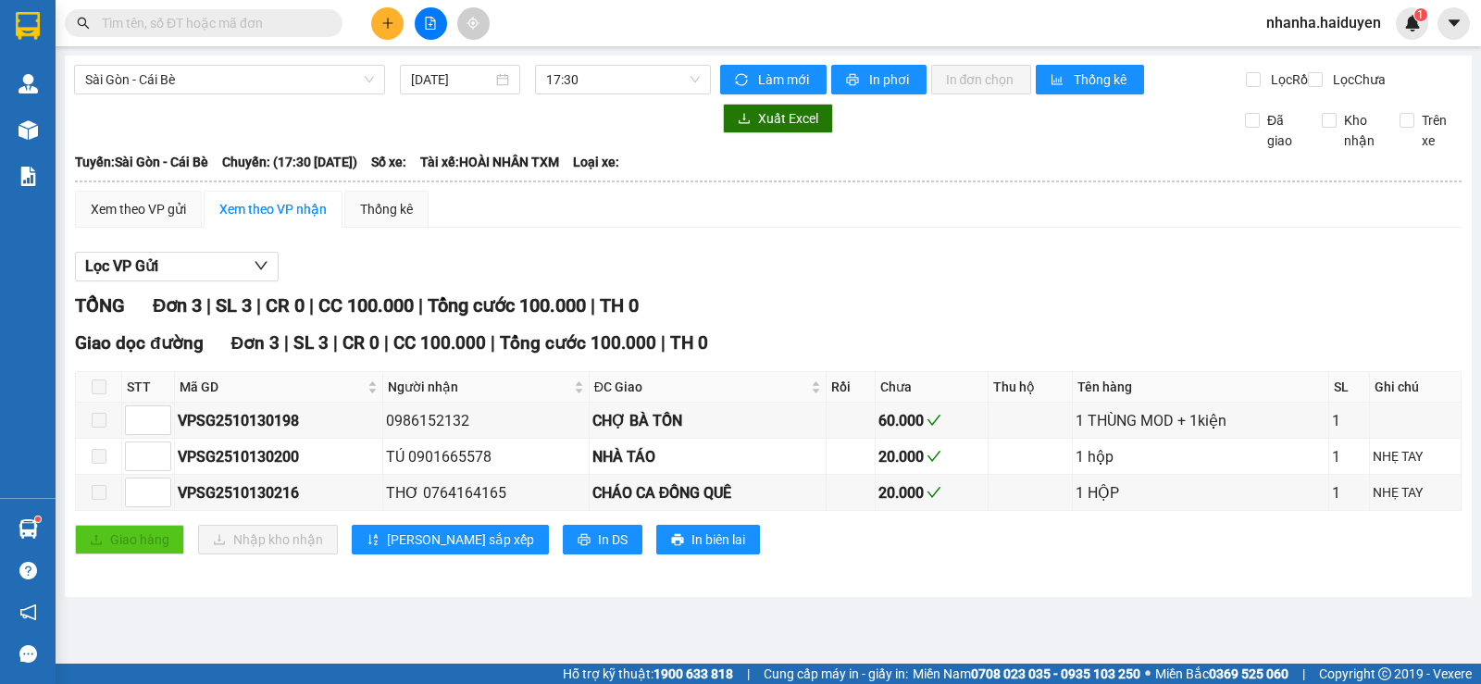
click at [1400, 430] on td at bounding box center [1416, 421] width 92 height 36
click at [589, 75] on span "17:30" at bounding box center [622, 80] width 153 height 28
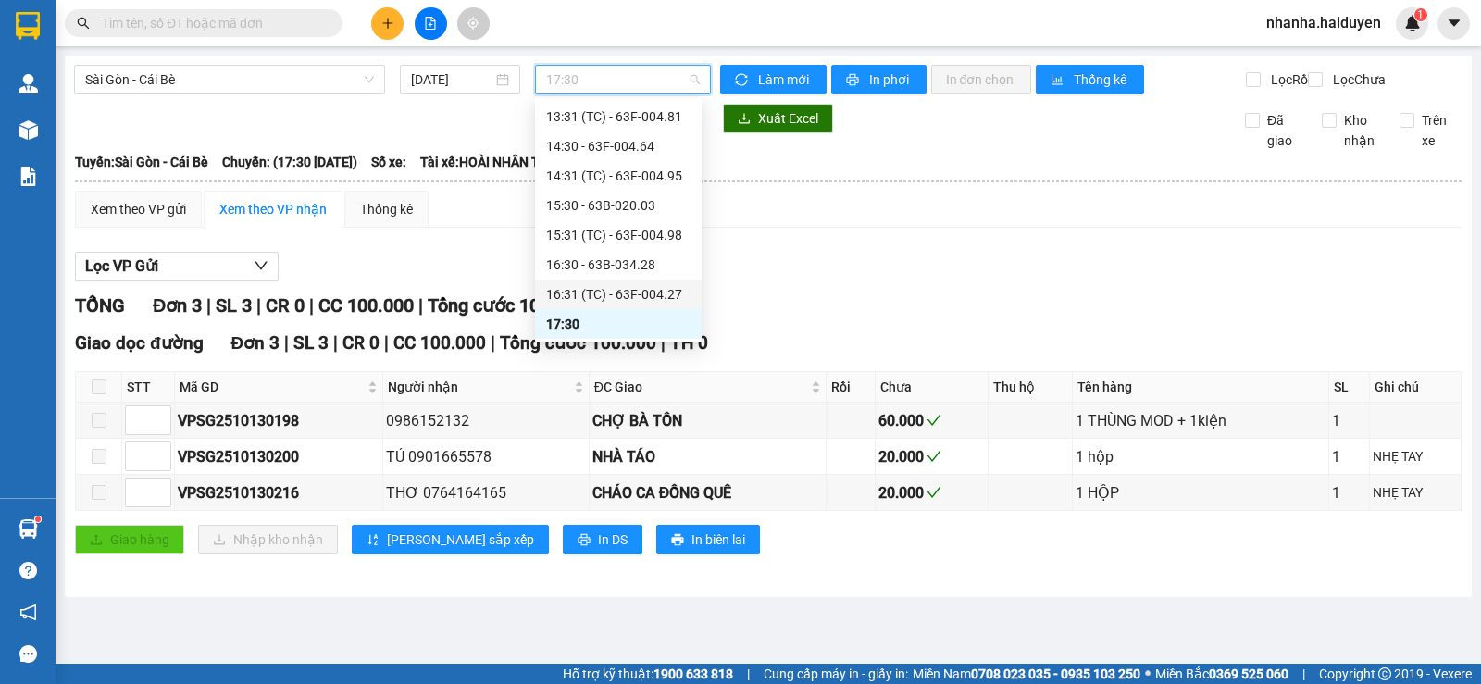
scroll to position [563, 0]
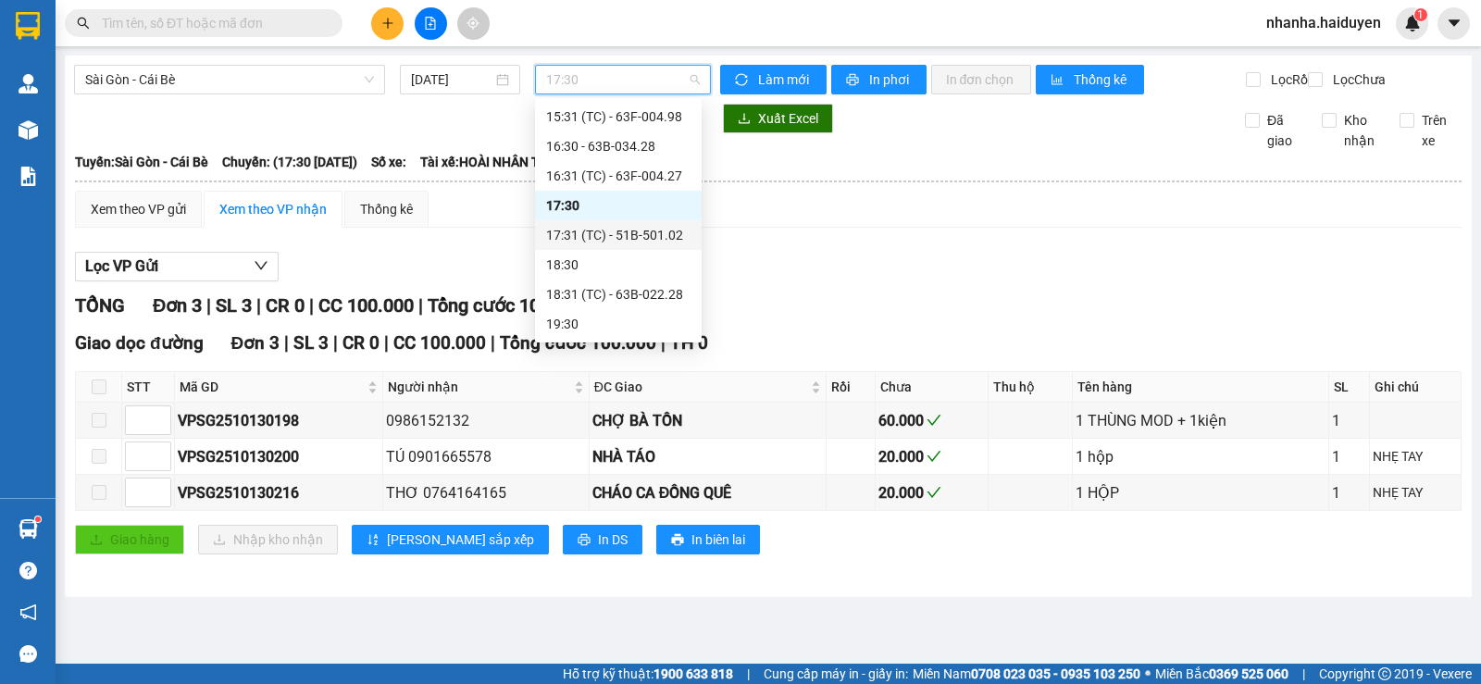
click at [607, 233] on div "17:31 (TC) - 51B-501.02" at bounding box center [618, 235] width 144 height 20
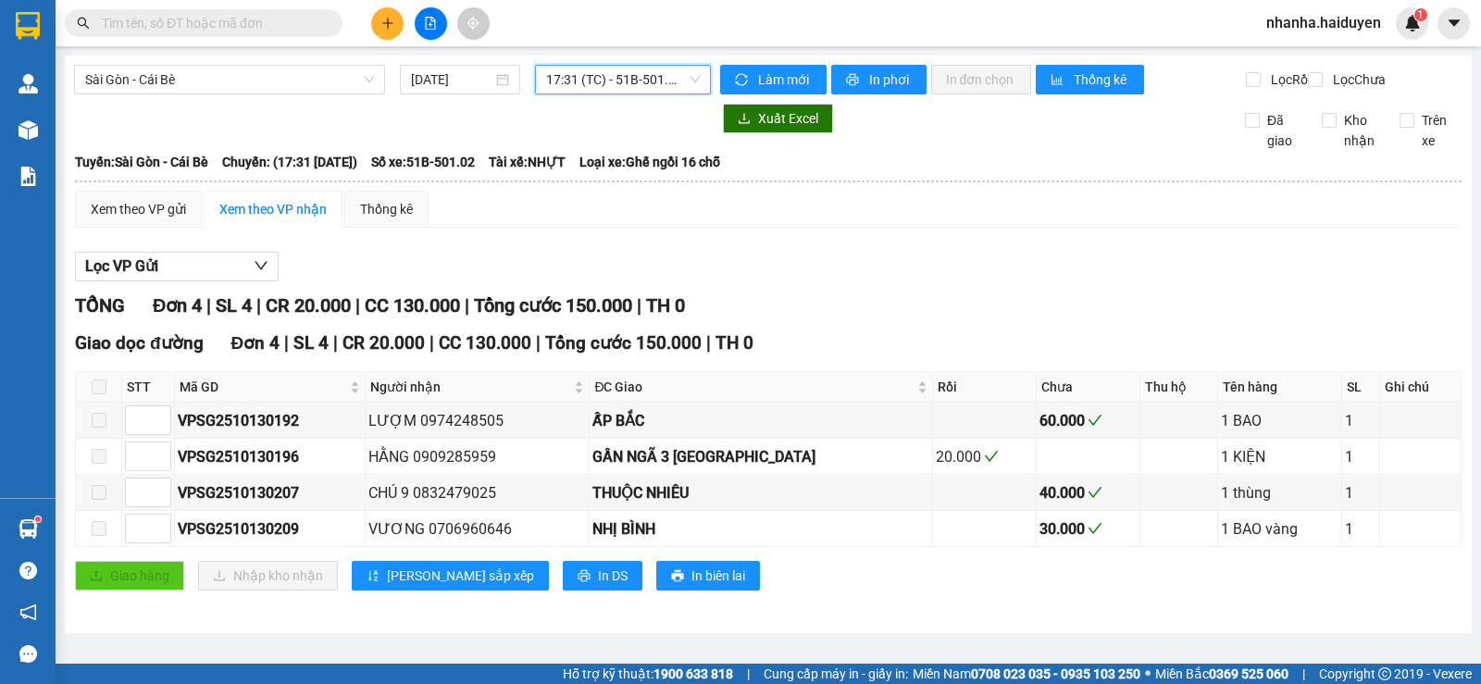
click at [602, 89] on span "17:31 (TC) - 51B-501.02" at bounding box center [622, 80] width 153 height 28
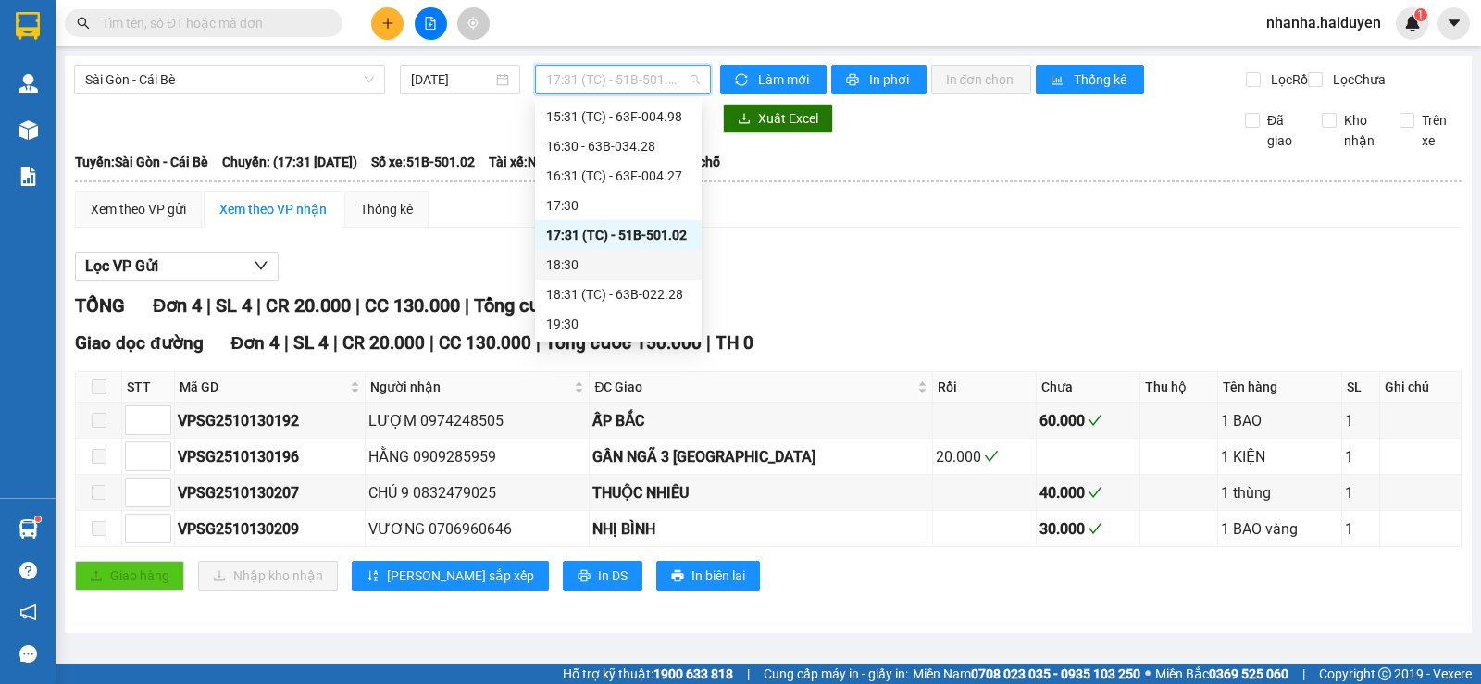
click at [594, 263] on div "18:30" at bounding box center [618, 265] width 144 height 20
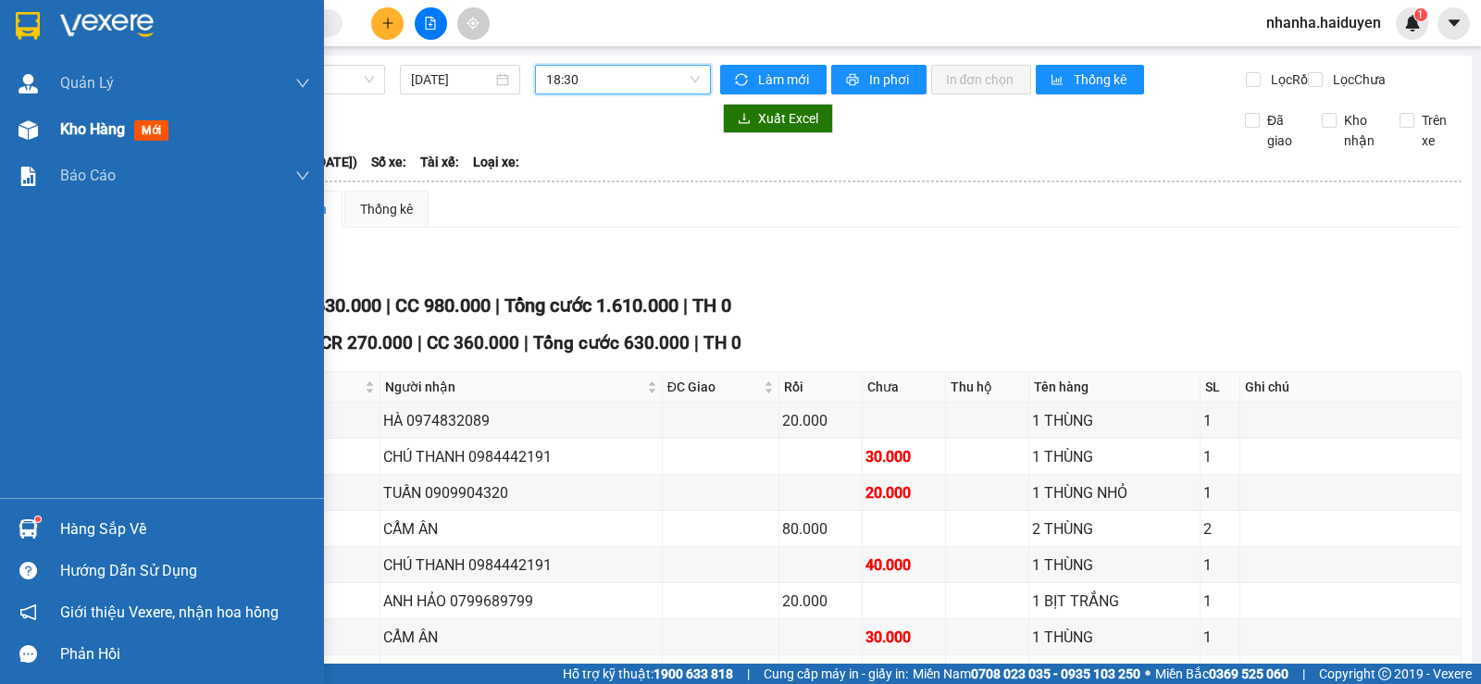
click at [16, 120] on div at bounding box center [28, 130] width 32 height 32
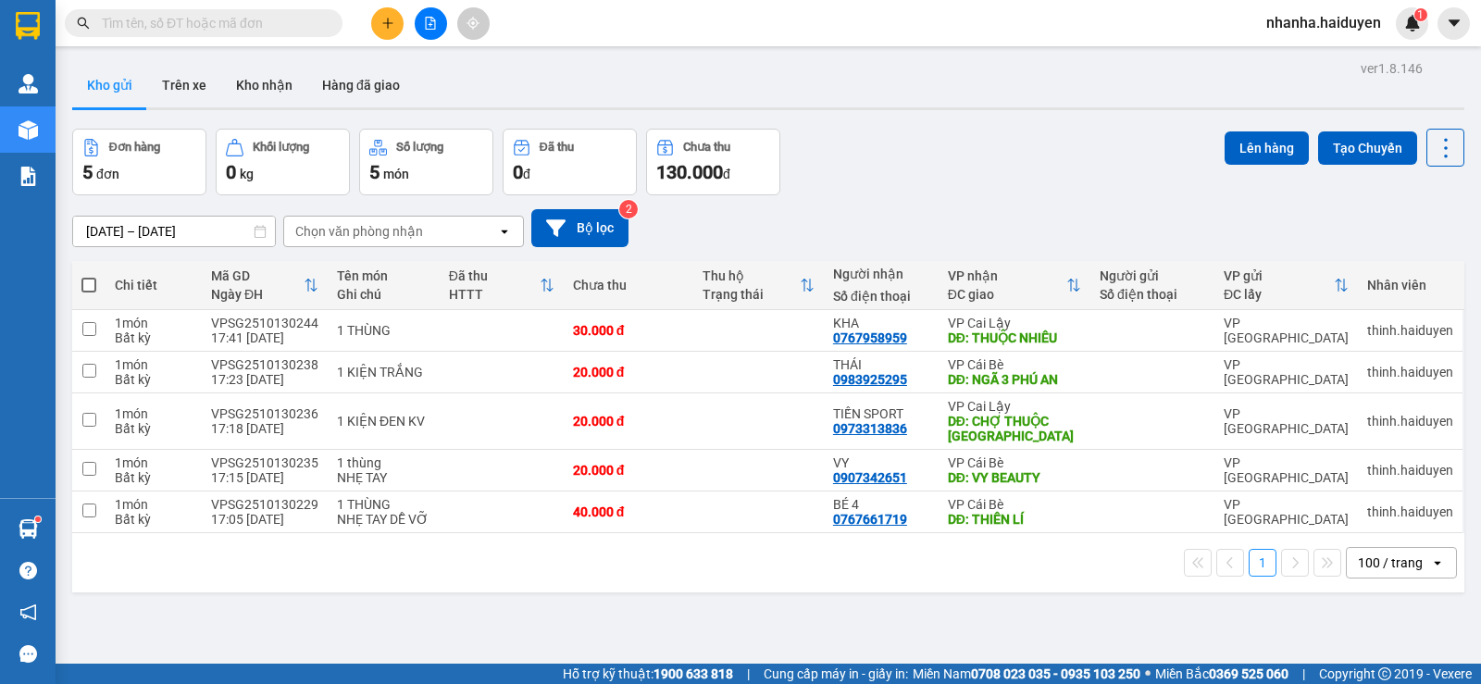
scroll to position [85, 0]
